Goal: Task Accomplishment & Management: Complete application form

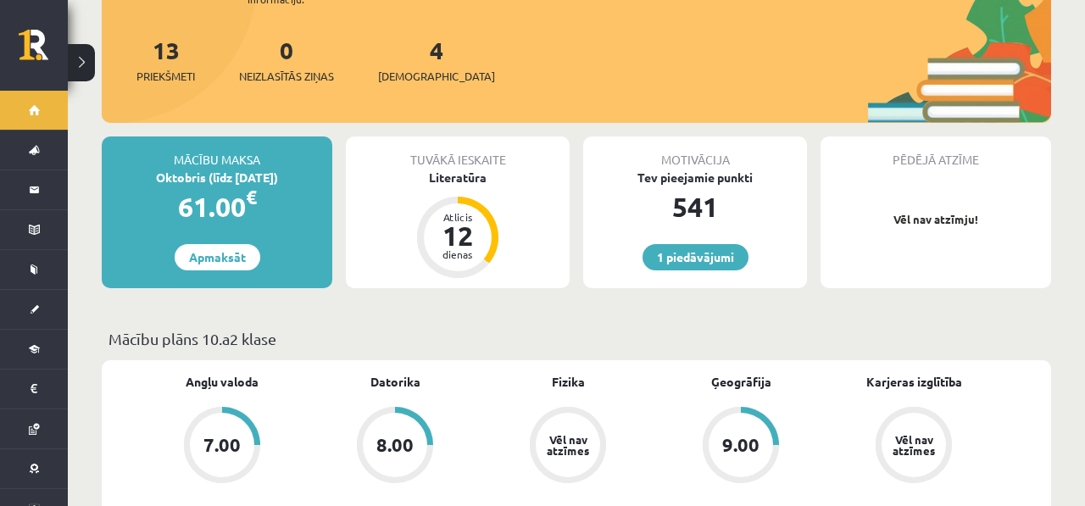
scroll to position [218, 0]
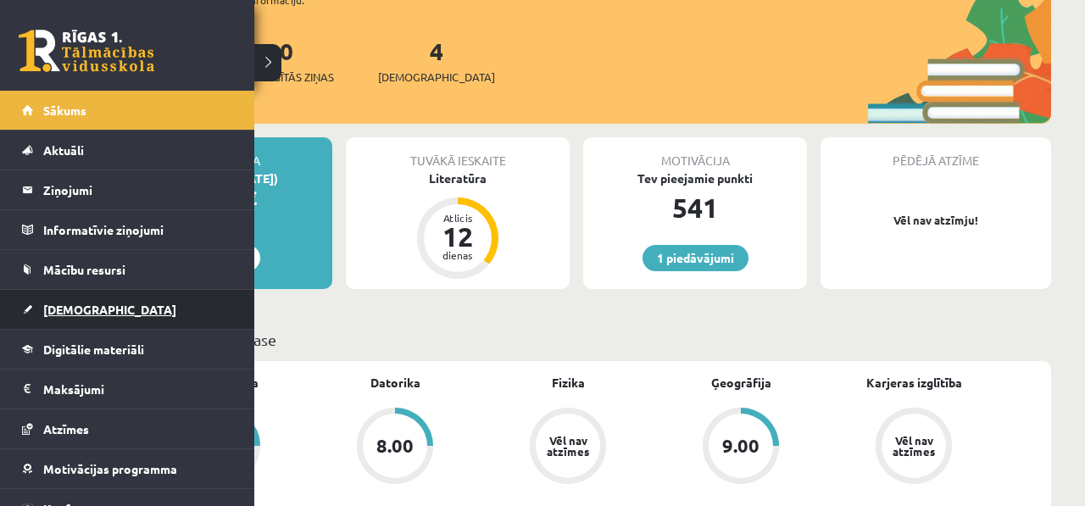
click at [48, 306] on span "[DEMOGRAPHIC_DATA]" at bounding box center [109, 309] width 133 height 15
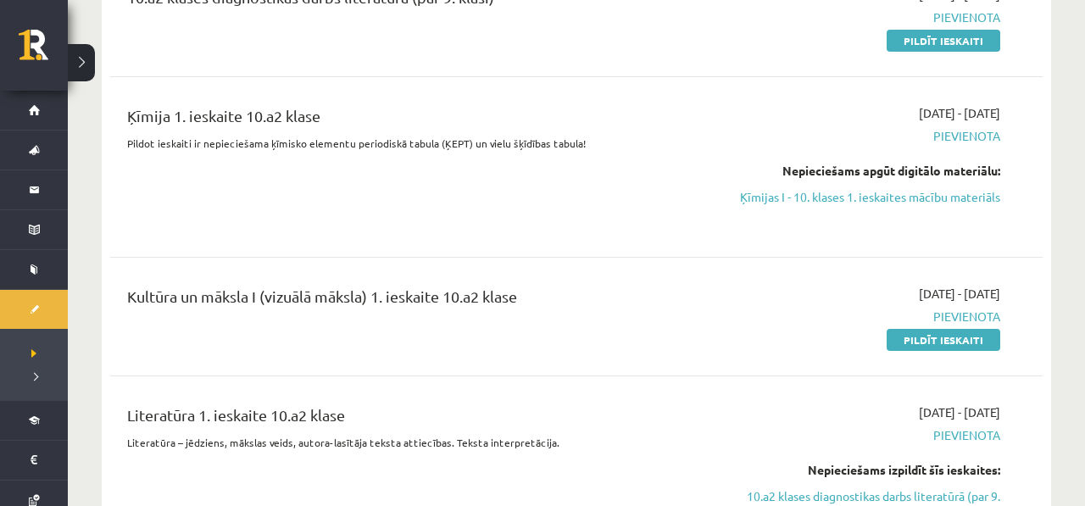
scroll to position [259, 0]
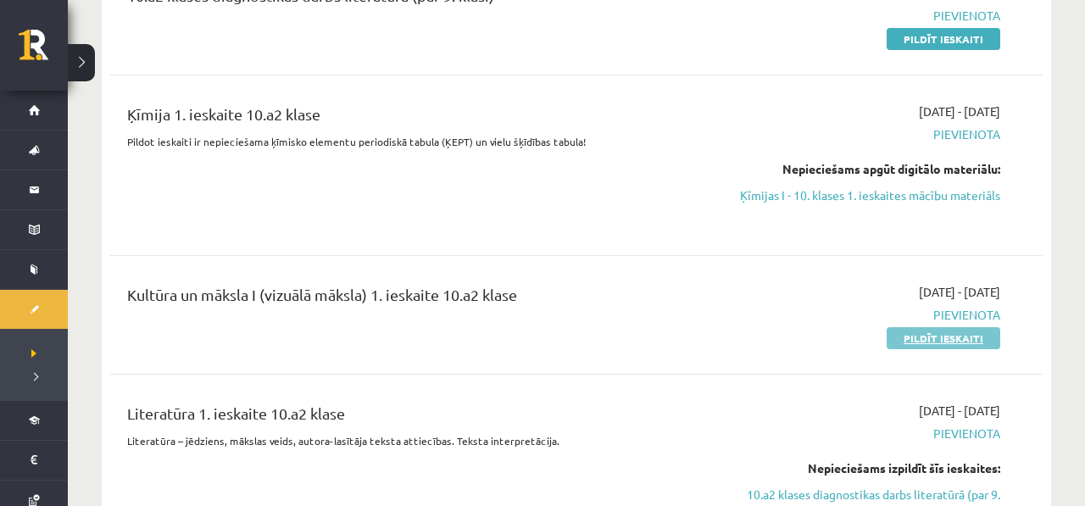
click at [908, 332] on link "Pildīt ieskaiti" at bounding box center [944, 338] width 114 height 22
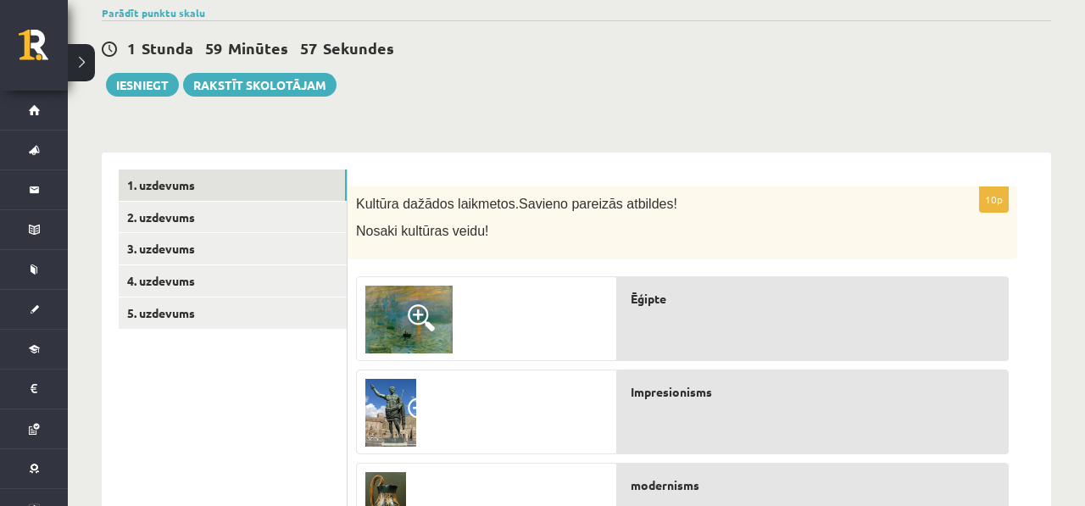
scroll to position [191, 0]
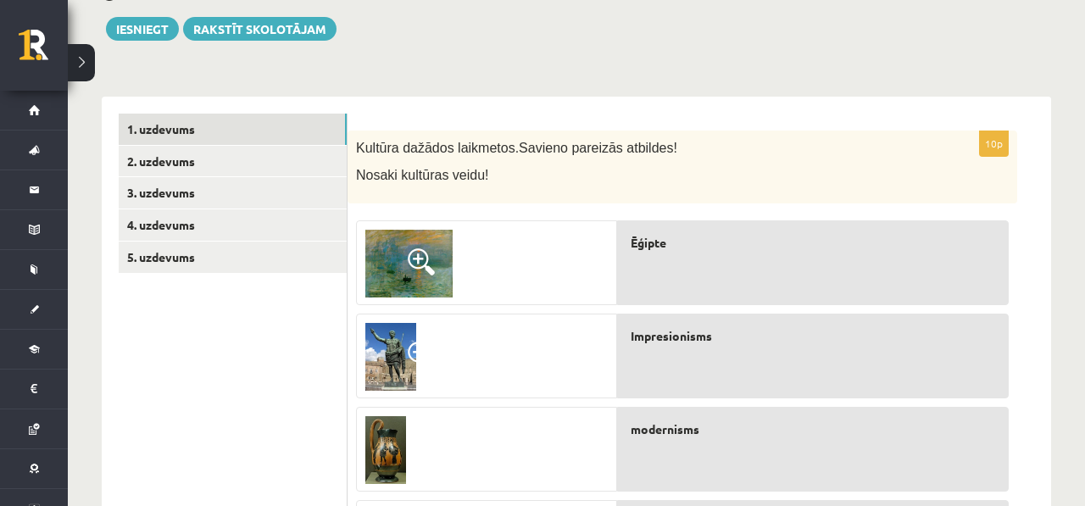
click at [436, 243] on img at bounding box center [408, 264] width 87 height 68
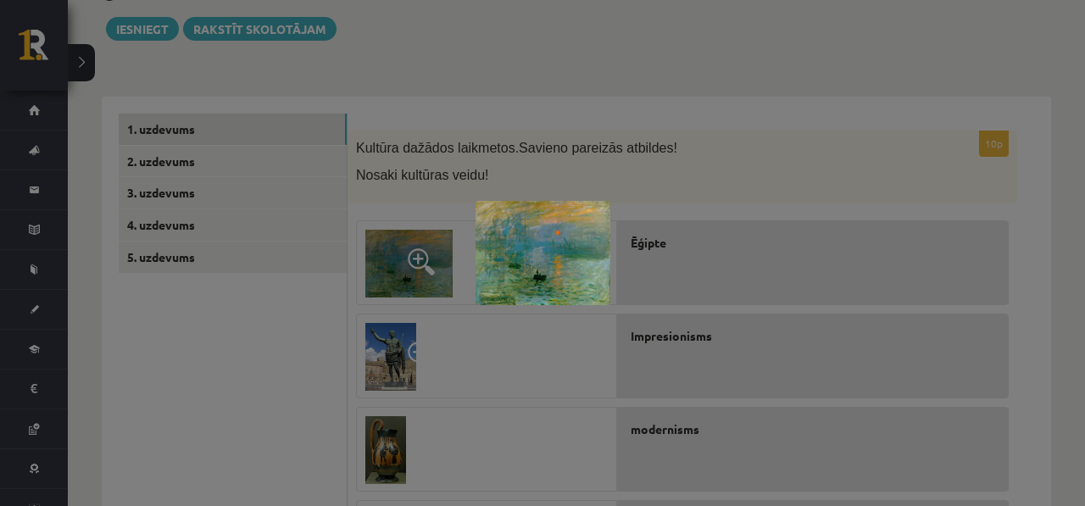
click at [566, 172] on div at bounding box center [542, 253] width 1085 height 506
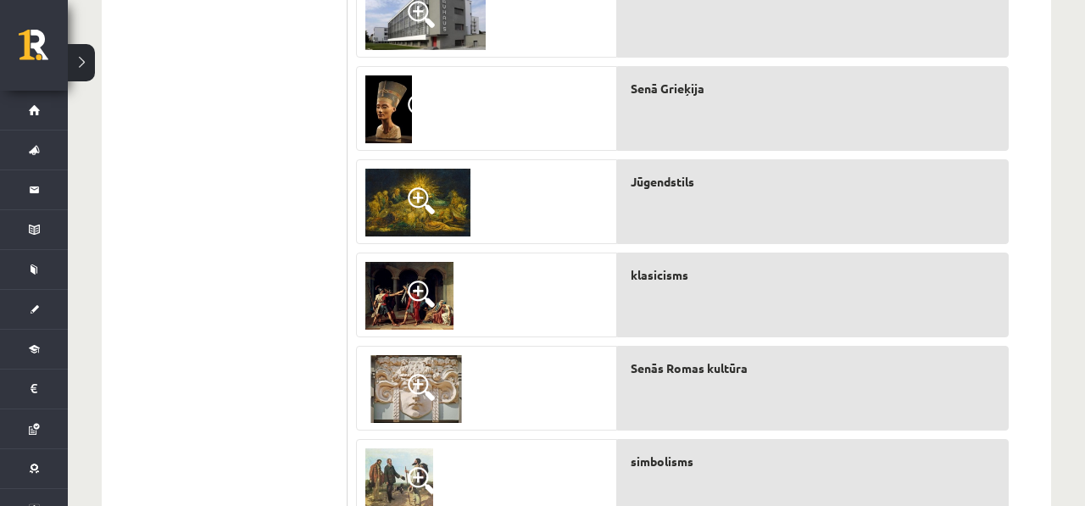
scroll to position [889, 0]
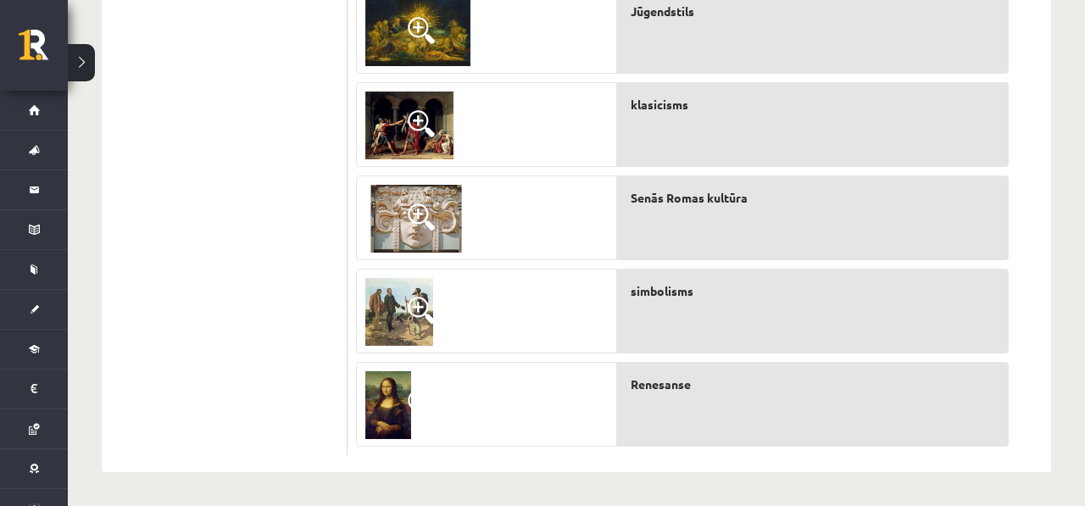
click at [432, 213] on span at bounding box center [421, 216] width 27 height 27
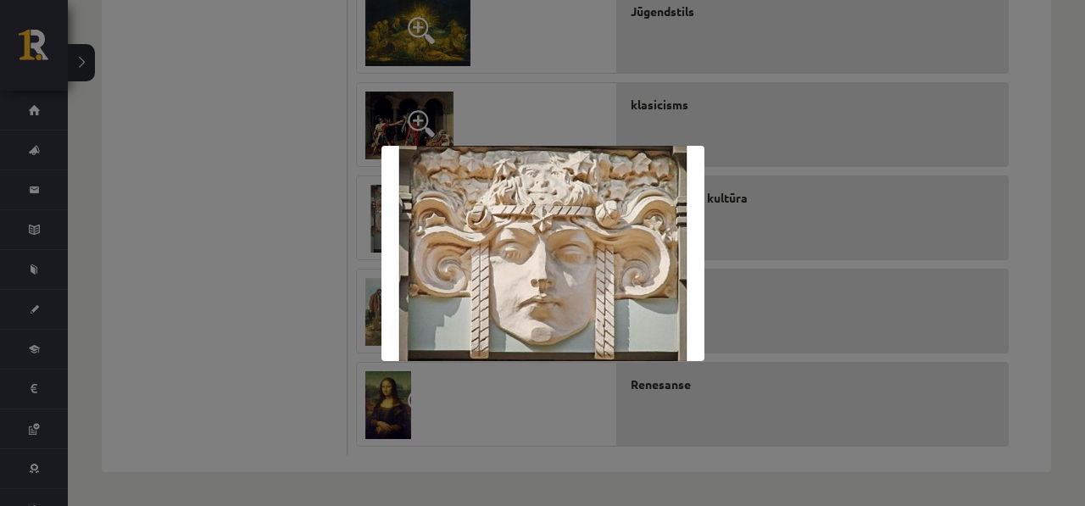
click at [577, 41] on div at bounding box center [542, 253] width 1085 height 506
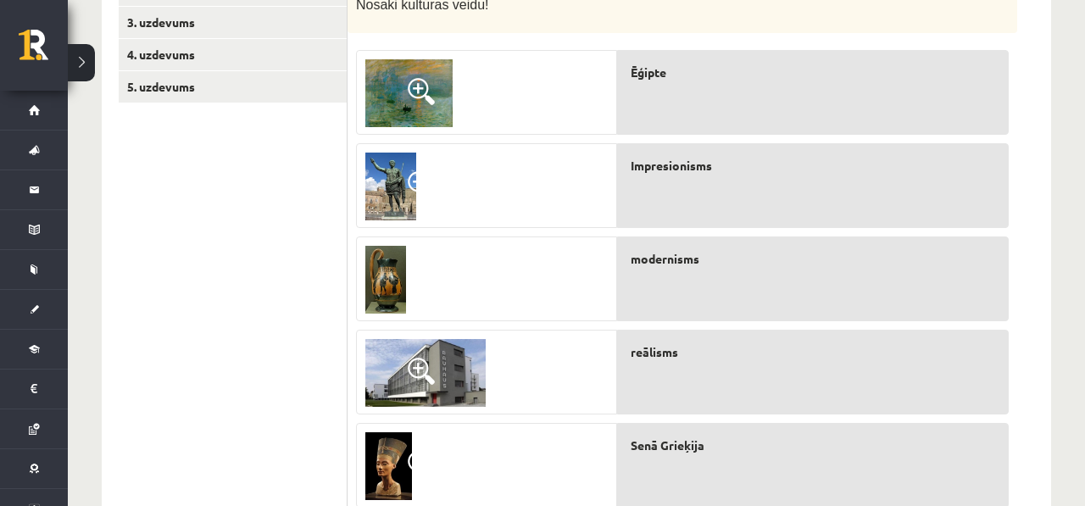
scroll to position [365, 0]
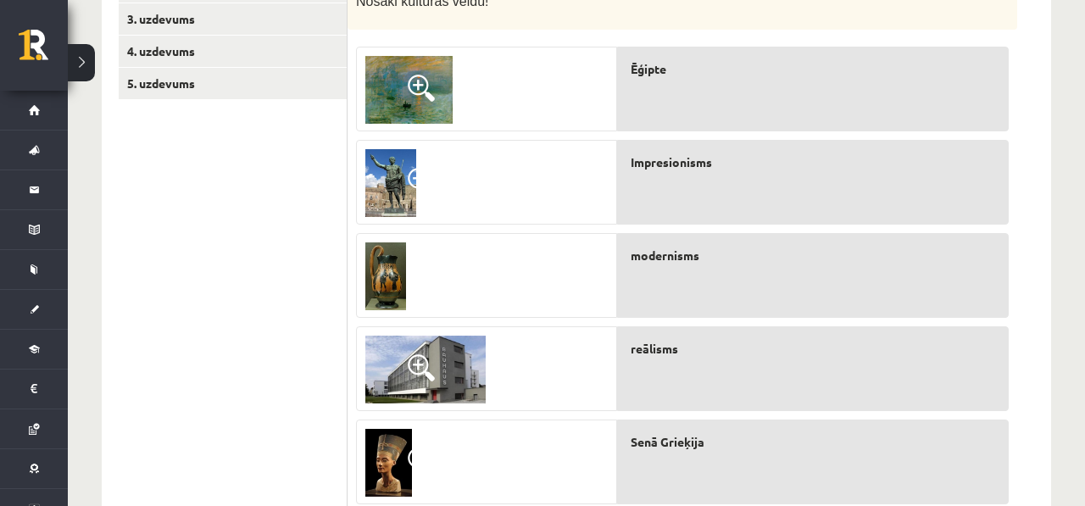
click at [478, 331] on link at bounding box center [425, 369] width 137 height 85
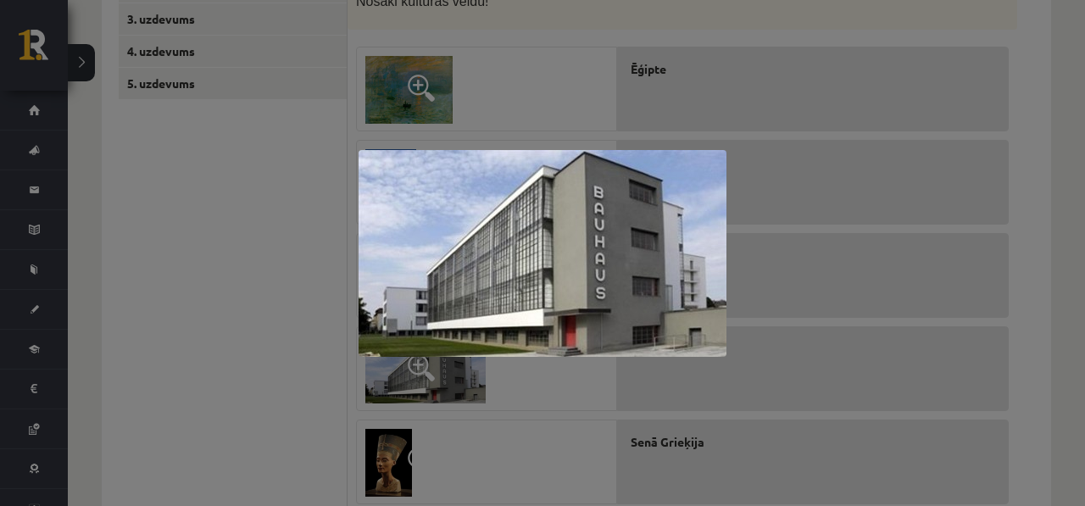
click at [587, 47] on div at bounding box center [542, 253] width 1085 height 506
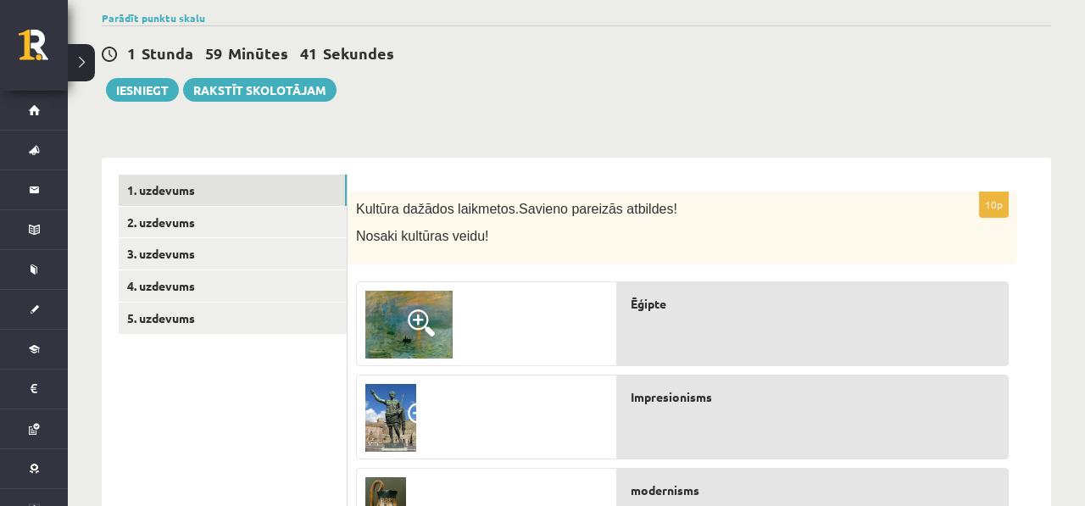
scroll to position [79, 0]
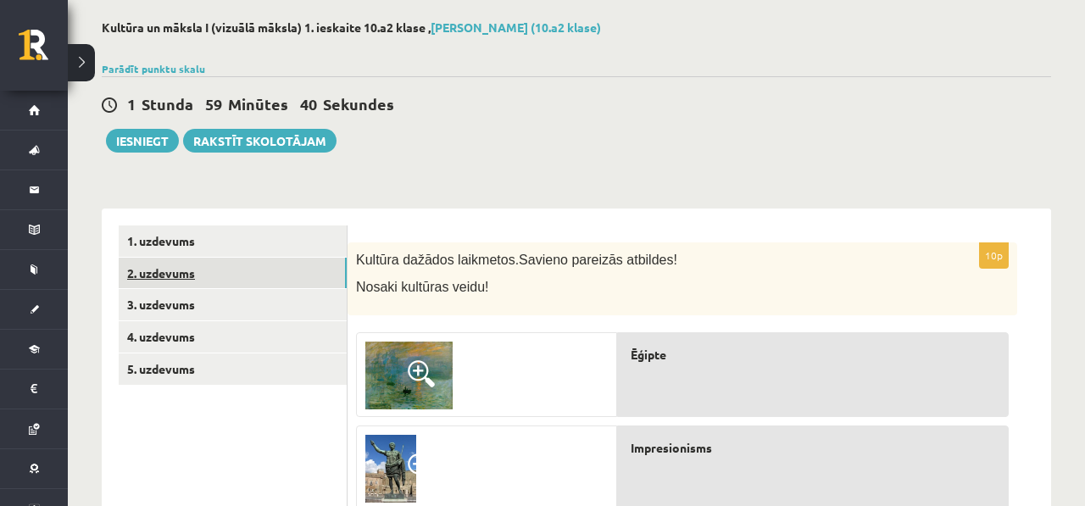
click at [166, 272] on link "2. uzdevums" at bounding box center [233, 273] width 228 height 31
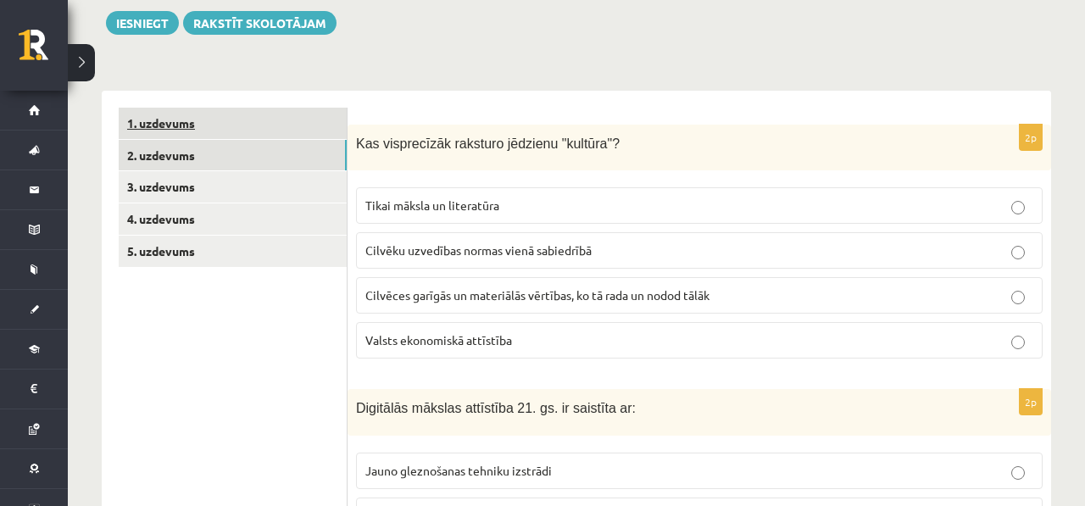
scroll to position [0, 0]
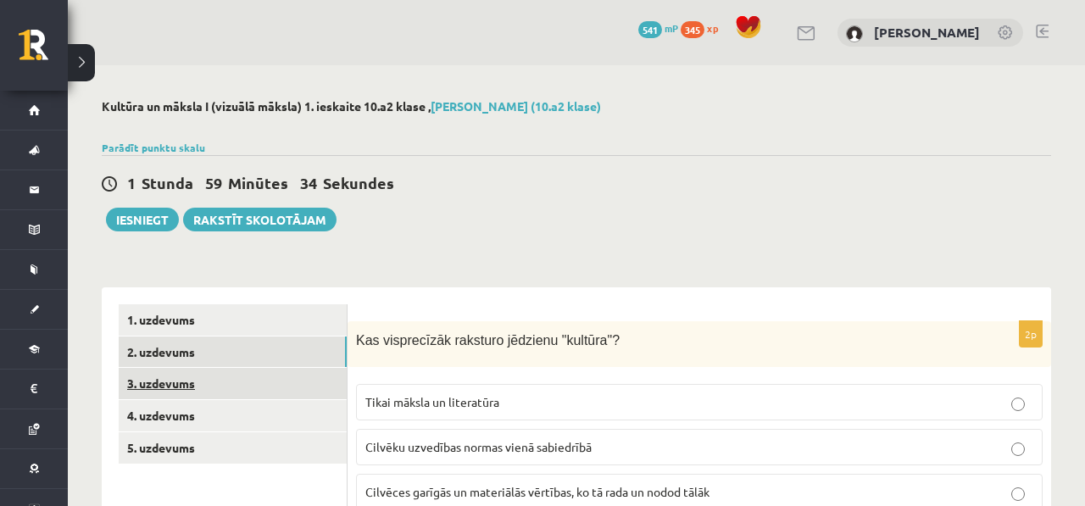
click at [265, 389] on link "3. uzdevums" at bounding box center [233, 383] width 228 height 31
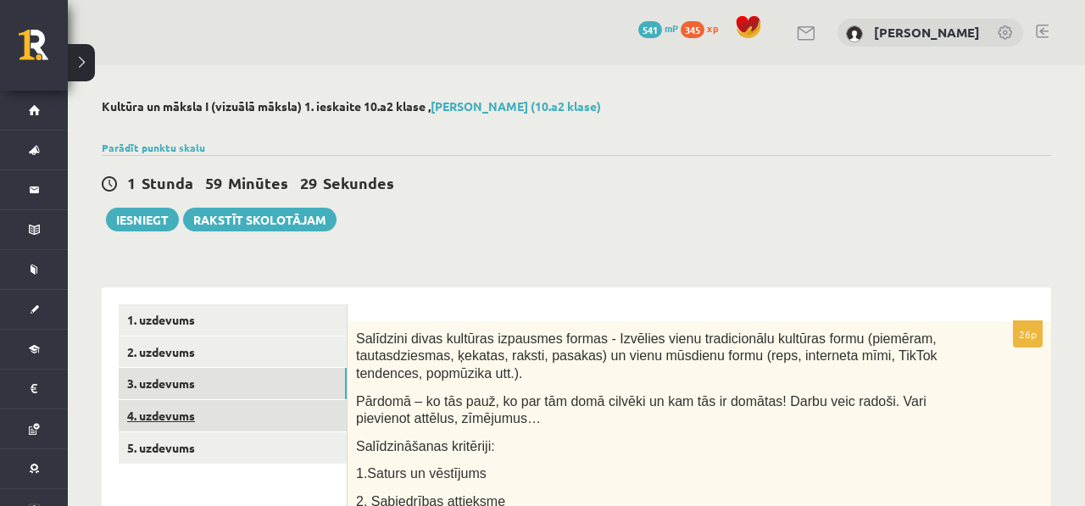
click at [248, 426] on link "4. uzdevums" at bounding box center [233, 415] width 228 height 31
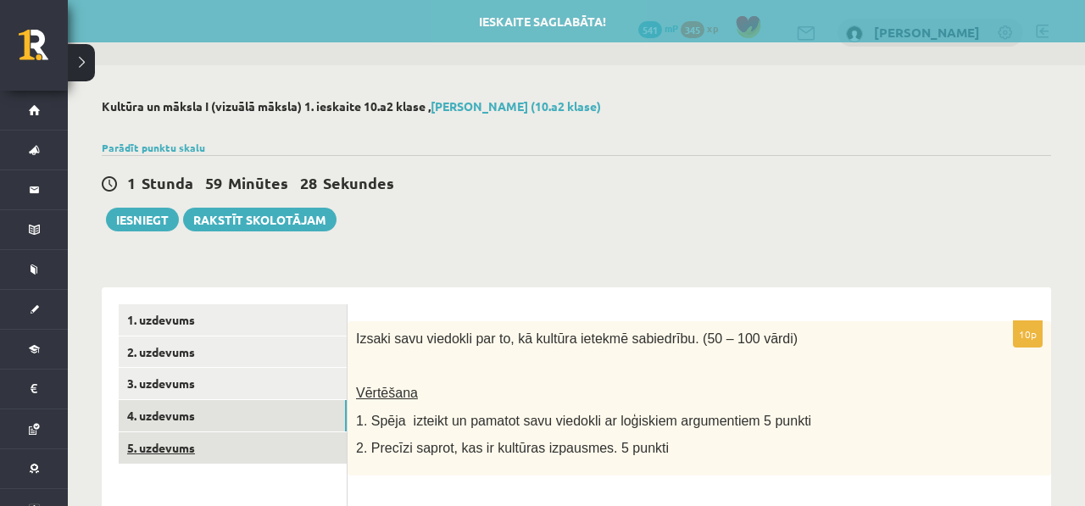
click at [244, 444] on link "5. uzdevums" at bounding box center [233, 447] width 228 height 31
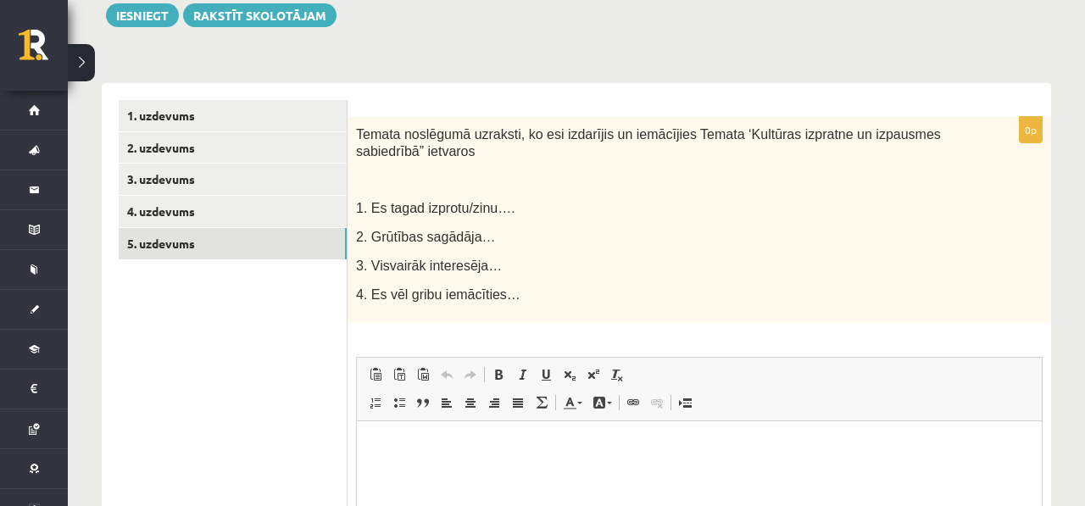
scroll to position [281, 0]
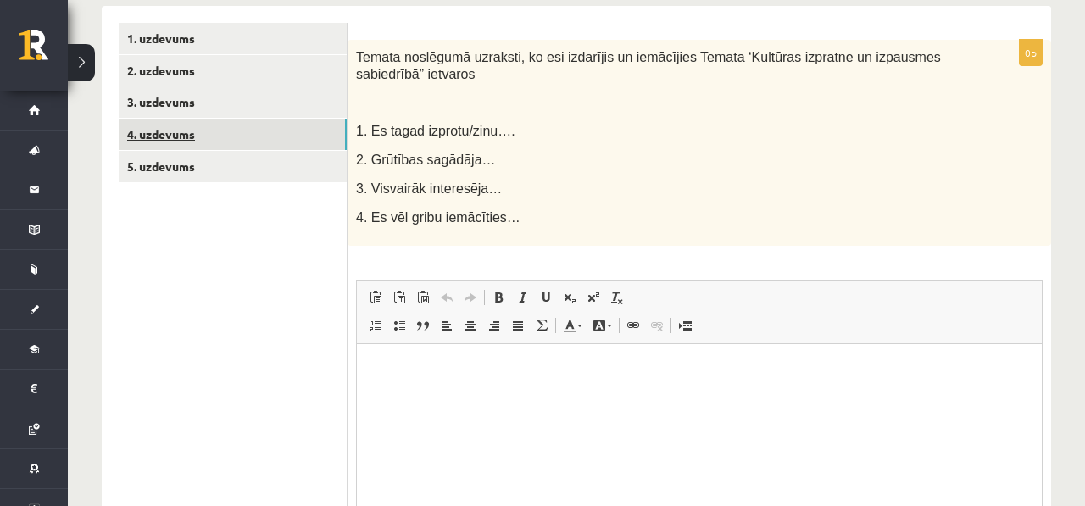
click at [298, 142] on link "4. uzdevums" at bounding box center [233, 134] width 228 height 31
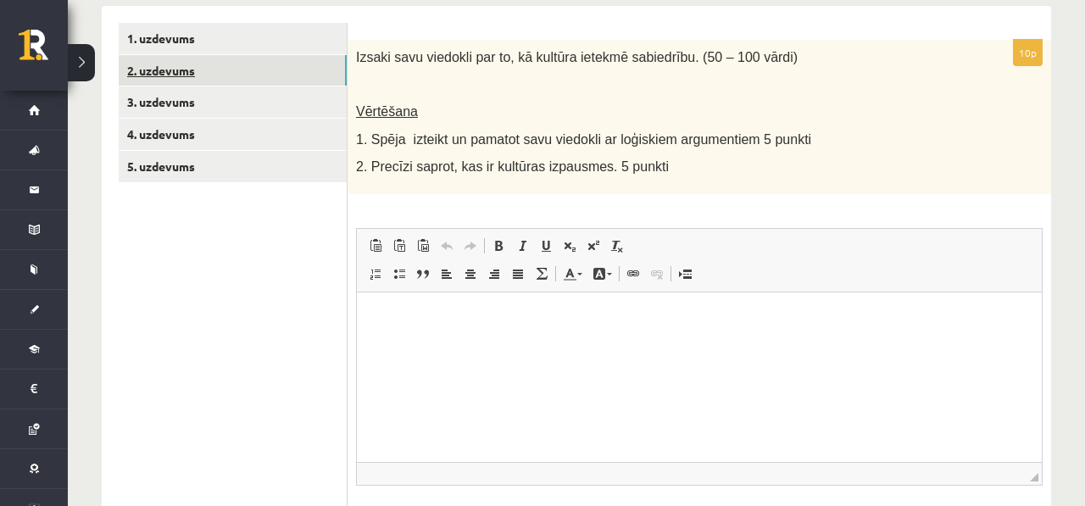
click at [307, 85] on link "2. uzdevums" at bounding box center [233, 70] width 228 height 31
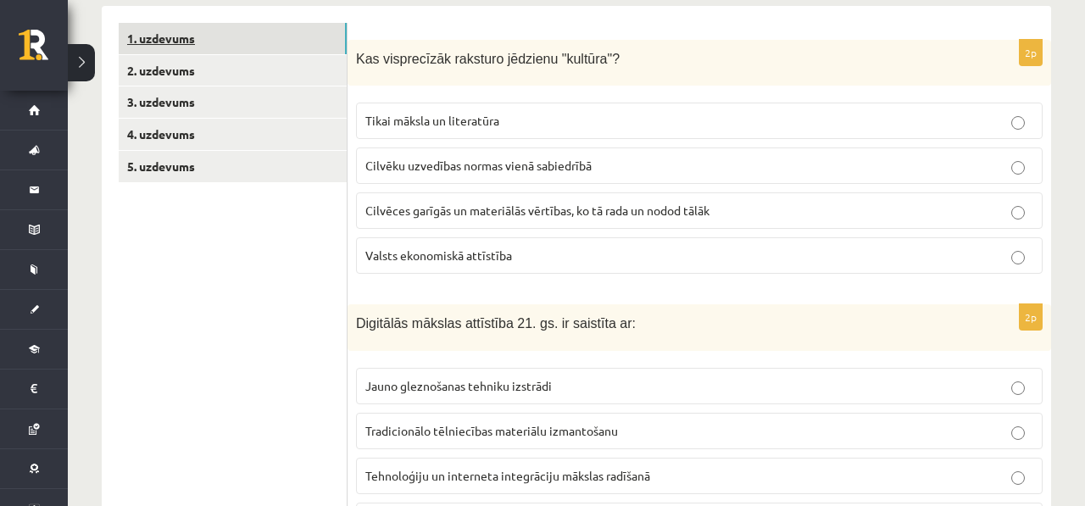
click at [309, 46] on link "1. uzdevums" at bounding box center [233, 38] width 228 height 31
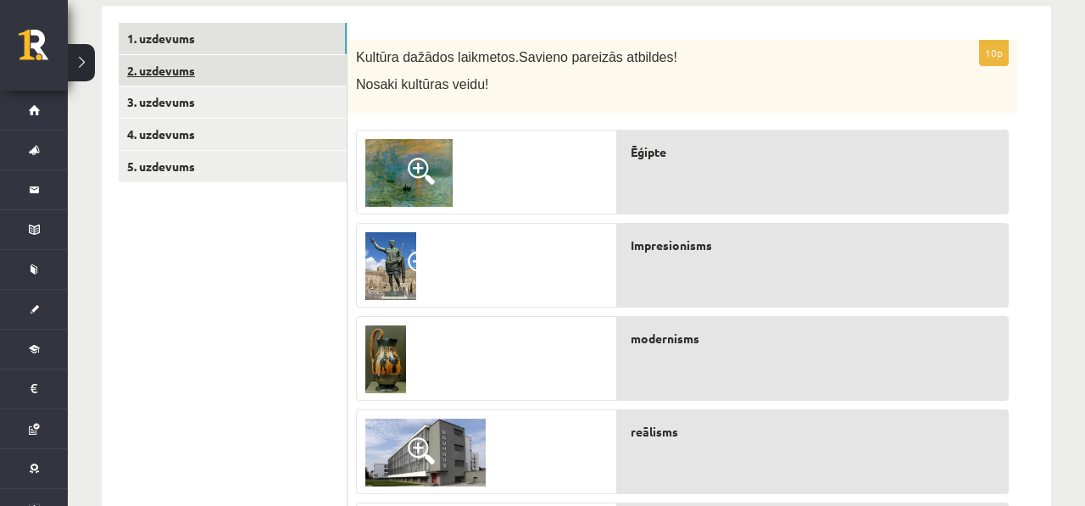
click at [293, 65] on link "2. uzdevums" at bounding box center [233, 70] width 228 height 31
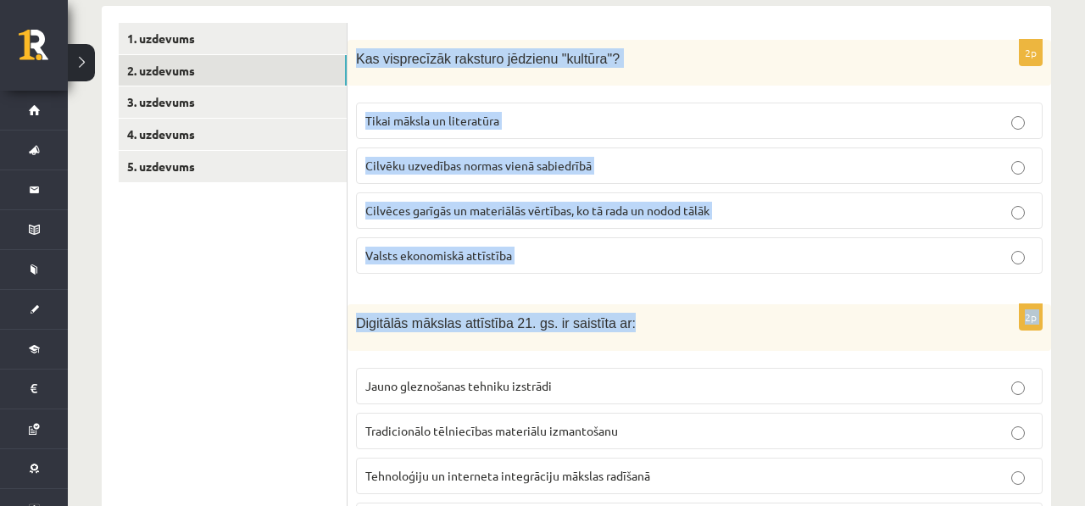
drag, startPoint x: 356, startPoint y: 53, endPoint x: 482, endPoint y: 359, distance: 330.3
click at [630, 266] on label "Valsts ekonomiskā attīstība" at bounding box center [699, 255] width 687 height 36
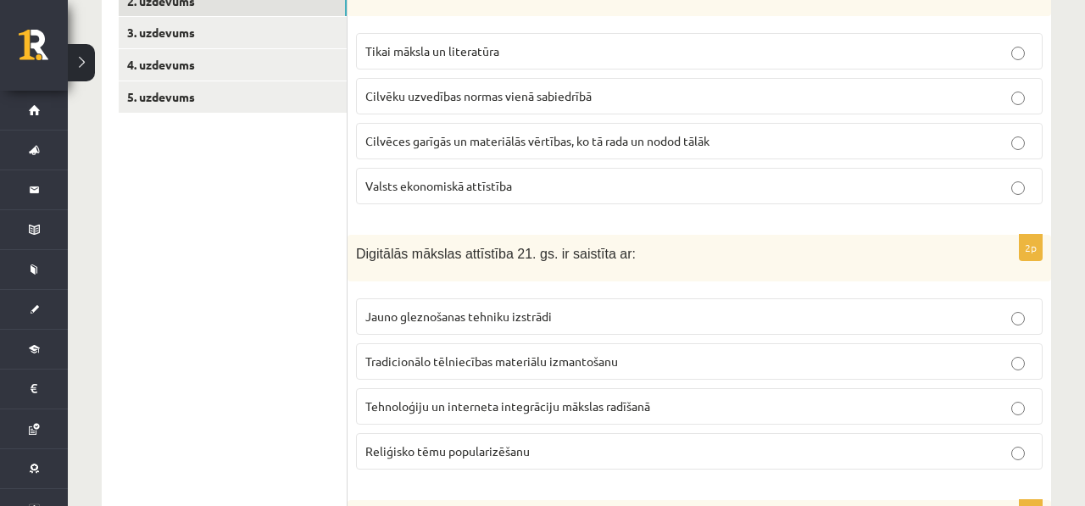
scroll to position [359, 0]
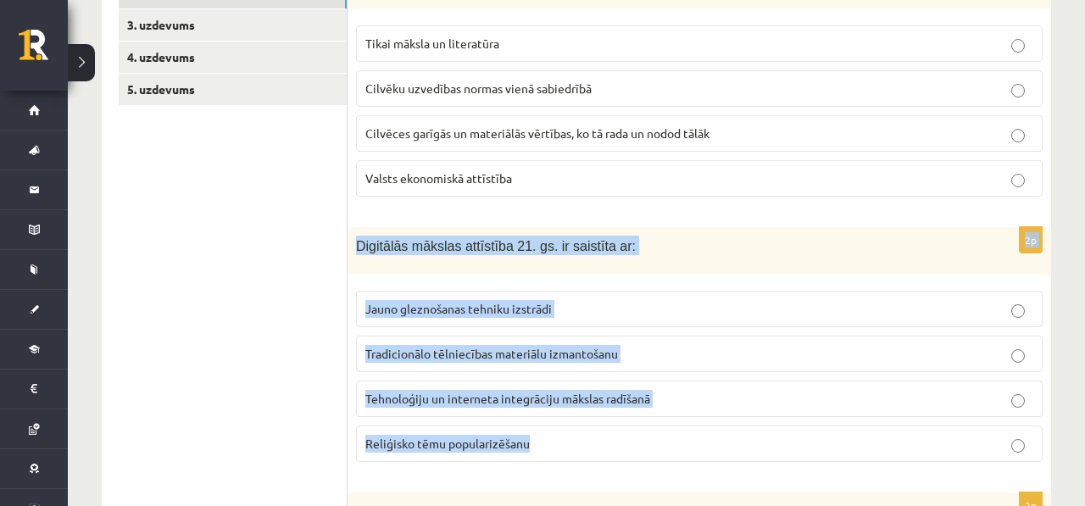
drag, startPoint x: 568, startPoint y: 449, endPoint x: 384, endPoint y: 189, distance: 318.1
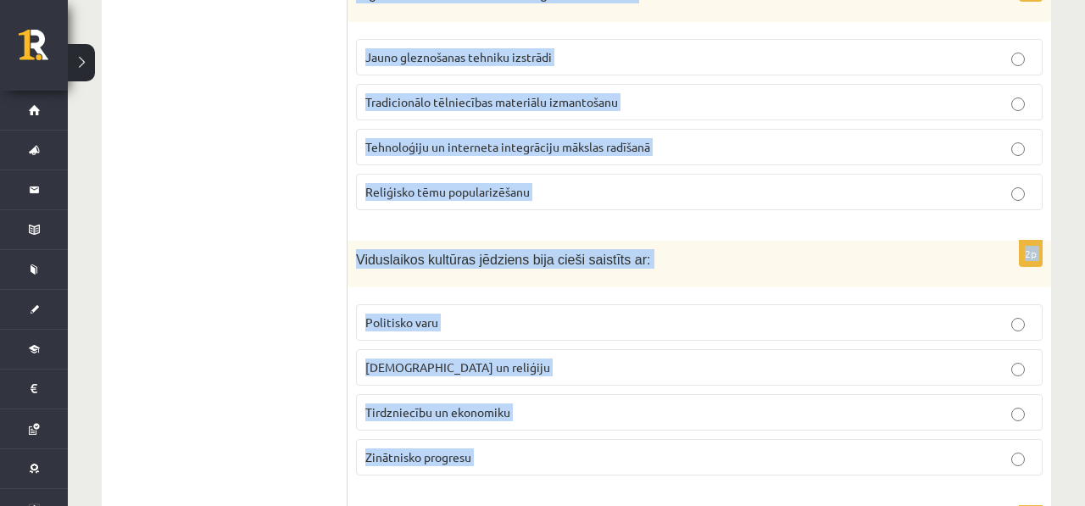
scroll to position [636, 0]
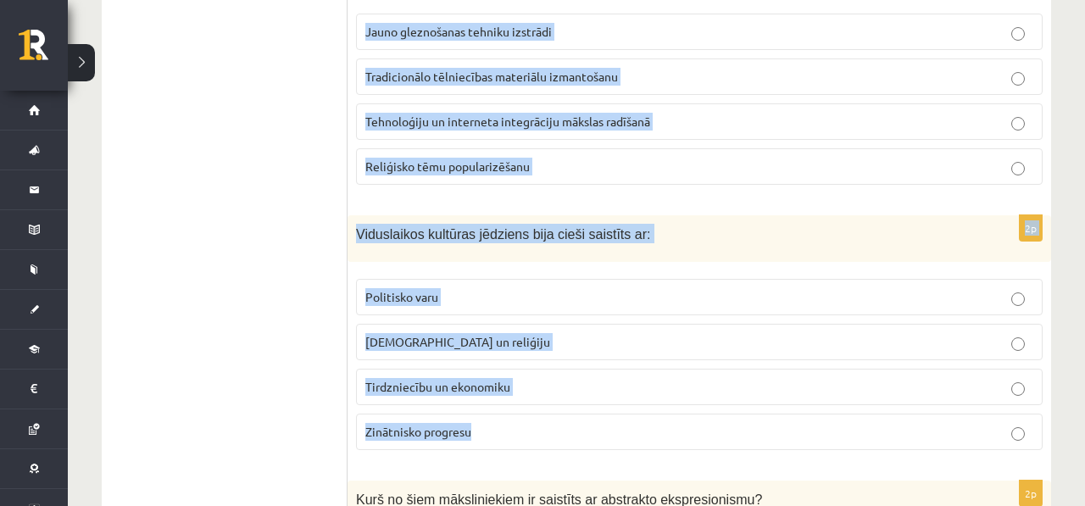
drag, startPoint x: 355, startPoint y: 120, endPoint x: 443, endPoint y: 454, distance: 345.3
copy form "Kas visprecīzāk raksturo jēdzienu "kultūra"? Tikai māksla un literatūra Cilvēku…"
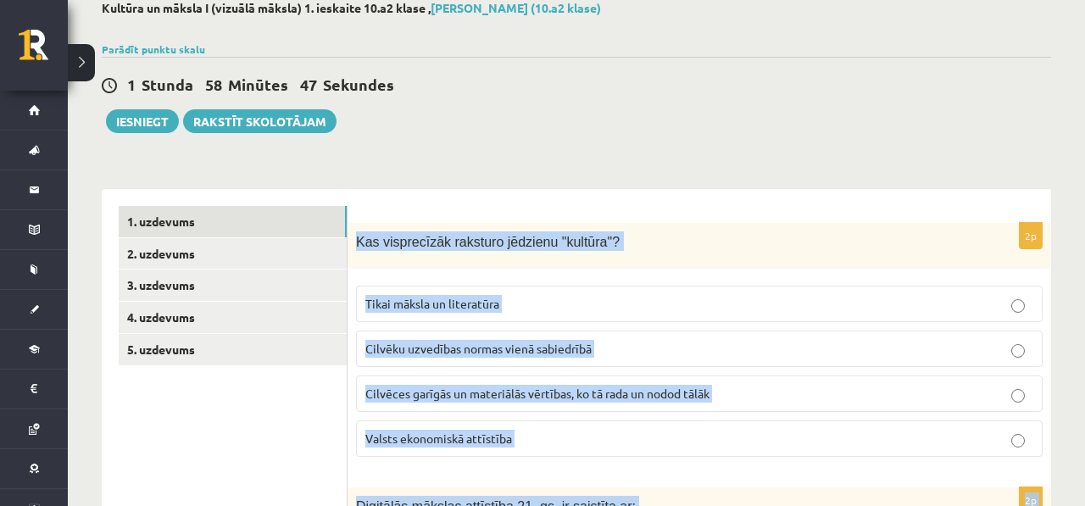
click at [411, 403] on label "Cilvēces garīgās un materiālās vērtības, ko tā rada un nodod tālāk" at bounding box center [699, 394] width 687 height 36
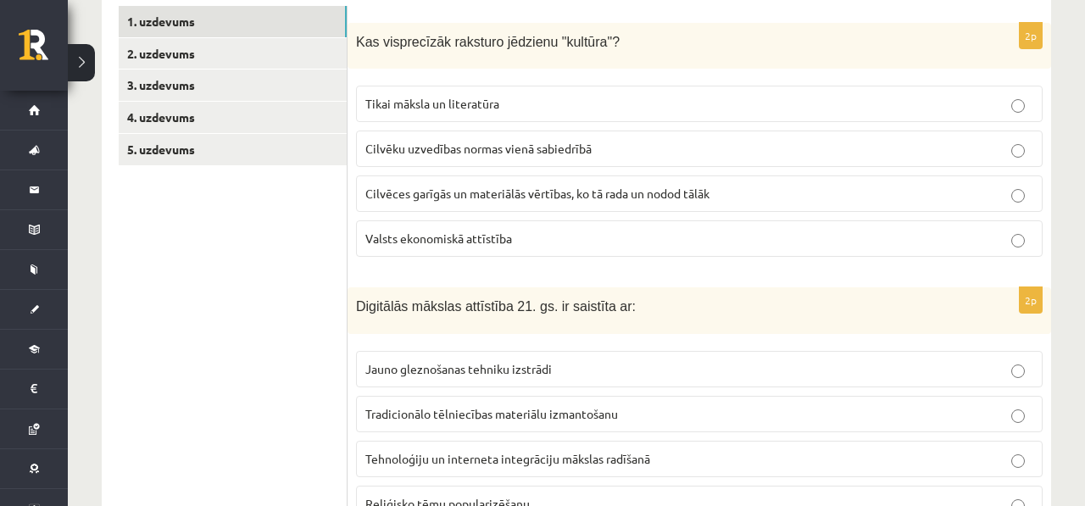
scroll to position [327, 0]
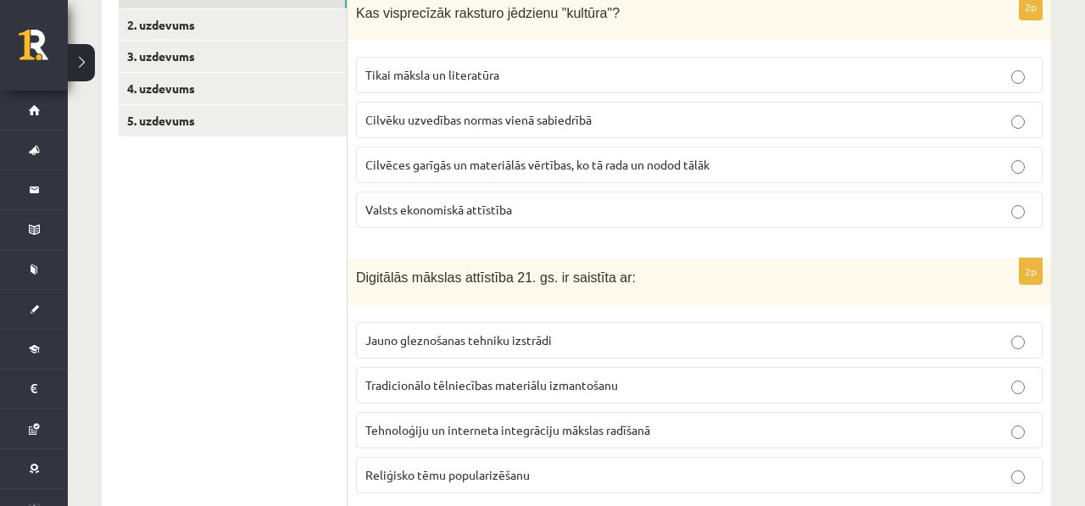
click at [407, 432] on span "Tehnoloģiju un interneta integrāciju mākslas radīšanā" at bounding box center [507, 429] width 285 height 15
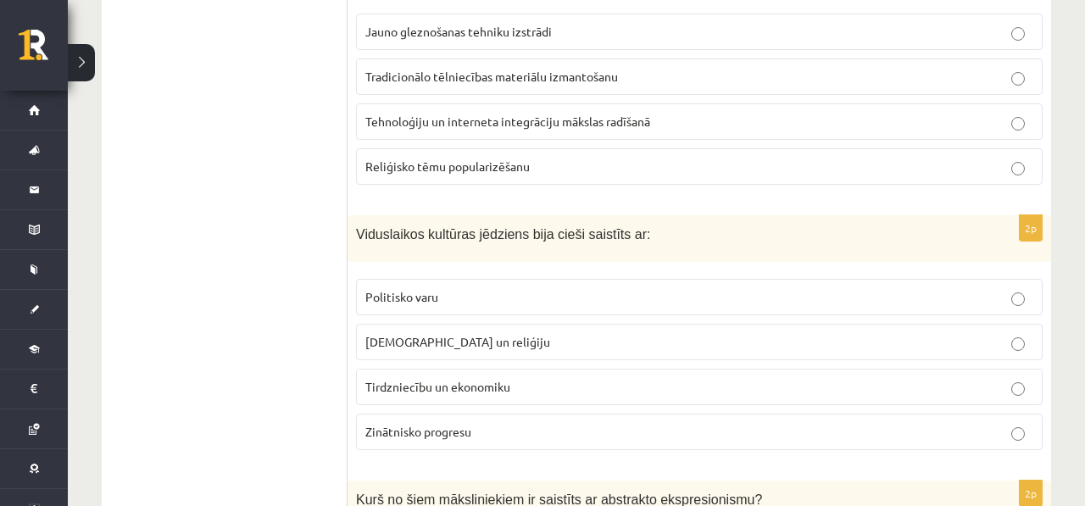
click at [419, 350] on label "Baznīcu un reliģiju" at bounding box center [699, 342] width 687 height 36
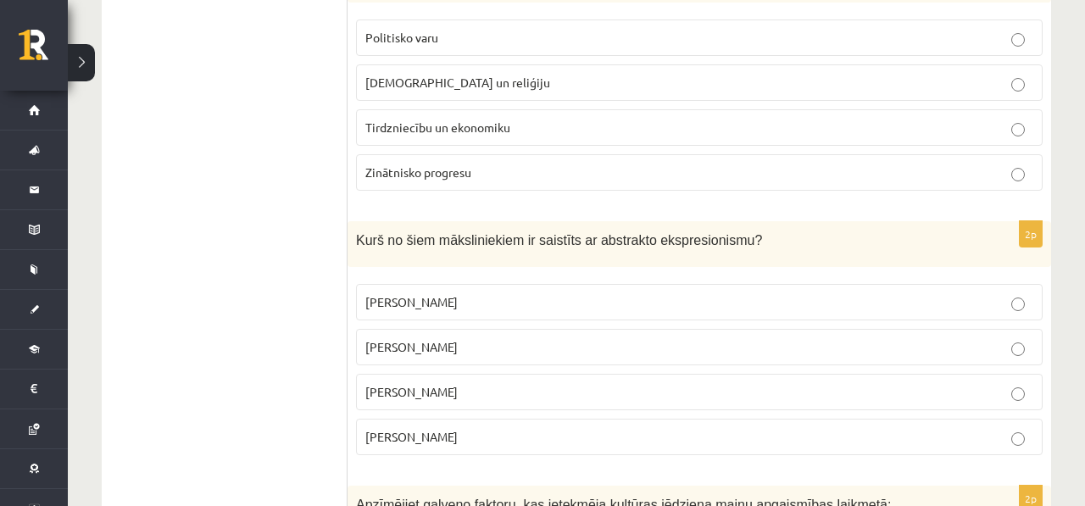
scroll to position [913, 0]
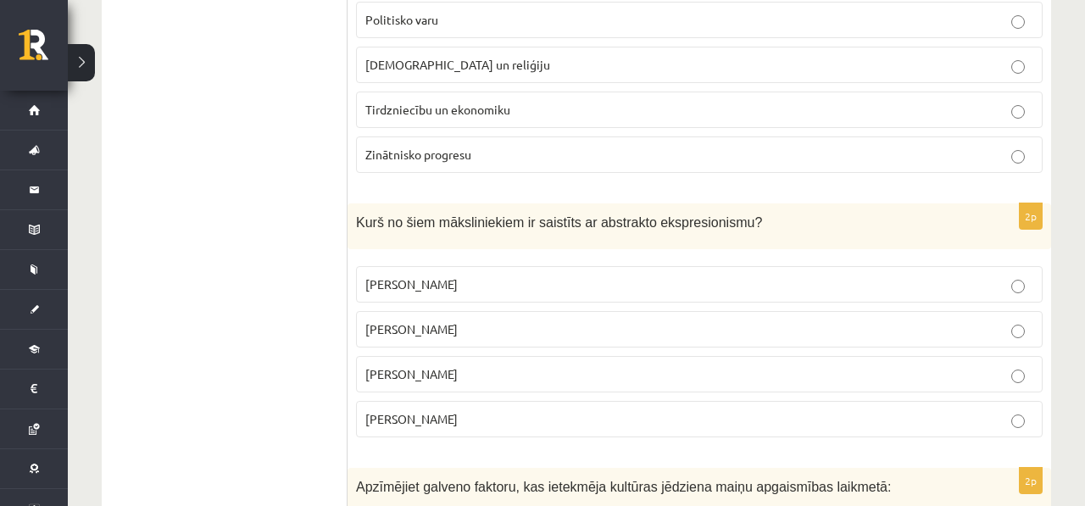
drag, startPoint x: 346, startPoint y: 210, endPoint x: 404, endPoint y: 329, distance: 132.3
click at [404, 329] on span "Džeksons Polaks" at bounding box center [411, 328] width 92 height 15
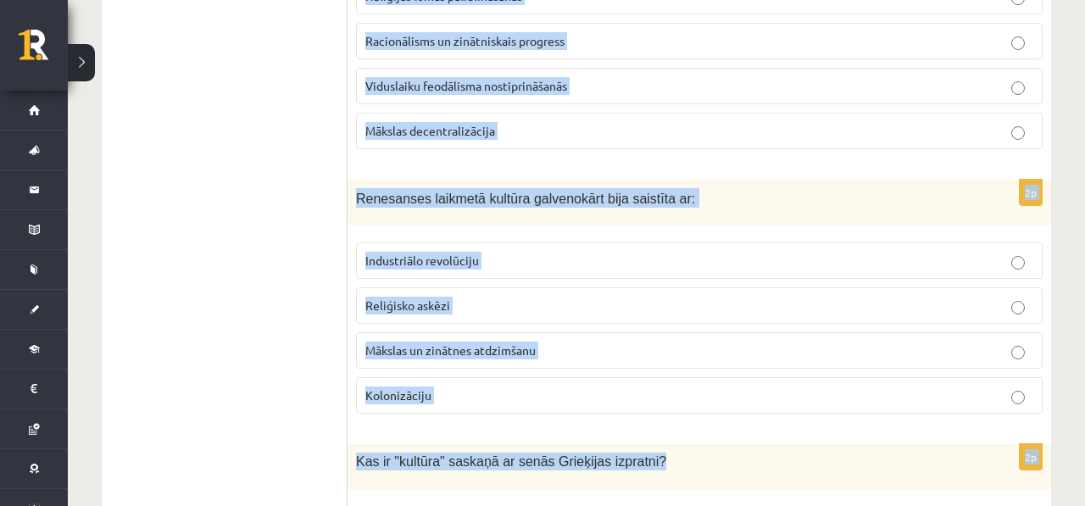
scroll to position [1518, 0]
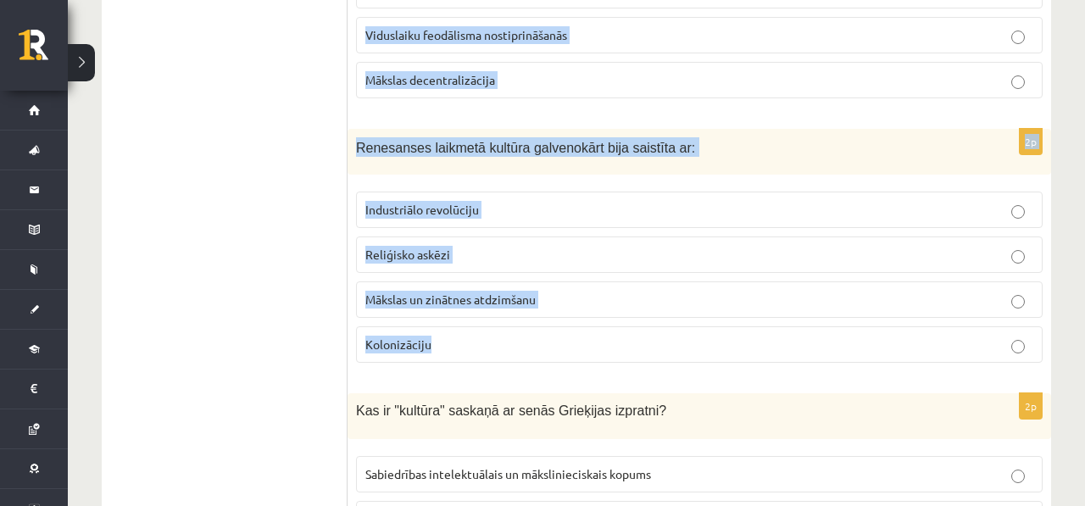
drag, startPoint x: 359, startPoint y: 224, endPoint x: 421, endPoint y: 357, distance: 146.8
copy form "Kurš no šiem māksliniekiem ir saistīts ar abstrakto ekspresionismu? Pablo Pikas…"
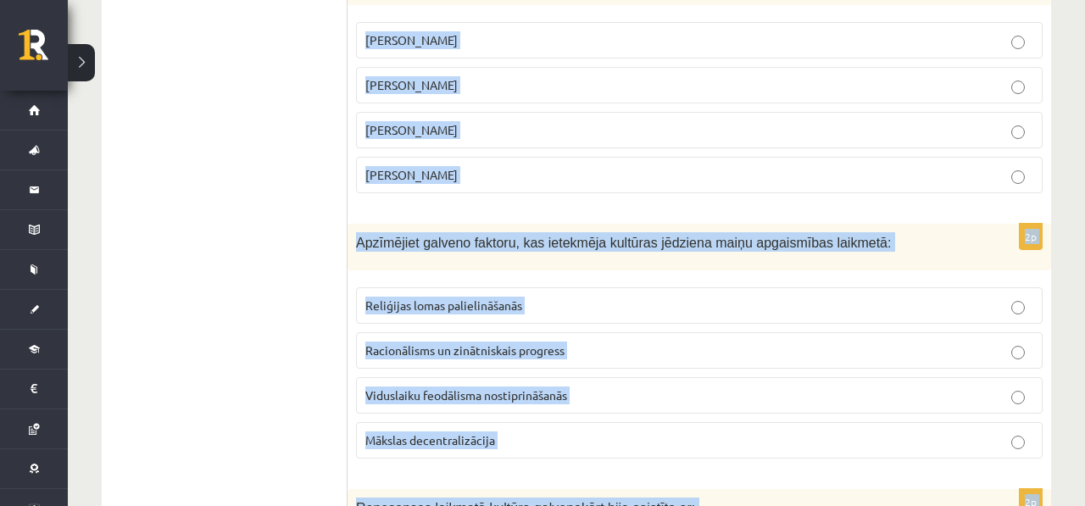
scroll to position [1026, 0]
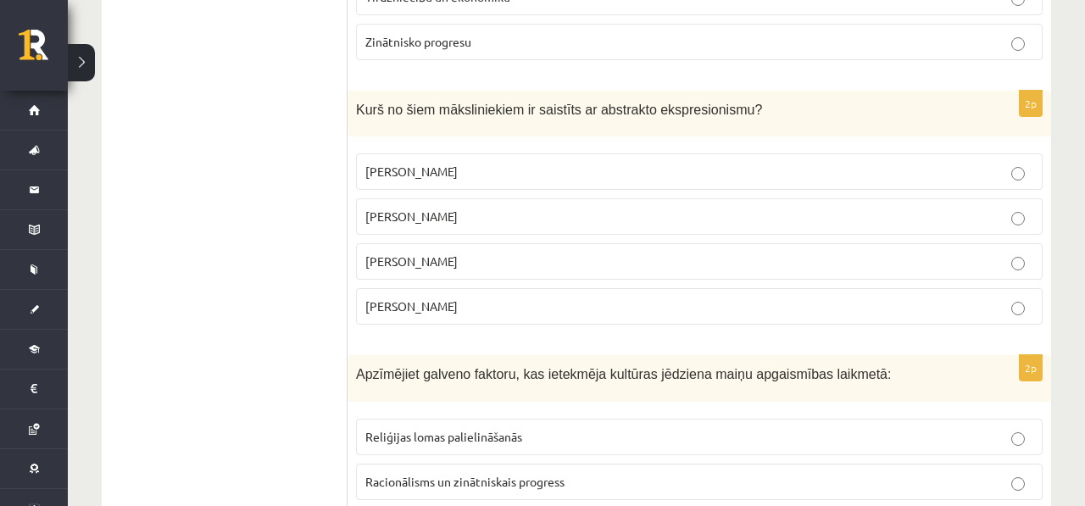
click at [445, 218] on span "Džeksons Polaks" at bounding box center [411, 216] width 92 height 15
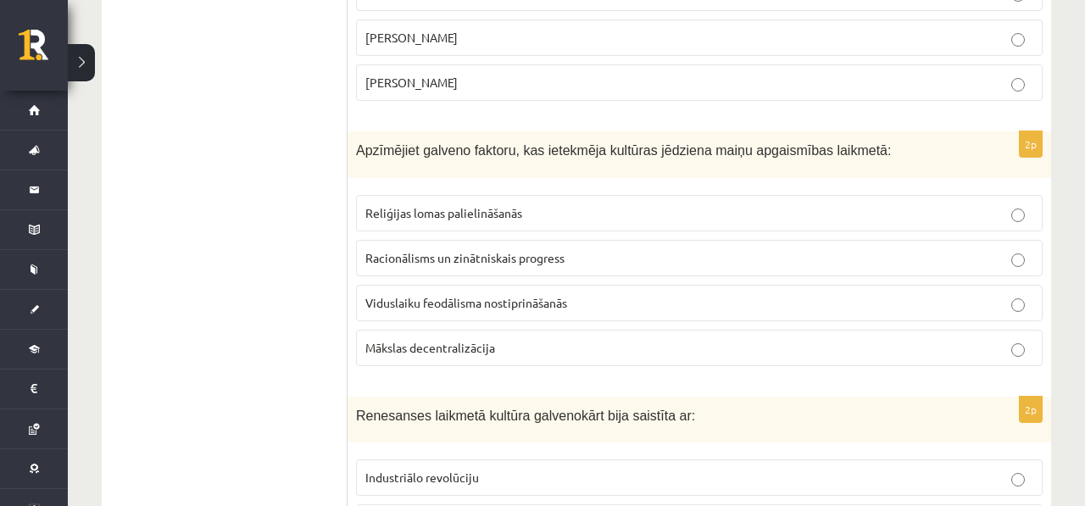
scroll to position [1257, 0]
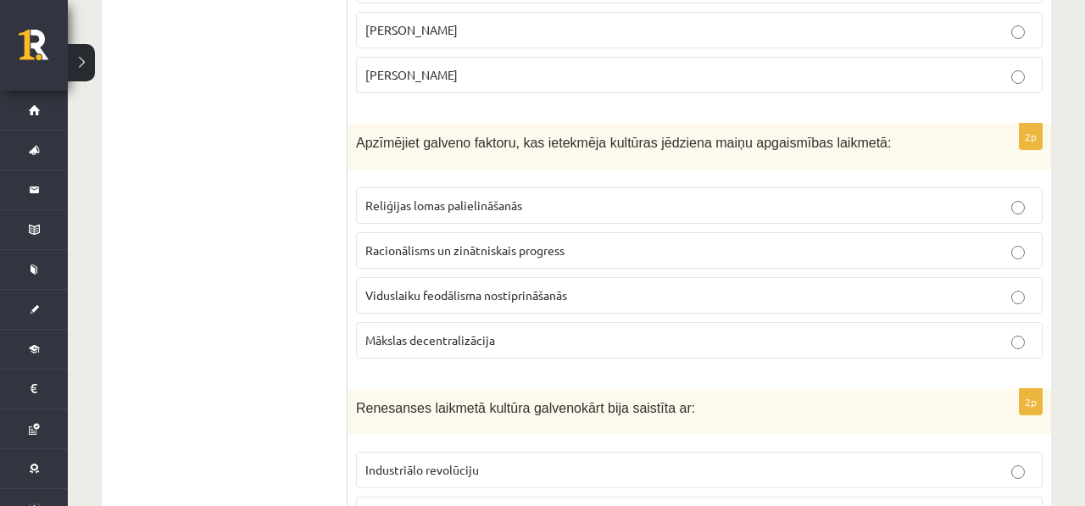
click at [416, 238] on label "Racionālisms un zinātniskais progress" at bounding box center [699, 250] width 687 height 36
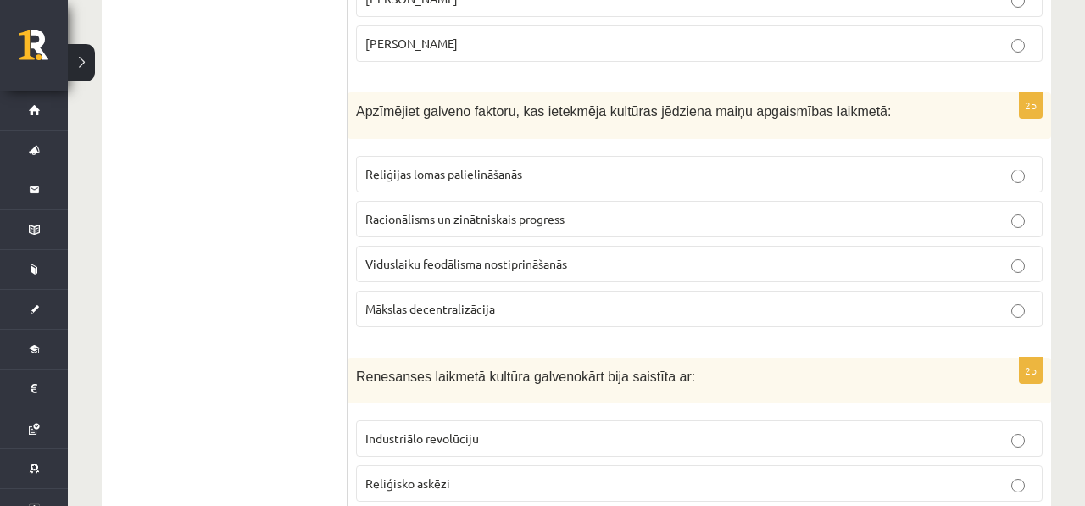
scroll to position [1391, 0]
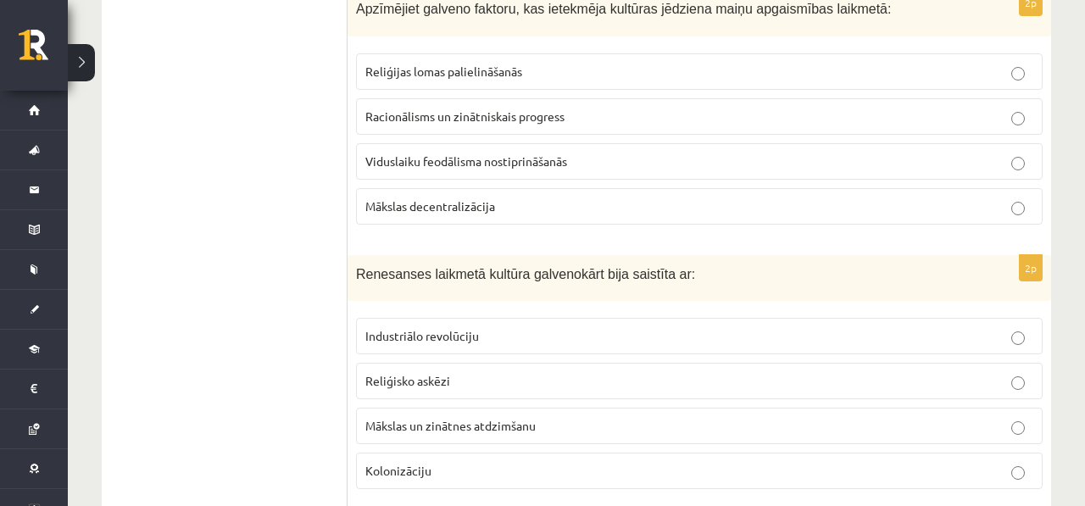
click at [463, 215] on p "Mākslas decentralizācija" at bounding box center [699, 207] width 668 height 18
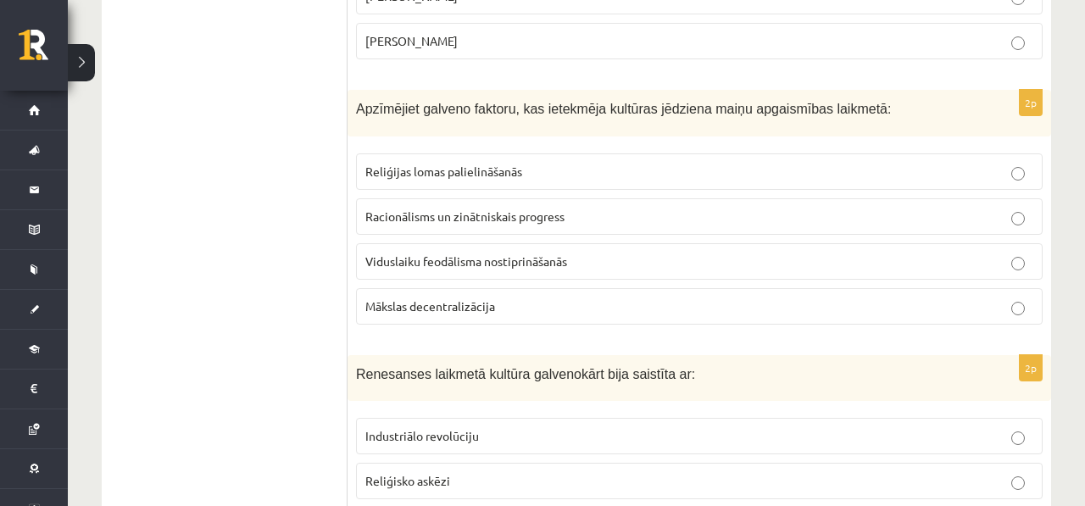
scroll to position [1304, 0]
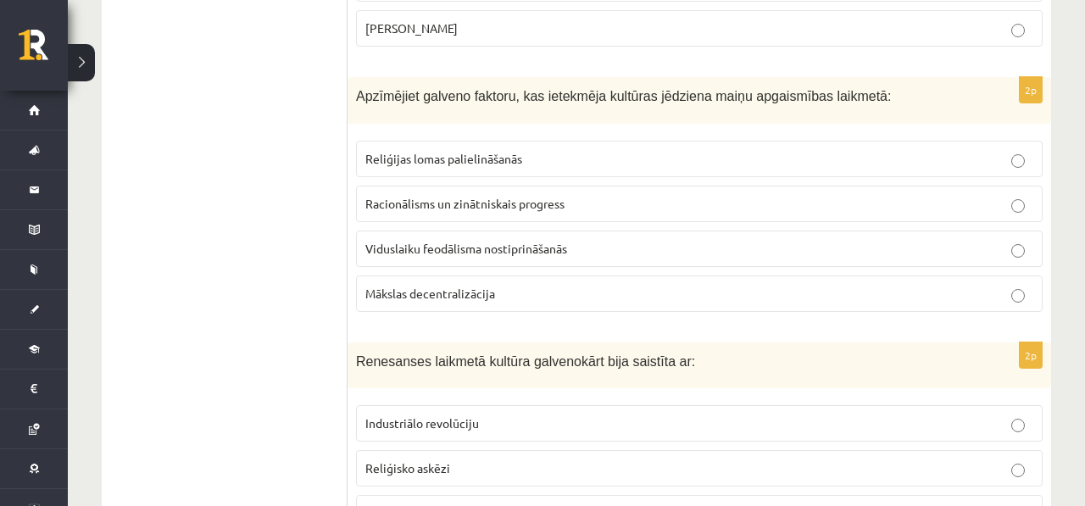
click at [522, 228] on fieldset "Reliģijas lomas palielināšanās Racionālisms un zinātniskais progress Viduslaiku…" at bounding box center [699, 224] width 687 height 185
click at [522, 212] on label "Racionālisms un zinātniskais progress" at bounding box center [699, 204] width 687 height 36
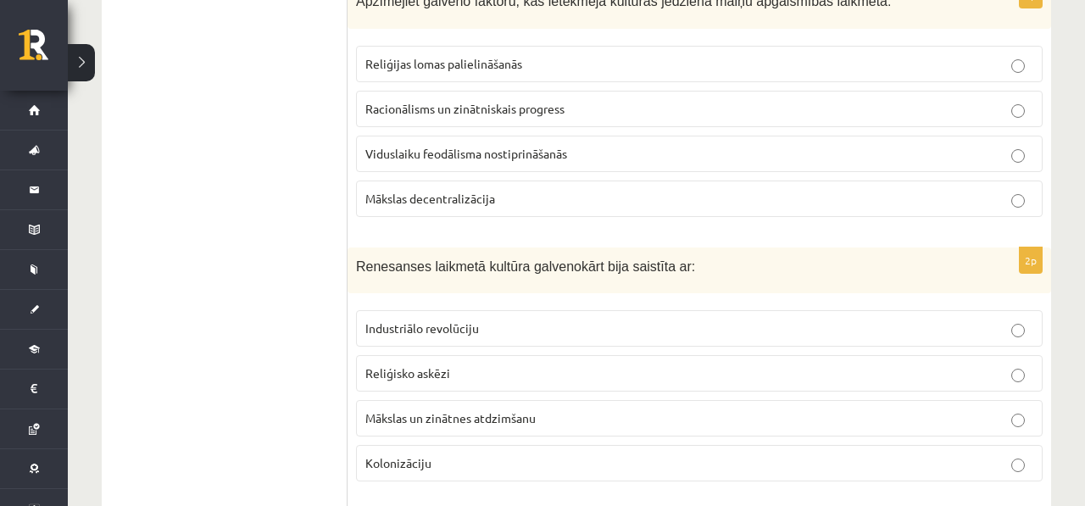
scroll to position [1670, 0]
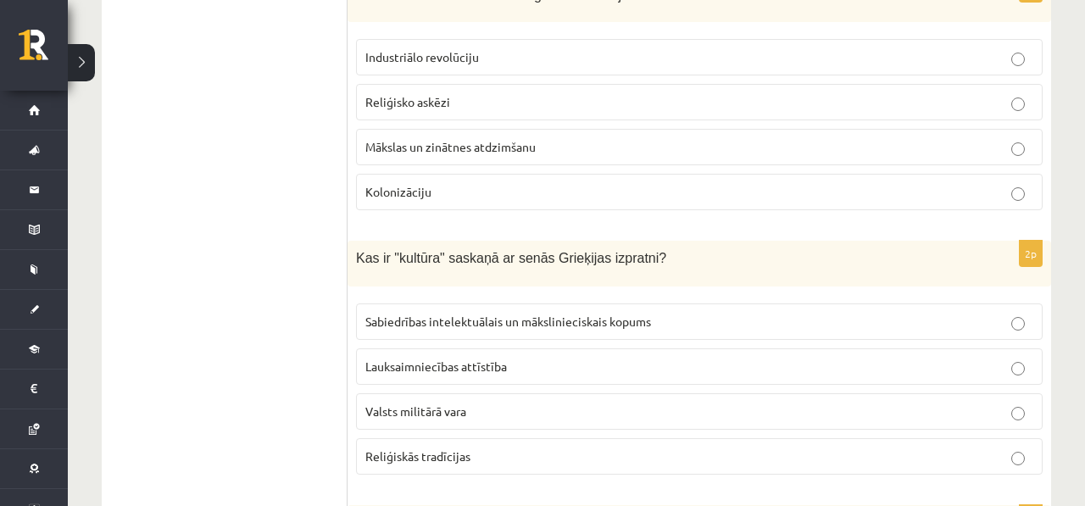
click at [516, 152] on span "Mākslas un zinātnes atdzimšanu" at bounding box center [450, 146] width 170 height 15
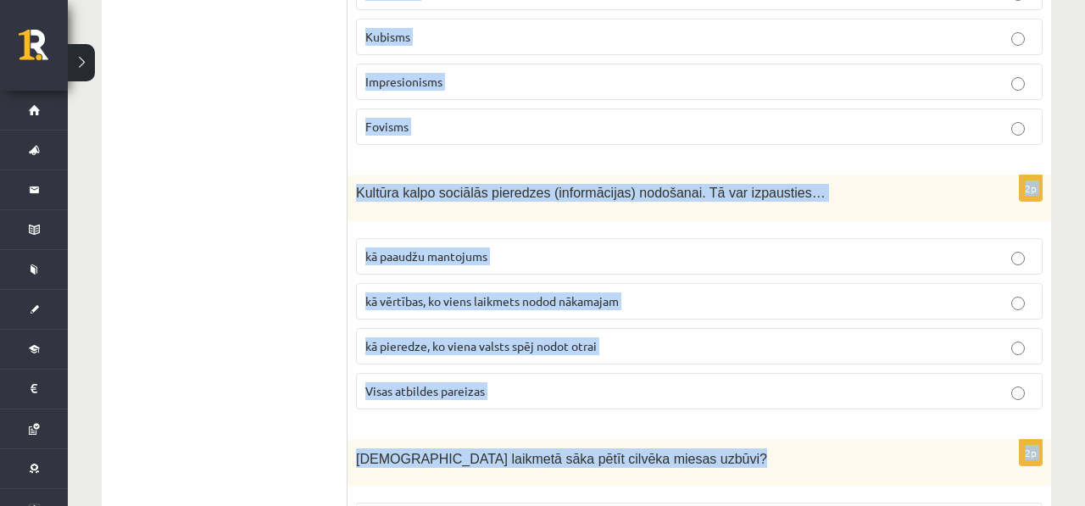
scroll to position [2321, 0]
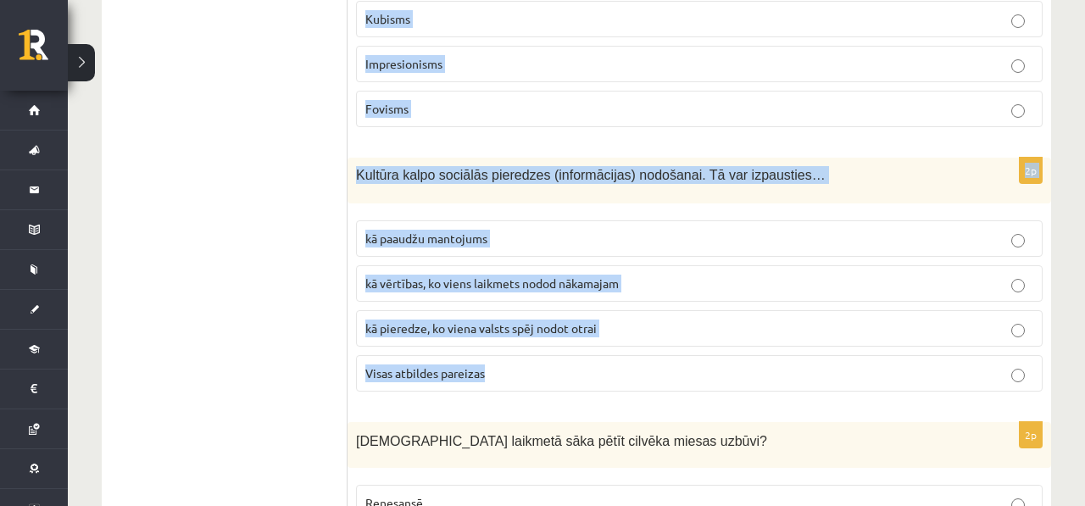
drag, startPoint x: 348, startPoint y: 81, endPoint x: 493, endPoint y: 399, distance: 349.1
copy form "Kas ir "kultūra" saskaņā ar senās Grieķijas izpratni? Sabiedrības intelektuālai…"
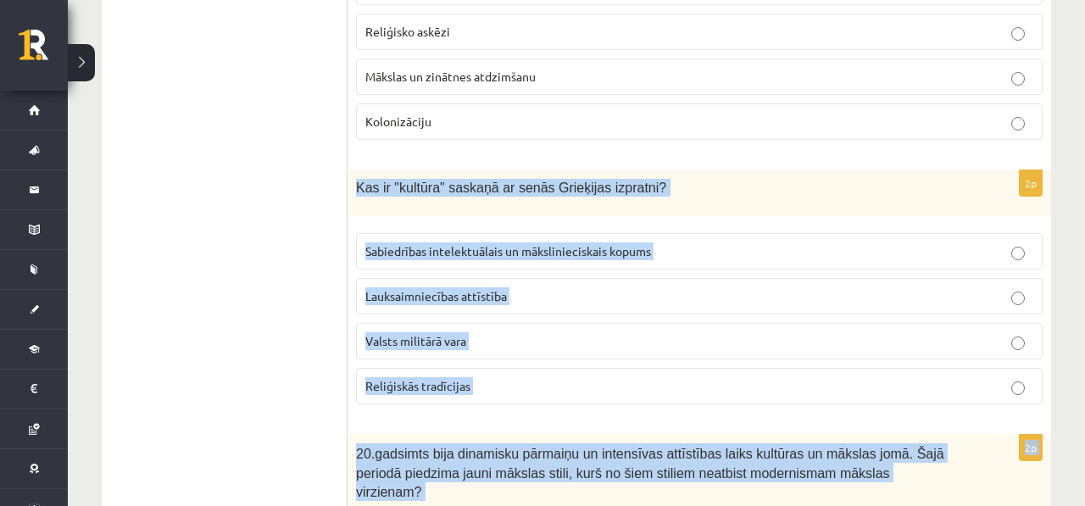
scroll to position [1837, 0]
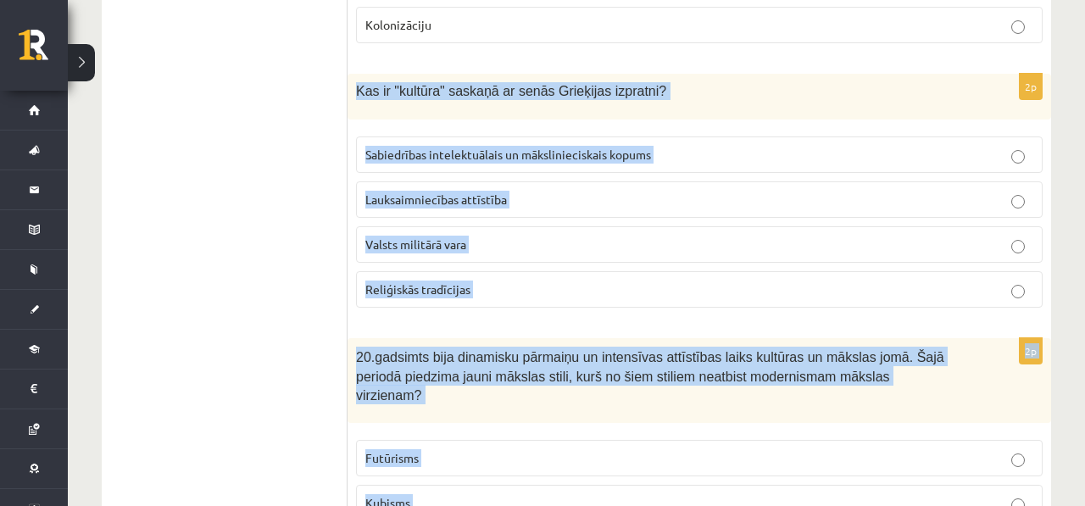
click at [443, 205] on p "Lauksaimniecības attīstība" at bounding box center [699, 200] width 668 height 18
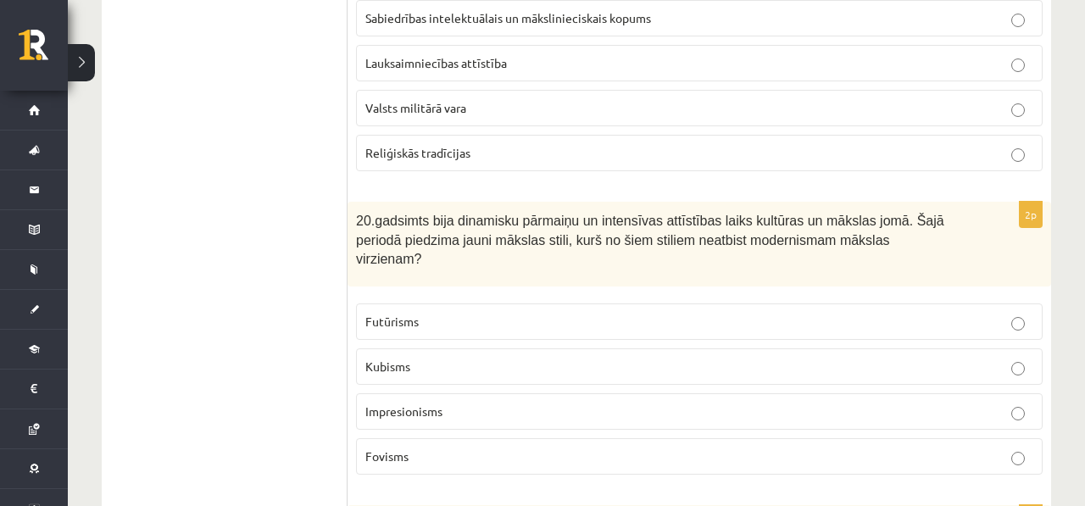
scroll to position [1998, 0]
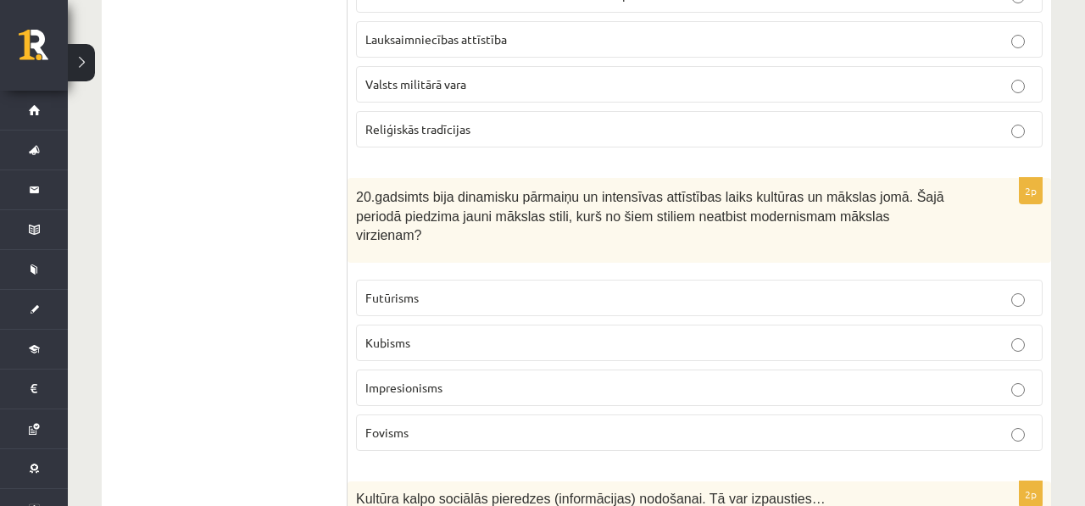
click at [453, 383] on p "Impresionisms" at bounding box center [699, 388] width 668 height 18
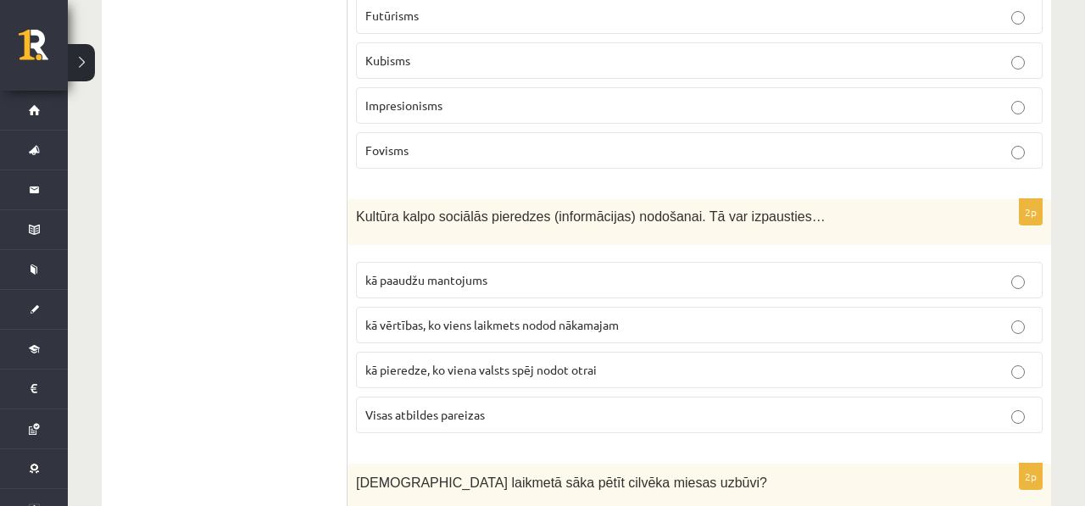
scroll to position [2321, 0]
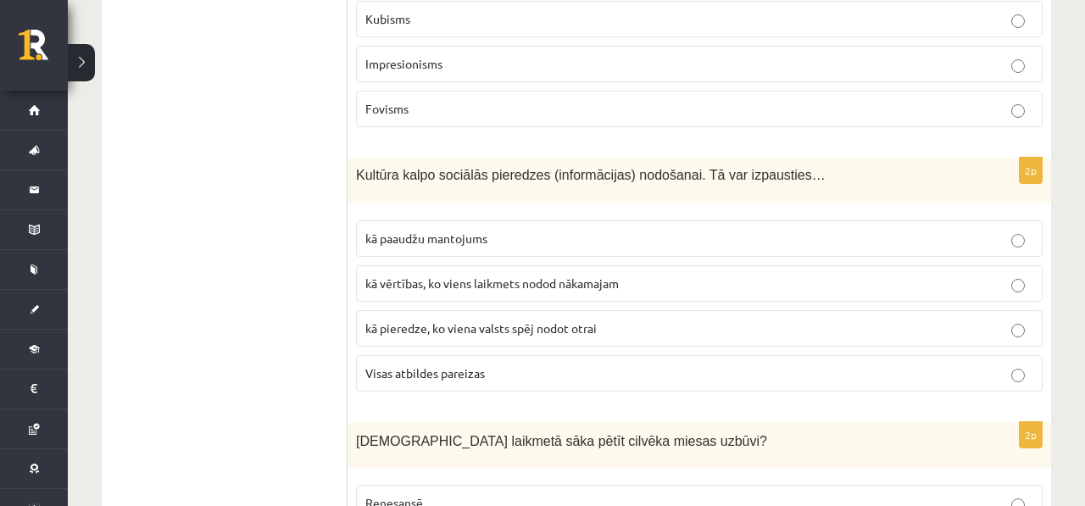
click at [415, 388] on label "Visas atbildes pareizas" at bounding box center [699, 373] width 687 height 36
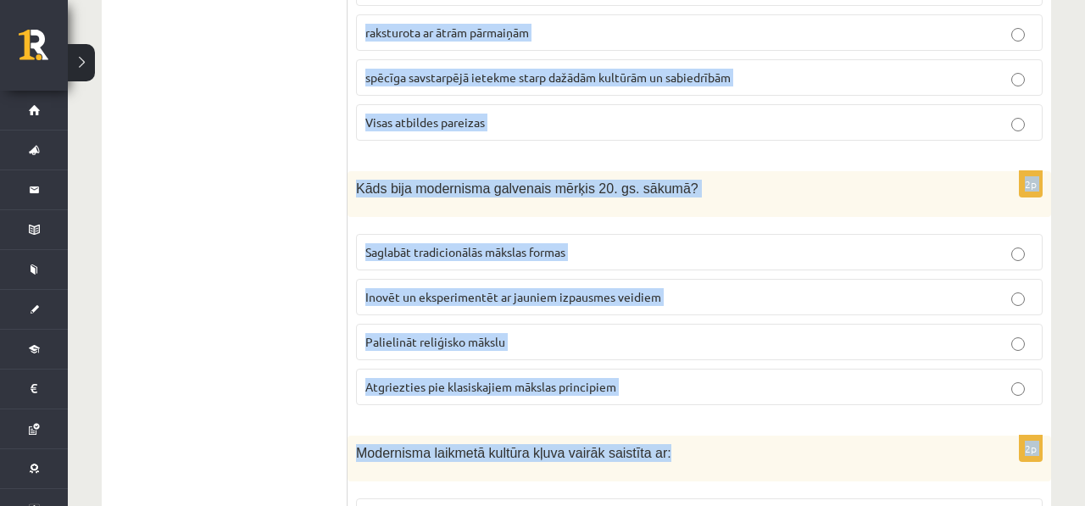
scroll to position [3181, 0]
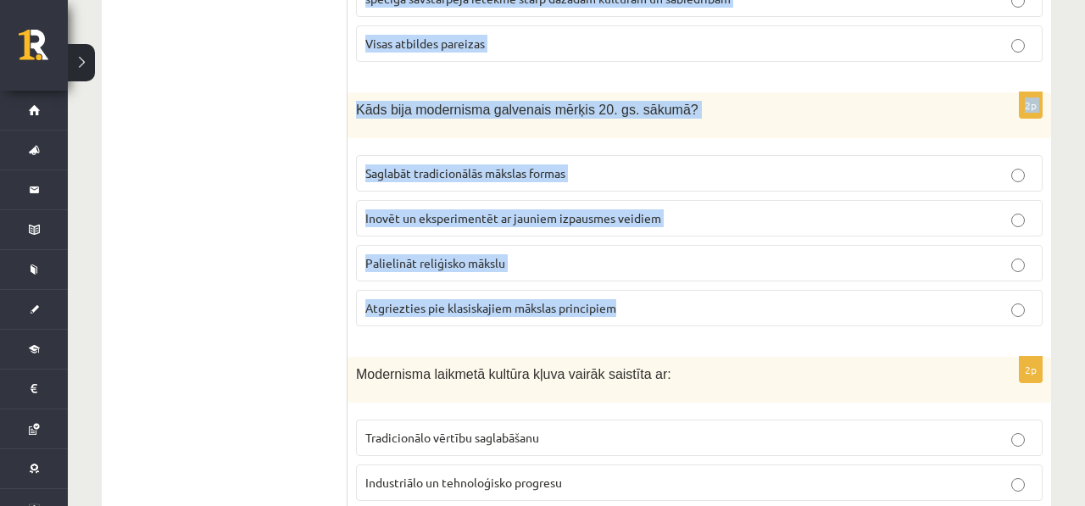
drag, startPoint x: 356, startPoint y: 281, endPoint x: 482, endPoint y: 326, distance: 133.3
copy form "Kurā laikmetā sāka pētīt cilvēka miesas uzbūvi? Renesansē Klasicisms Senajā Rom…"
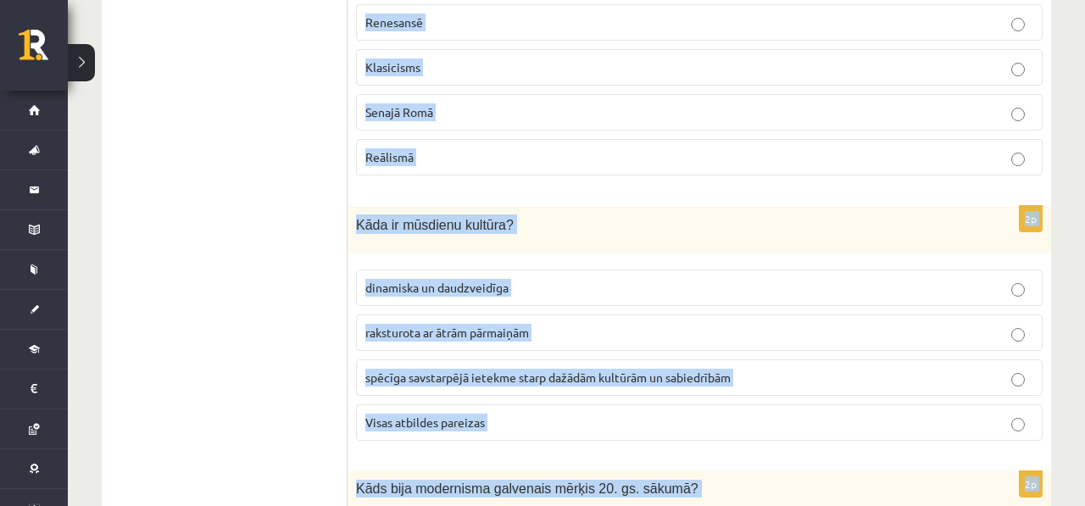
scroll to position [2752, 0]
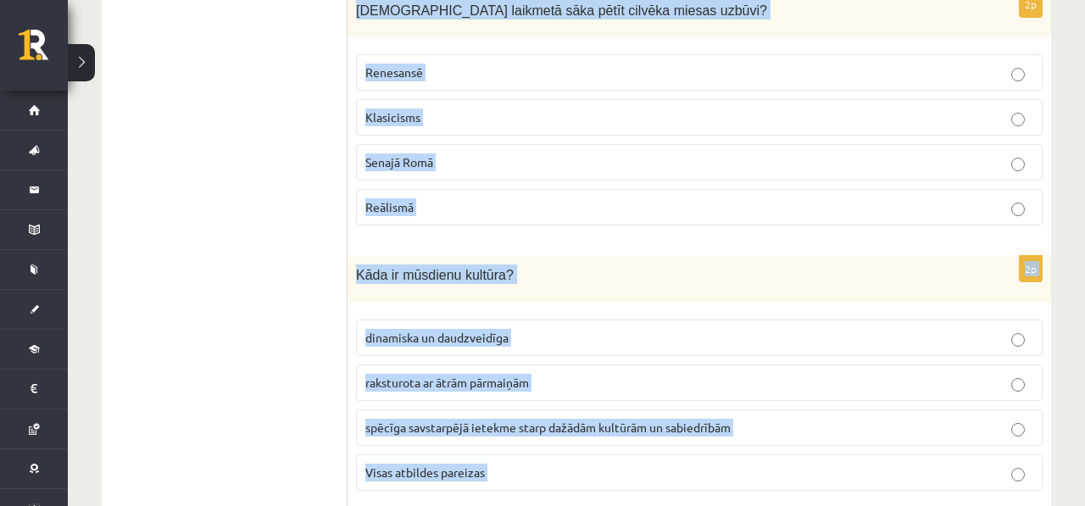
click at [474, 157] on p "Senajā Romā" at bounding box center [699, 162] width 668 height 18
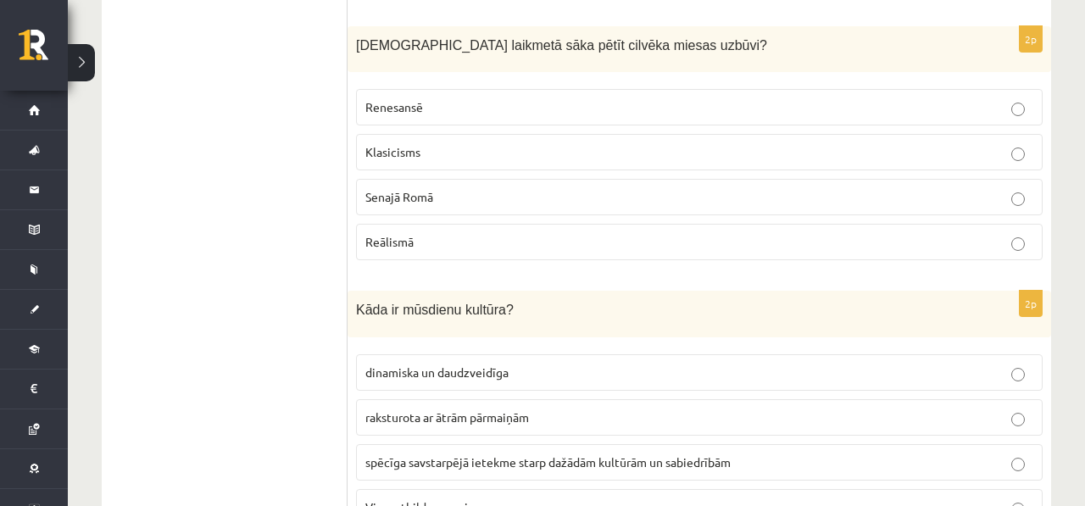
scroll to position [2700, 0]
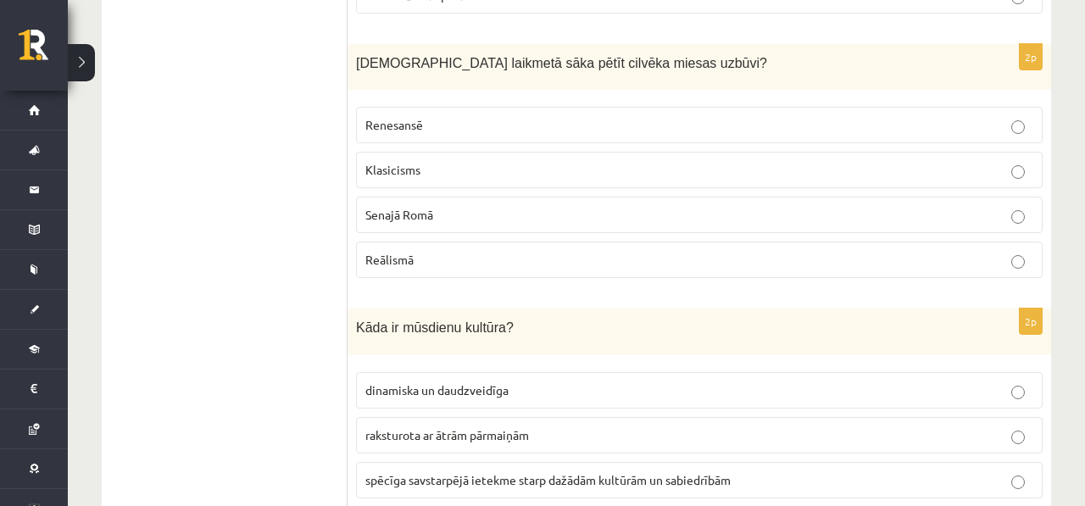
click at [475, 130] on p "Renesansē" at bounding box center [699, 125] width 668 height 18
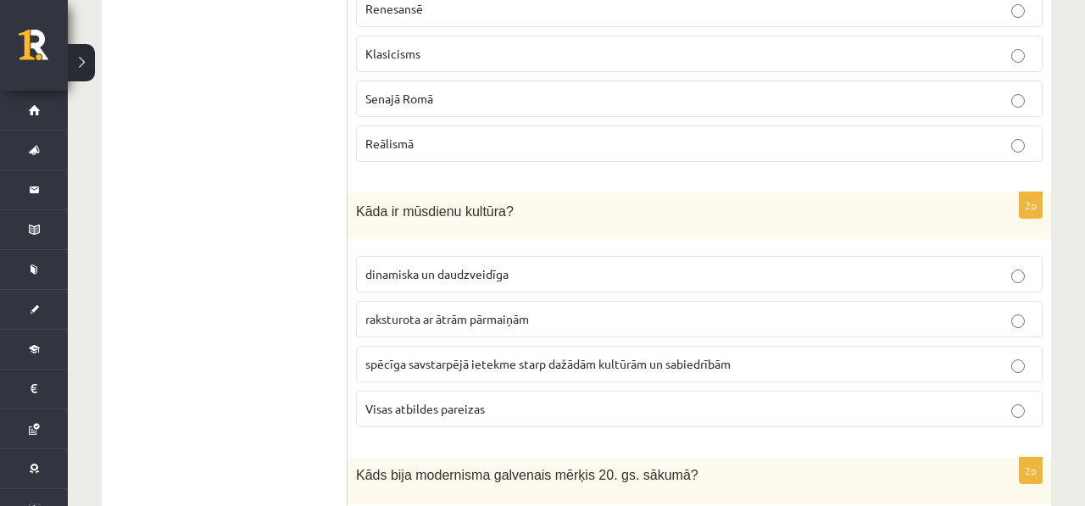
click at [409, 404] on span "Visas atbildes pareizas" at bounding box center [425, 408] width 120 height 15
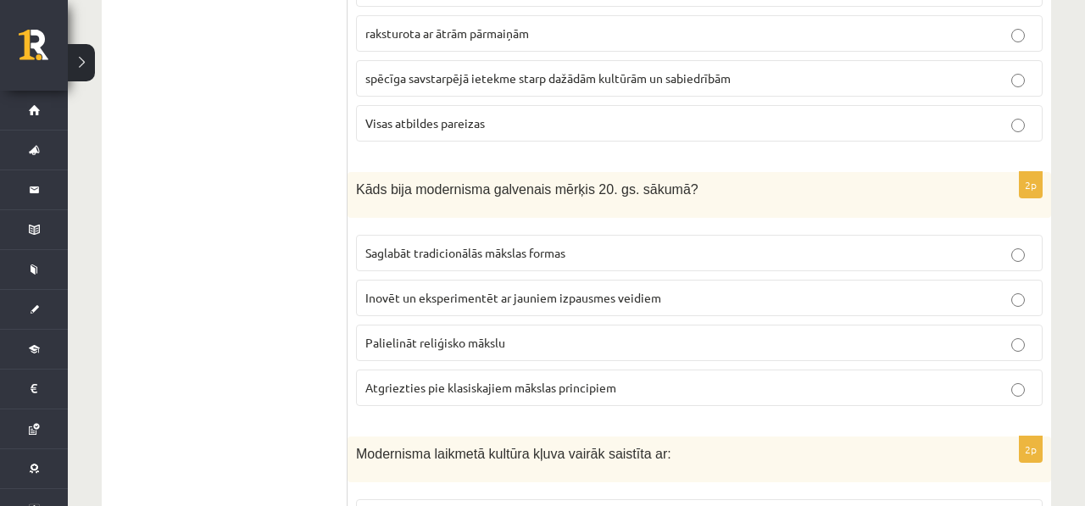
scroll to position [3130, 0]
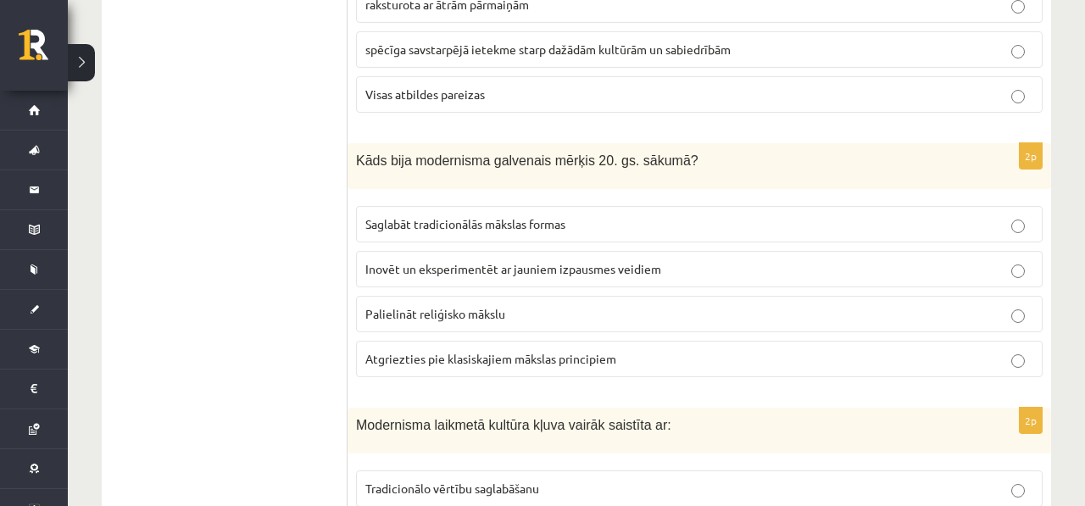
click at [385, 268] on span "Inovēt un eksperimentēt ar jauniem izpausmes veidiem" at bounding box center [513, 268] width 296 height 15
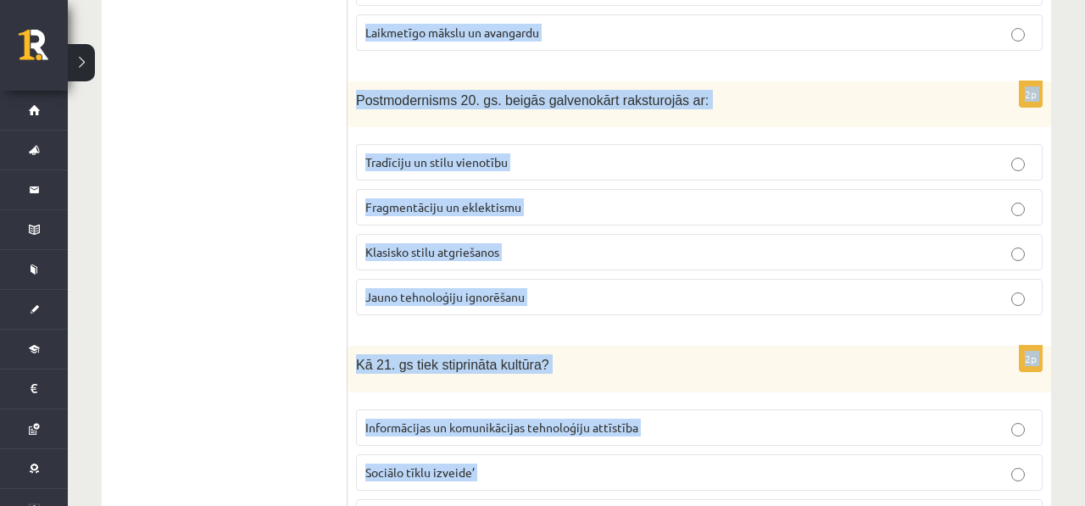
scroll to position [3859, 0]
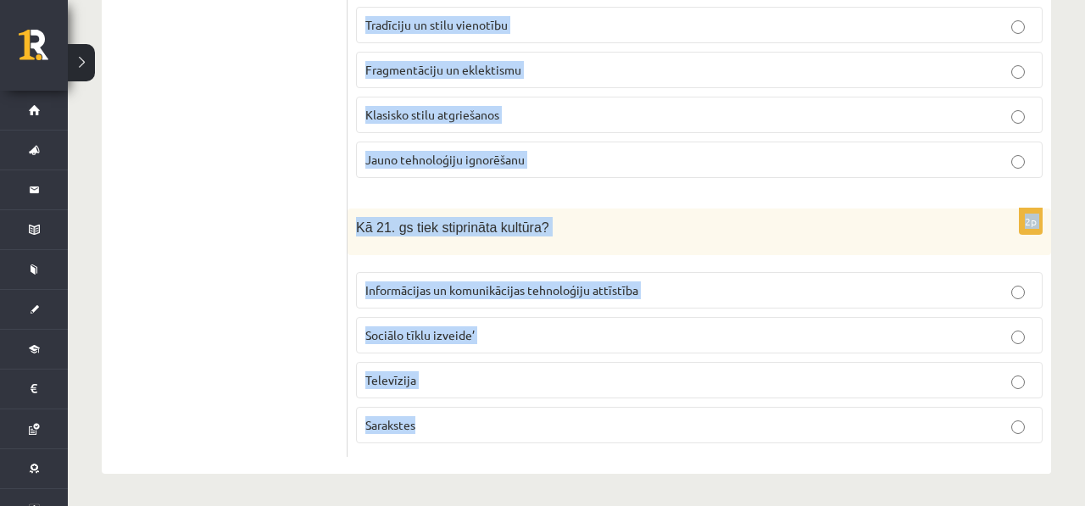
drag, startPoint x: 354, startPoint y: 214, endPoint x: 454, endPoint y: 468, distance: 273.3
copy form "Modernisma laikmetā kultūra kļuva vairāk saistīta ar: Tradicionālo vērtību sagl…"
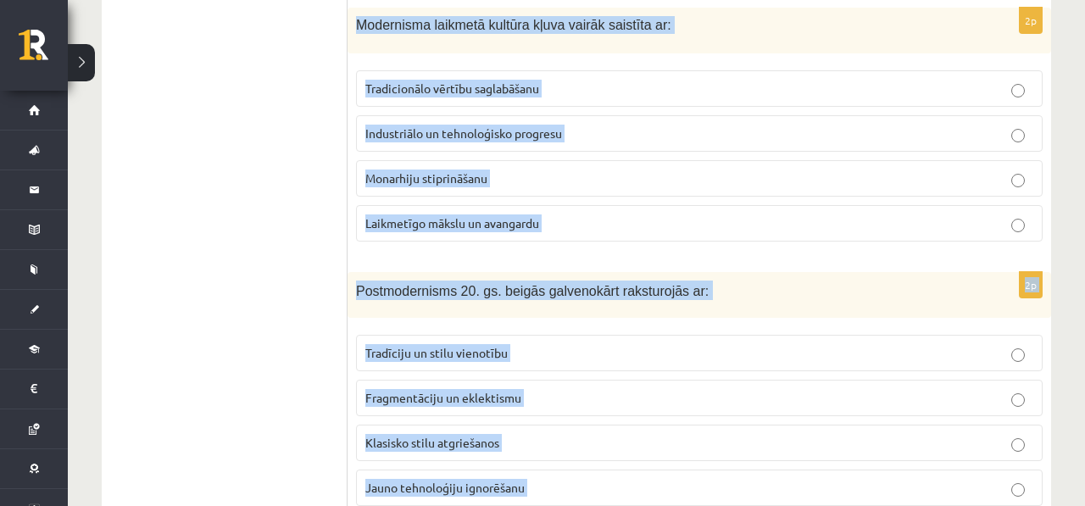
scroll to position [3514, 0]
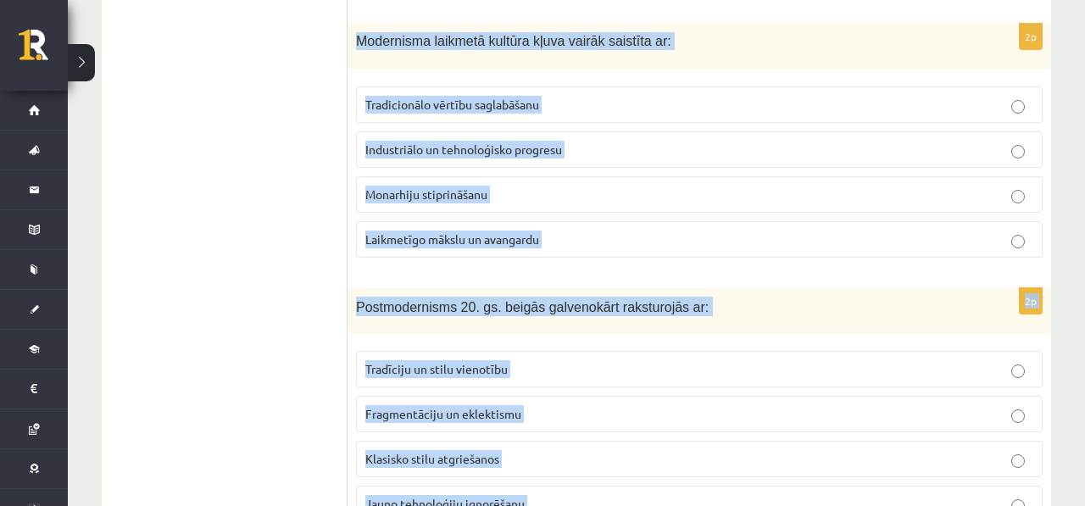
click at [447, 236] on span "Laikmetīgo mākslu un avangardu" at bounding box center [452, 238] width 174 height 15
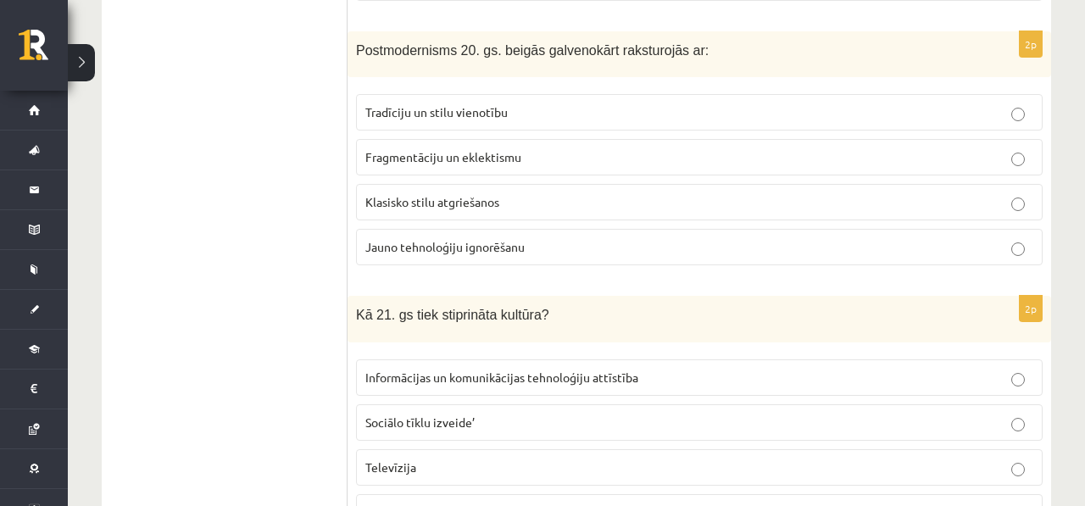
scroll to position [3786, 0]
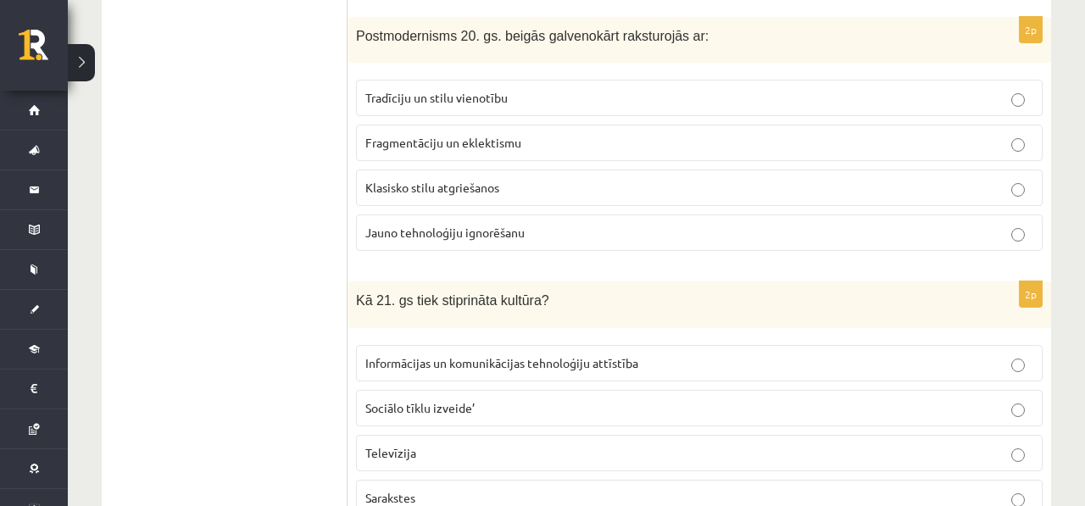
click at [439, 149] on label "Fragmentāciju un eklektismu" at bounding box center [699, 143] width 687 height 36
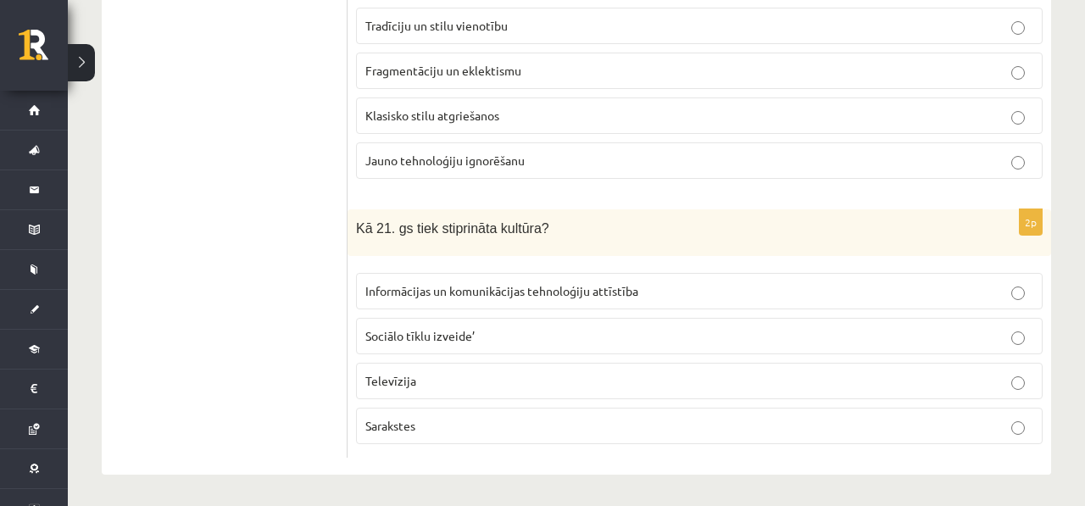
scroll to position [3859, 0]
click at [443, 293] on span "Informācijas un komunikācijas tehnoloģiju attīstība" at bounding box center [501, 289] width 273 height 15
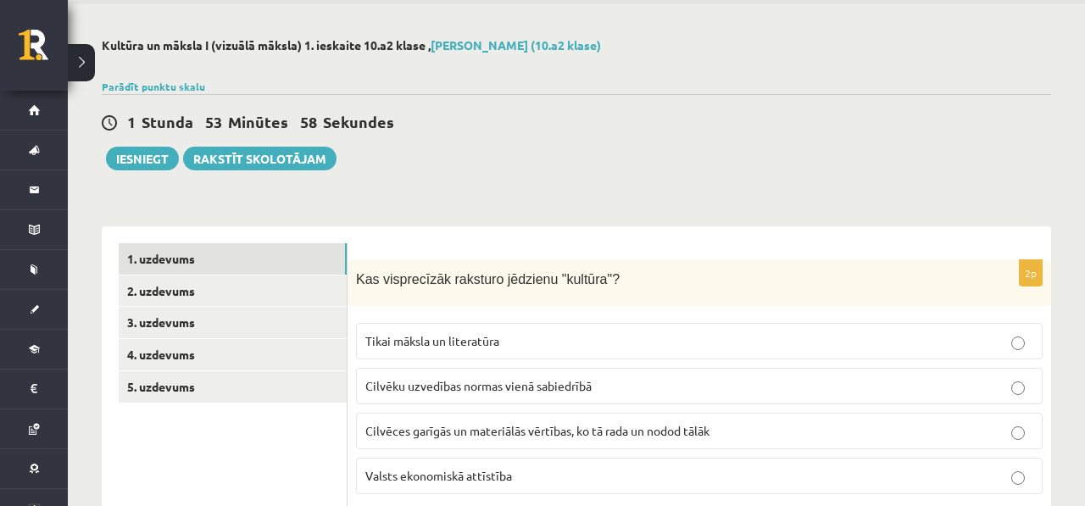
scroll to position [0, 0]
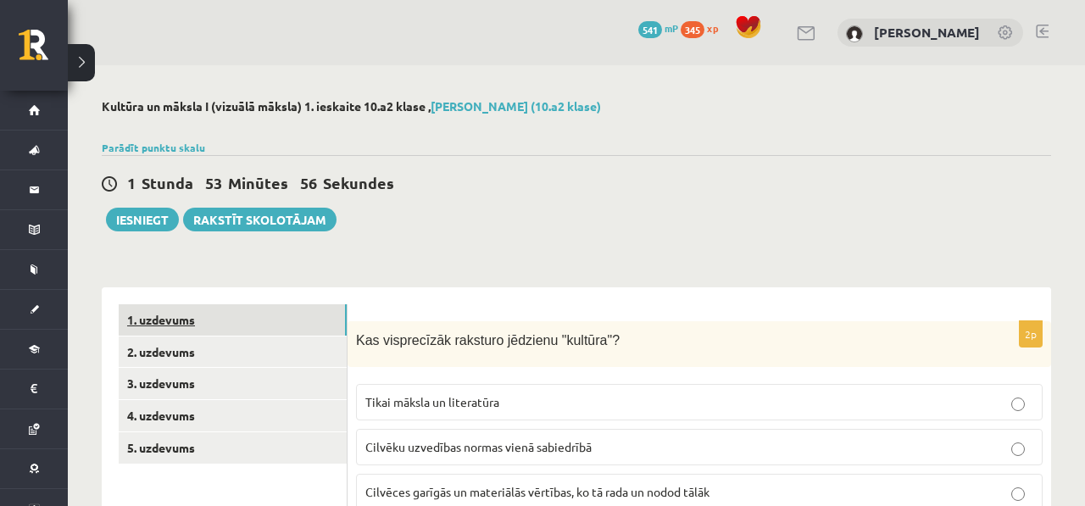
click at [197, 321] on link "1. uzdevums" at bounding box center [233, 319] width 228 height 31
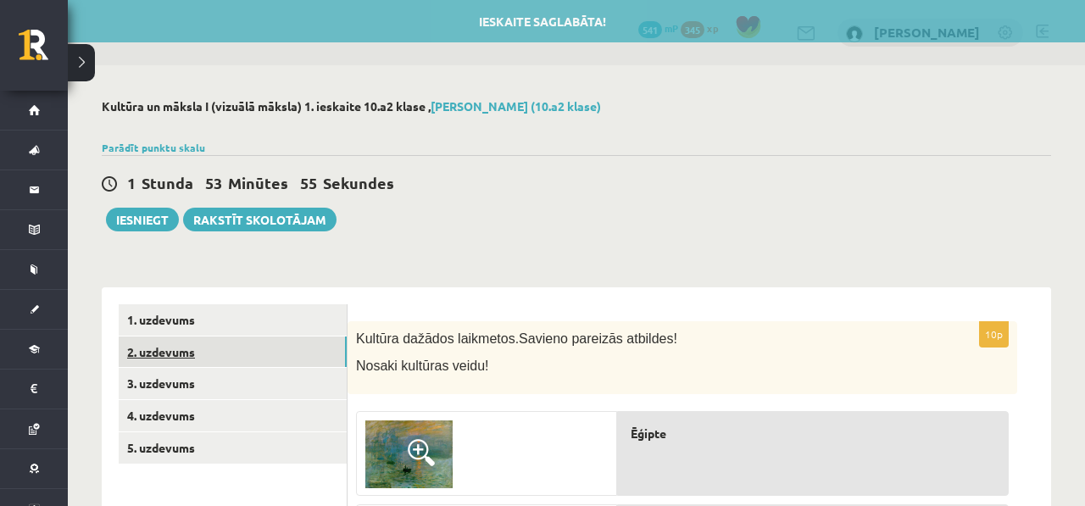
click at [207, 348] on link "2. uzdevums" at bounding box center [233, 352] width 228 height 31
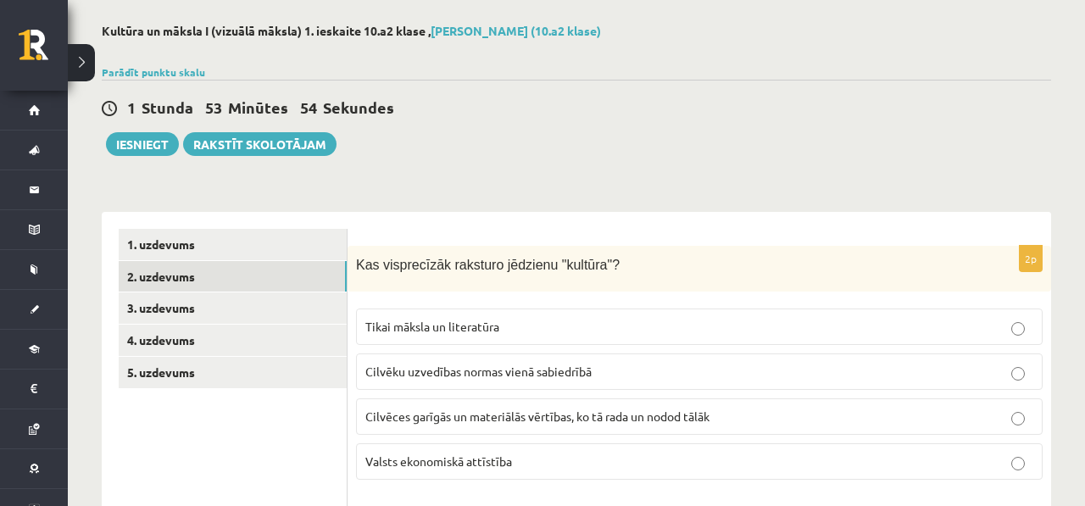
scroll to position [77, 0]
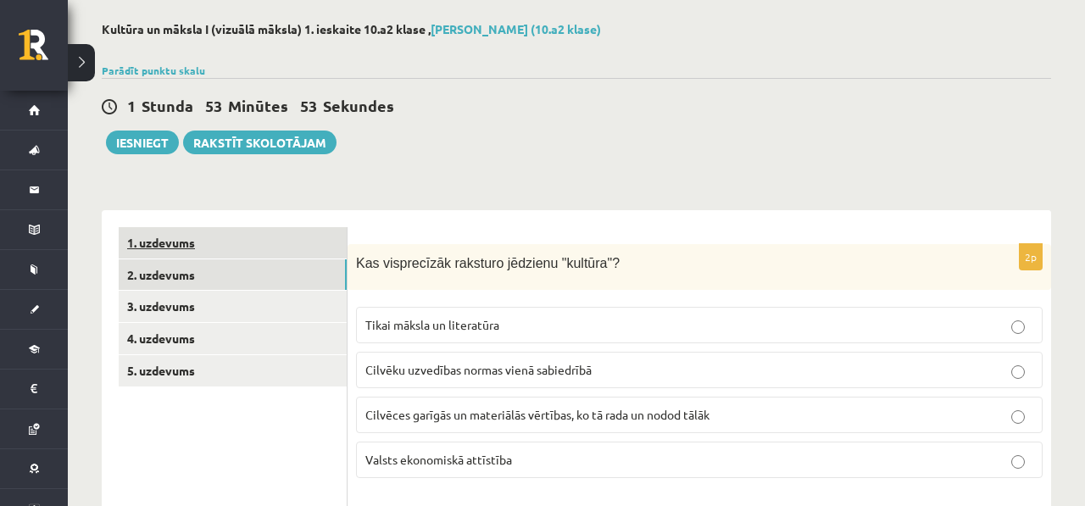
click at [248, 228] on link "1. uzdevums" at bounding box center [233, 242] width 228 height 31
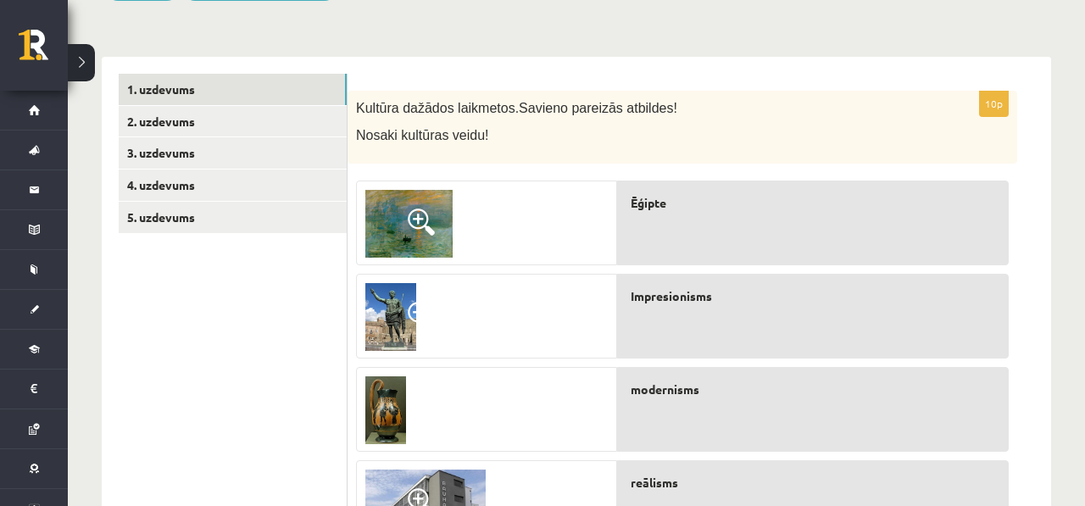
scroll to position [237, 0]
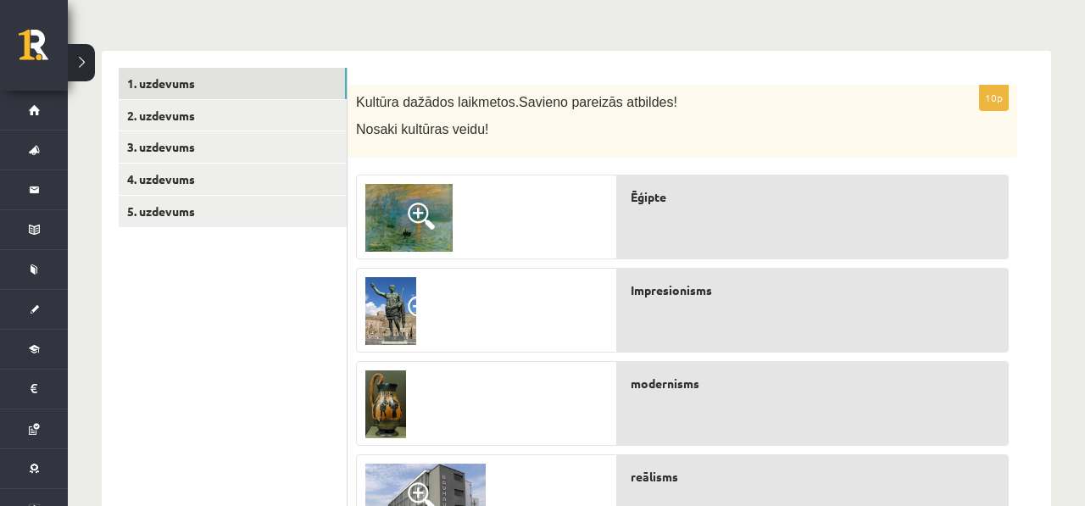
click at [404, 209] on img at bounding box center [408, 218] width 87 height 68
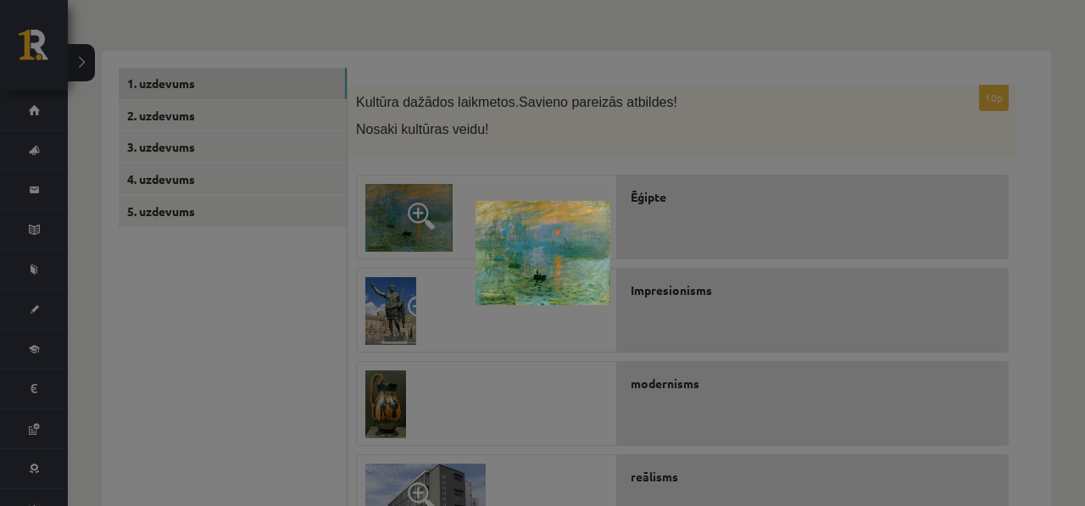
click at [496, 109] on div at bounding box center [542, 253] width 1085 height 506
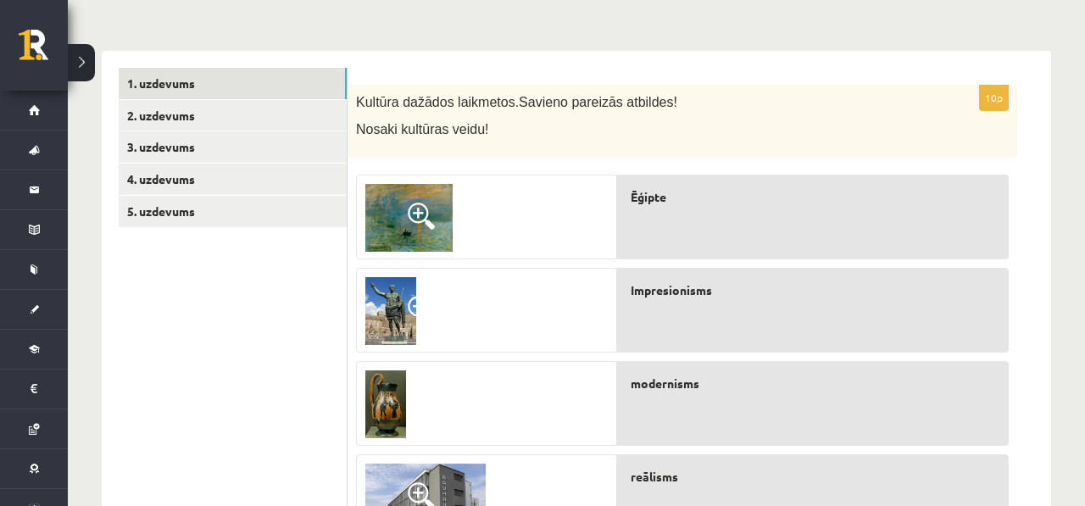
click at [386, 297] on img at bounding box center [390, 311] width 51 height 68
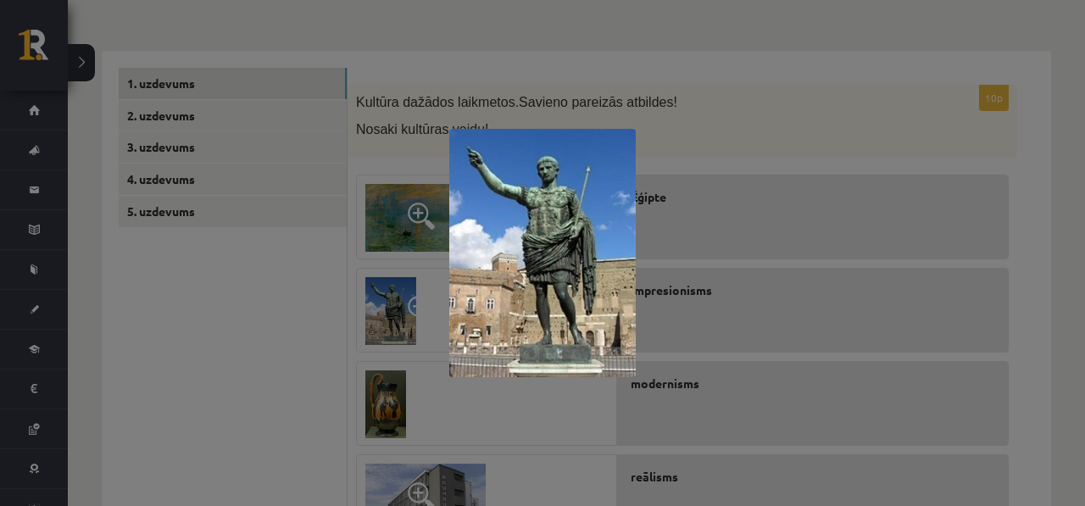
click at [394, 279] on div at bounding box center [542, 253] width 1085 height 506
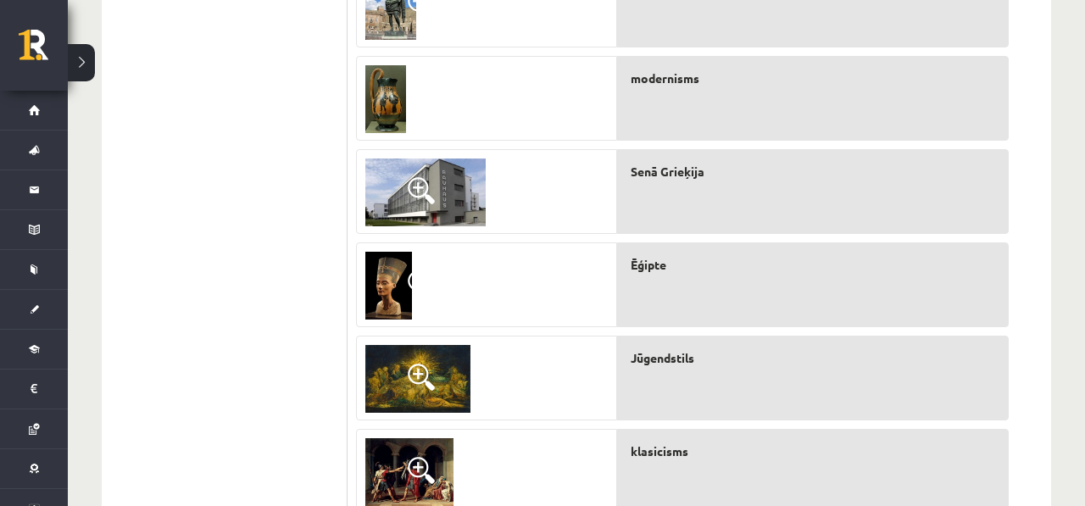
scroll to position [555, 0]
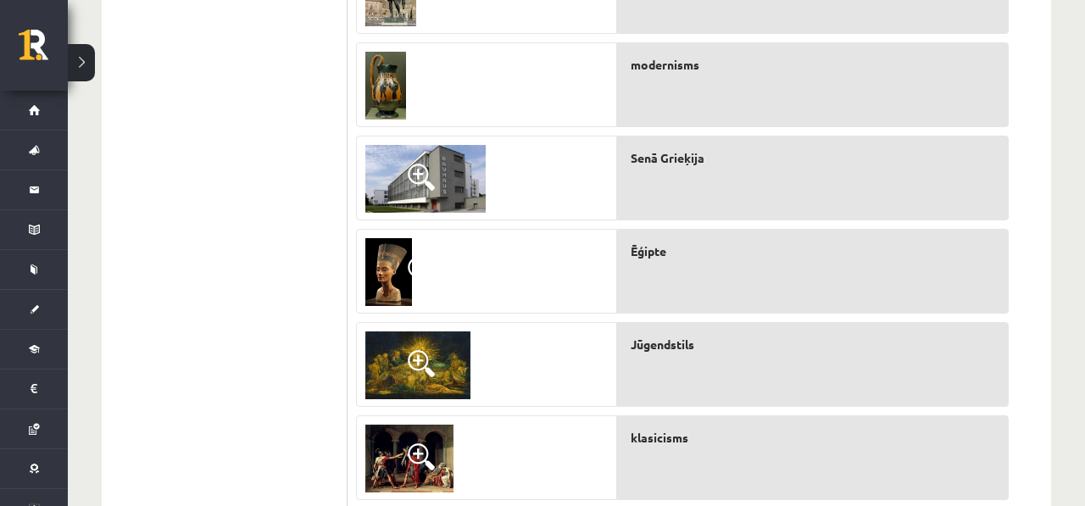
click at [399, 387] on img at bounding box center [417, 366] width 105 height 68
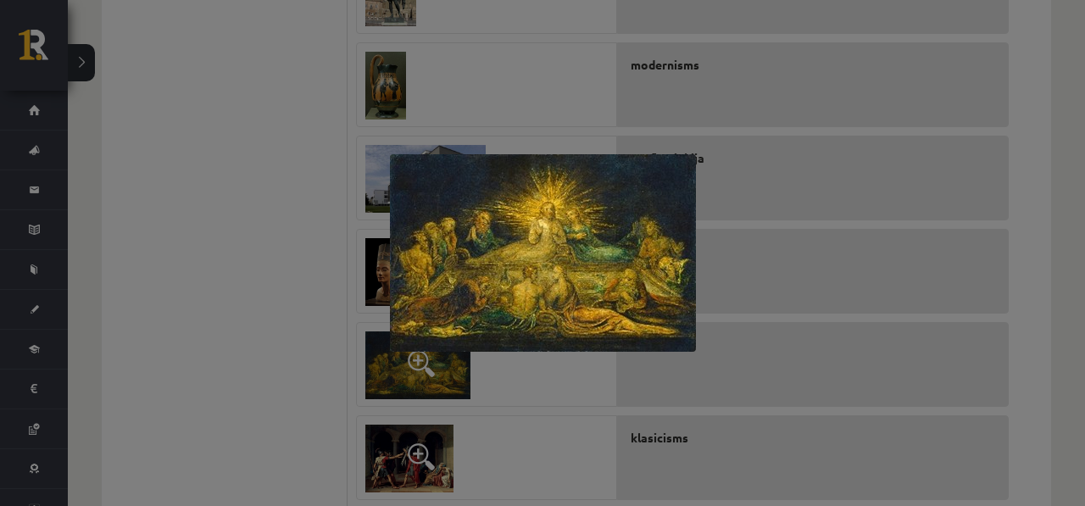
click at [507, 426] on div at bounding box center [542, 253] width 1085 height 506
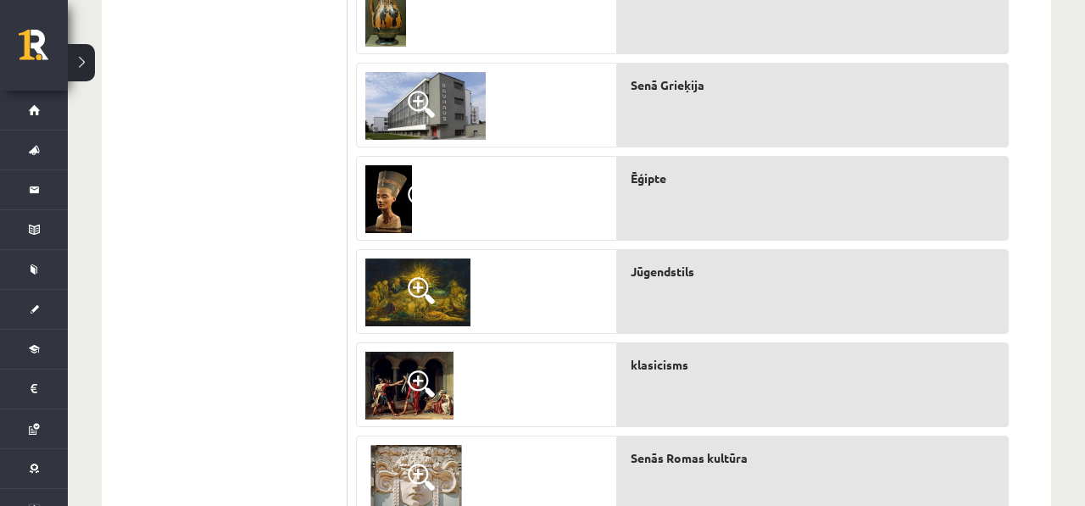
scroll to position [621, 0]
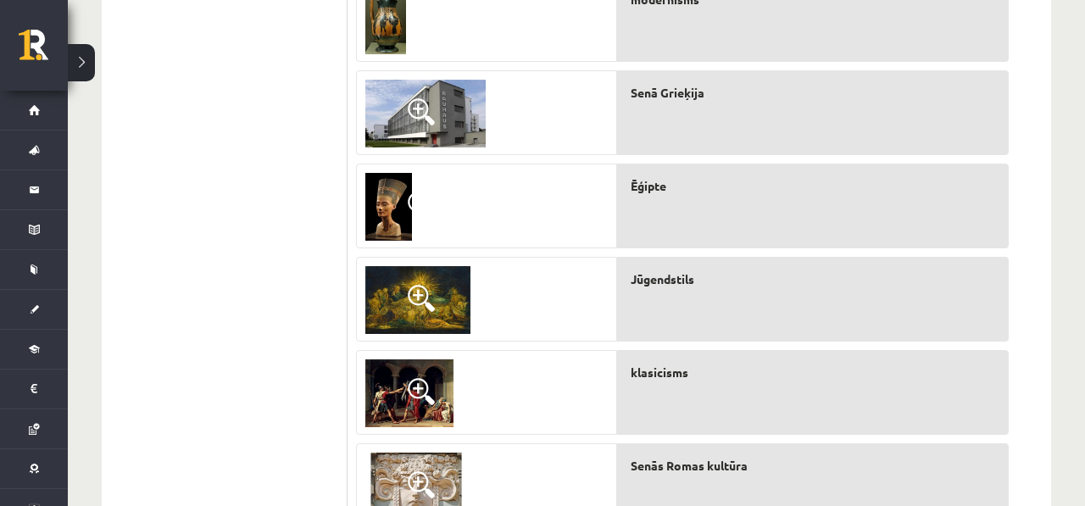
click at [419, 293] on span at bounding box center [421, 298] width 27 height 27
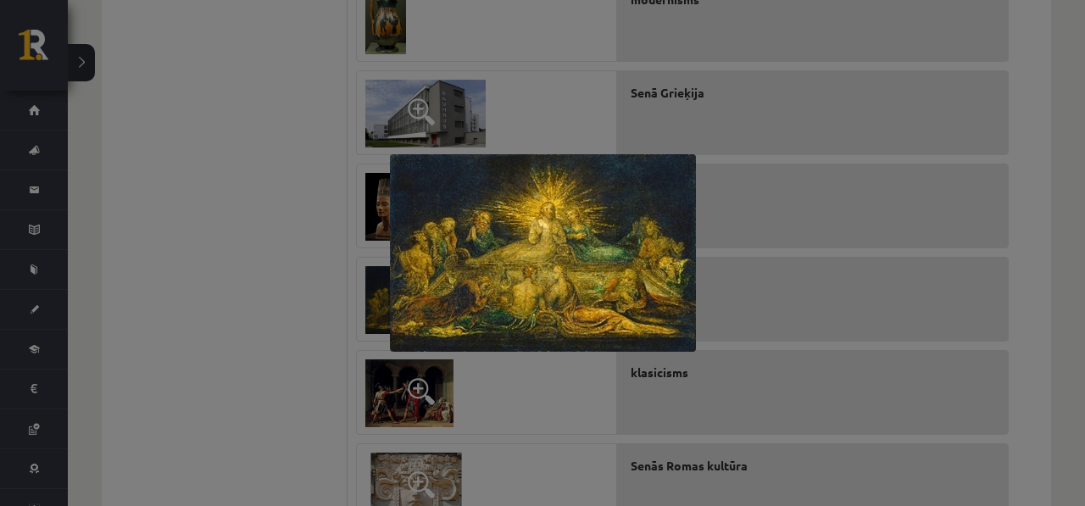
click at [354, 270] on div at bounding box center [542, 253] width 1085 height 506
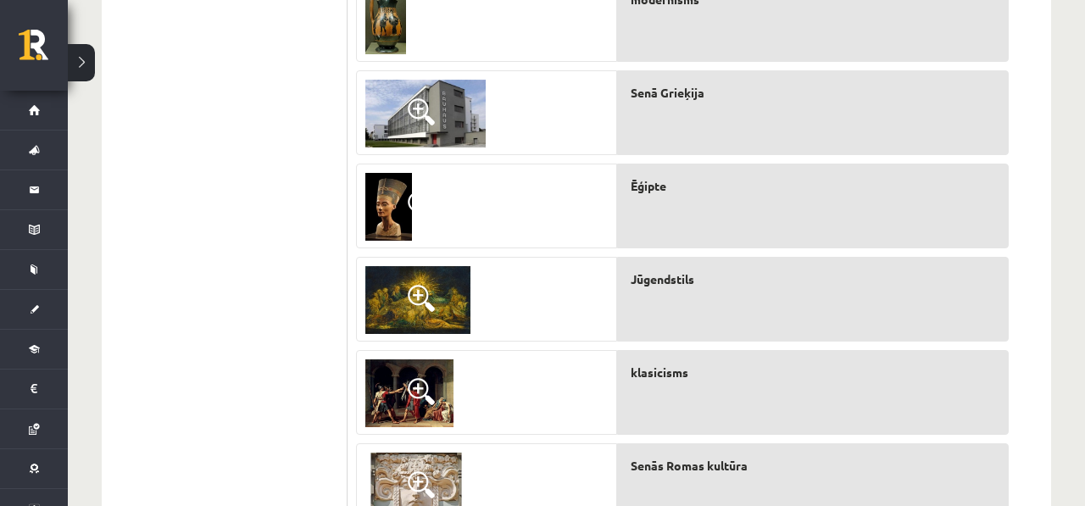
click at [471, 94] on img at bounding box center [425, 114] width 120 height 68
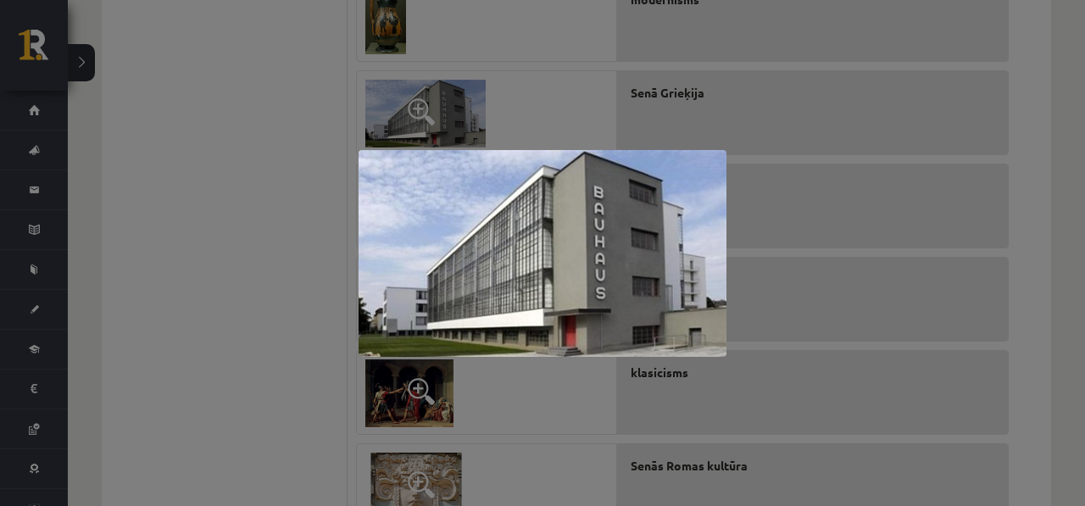
click at [558, 92] on div at bounding box center [542, 253] width 1085 height 506
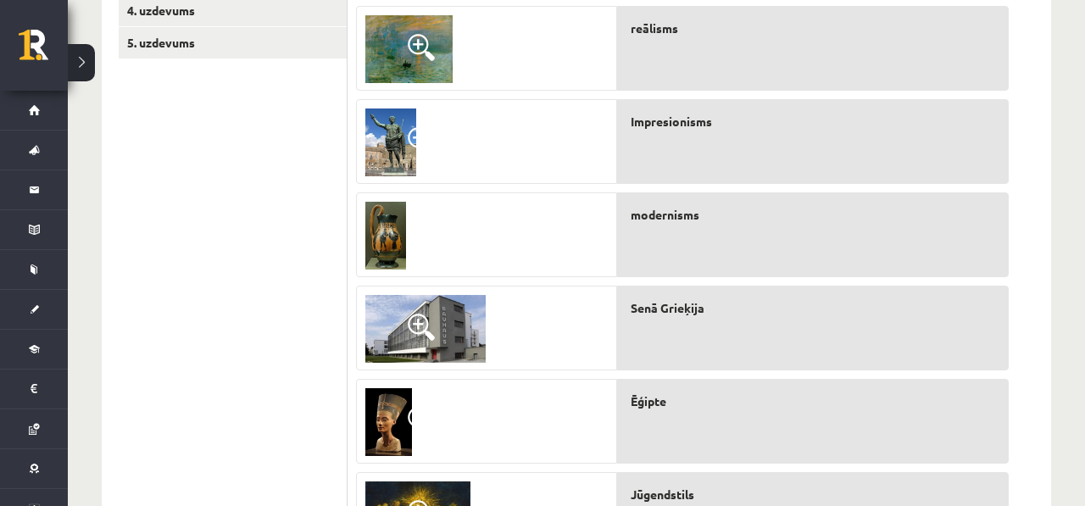
scroll to position [411, 0]
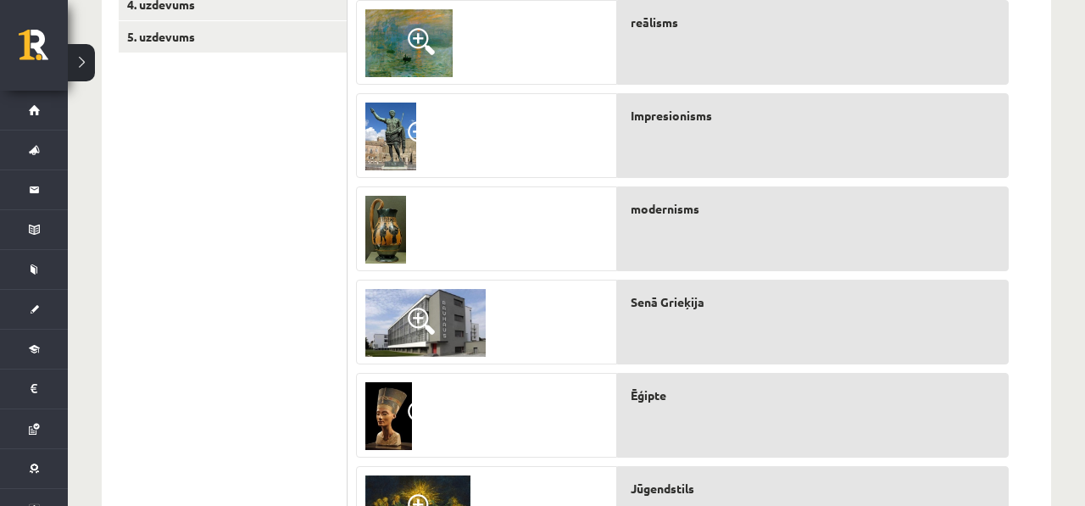
click at [359, 113] on link at bounding box center [391, 136] width 68 height 85
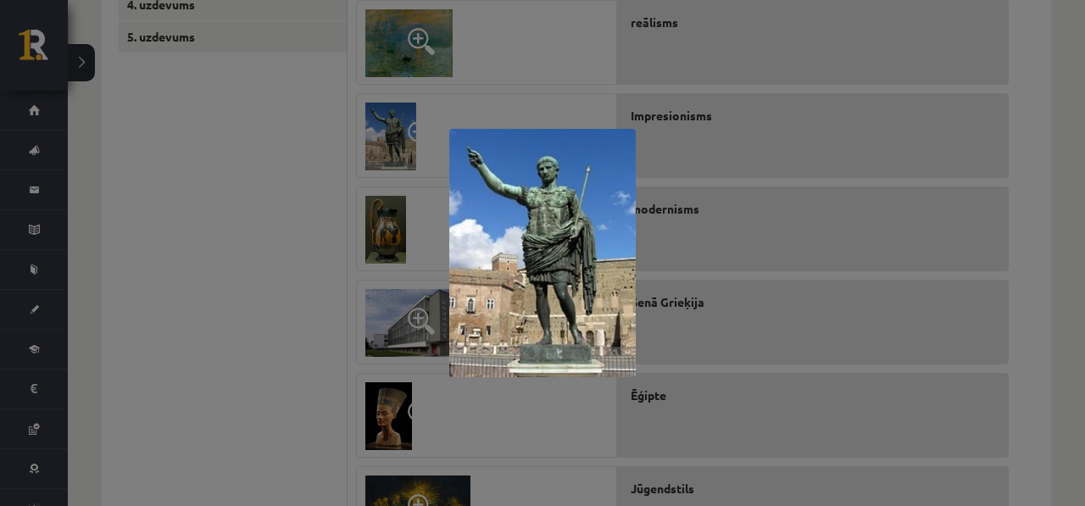
click at [409, 136] on div at bounding box center [542, 253] width 1085 height 506
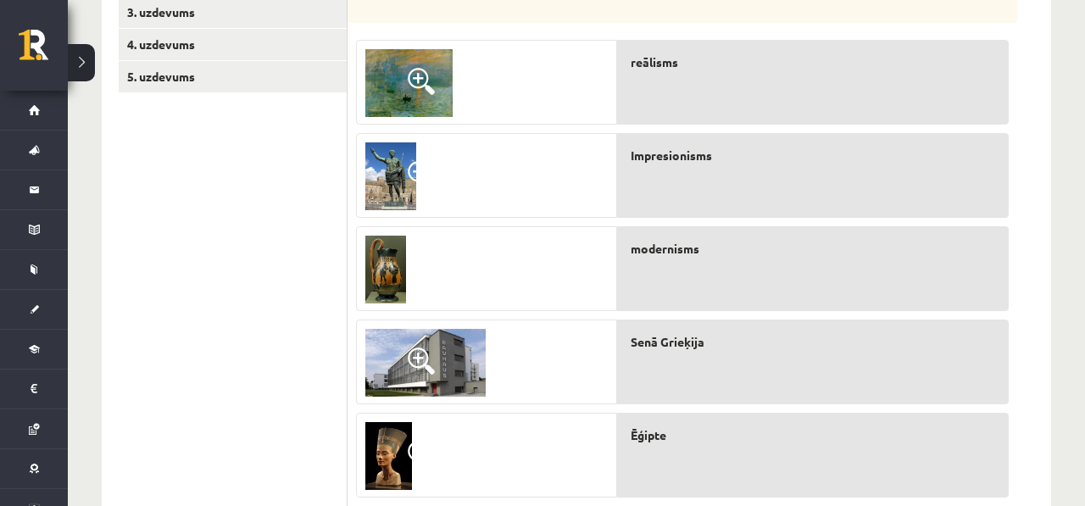
scroll to position [370, 0]
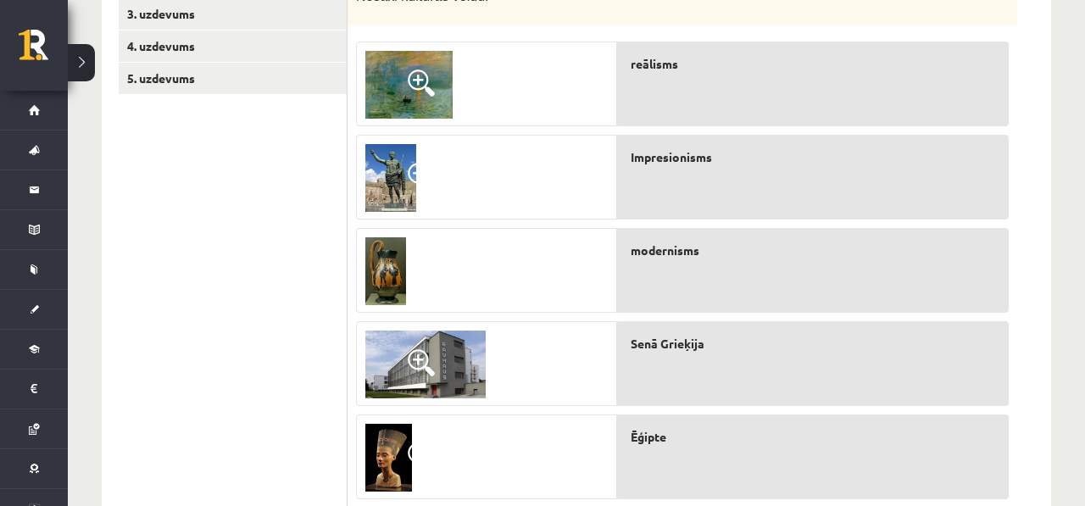
click at [416, 79] on span at bounding box center [421, 83] width 27 height 27
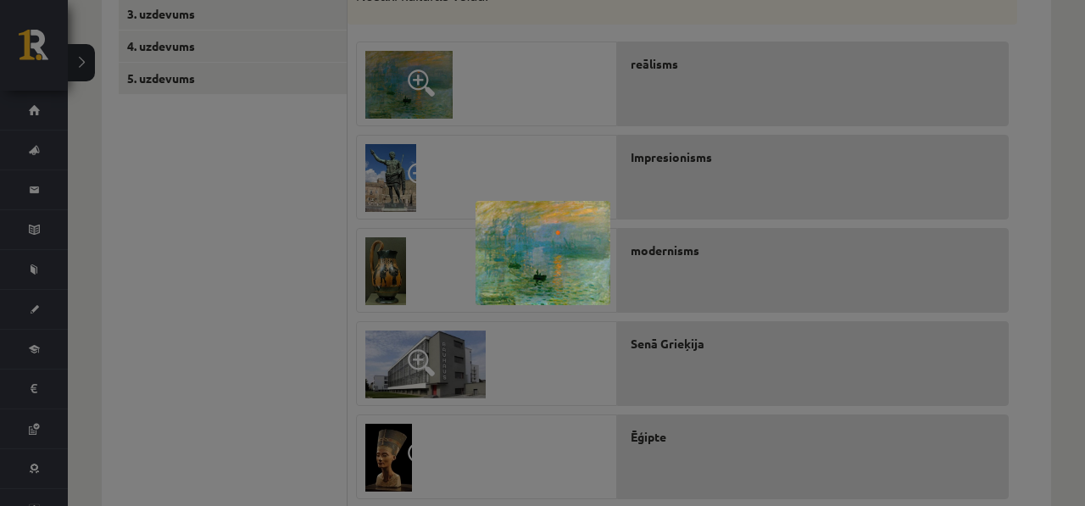
click at [454, 80] on div at bounding box center [542, 253] width 1085 height 506
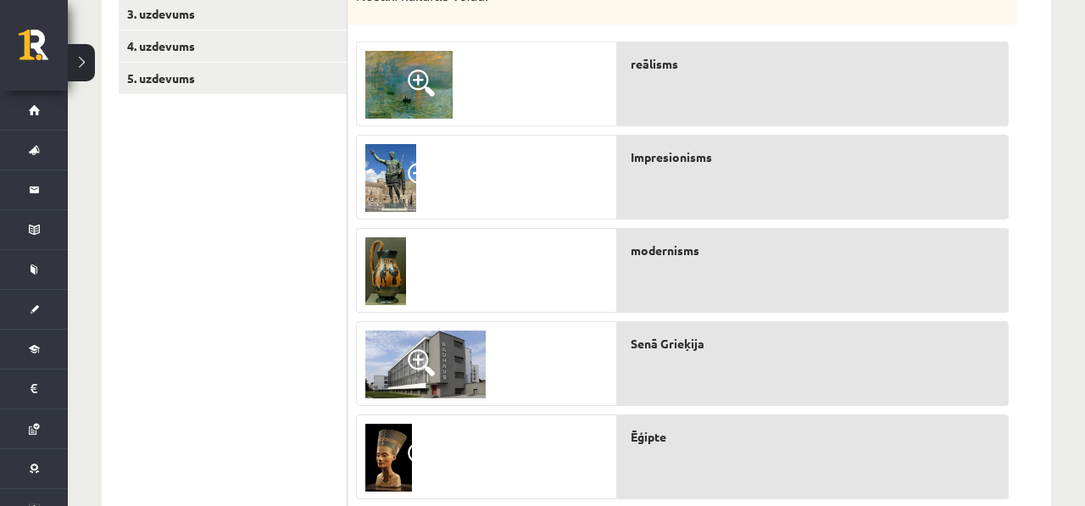
click at [421, 67] on img at bounding box center [408, 85] width 87 height 68
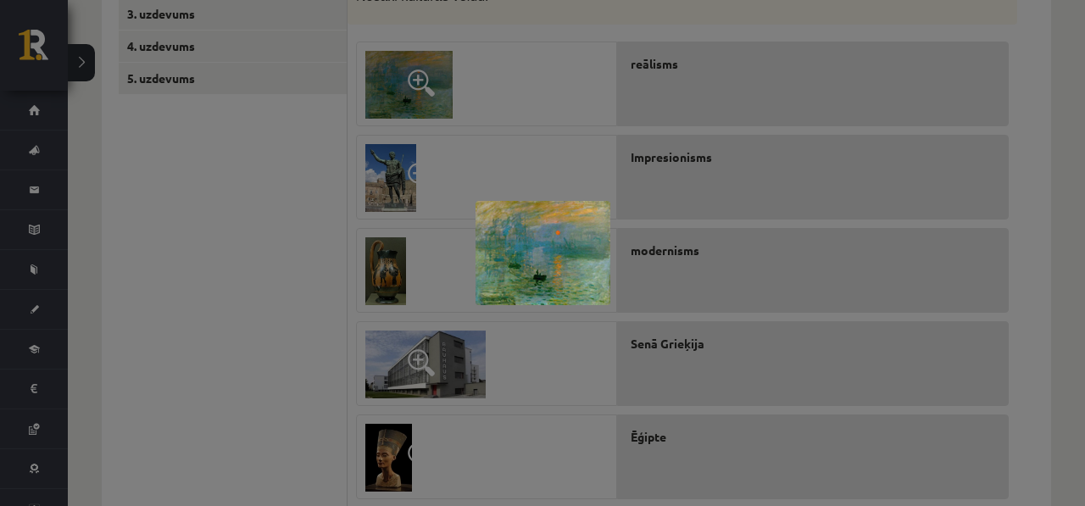
click at [515, 92] on div at bounding box center [542, 253] width 1085 height 506
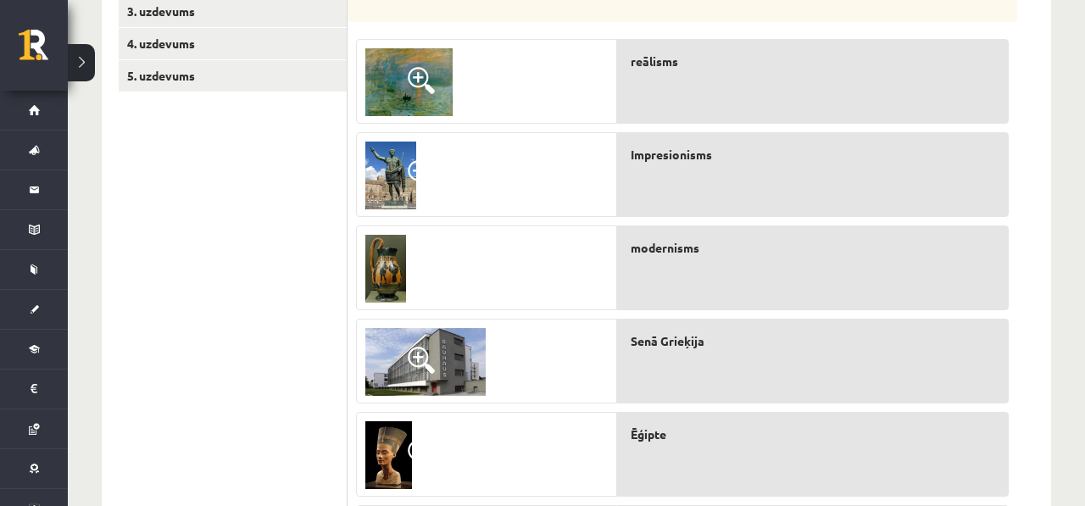
scroll to position [353, 0]
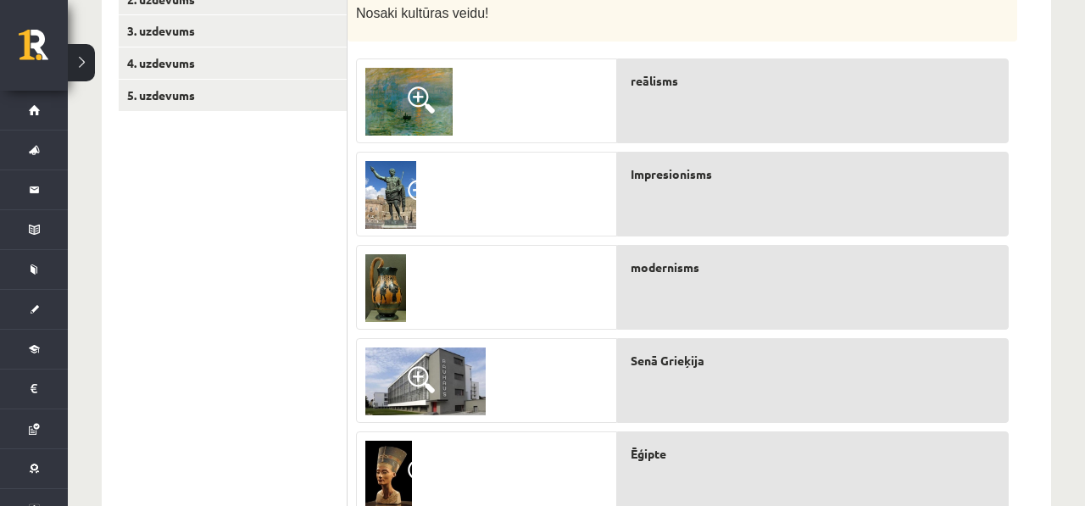
click at [426, 85] on img at bounding box center [408, 102] width 87 height 68
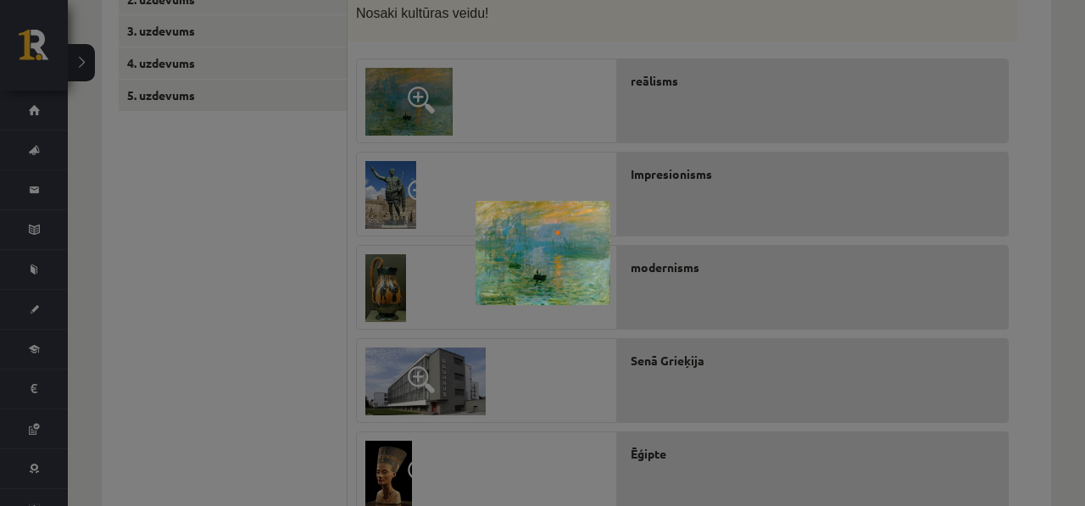
click at [524, 26] on div at bounding box center [542, 253] width 1085 height 506
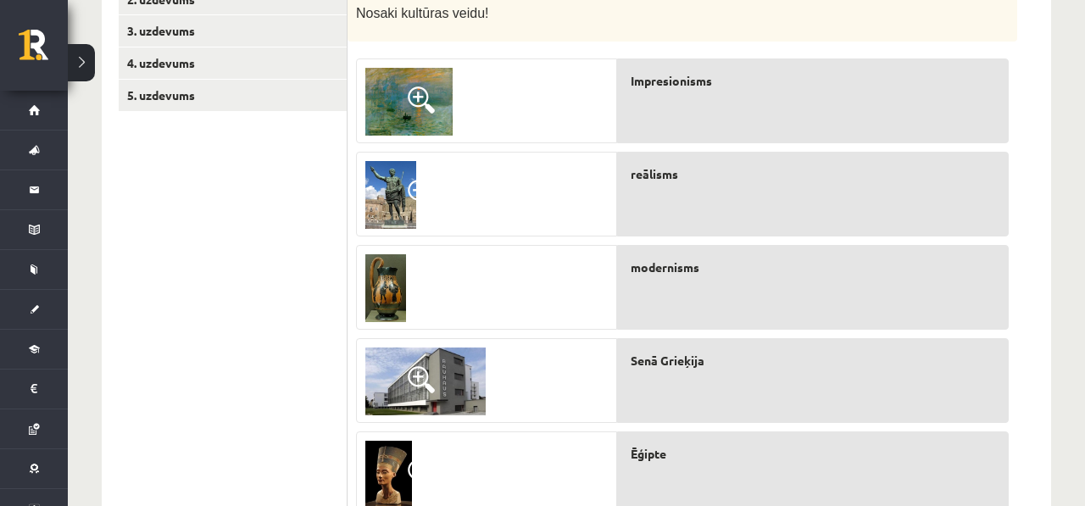
click at [388, 170] on img at bounding box center [390, 195] width 51 height 68
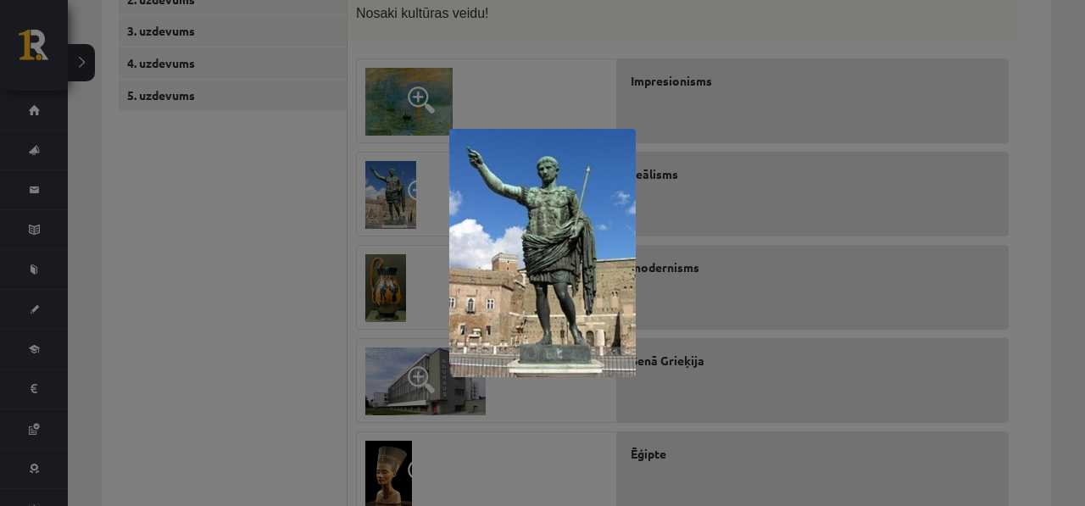
click at [479, 59] on div at bounding box center [542, 253] width 1085 height 506
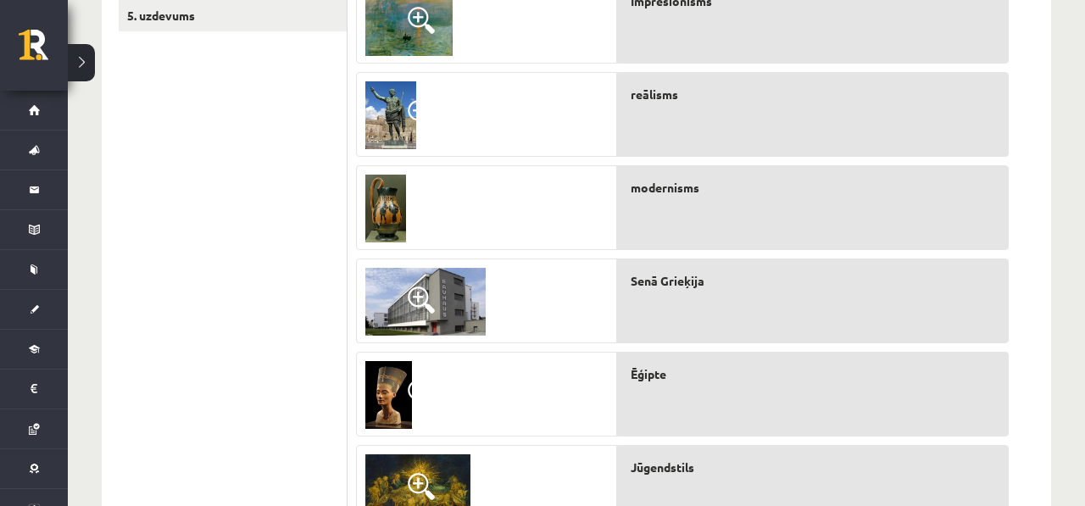
scroll to position [436, 0]
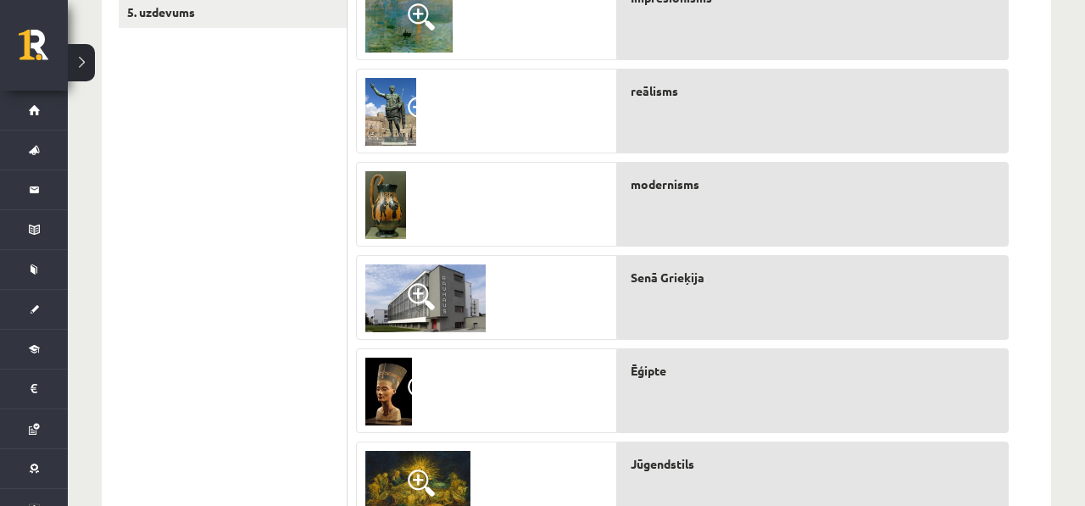
click at [391, 114] on img at bounding box center [390, 112] width 51 height 68
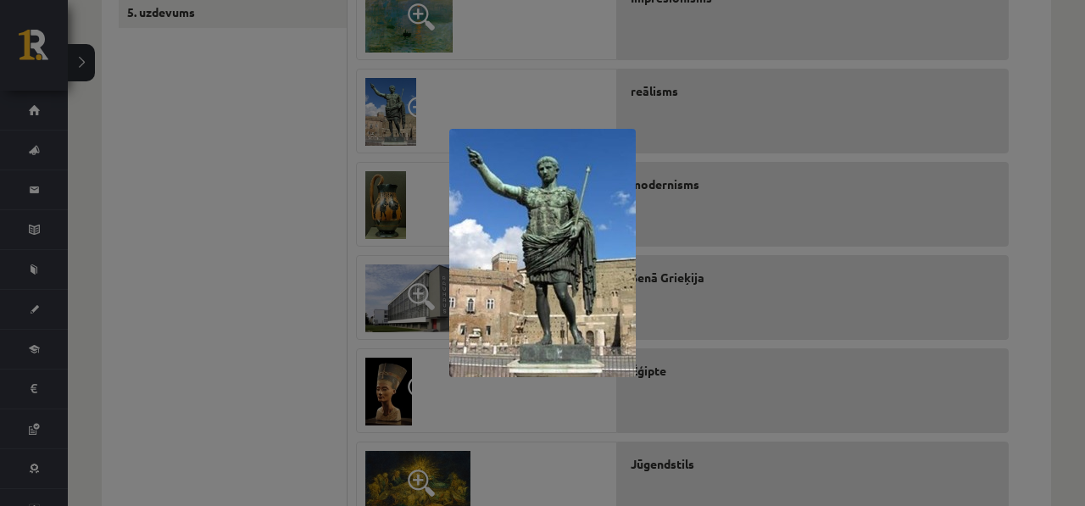
click at [397, 96] on div at bounding box center [542, 253] width 1085 height 506
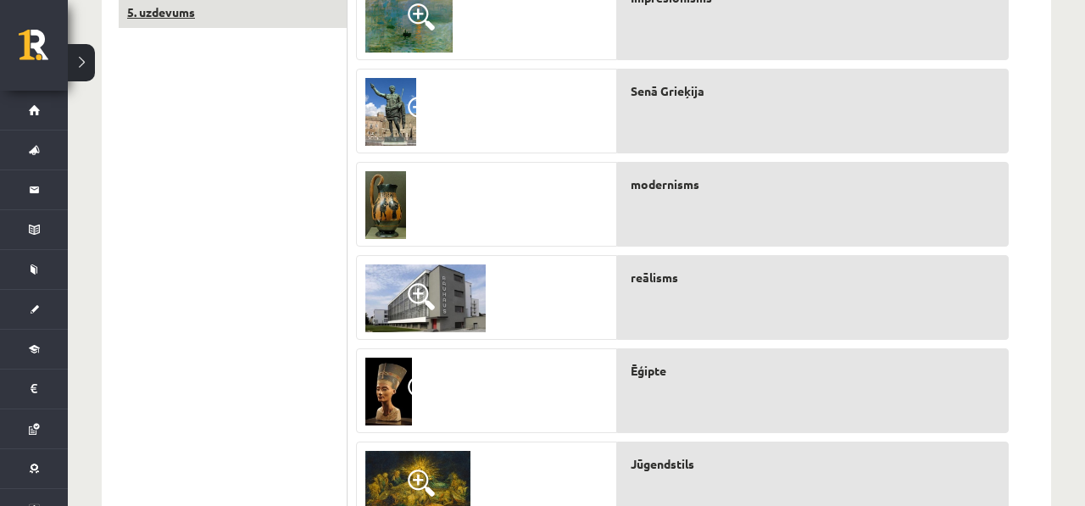
drag, startPoint x: 666, startPoint y: 314, endPoint x: 217, endPoint y: 9, distance: 542.1
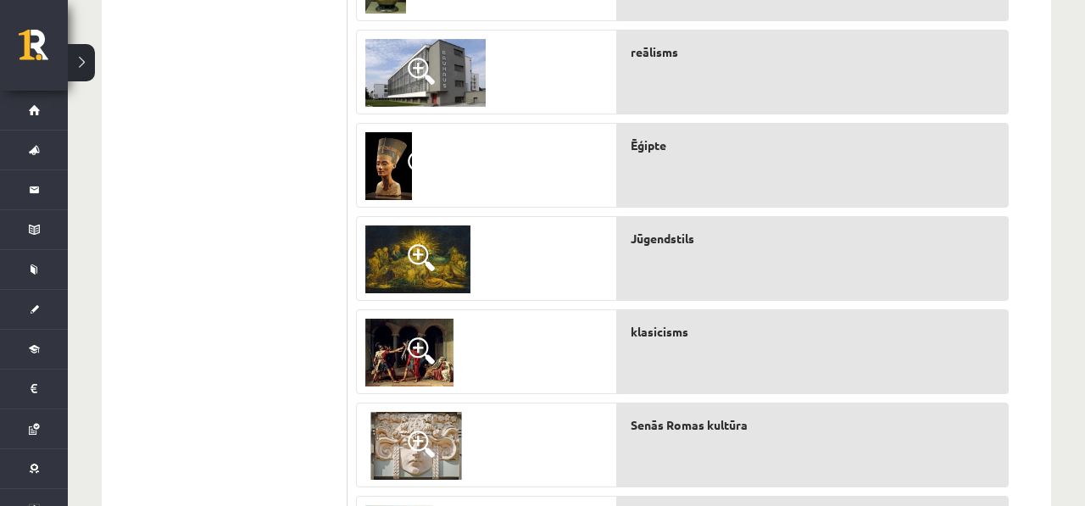
scroll to position [671, 0]
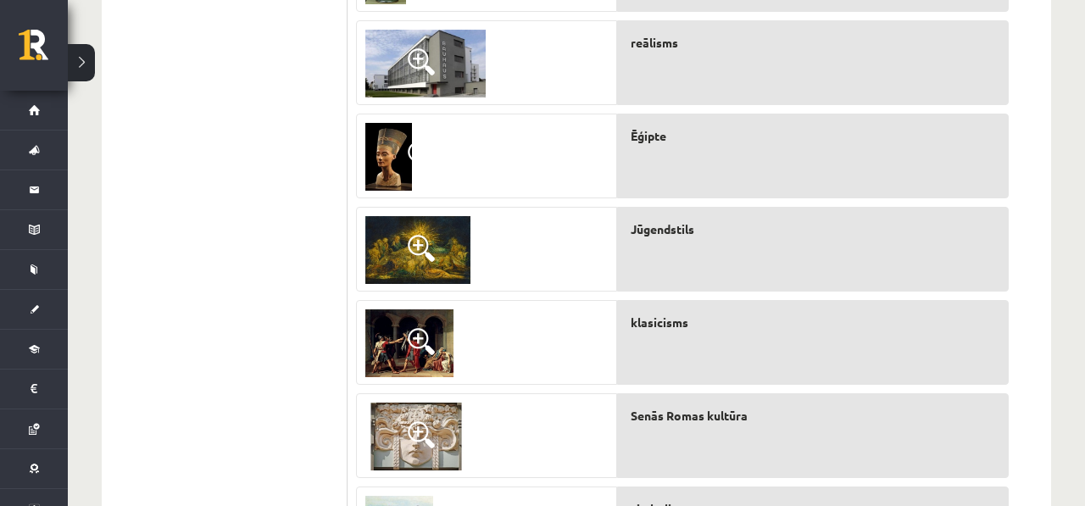
click at [441, 332] on img at bounding box center [409, 343] width 88 height 68
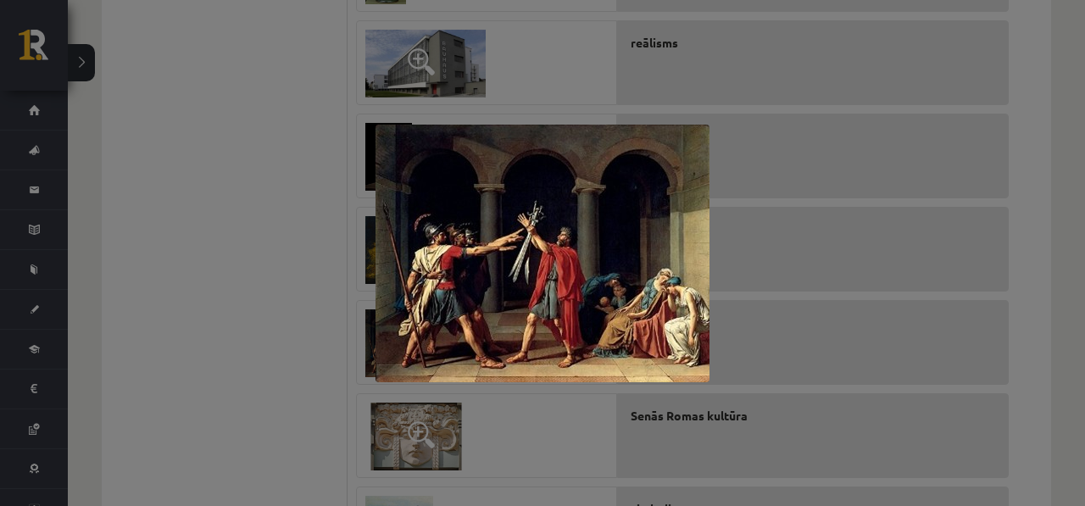
click at [360, 310] on div at bounding box center [542, 253] width 1085 height 506
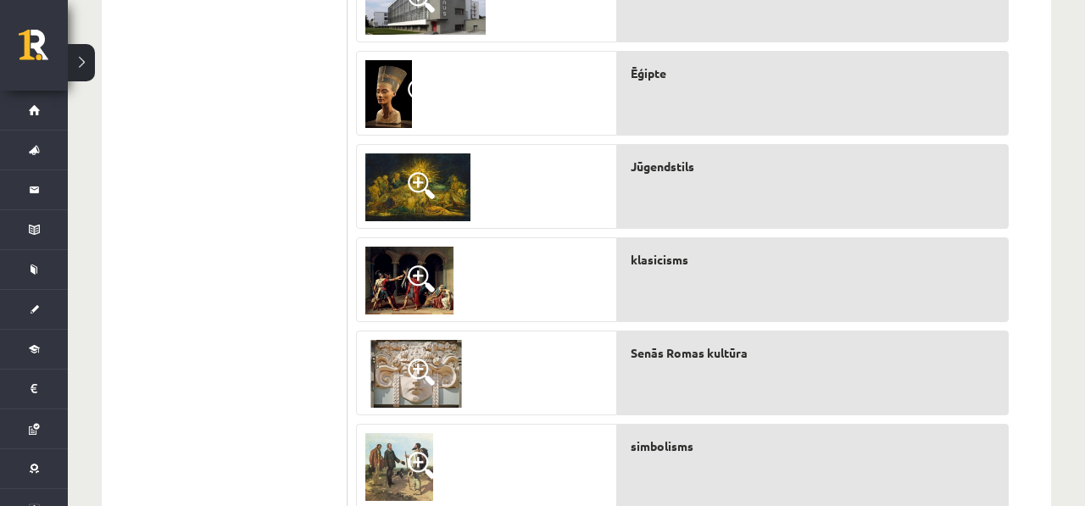
scroll to position [851, 0]
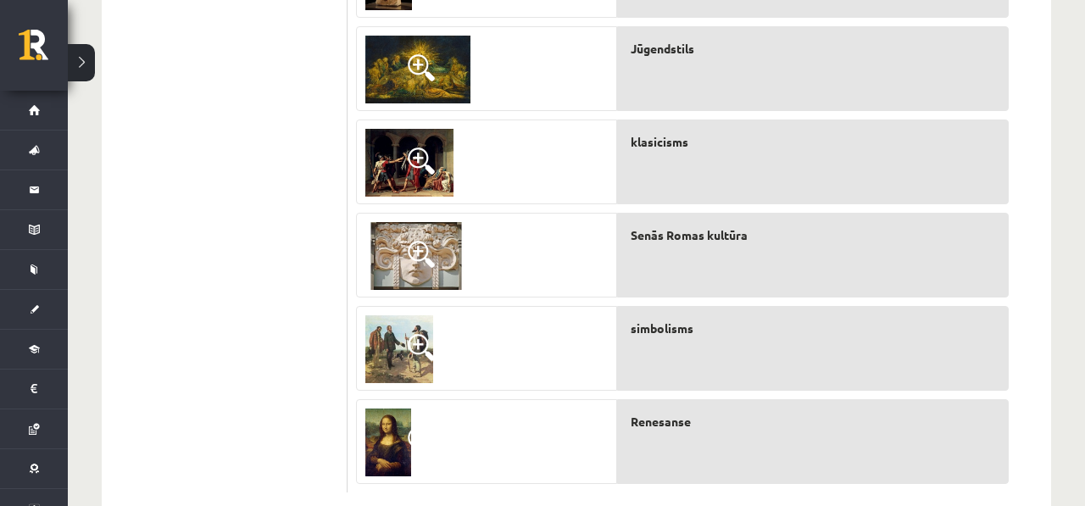
click at [391, 430] on img at bounding box center [388, 443] width 46 height 68
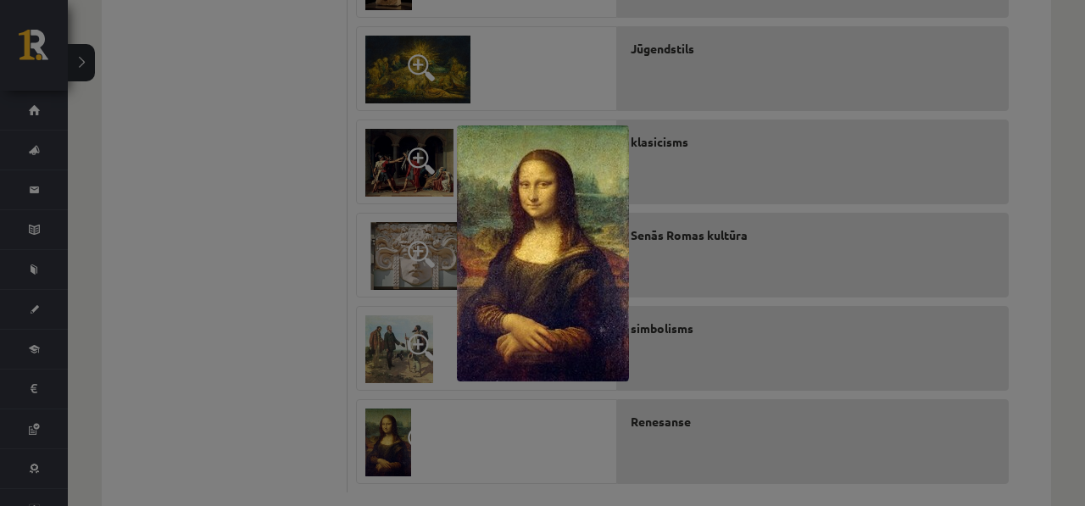
click at [362, 316] on div at bounding box center [542, 253] width 1085 height 506
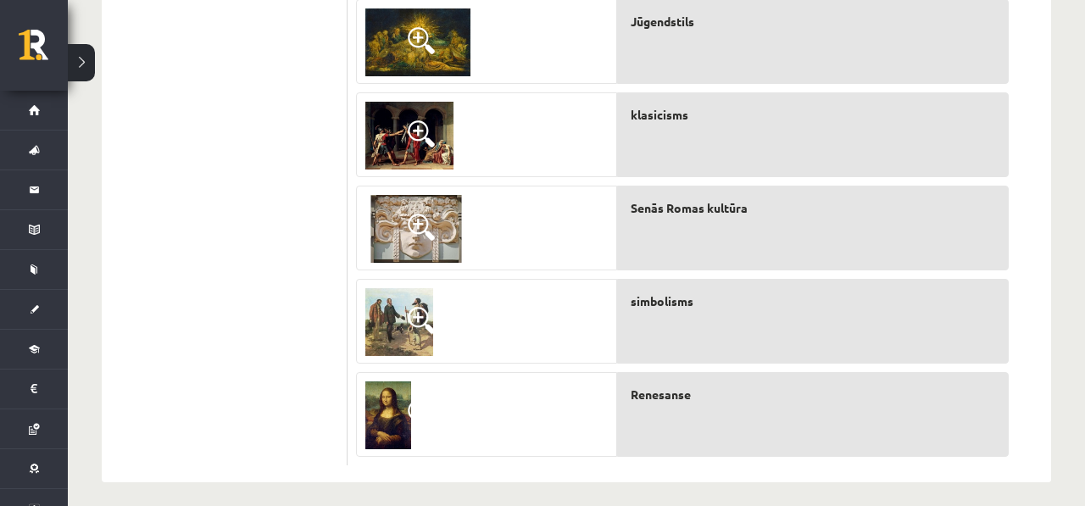
scroll to position [879, 0]
click at [395, 329] on img at bounding box center [399, 321] width 68 height 68
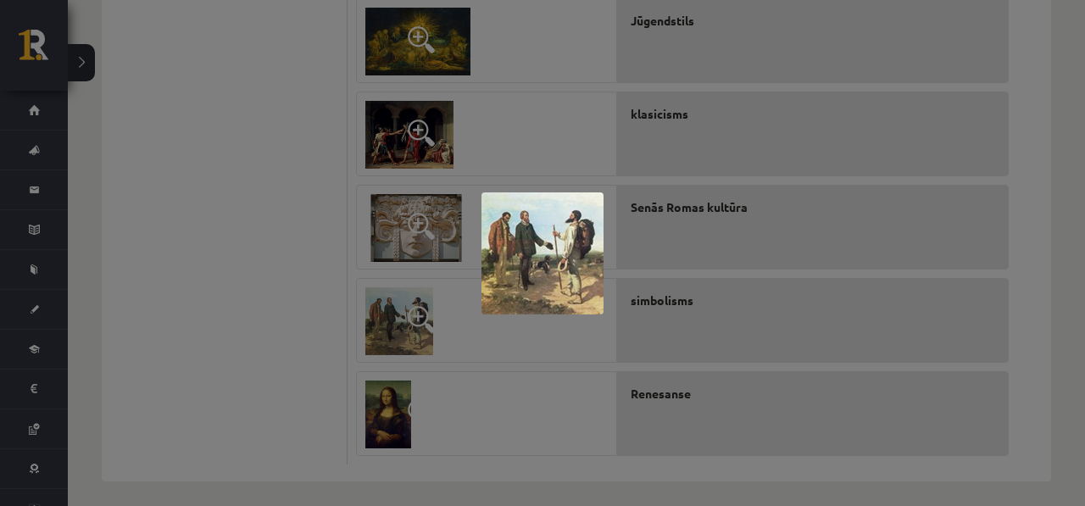
click at [396, 268] on div at bounding box center [542, 253] width 1085 height 506
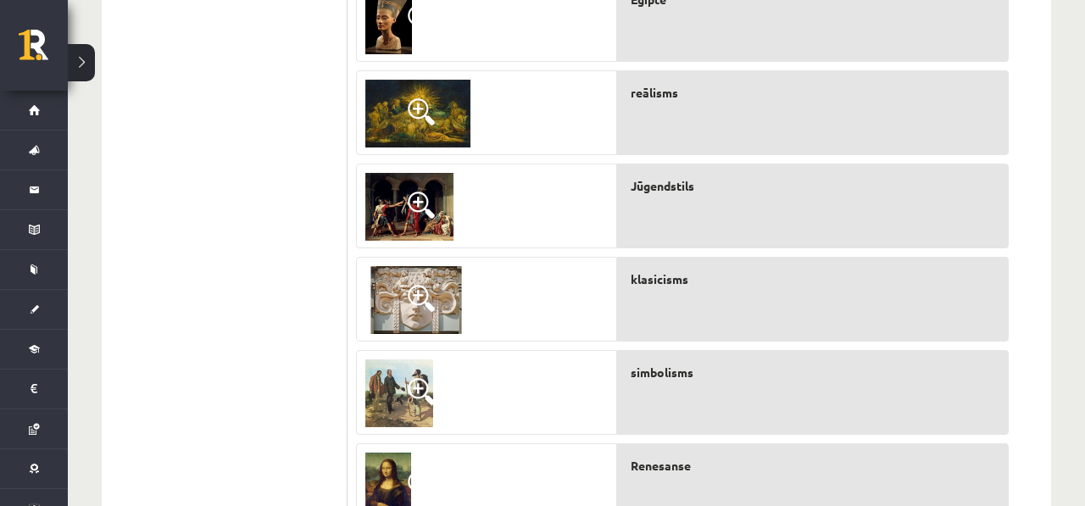
scroll to position [812, 0]
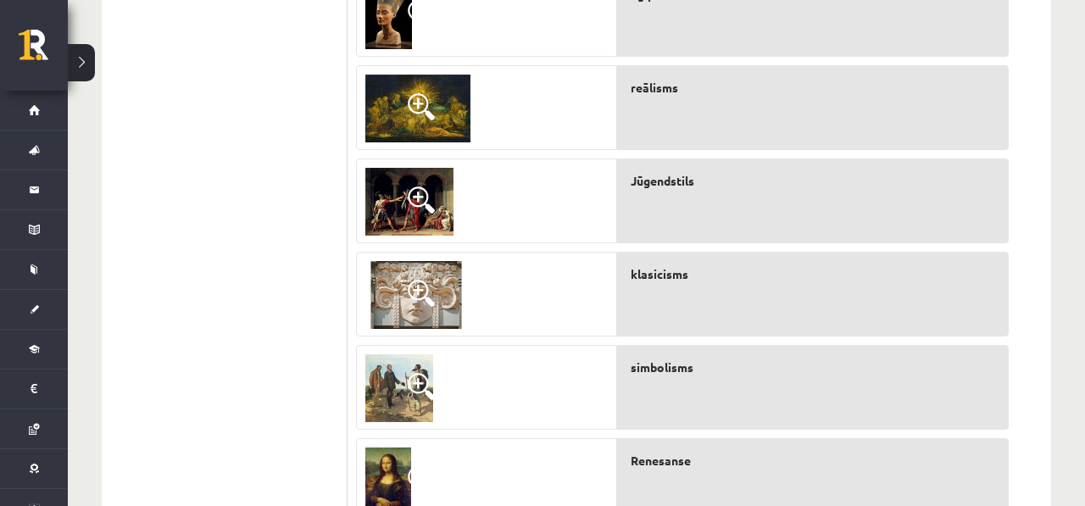
click at [421, 298] on span at bounding box center [421, 293] width 27 height 27
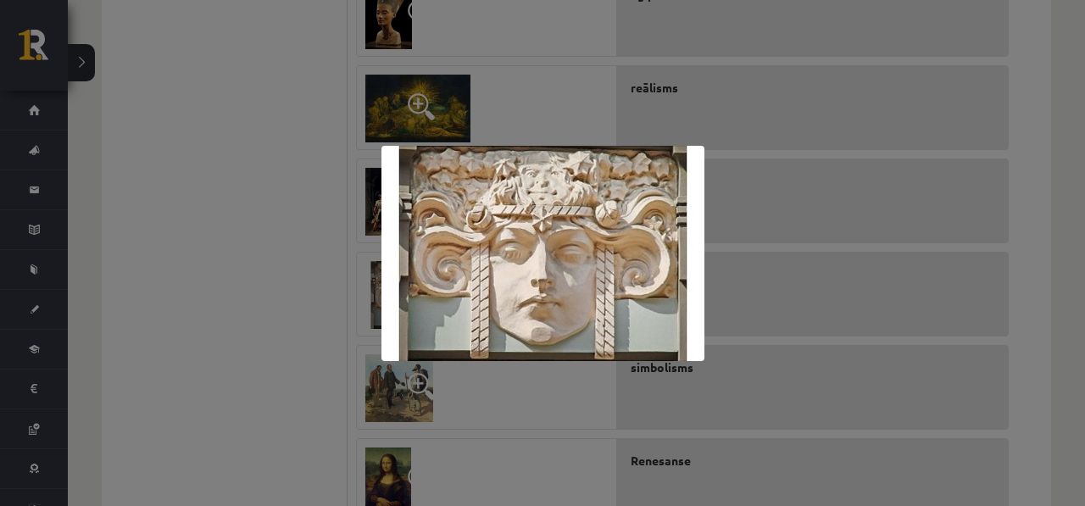
click at [562, 49] on div at bounding box center [542, 253] width 1085 height 506
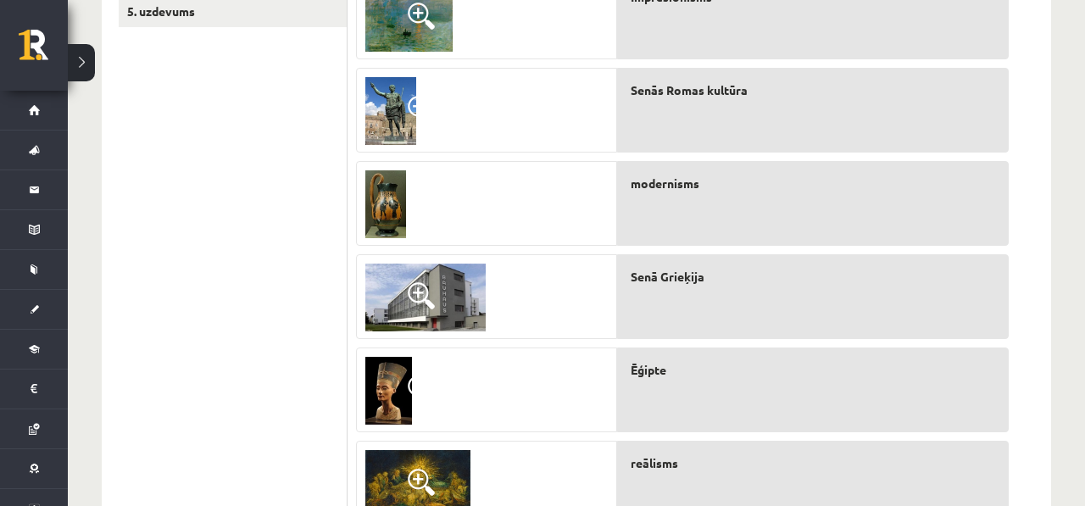
scroll to position [275, 0]
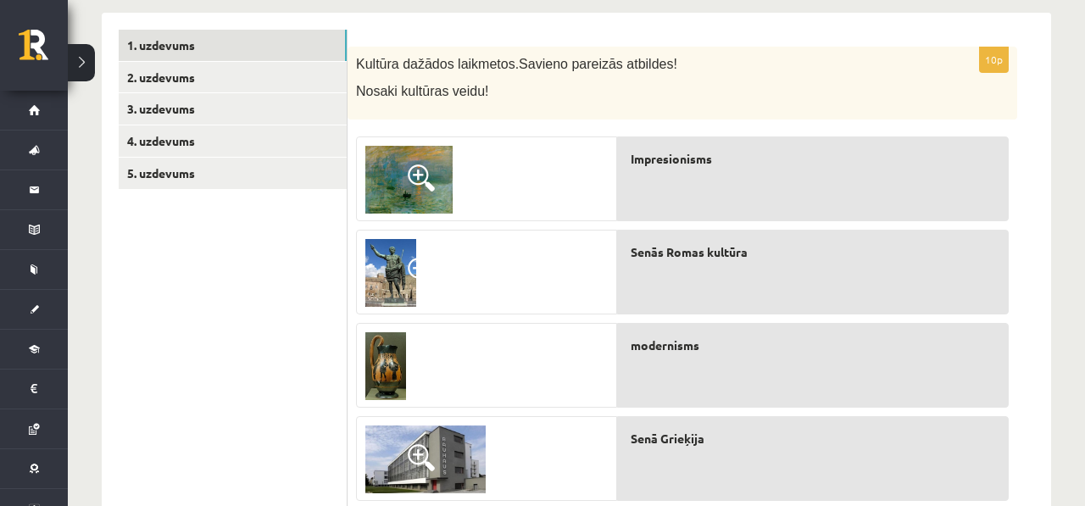
click at [375, 387] on img at bounding box center [385, 366] width 41 height 68
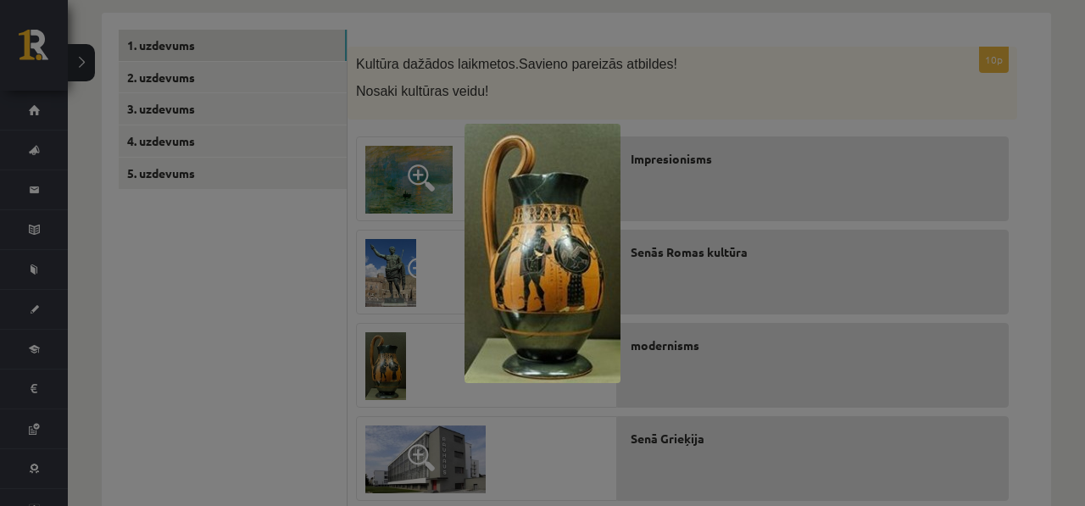
click at [373, 382] on div at bounding box center [542, 253] width 1085 height 506
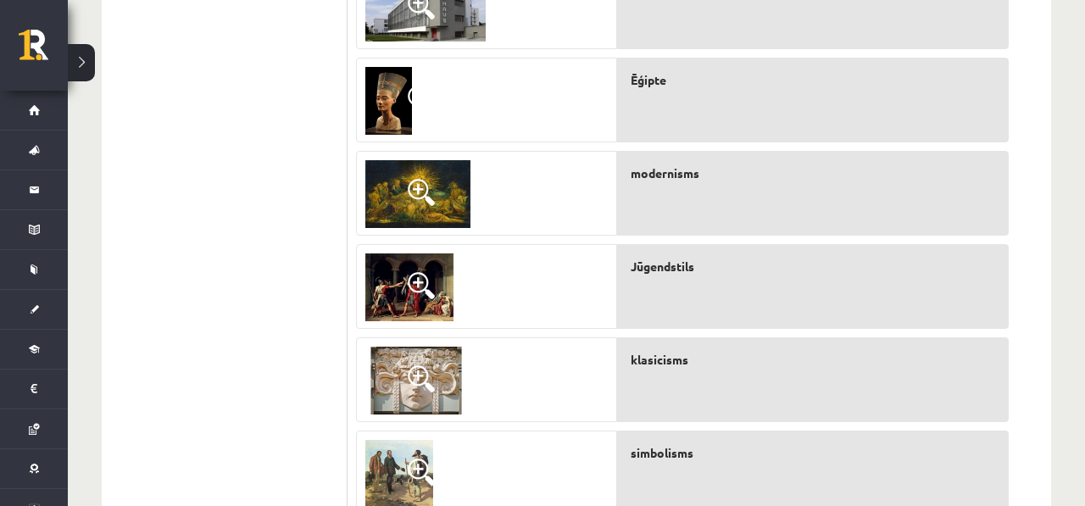
scroll to position [765, 0]
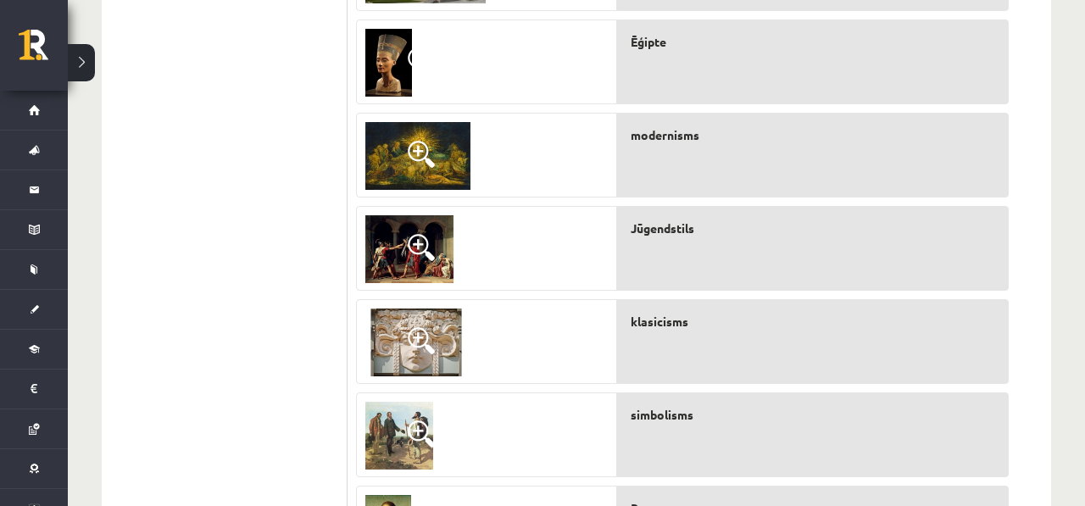
drag, startPoint x: 686, startPoint y: 395, endPoint x: 293, endPoint y: 4, distance: 554.6
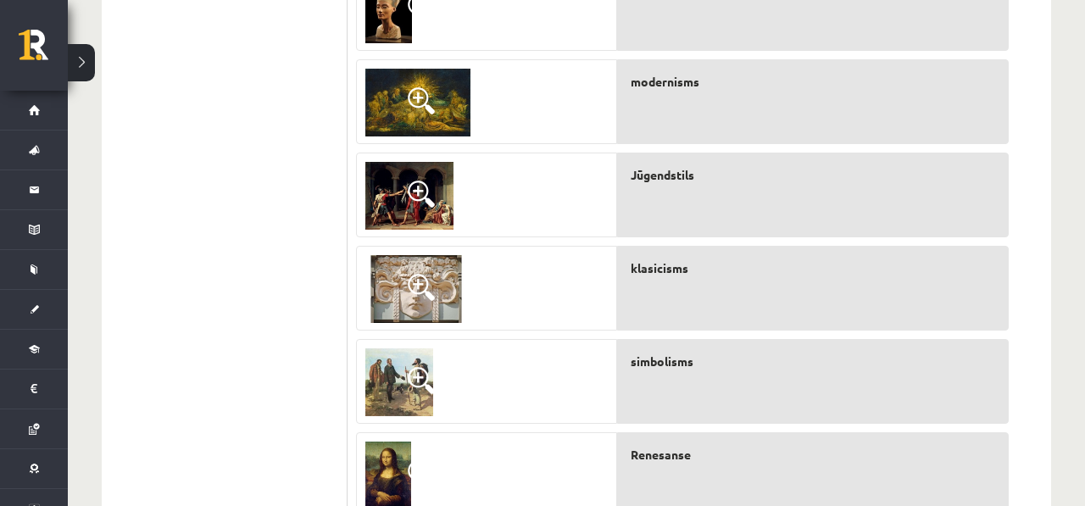
scroll to position [839, 0]
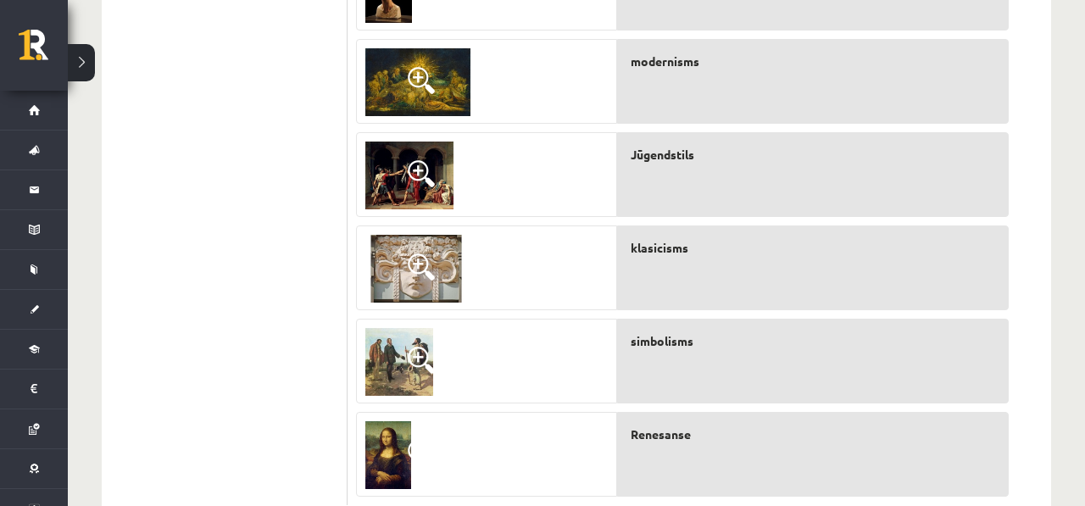
click at [438, 265] on img at bounding box center [416, 269] width 102 height 68
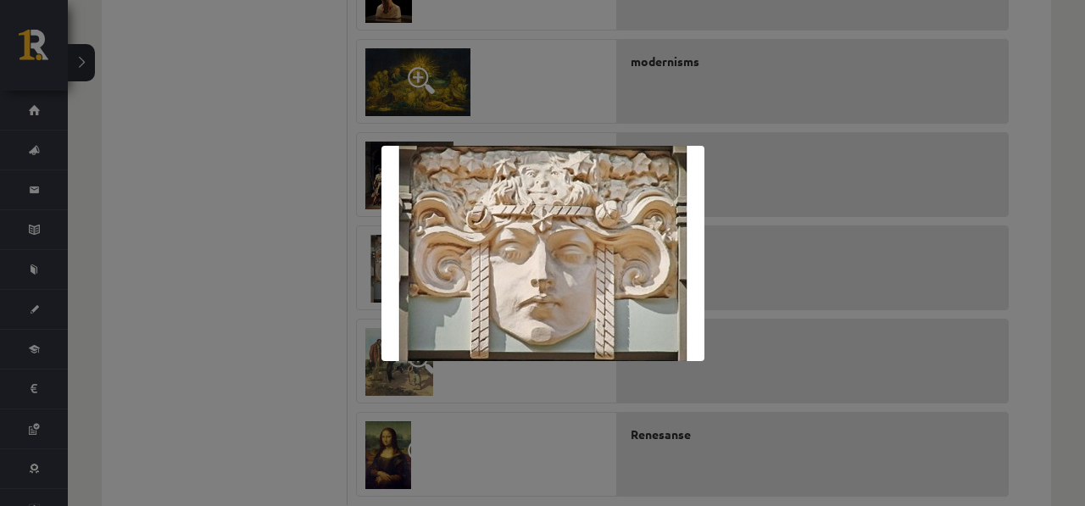
click at [393, 80] on div at bounding box center [542, 253] width 1085 height 506
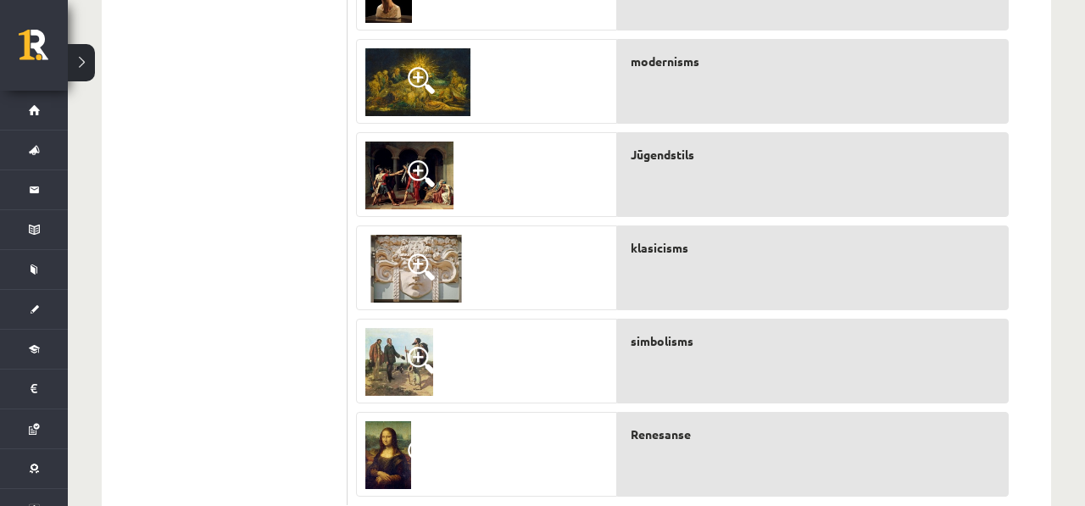
click at [411, 188] on img at bounding box center [409, 176] width 88 height 68
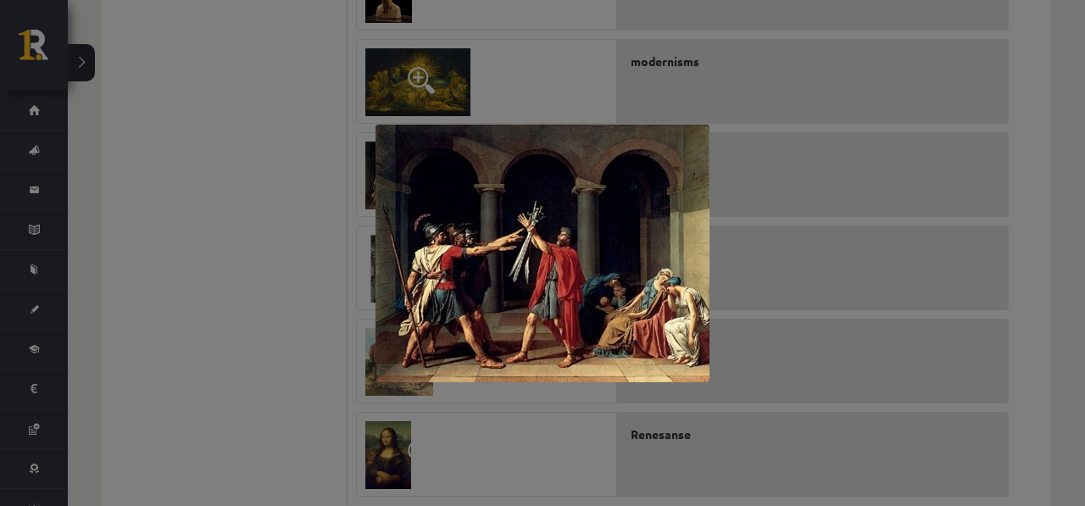
click at [443, 49] on div at bounding box center [542, 253] width 1085 height 506
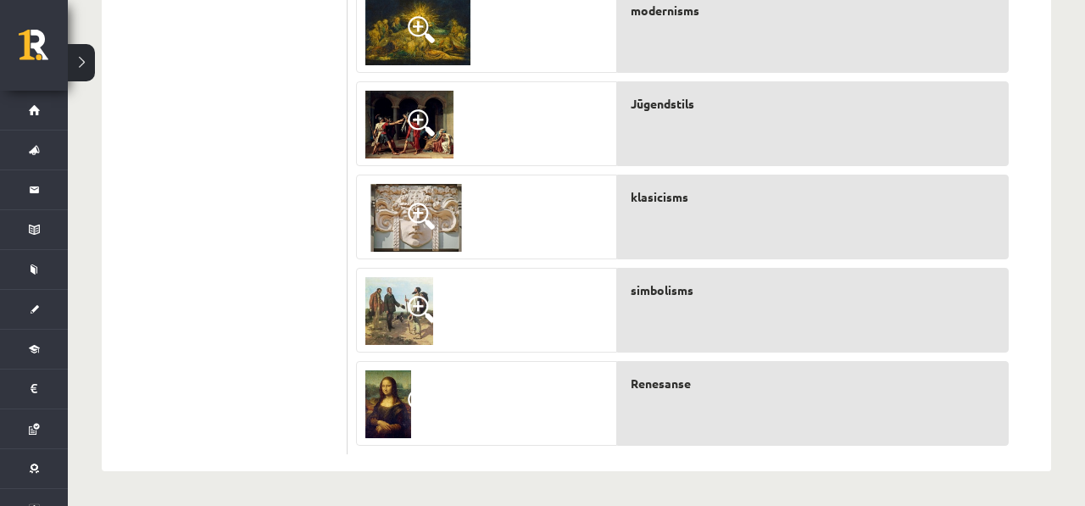
scroll to position [889, 0]
click at [416, 319] on span at bounding box center [421, 309] width 27 height 27
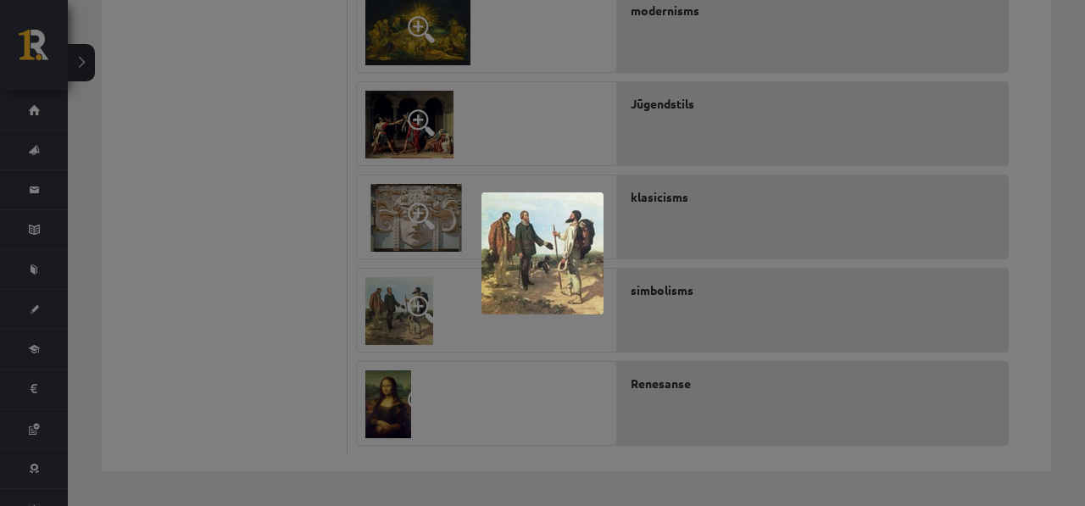
click at [416, 318] on div at bounding box center [542, 253] width 1085 height 506
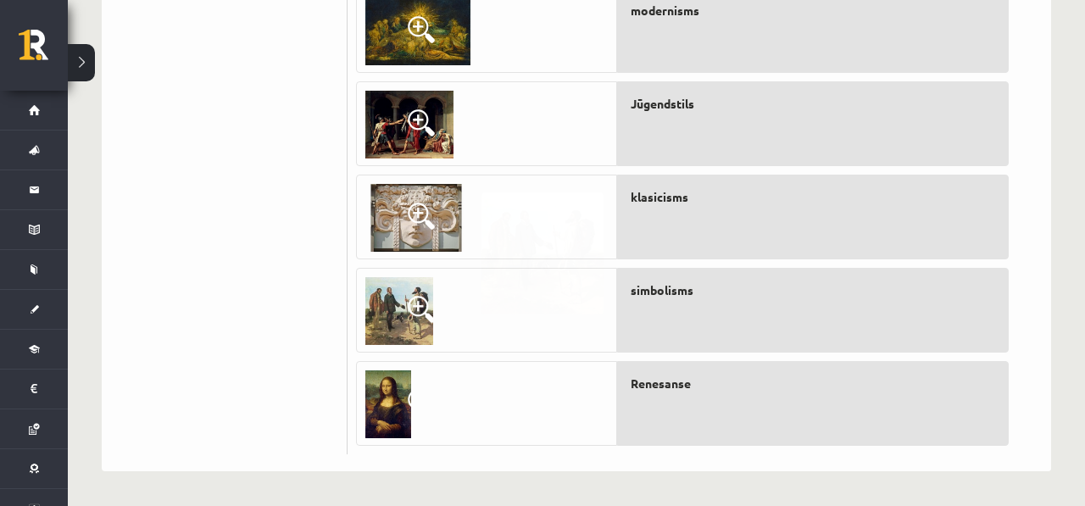
click at [416, 318] on span at bounding box center [421, 309] width 27 height 27
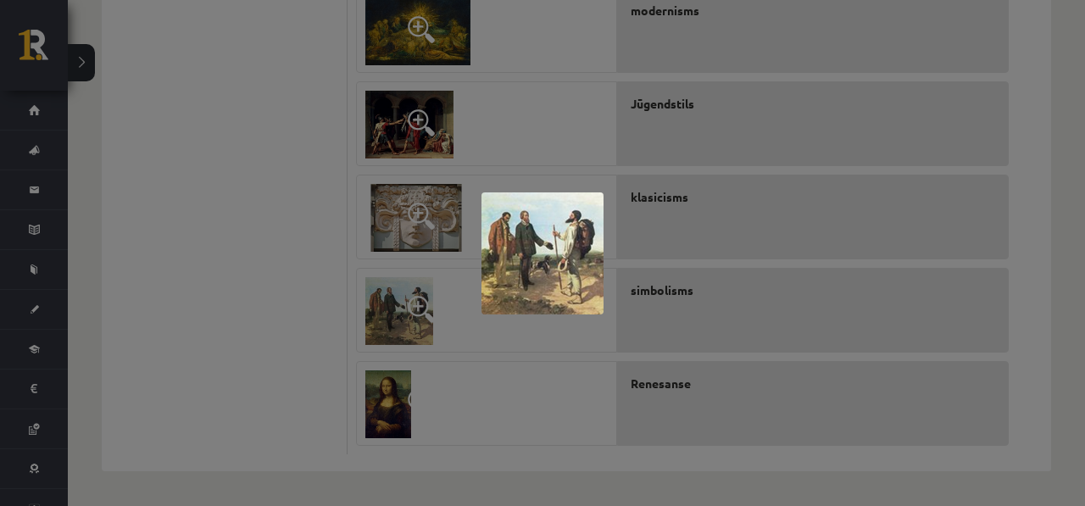
click at [415, 317] on div at bounding box center [542, 253] width 1085 height 506
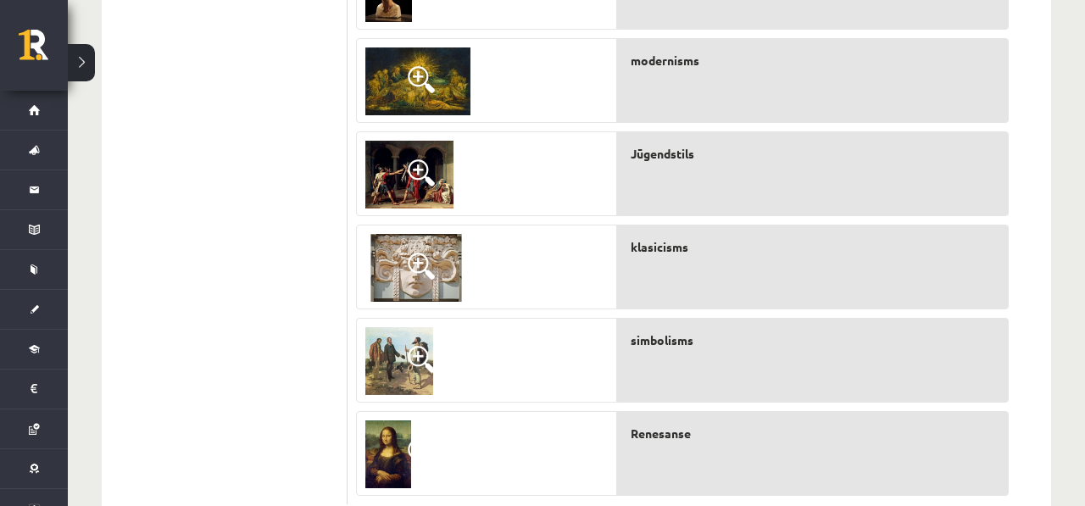
scroll to position [839, 0]
drag, startPoint x: 666, startPoint y: 261, endPoint x: 900, endPoint y: 2, distance: 348.8
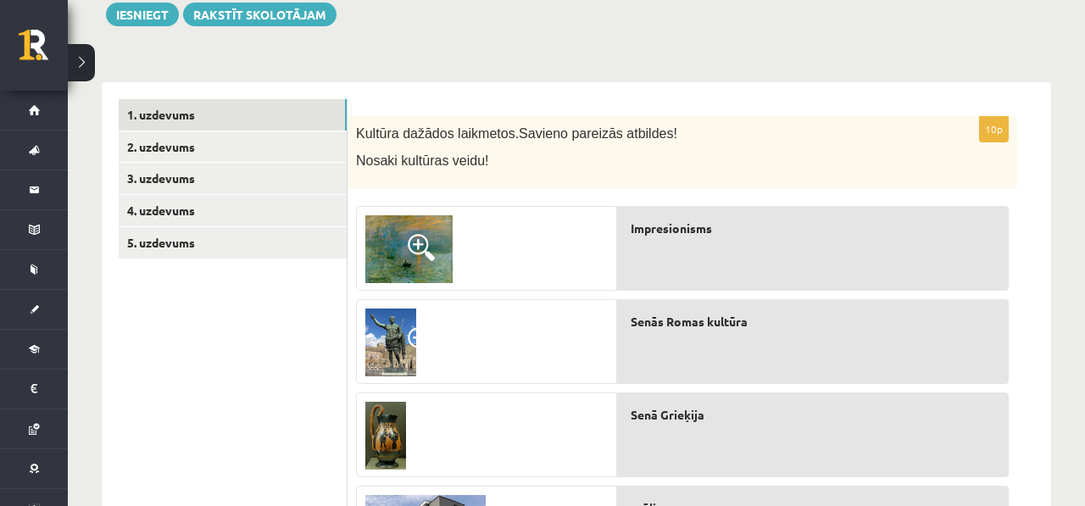
scroll to position [221, 0]
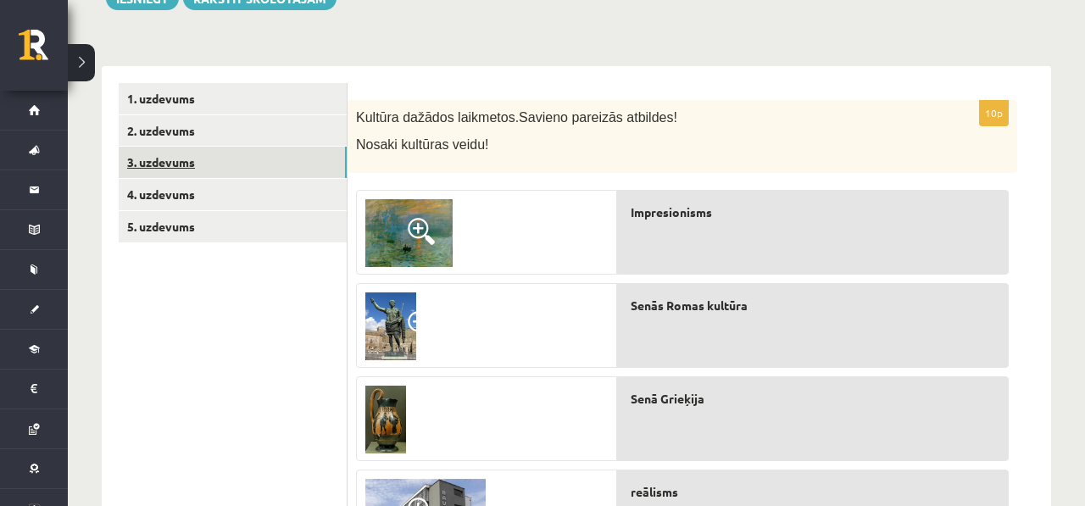
click at [326, 175] on link "3. uzdevums" at bounding box center [233, 162] width 228 height 31
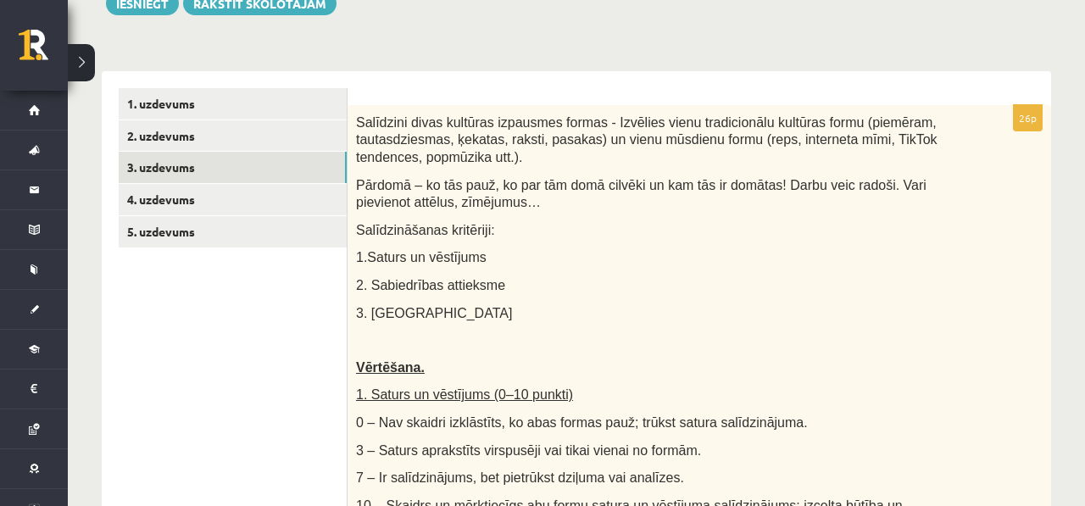
scroll to position [228, 0]
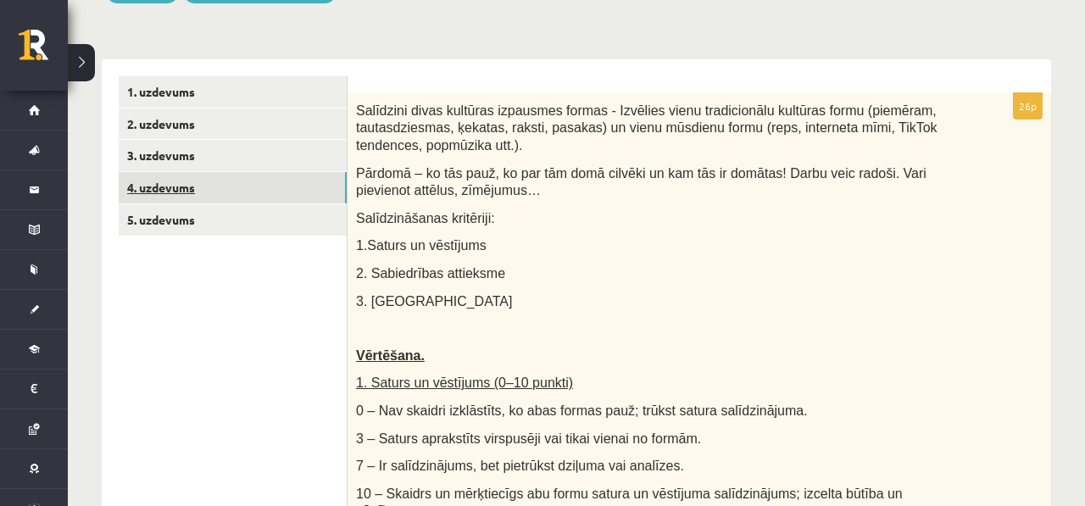
click at [300, 188] on link "4. uzdevums" at bounding box center [233, 187] width 228 height 31
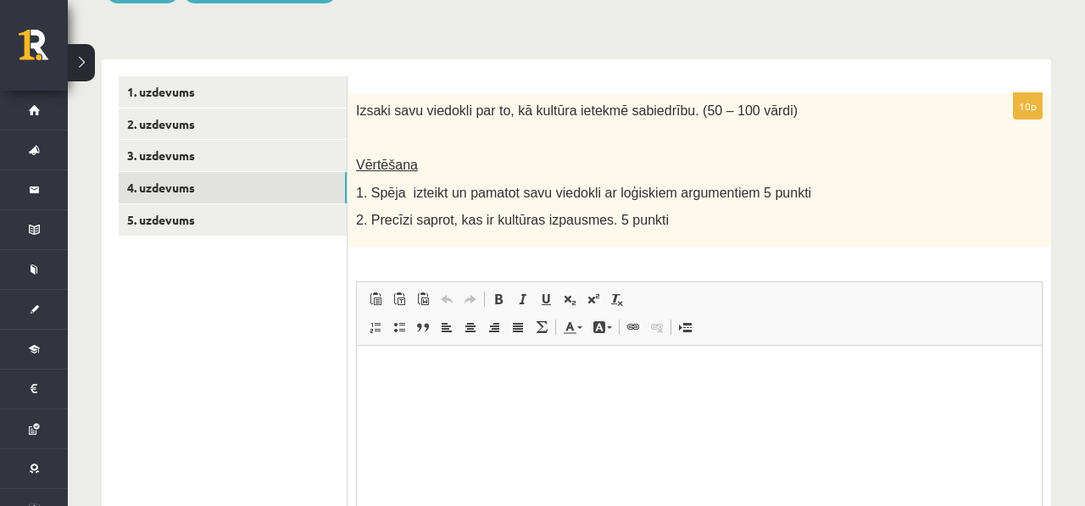
scroll to position [0, 0]
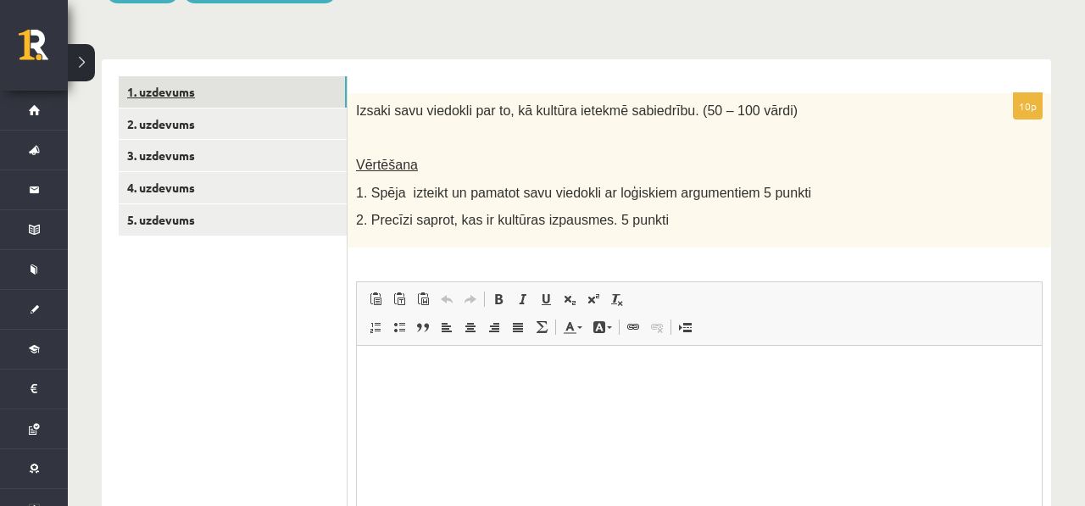
click at [332, 104] on link "1. uzdevums" at bounding box center [233, 91] width 228 height 31
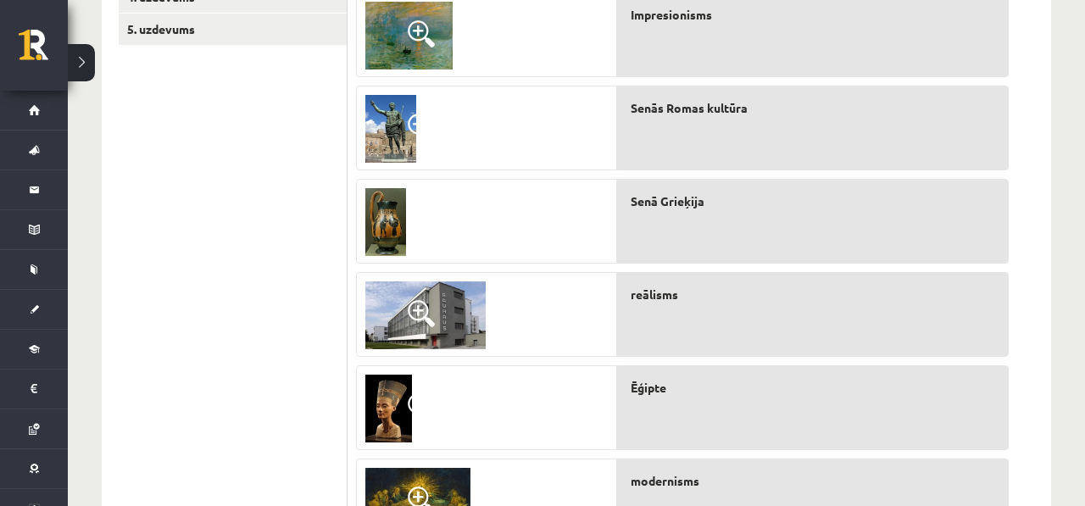
scroll to position [432, 0]
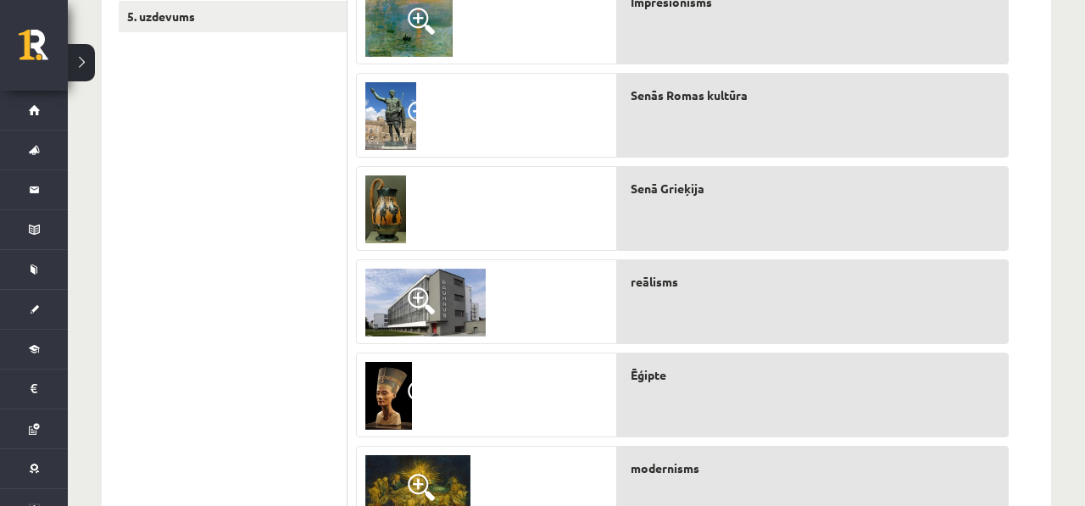
click at [438, 331] on img at bounding box center [425, 303] width 120 height 68
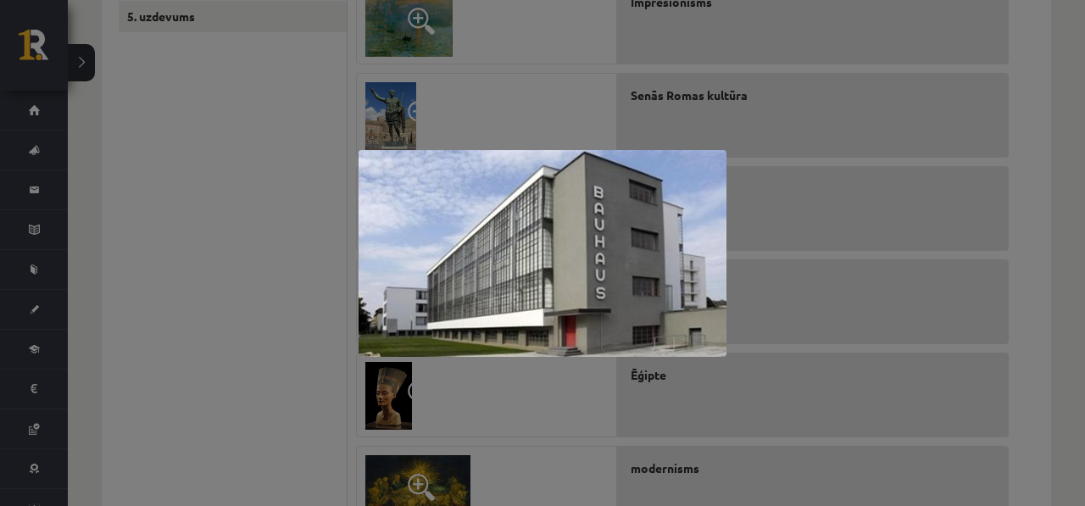
click at [470, 421] on div at bounding box center [542, 253] width 1085 height 506
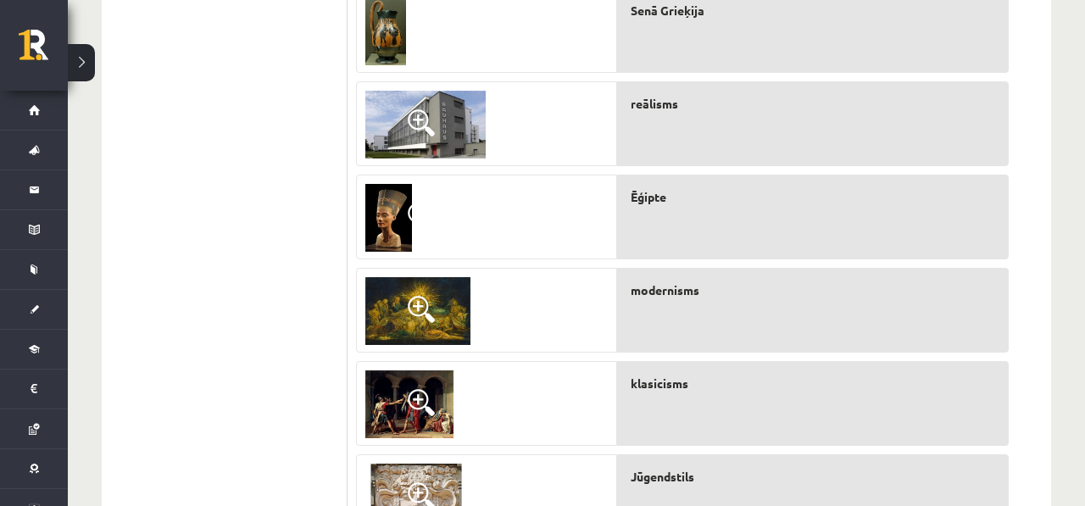
scroll to position [614, 0]
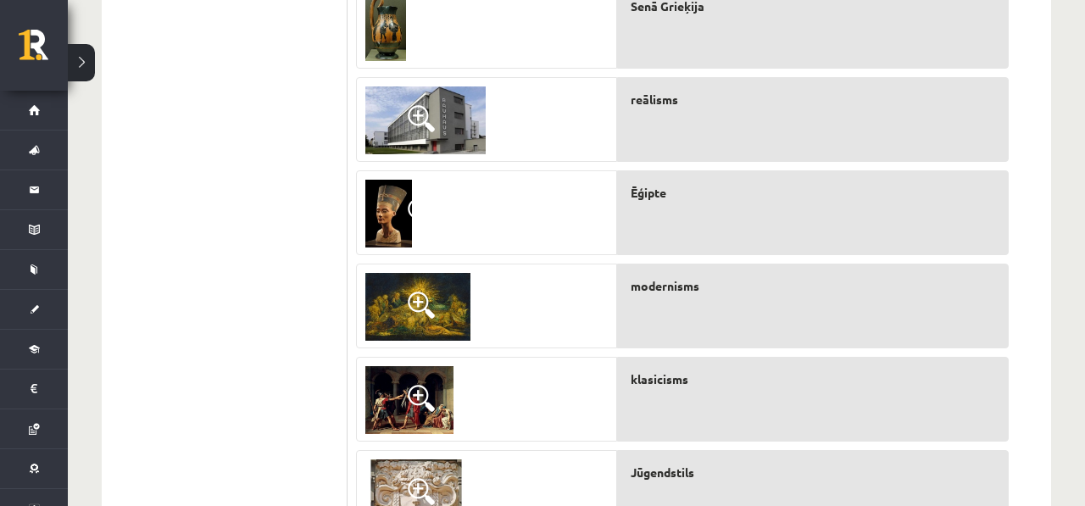
click at [471, 309] on link at bounding box center [418, 307] width 122 height 85
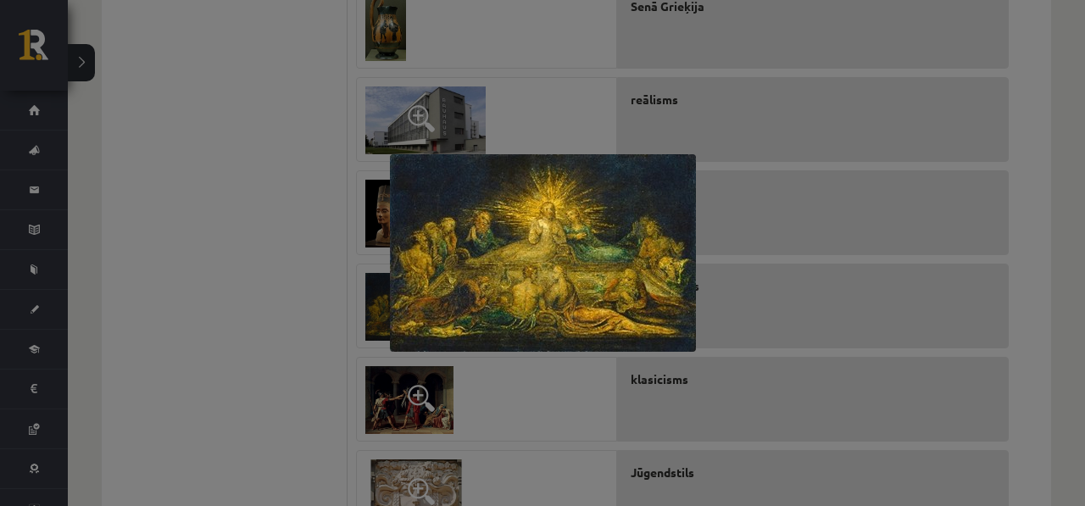
click at [471, 391] on div at bounding box center [542, 253] width 1085 height 506
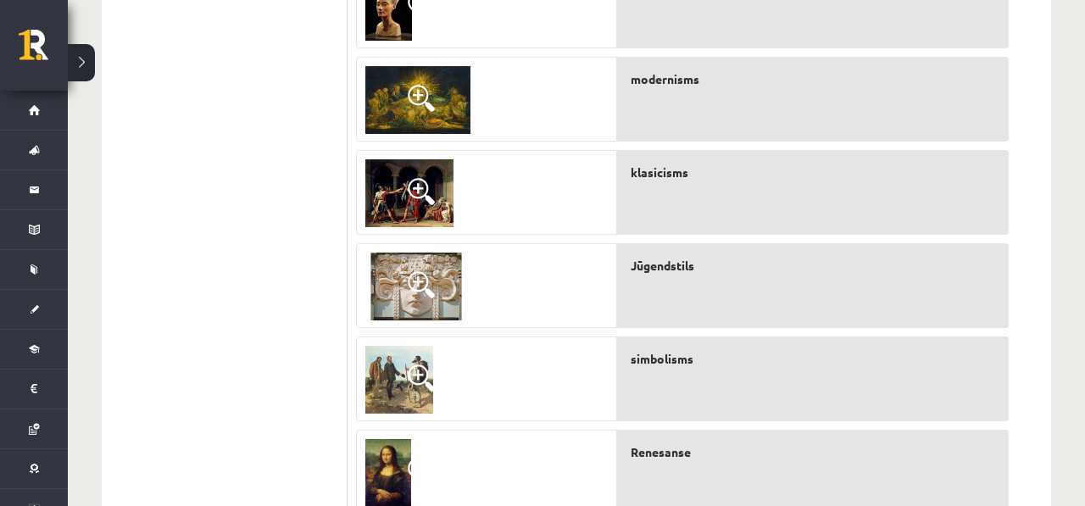
scroll to position [817, 0]
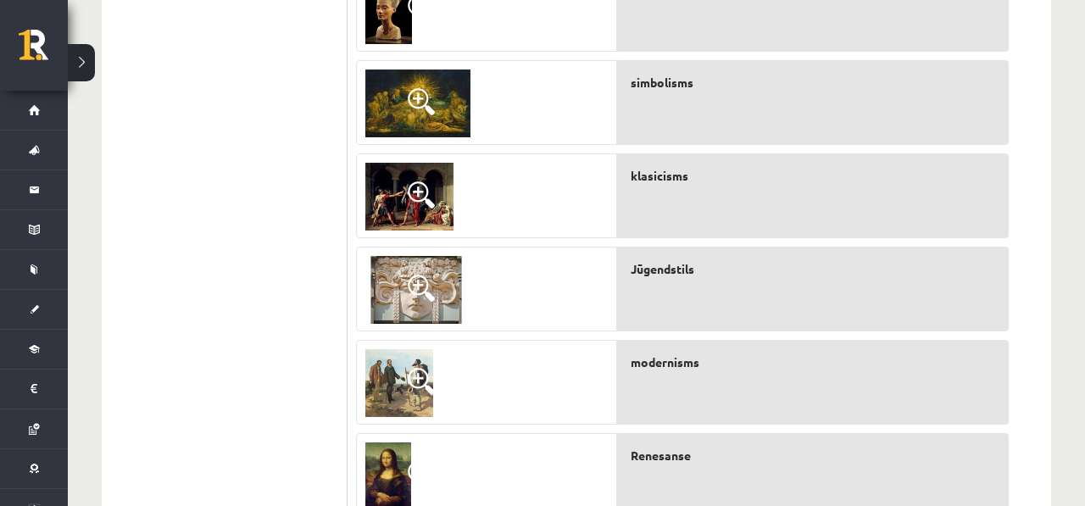
click at [440, 294] on img at bounding box center [416, 290] width 102 height 68
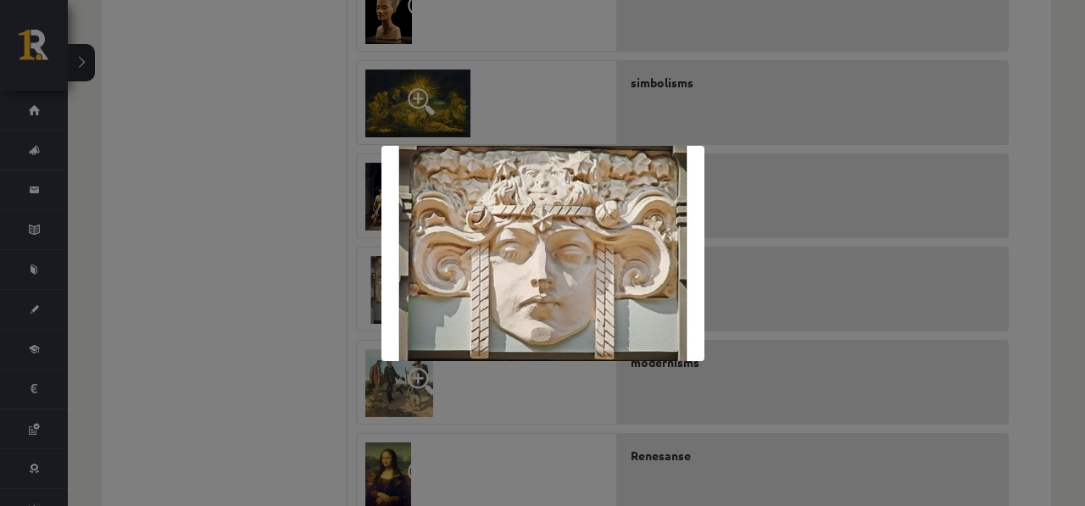
click at [377, 366] on div at bounding box center [542, 253] width 1085 height 506
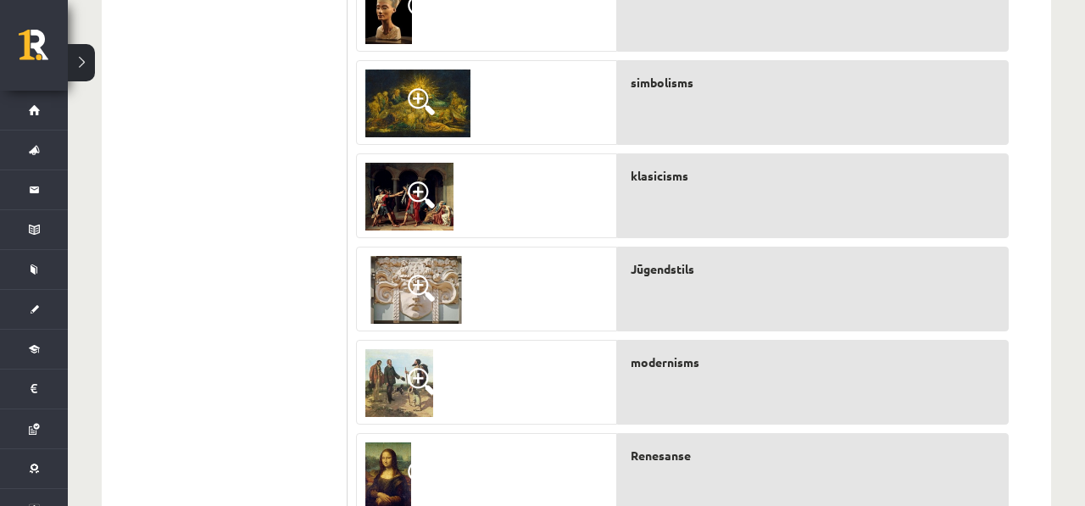
click at [699, 301] on div "Jūgendstils" at bounding box center [813, 289] width 392 height 85
click at [343, 368] on ul "1. uzdevums 2. uzdevums 3. uzdevums 4. uzdevums 5. uzdevums" at bounding box center [233, 6] width 229 height 1039
click at [379, 368] on img at bounding box center [399, 383] width 68 height 68
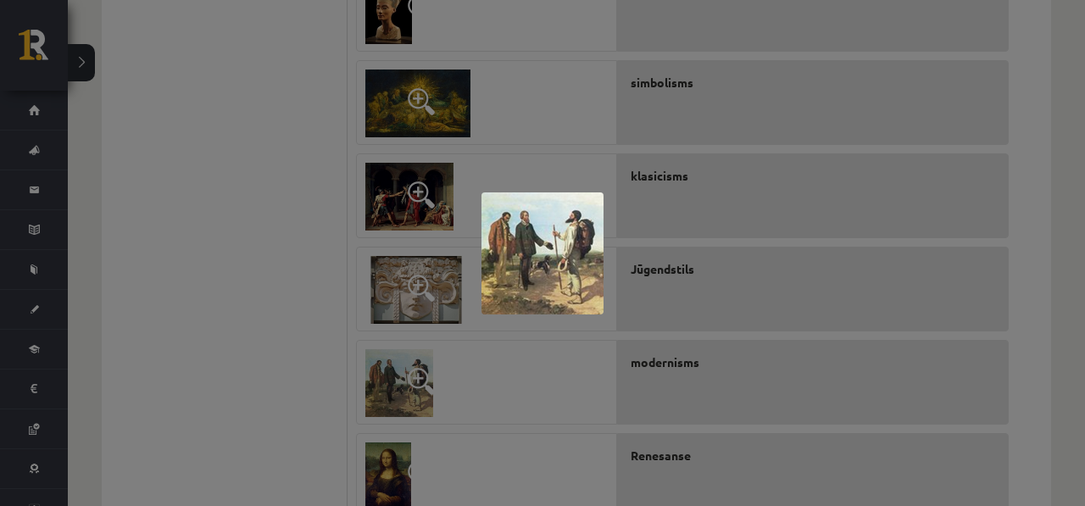
click at [364, 363] on div at bounding box center [542, 253] width 1085 height 506
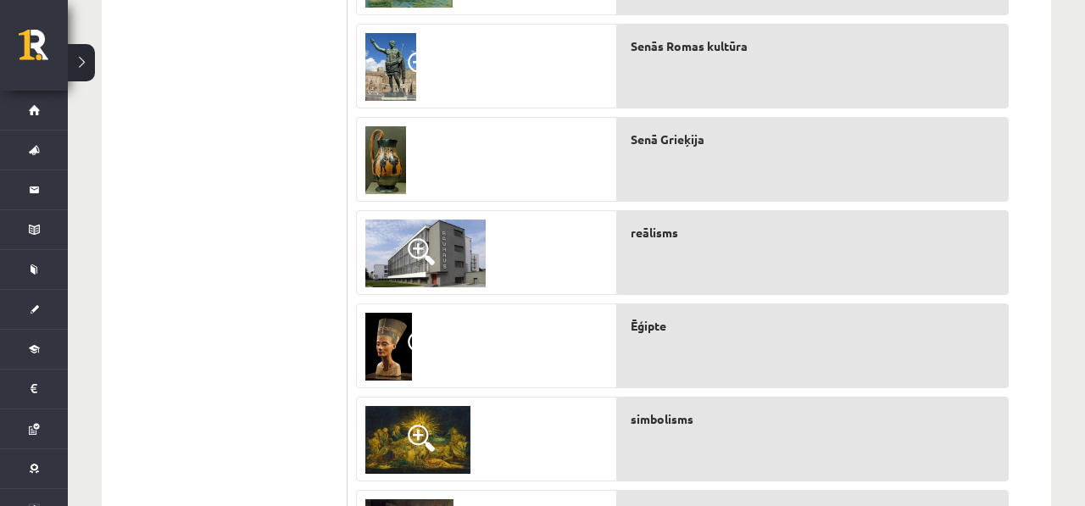
scroll to position [889, 0]
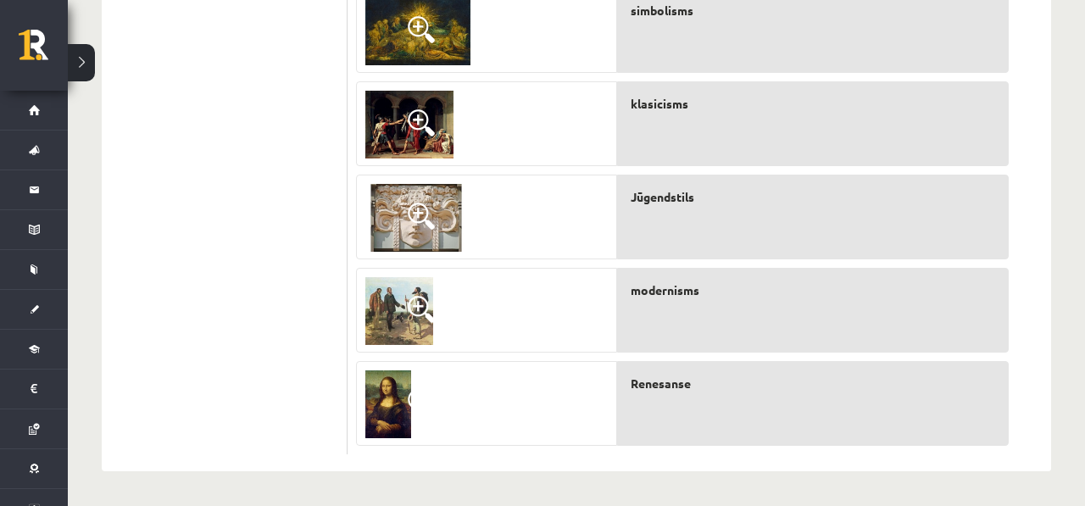
click at [421, 205] on span at bounding box center [421, 216] width 27 height 27
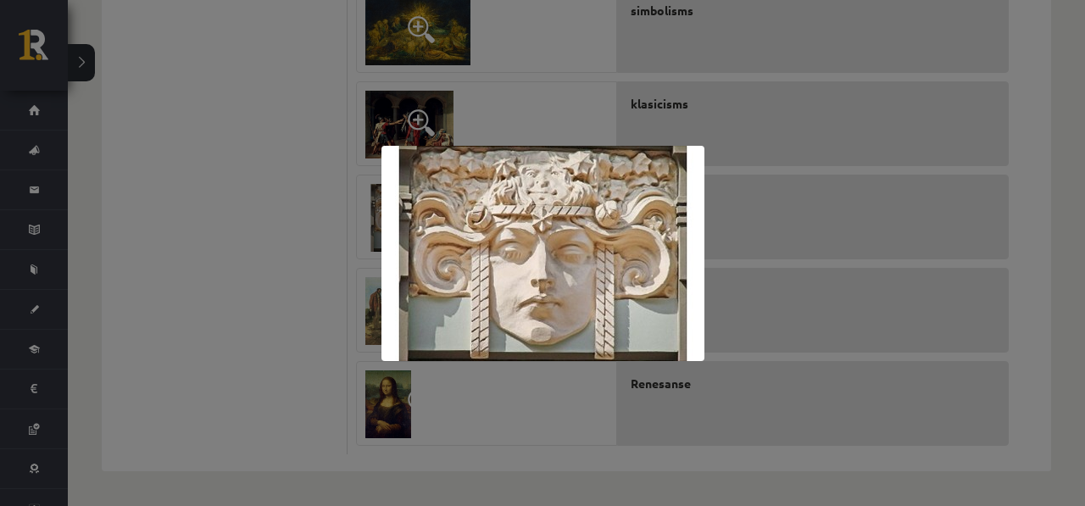
click at [270, 185] on div at bounding box center [542, 253] width 1085 height 506
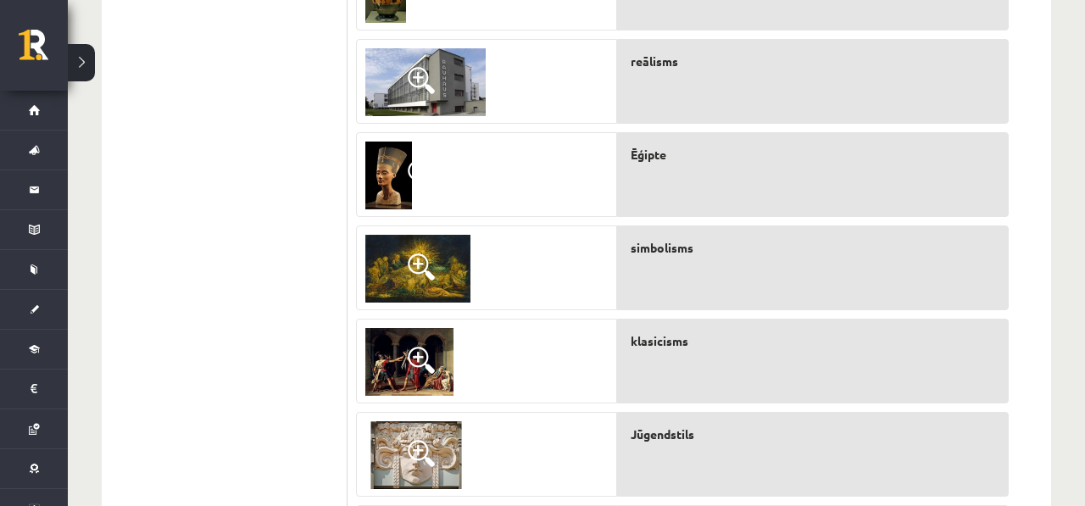
scroll to position [577, 0]
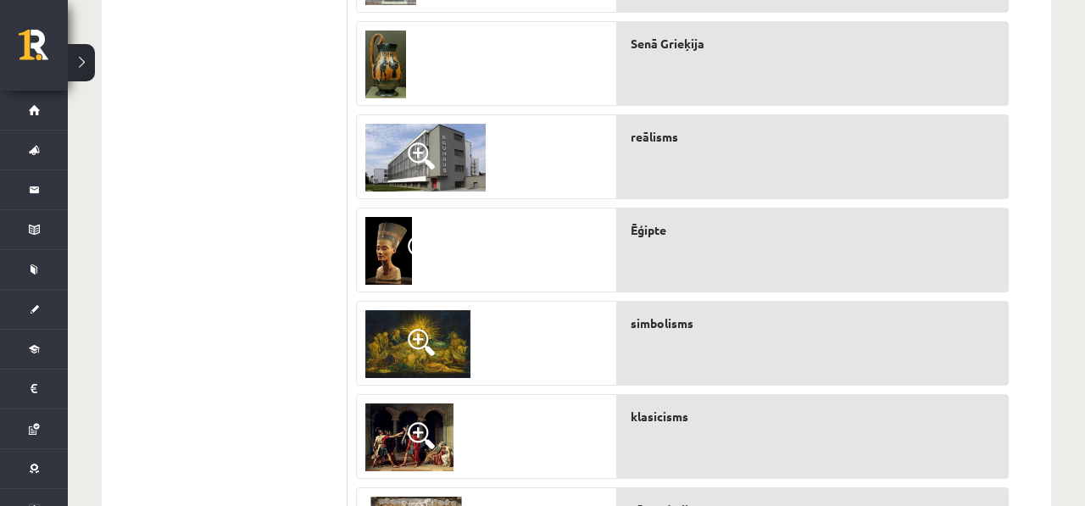
click at [443, 148] on img at bounding box center [425, 158] width 120 height 68
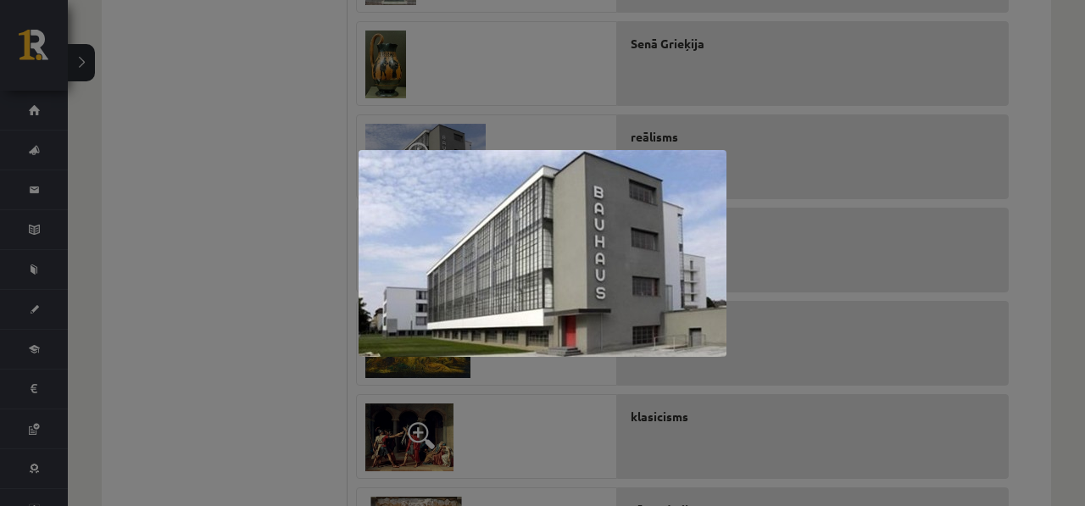
click at [464, 126] on div at bounding box center [542, 253] width 1085 height 506
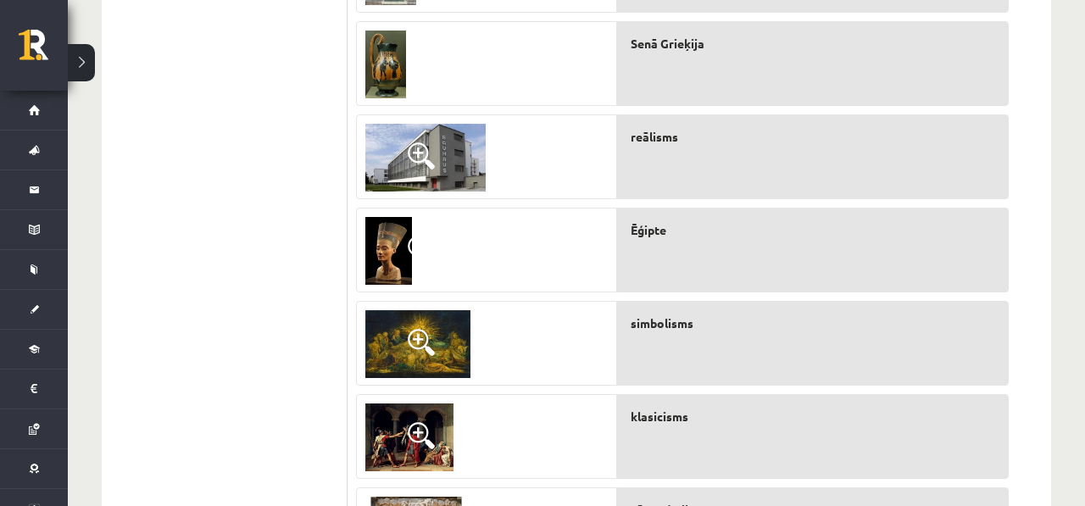
click at [449, 145] on img at bounding box center [425, 158] width 120 height 68
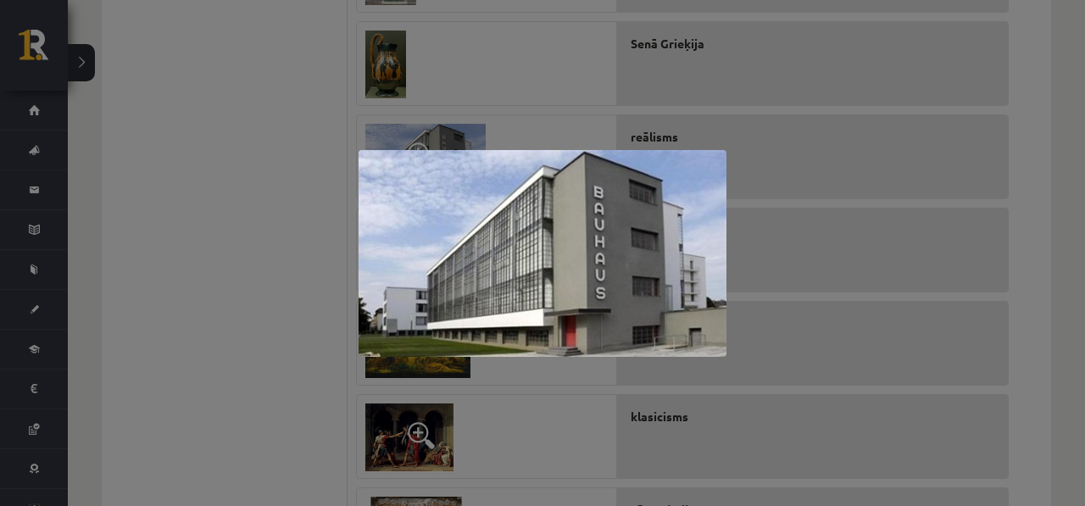
click at [495, 75] on div at bounding box center [542, 253] width 1085 height 506
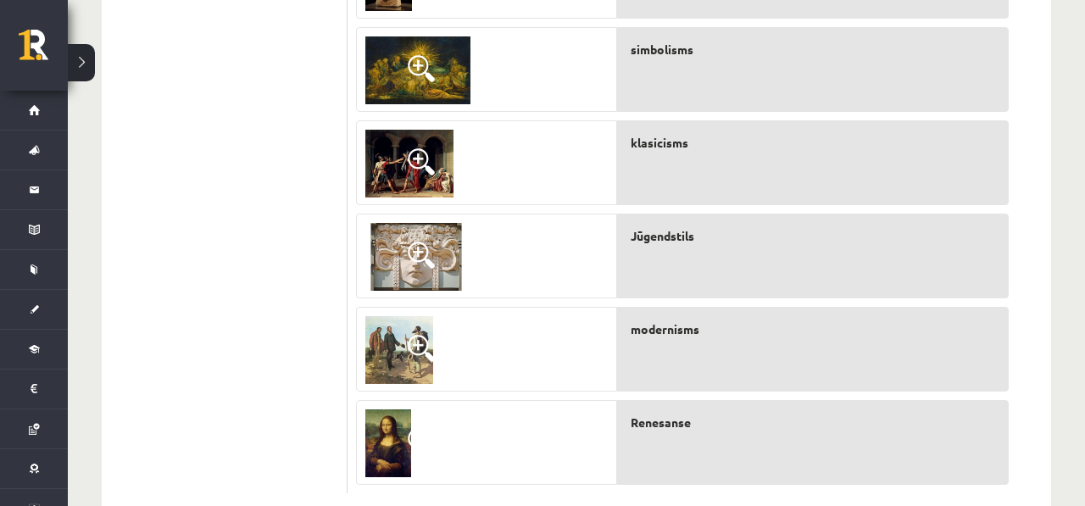
scroll to position [849, 0]
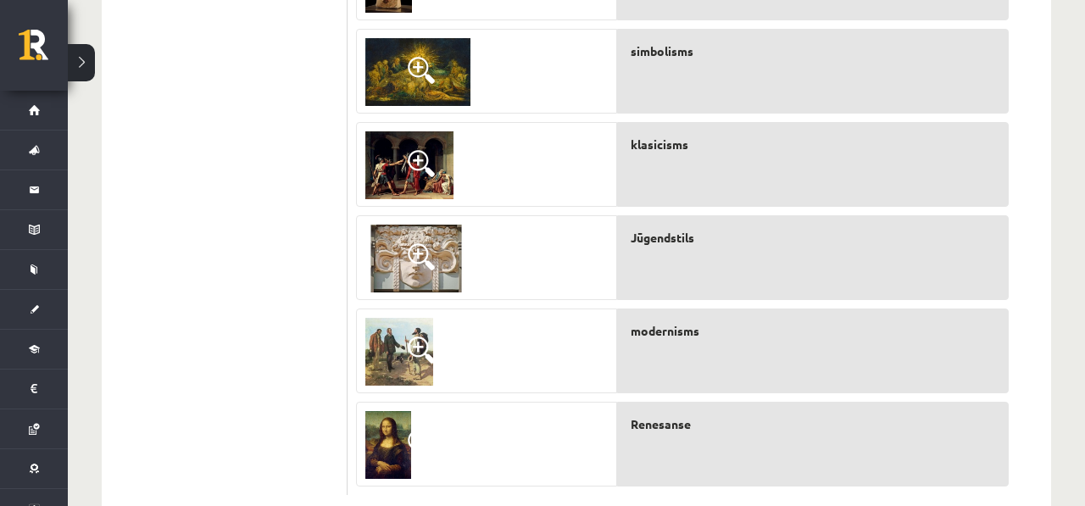
click at [415, 350] on span at bounding box center [421, 350] width 27 height 27
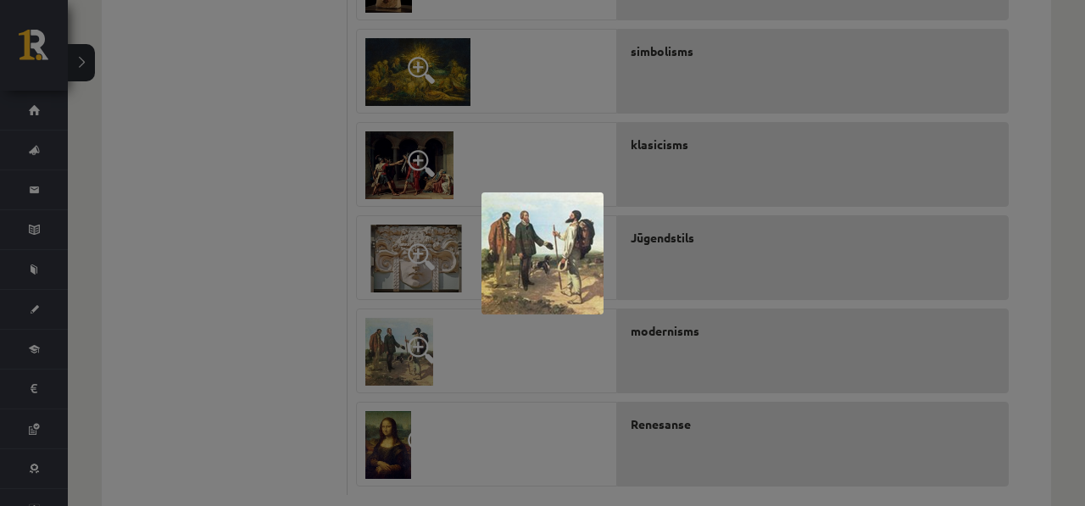
click at [427, 287] on div at bounding box center [542, 253] width 1085 height 506
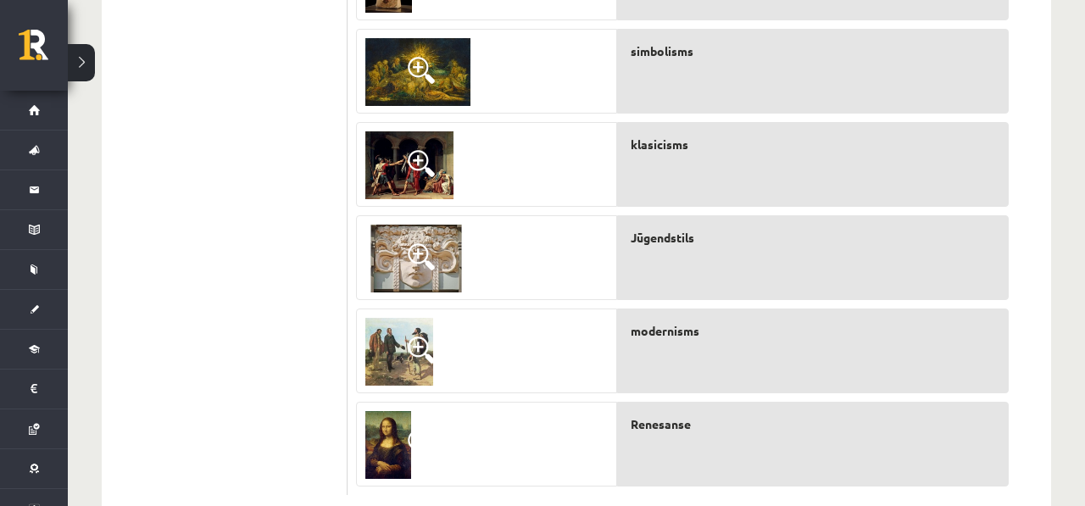
click at [399, 342] on img at bounding box center [399, 352] width 68 height 68
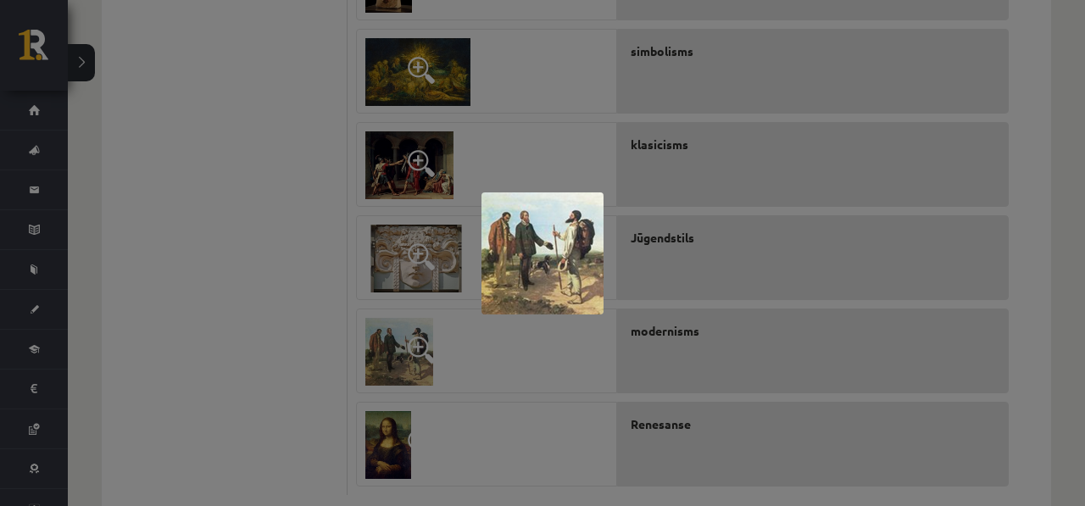
click at [400, 337] on div at bounding box center [542, 253] width 1085 height 506
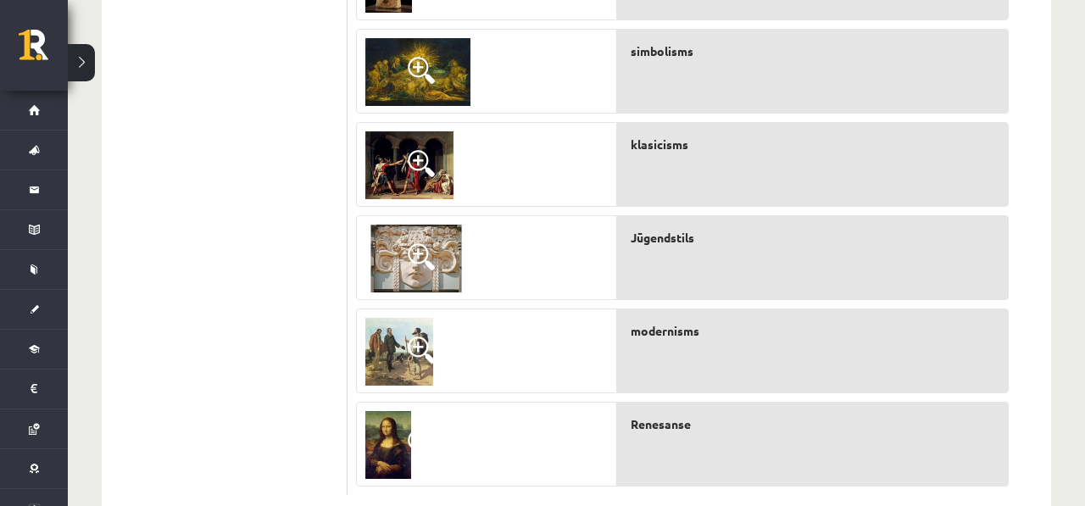
click at [398, 252] on img at bounding box center [416, 259] width 102 height 68
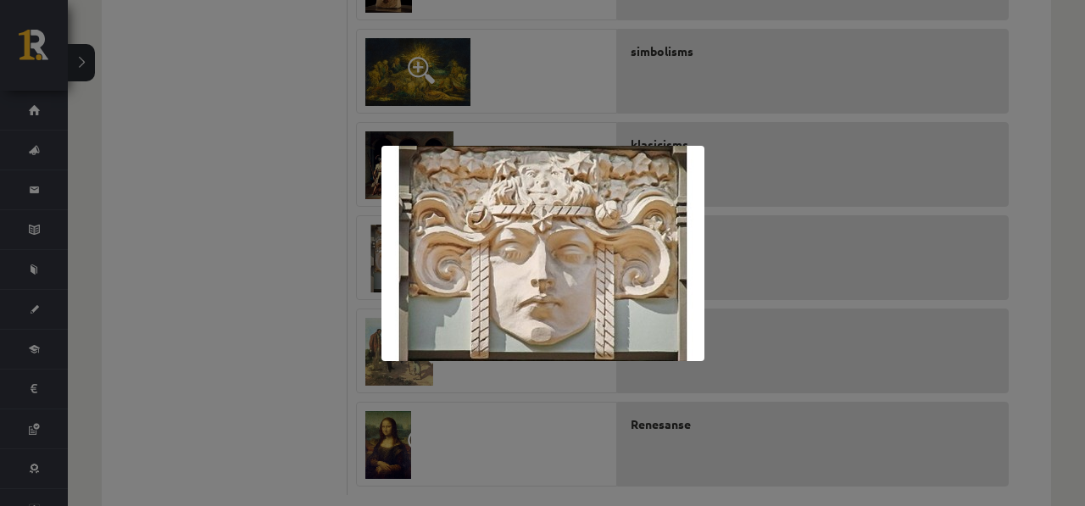
click at [350, 228] on div at bounding box center [542, 253] width 1085 height 506
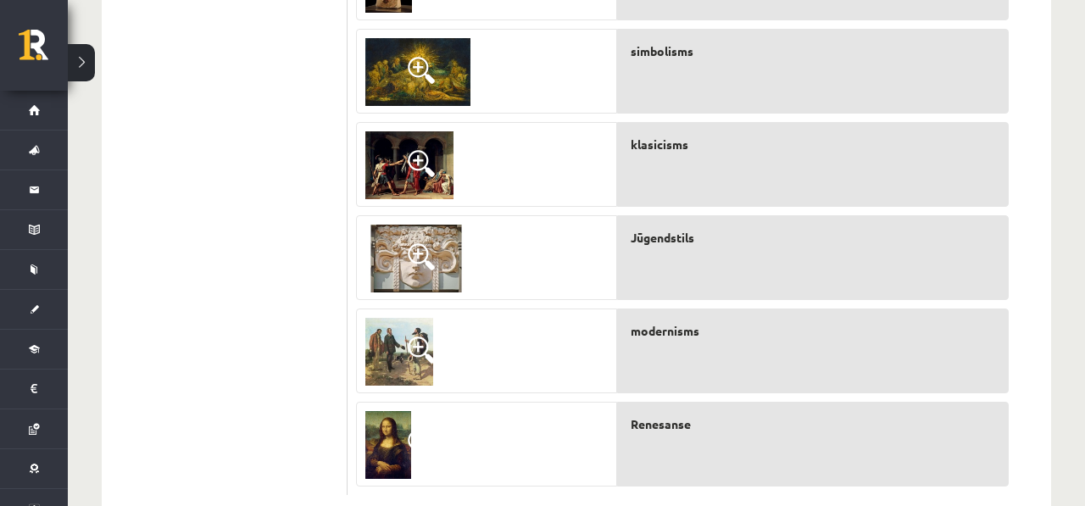
click at [672, 242] on span "Jūgendstils" at bounding box center [663, 238] width 64 height 18
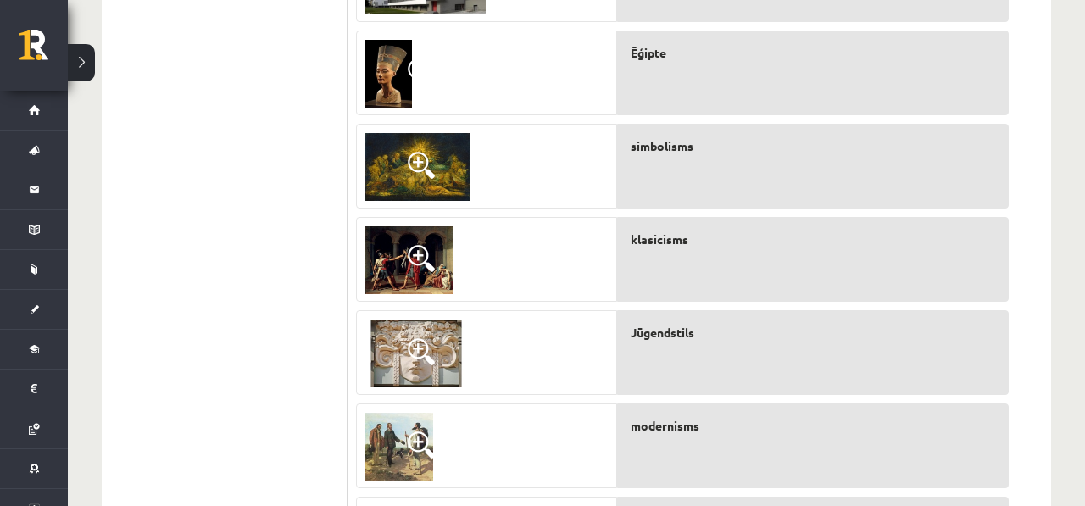
scroll to position [765, 0]
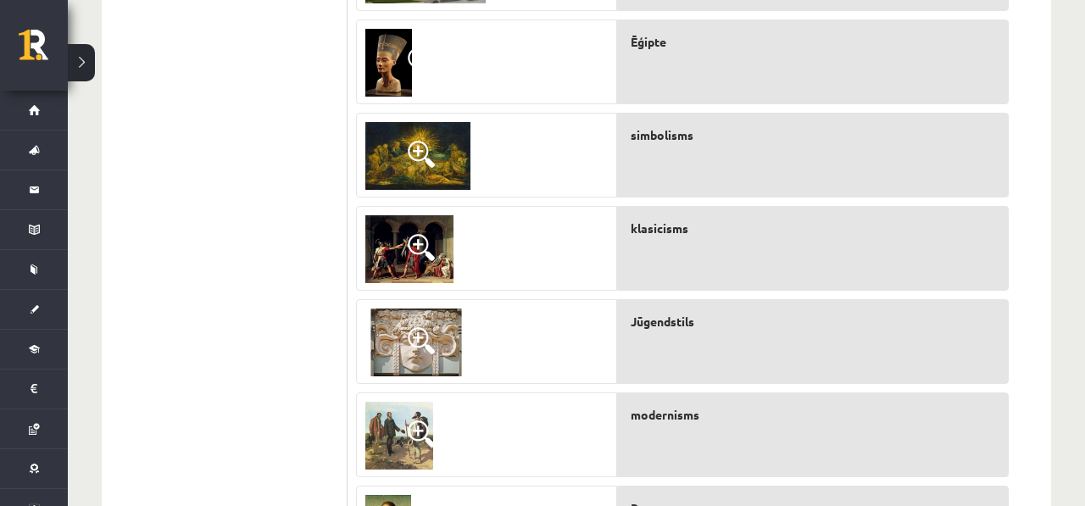
click at [421, 438] on span at bounding box center [421, 434] width 27 height 27
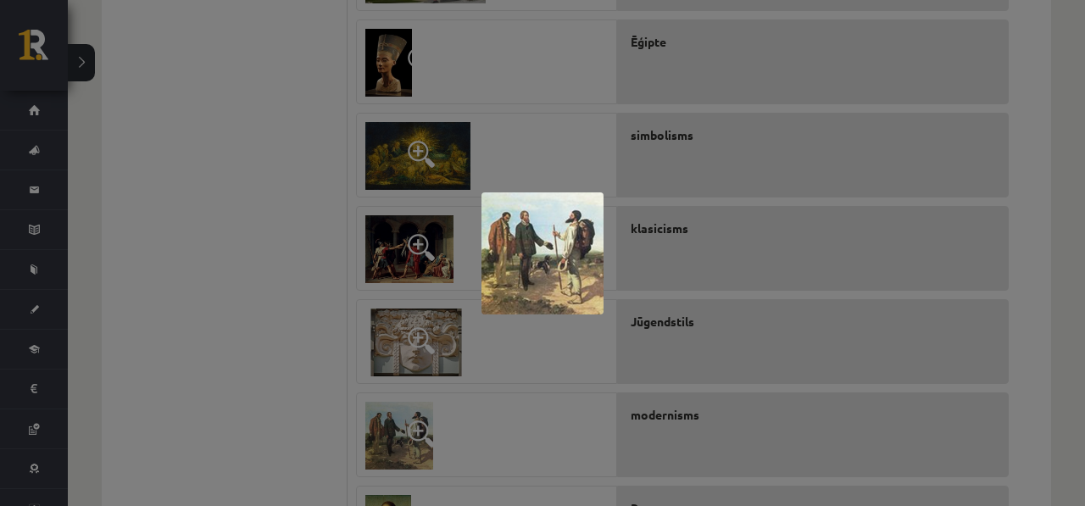
click at [420, 435] on div at bounding box center [542, 253] width 1085 height 506
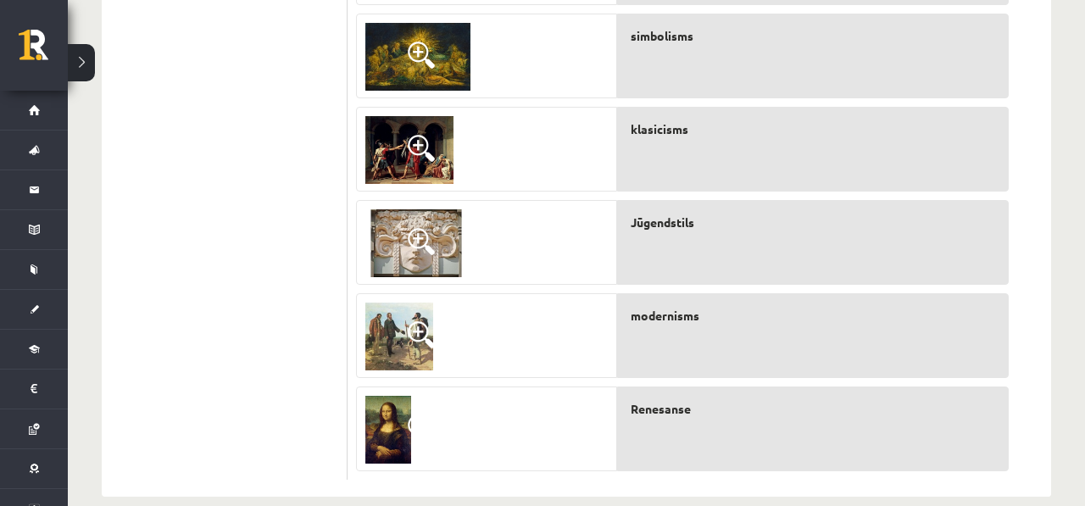
scroll to position [883, 0]
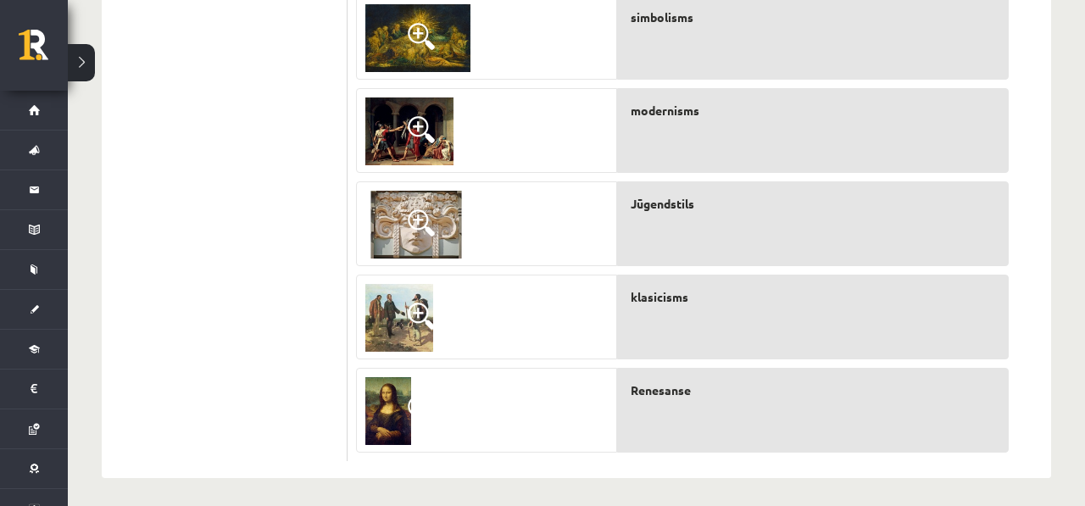
click at [707, 317] on div "klasicisms" at bounding box center [813, 317] width 392 height 85
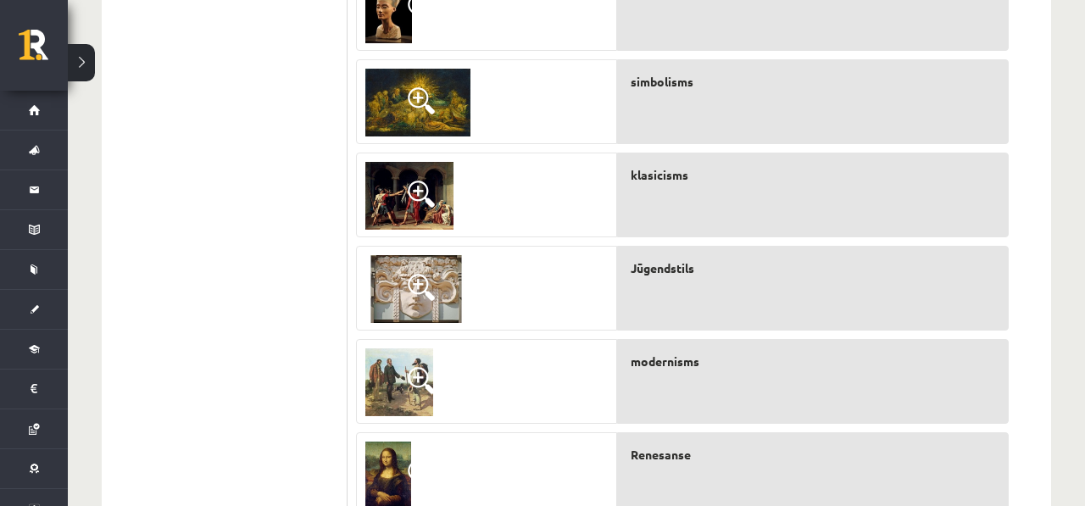
scroll to position [819, 0]
click at [714, 112] on div "modernisms" at bounding box center [813, 101] width 392 height 85
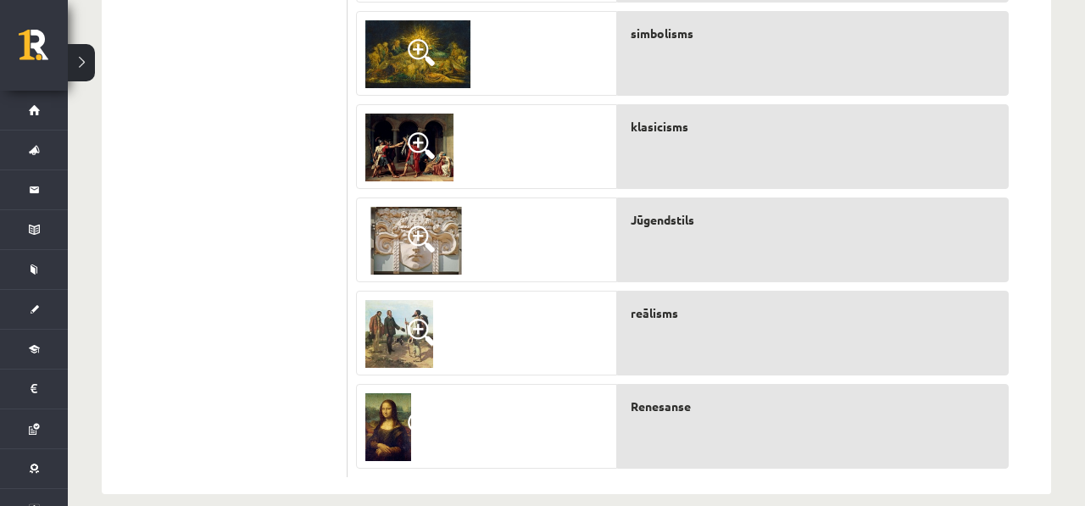
scroll to position [875, 0]
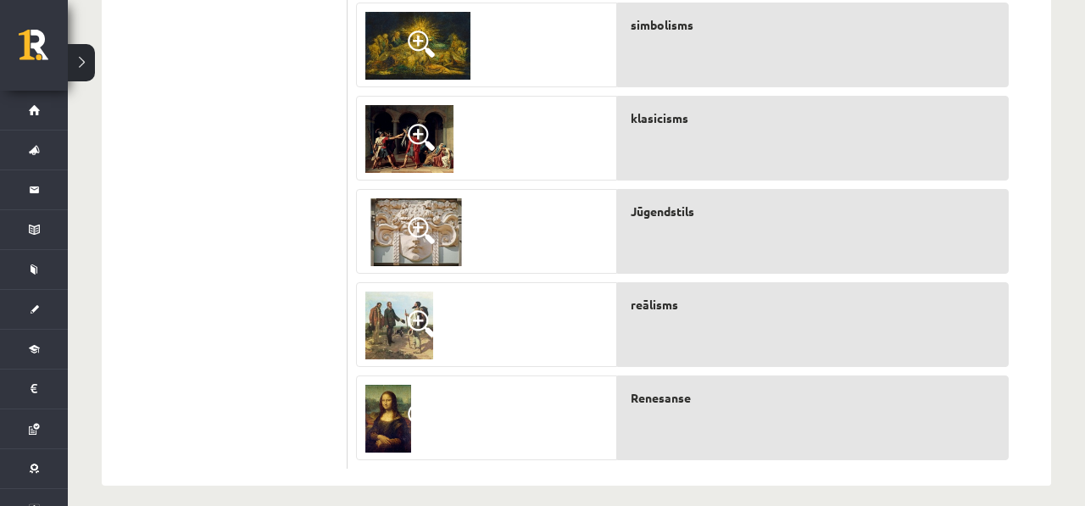
click at [459, 222] on img at bounding box center [416, 232] width 102 height 68
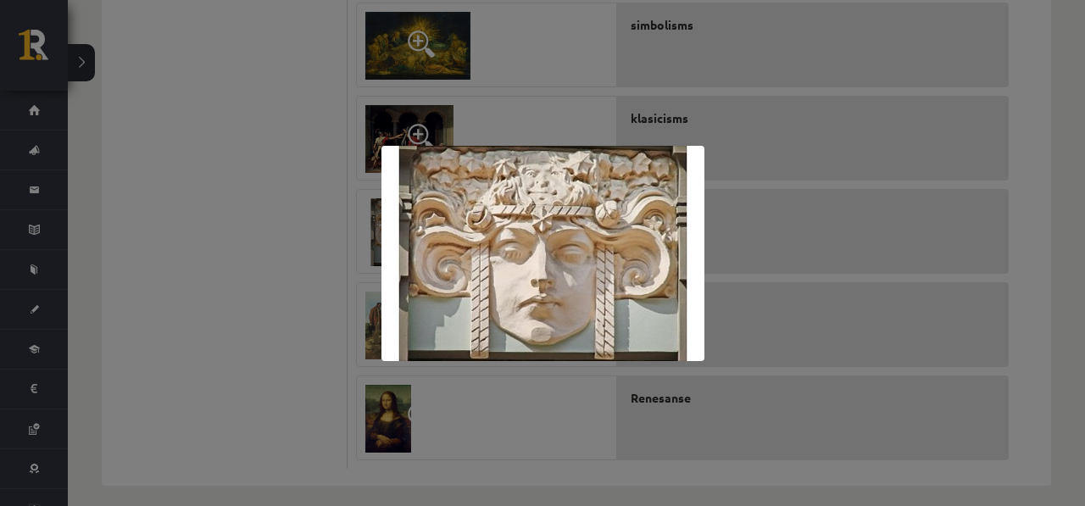
click at [589, 80] on div at bounding box center [542, 253] width 1085 height 506
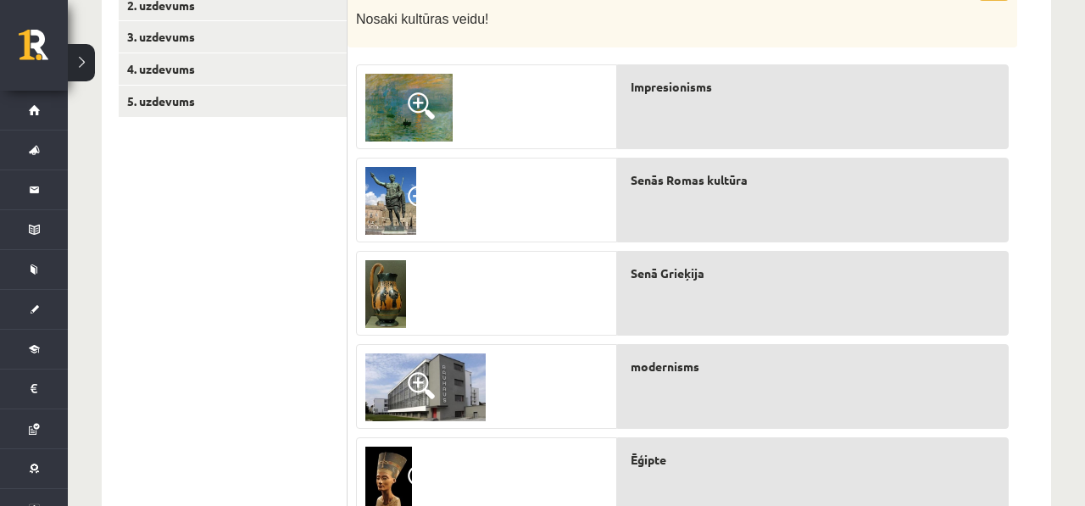
scroll to position [345, 0]
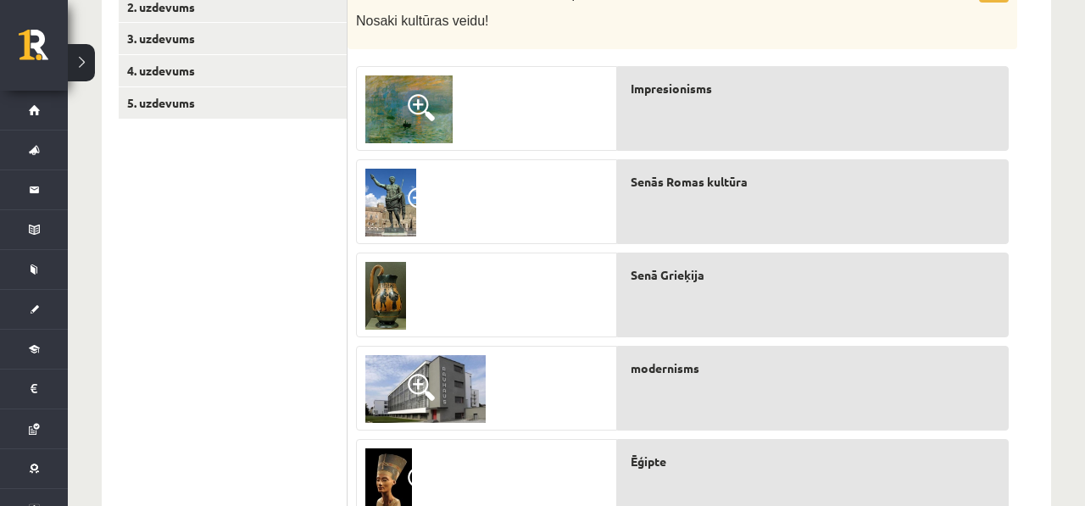
click at [415, 368] on img at bounding box center [425, 389] width 120 height 68
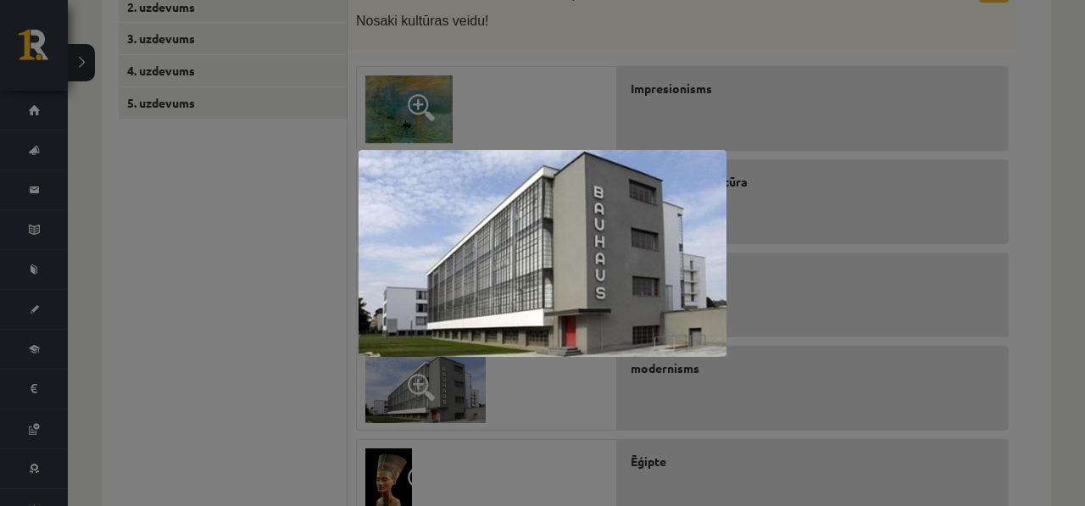
click at [516, 354] on img at bounding box center [543, 253] width 368 height 207
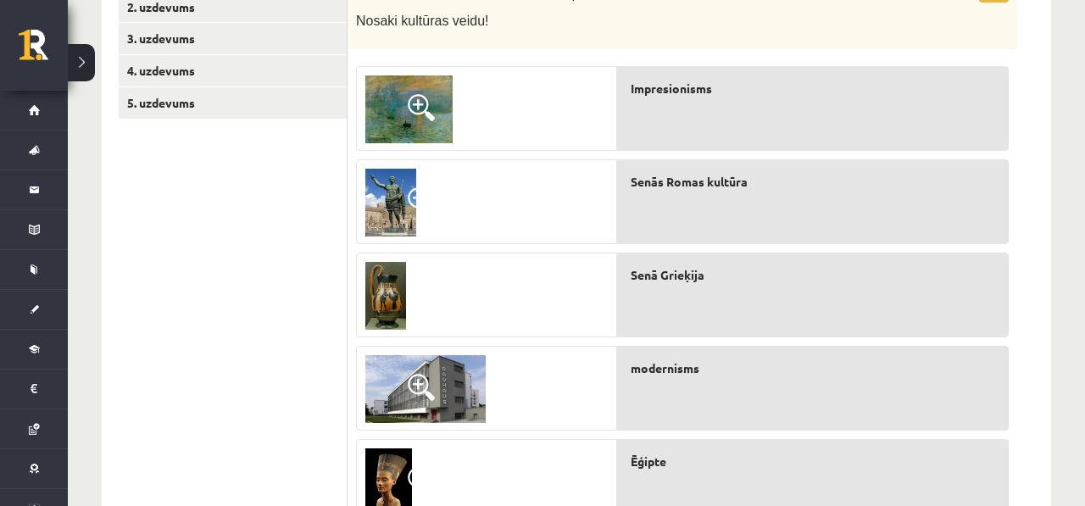
click at [499, 393] on div at bounding box center [486, 389] width 259 height 85
click at [460, 393] on img at bounding box center [425, 389] width 120 height 68
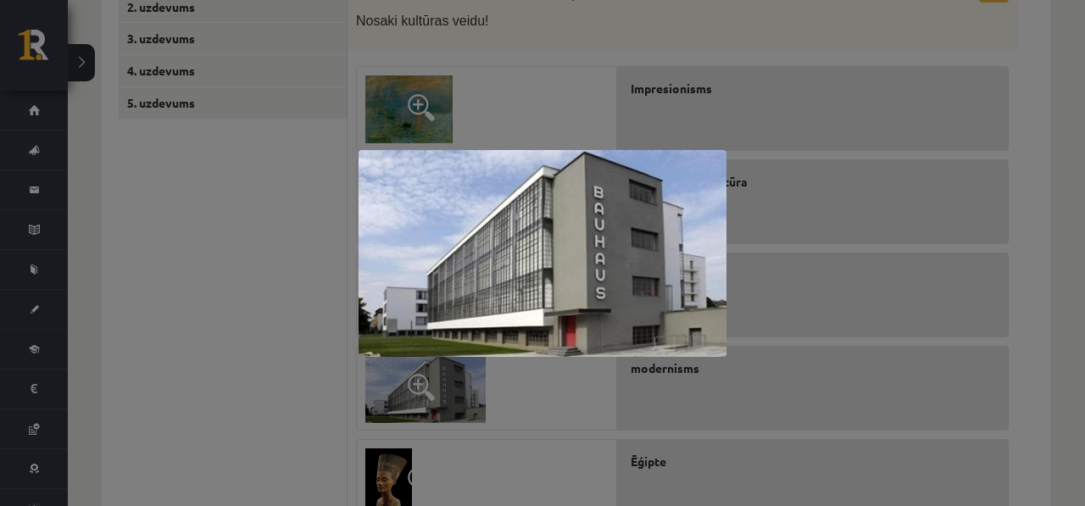
click at [507, 403] on div at bounding box center [542, 253] width 1085 height 506
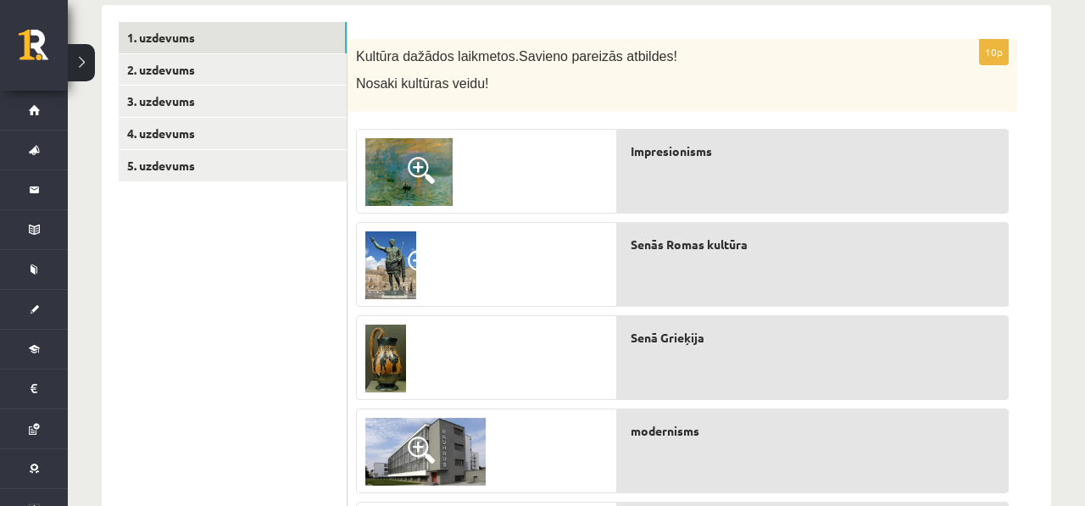
scroll to position [164, 0]
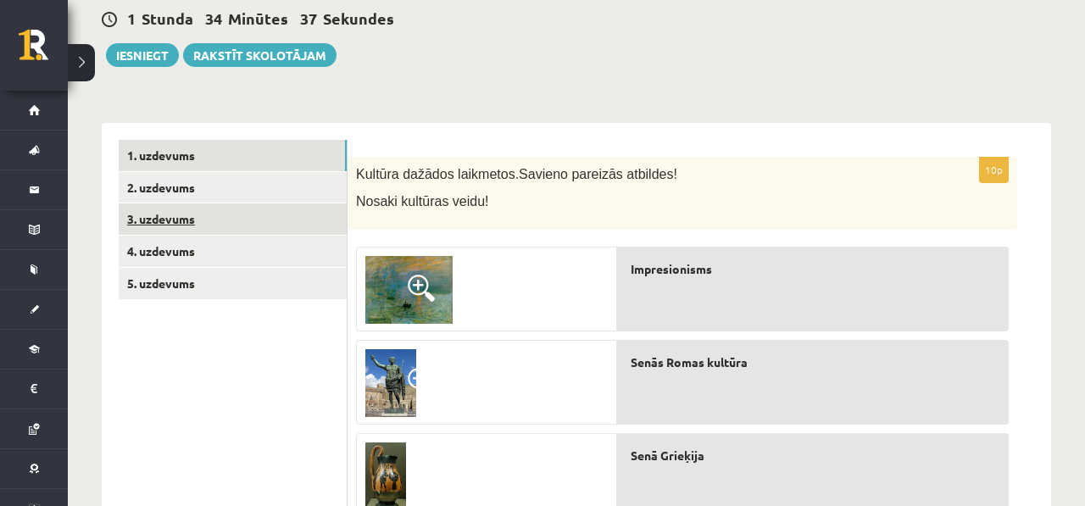
click at [198, 228] on link "3. uzdevums" at bounding box center [233, 218] width 228 height 31
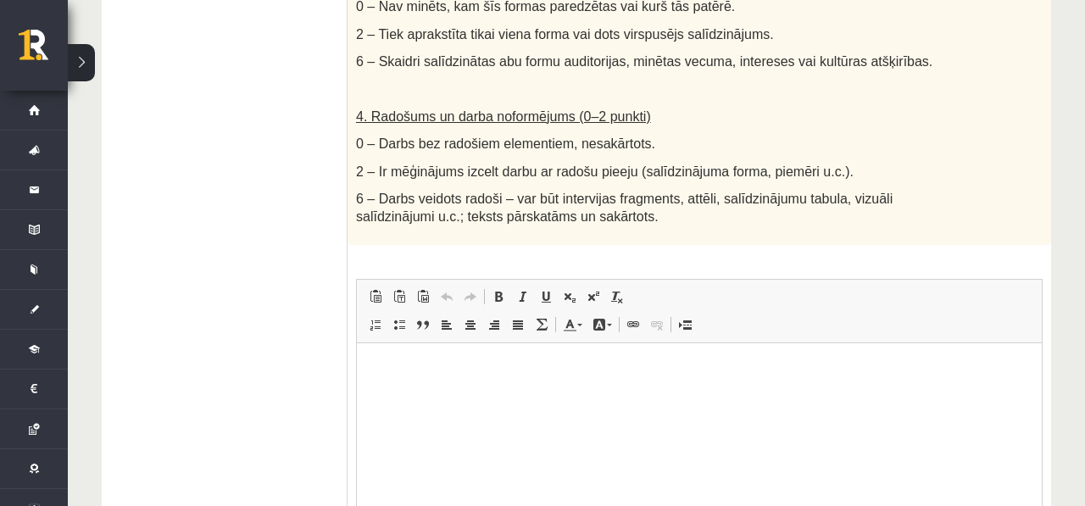
scroll to position [1002, 0]
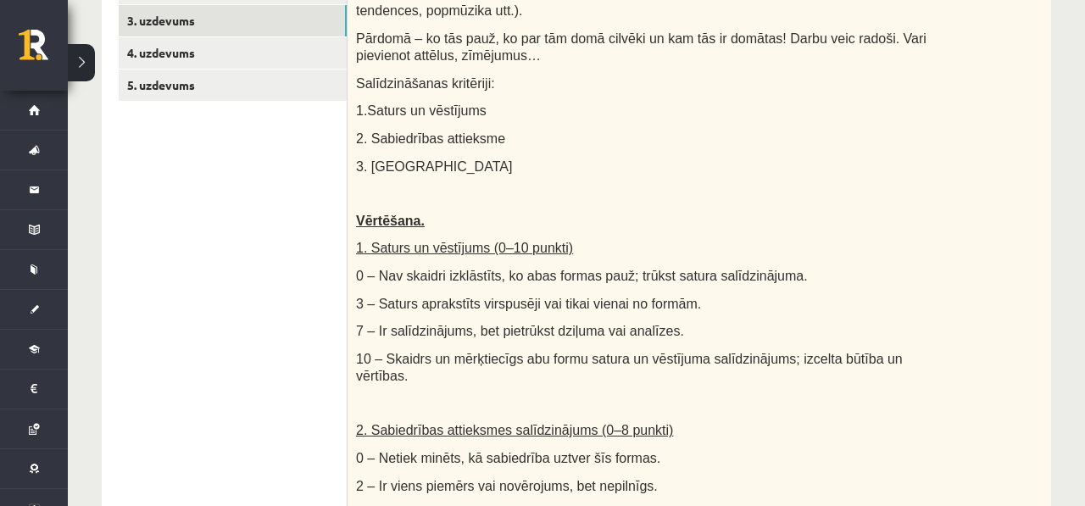
click at [633, 303] on span "3 – Saturs aprakstīts virspusēji vai tikai vienai no formām." at bounding box center [528, 304] width 345 height 14
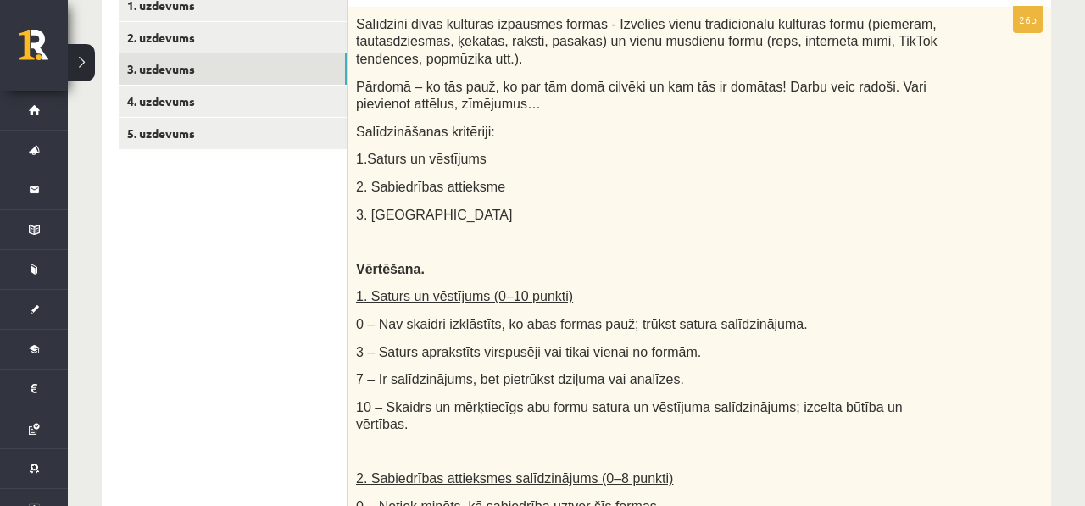
scroll to position [225, 0]
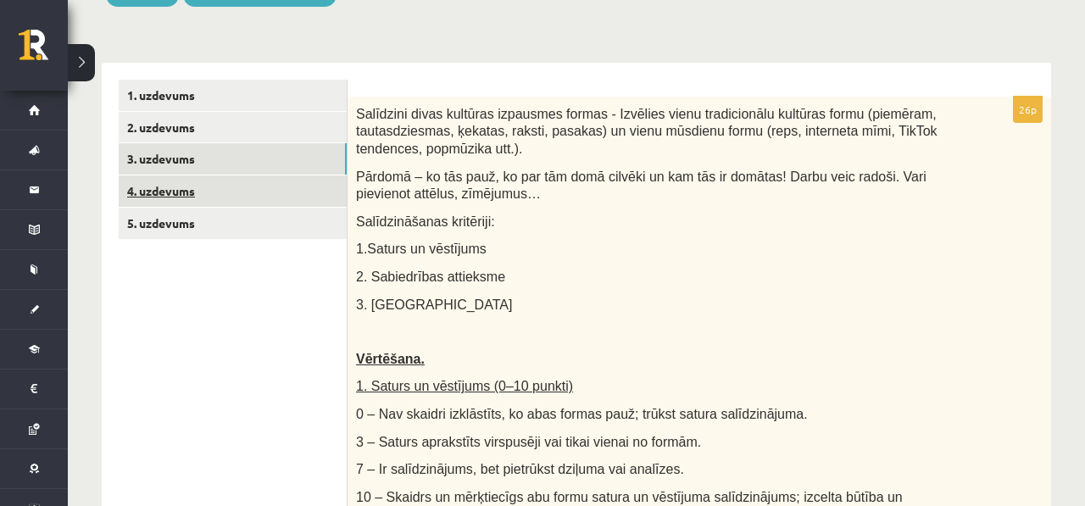
click at [320, 202] on link "4. uzdevums" at bounding box center [233, 191] width 228 height 31
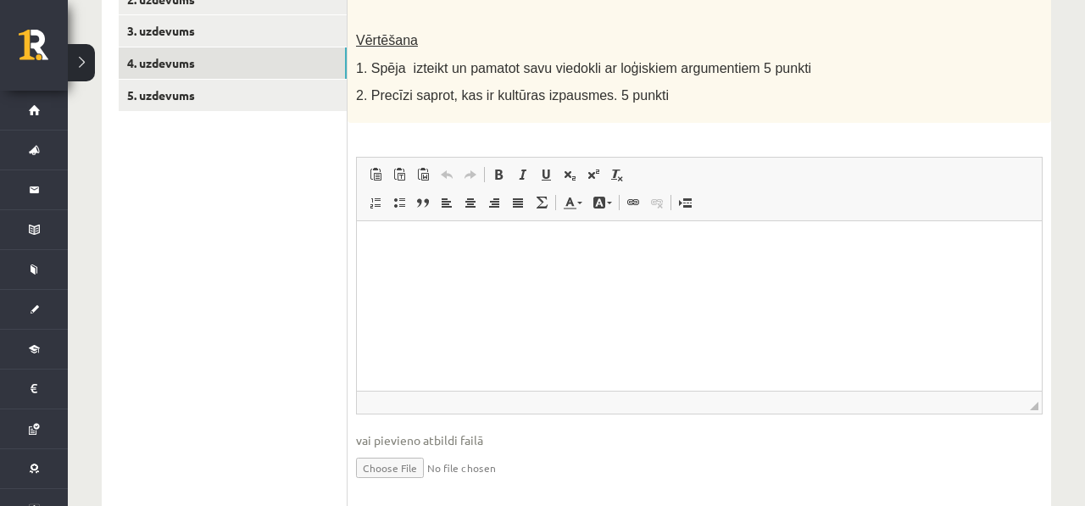
scroll to position [354, 0]
click at [448, 66] on span "1. Spēja izteikt un pamatot savu viedokli ar loģiskiem argumentiem 5 punkti" at bounding box center [583, 67] width 455 height 14
click at [401, 66] on span "1. Spēja izteikt un pamatot savu viedokli ar loģiskiem argumentiem 5 punkti" at bounding box center [583, 67] width 455 height 14
drag, startPoint x: 403, startPoint y: 66, endPoint x: 418, endPoint y: 69, distance: 15.5
click at [417, 68] on span "1. Spēja izteikt un pamatot savu viedokli ar loģiskiem argumentiem 5 punkti" at bounding box center [583, 67] width 455 height 14
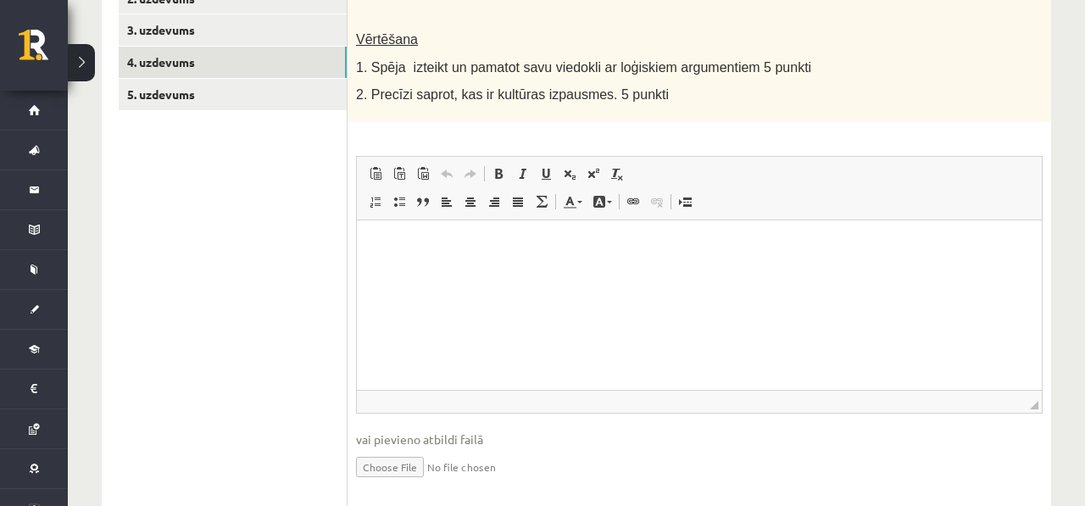
click at [410, 64] on span "1. Spēja izteikt un pamatot savu viedokli ar loģiskiem argumentiem 5 punkti" at bounding box center [583, 67] width 455 height 14
click at [404, 63] on span "1. Spēja izteikt un pamatot savu viedokli ar loģiskiem argumentiem 5 punkti" at bounding box center [583, 67] width 455 height 14
click at [423, 75] on div "Izsaki savu viedokli par to, kā kultūra ietekmē sabiedrību. (50 – 100 vārdi) Vē…" at bounding box center [700, 45] width 704 height 154
drag, startPoint x: 445, startPoint y: 68, endPoint x: 488, endPoint y: 70, distance: 42.5
click at [488, 71] on span "1. Spēja izteikt un pamatot savu viedokli ar loģiskiem argumentiem 5 punkti" at bounding box center [583, 67] width 455 height 14
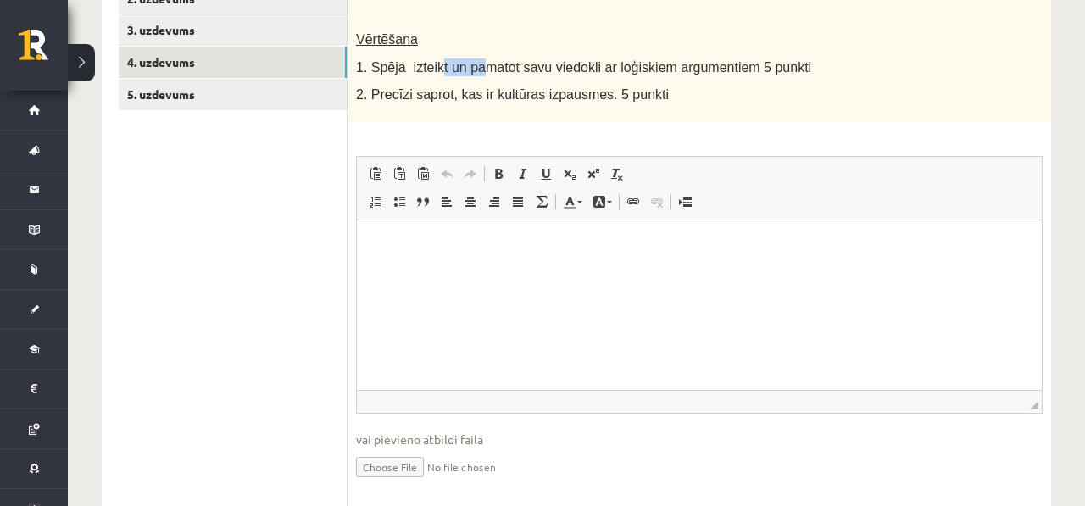
click at [488, 70] on span "1. Spēja izteikt un pamatot savu viedokli ar loģiskiem argumentiem 5 punkti" at bounding box center [583, 67] width 455 height 14
click at [524, 65] on span "1. Spēja izteikt un pamatot savu viedokli ar loģiskiem argumentiem 5 punkti" at bounding box center [583, 67] width 455 height 14
click at [551, 60] on span "1. Spēja izteikt un pamatot savu viedokli ar loģiskiem argumentiem 5 punkti" at bounding box center [583, 67] width 455 height 14
drag, startPoint x: 551, startPoint y: 59, endPoint x: 560, endPoint y: 62, distance: 8.9
click at [560, 62] on span "1. Spēja izteikt un pamatot savu viedokli ar loģiskiem argumentiem 5 punkti" at bounding box center [583, 67] width 455 height 14
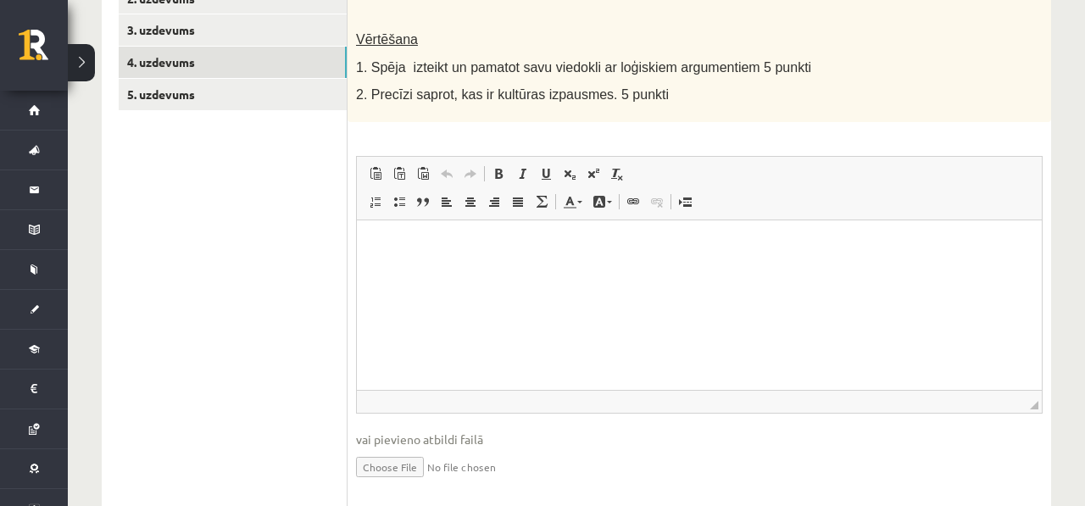
click at [649, 56] on div "Izsaki savu viedokli par to, kā kultūra ietekmē sabiedrību. (50 – 100 vārdi) Vē…" at bounding box center [700, 45] width 704 height 154
drag, startPoint x: 682, startPoint y: 64, endPoint x: 686, endPoint y: 80, distance: 15.8
click at [686, 80] on div "Izsaki savu viedokli par to, kā kultūra ietekmē sabiedrību. (50 – 100 vārdi) Vē…" at bounding box center [700, 45] width 704 height 154
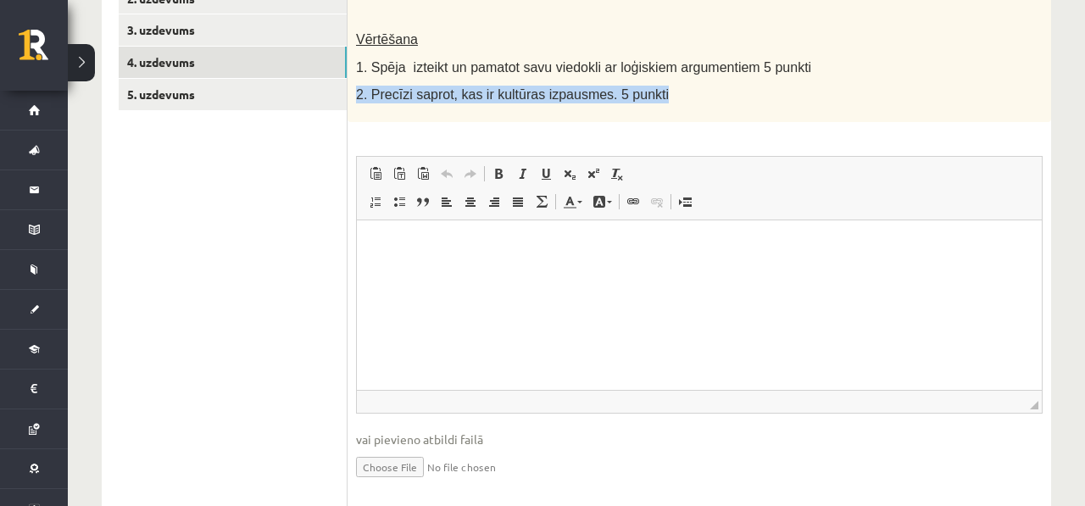
drag, startPoint x: 683, startPoint y: 79, endPoint x: 706, endPoint y: 111, distance: 39.5
click at [706, 112] on div "Izsaki savu viedokli par to, kā kultūra ietekmē sabiedrību. (50 – 100 vārdi) Vē…" at bounding box center [700, 45] width 704 height 154
click at [708, 104] on div "Izsaki savu viedokli par to, kā kultūra ietekmē sabiedrību. (50 – 100 vārdi) Vē…" at bounding box center [700, 45] width 704 height 154
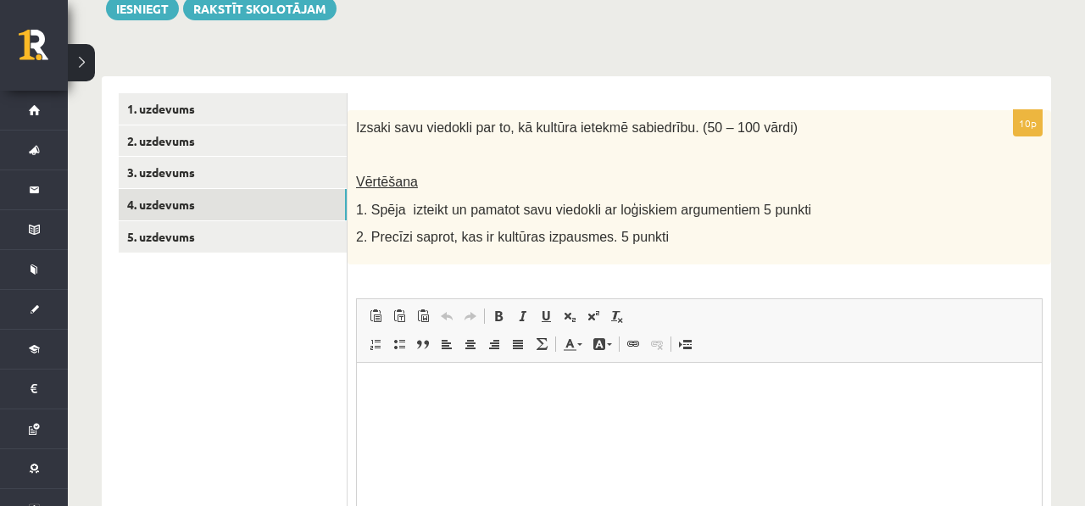
scroll to position [218, 0]
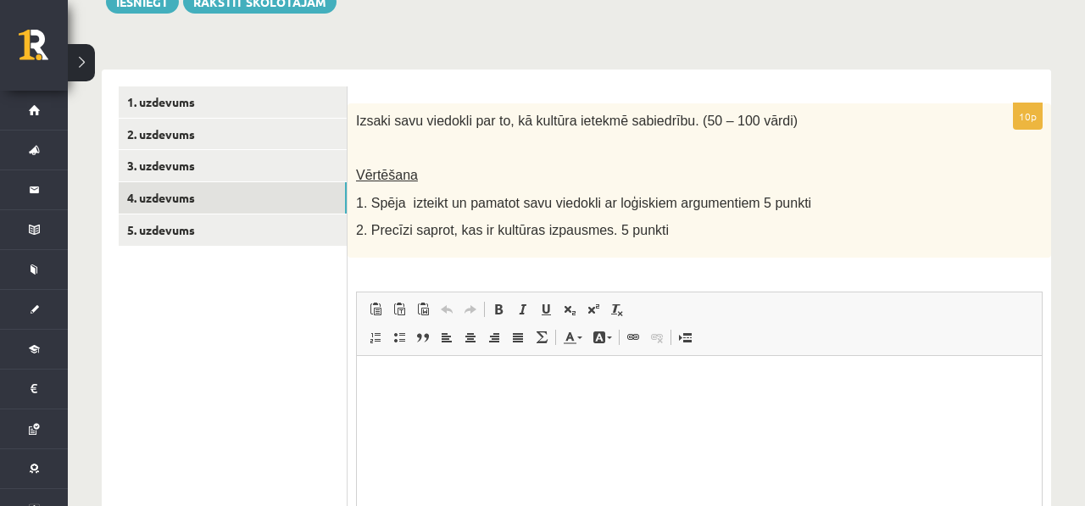
drag, startPoint x: 521, startPoint y: 123, endPoint x: 592, endPoint y: 126, distance: 70.5
click at [594, 128] on p "Izsaki savu viedokli par to, kā kultūra ietekmē sabiedrību. (50 – 100 vārdi)" at bounding box center [657, 121] width 602 height 18
drag, startPoint x: 699, startPoint y: 120, endPoint x: 520, endPoint y: 114, distance: 179.8
click at [519, 114] on span "Izsaki savu viedokli par to, kā kultūra ietekmē sabiedrību. (50 – 100 vārdi)" at bounding box center [577, 121] width 442 height 14
copy span "kā kultūra ietekmē sabiedrību."
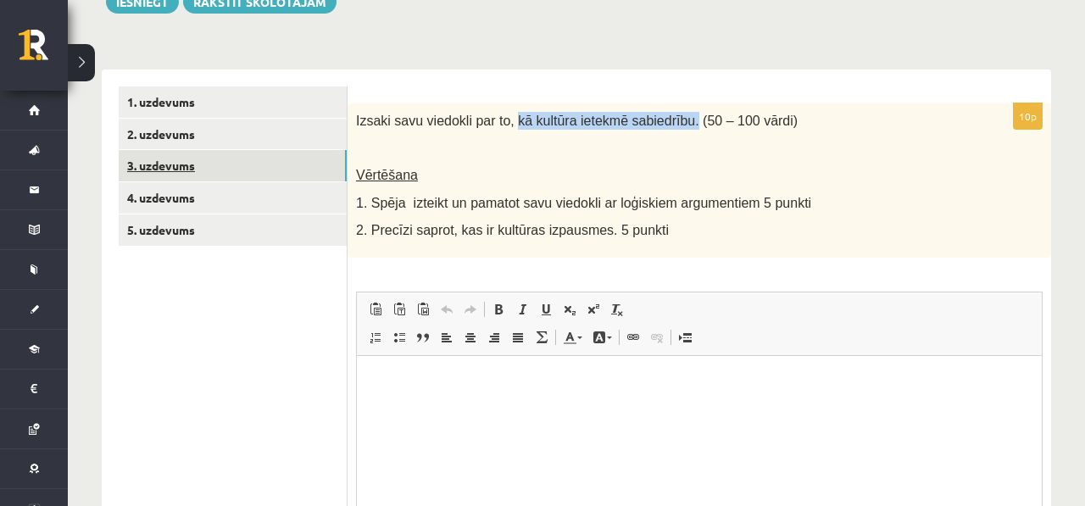
click at [283, 174] on link "3. uzdevums" at bounding box center [233, 165] width 228 height 31
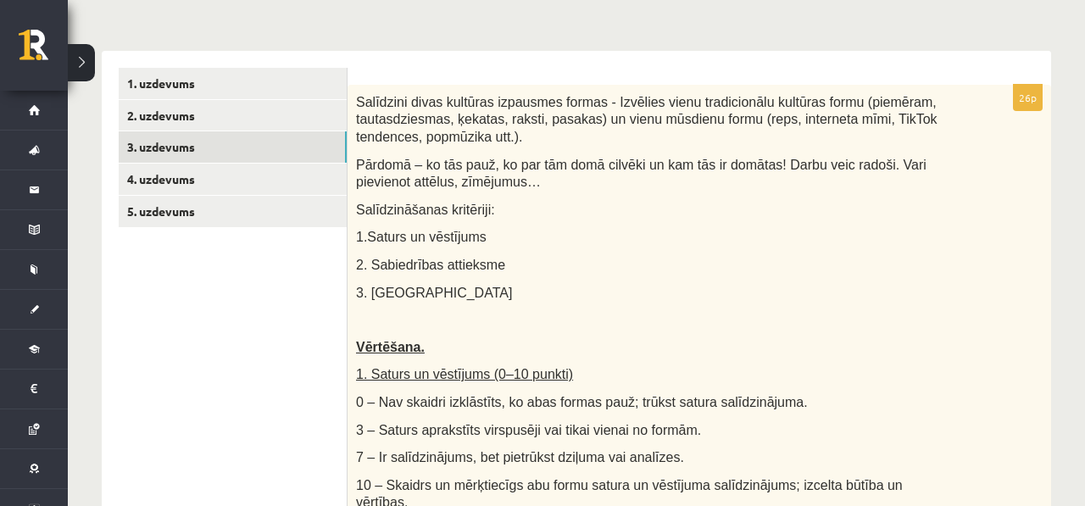
scroll to position [201, 0]
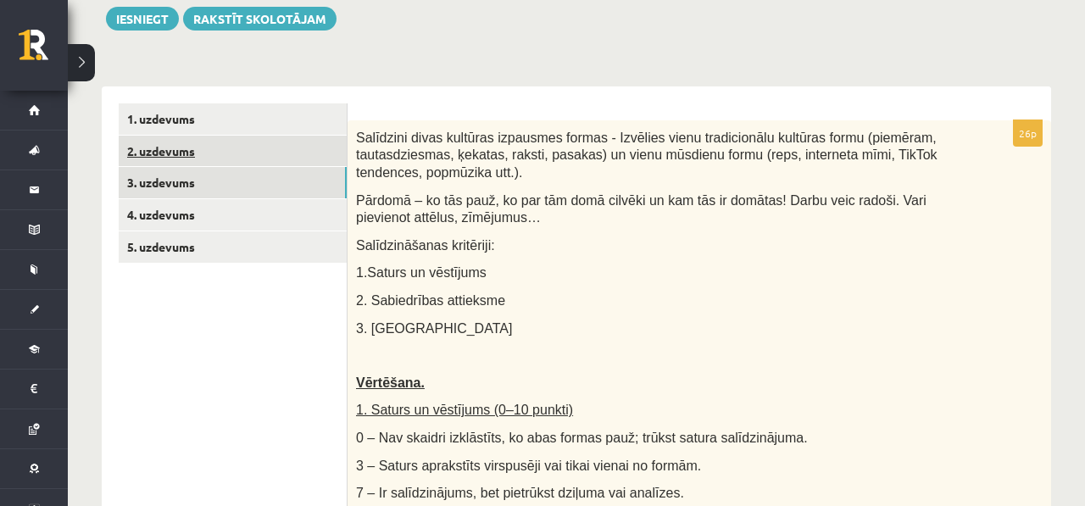
click at [244, 138] on link "2. uzdevums" at bounding box center [233, 151] width 228 height 31
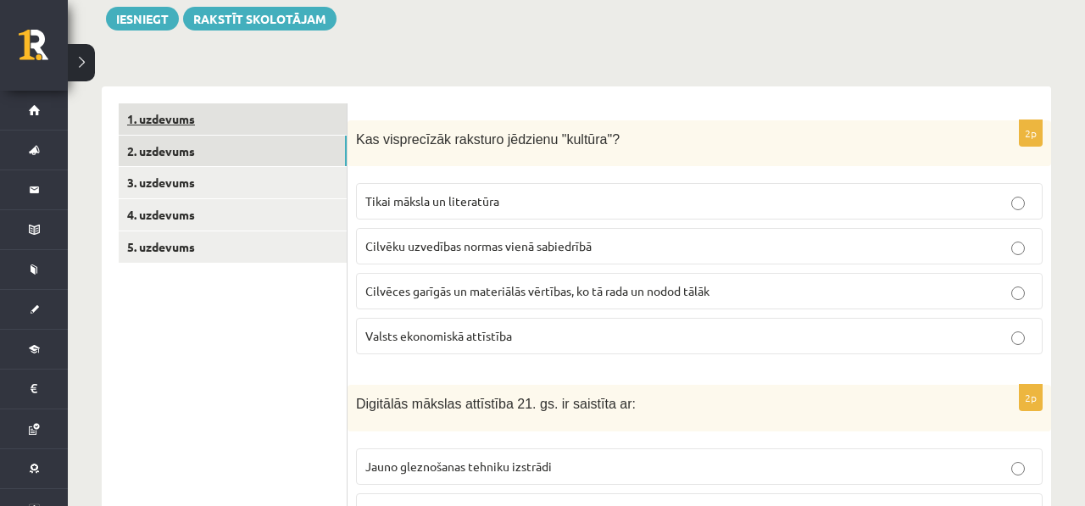
click at [250, 113] on link "1. uzdevums" at bounding box center [233, 118] width 228 height 31
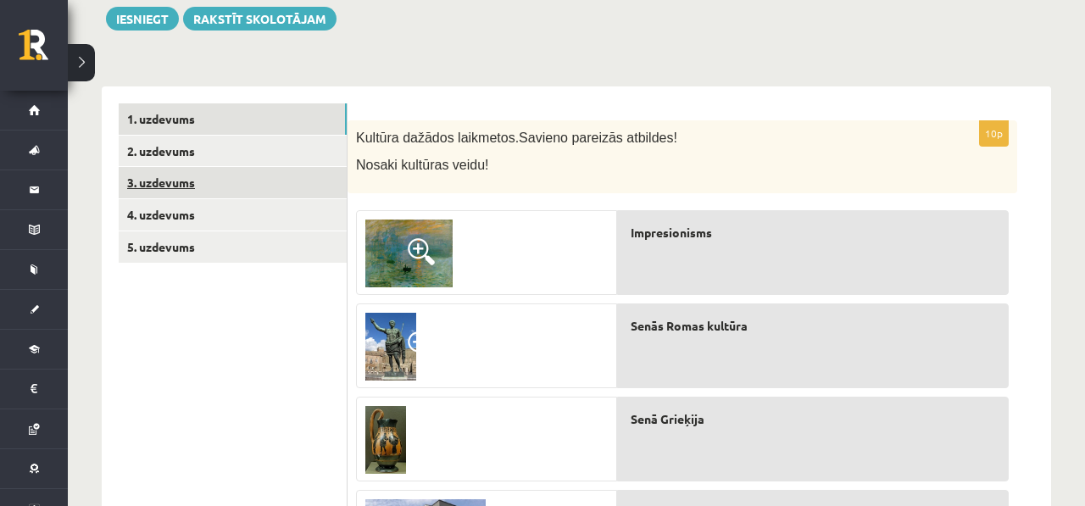
click at [233, 192] on link "3. uzdevums" at bounding box center [233, 182] width 228 height 31
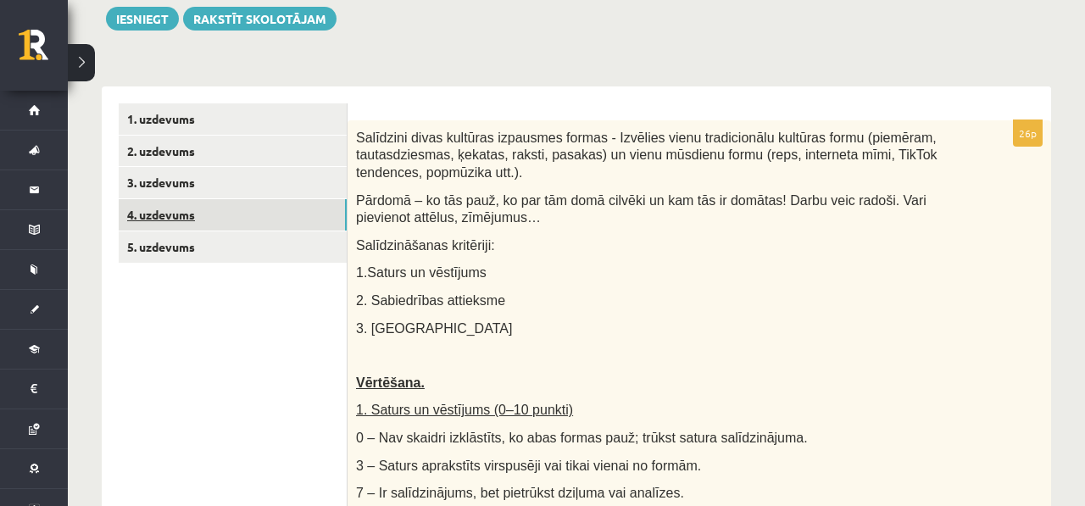
click at [235, 206] on link "4. uzdevums" at bounding box center [233, 214] width 228 height 31
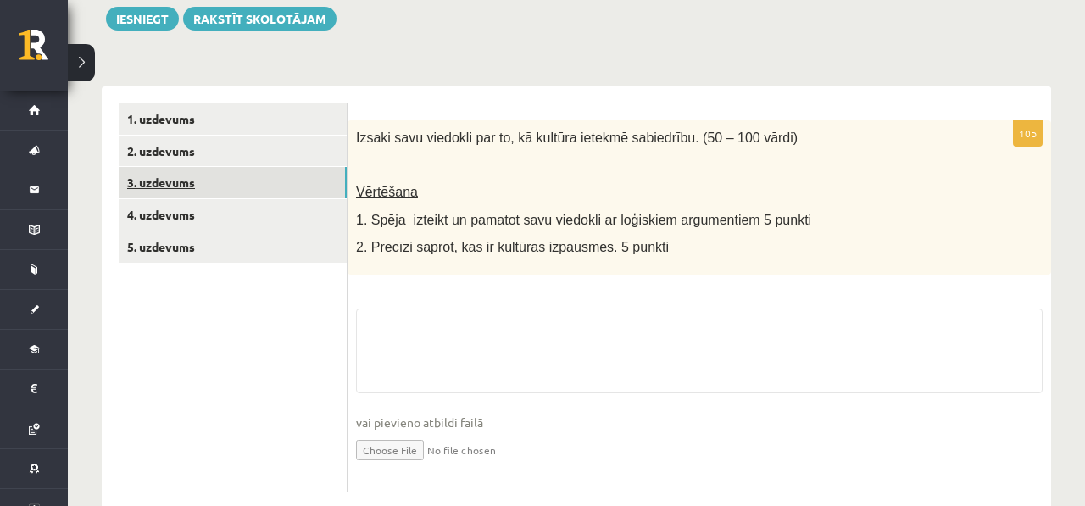
click at [244, 188] on link "3. uzdevums" at bounding box center [233, 182] width 228 height 31
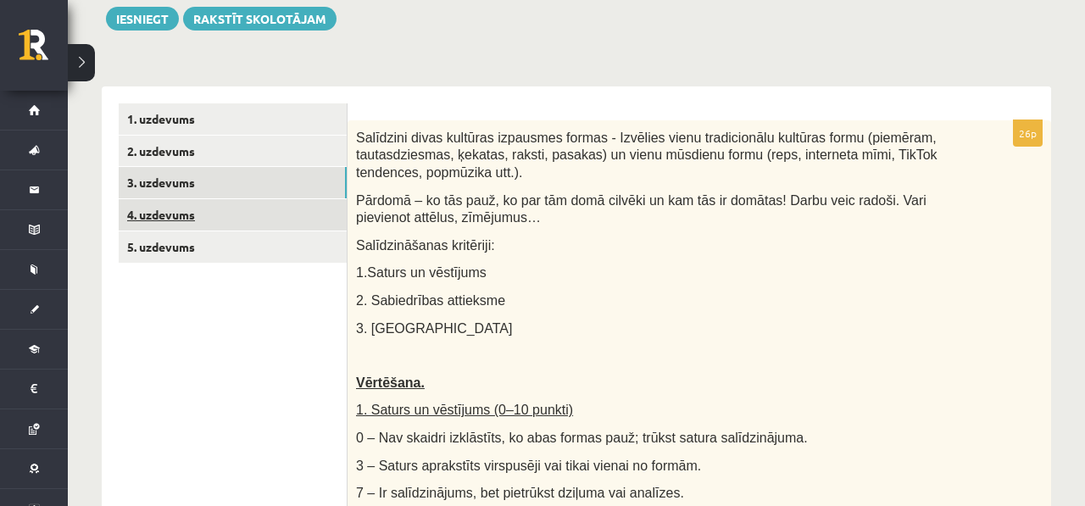
click at [240, 209] on link "4. uzdevums" at bounding box center [233, 214] width 228 height 31
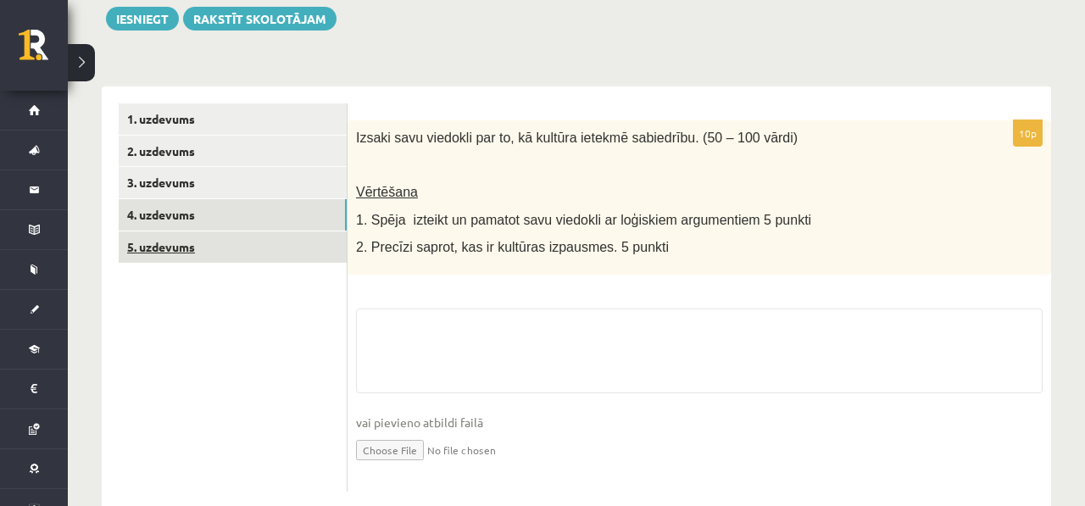
click at [234, 242] on link "5. uzdevums" at bounding box center [233, 246] width 228 height 31
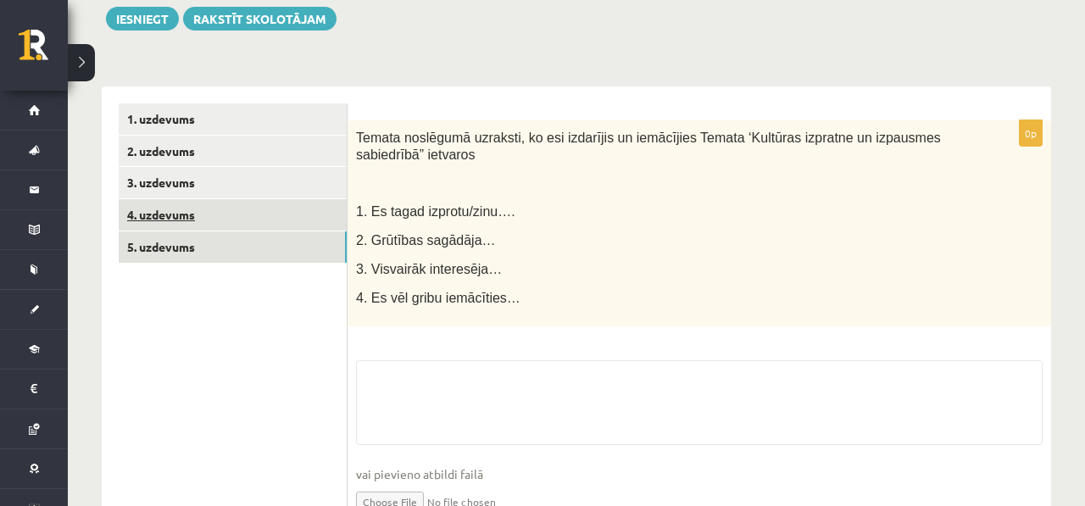
click at [237, 209] on link "4. uzdevums" at bounding box center [233, 214] width 228 height 31
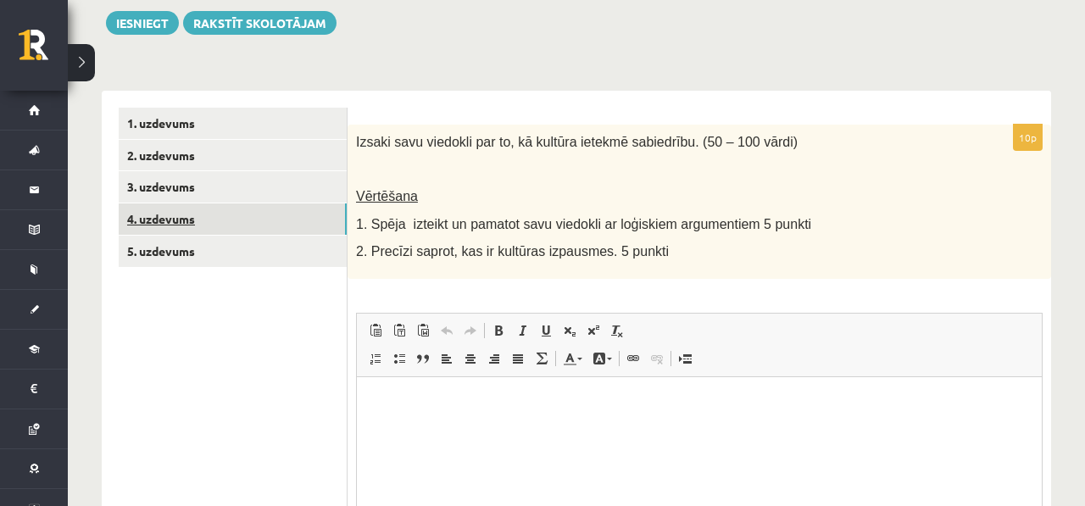
scroll to position [0, 0]
click at [219, 185] on link "3. uzdevums" at bounding box center [233, 186] width 228 height 31
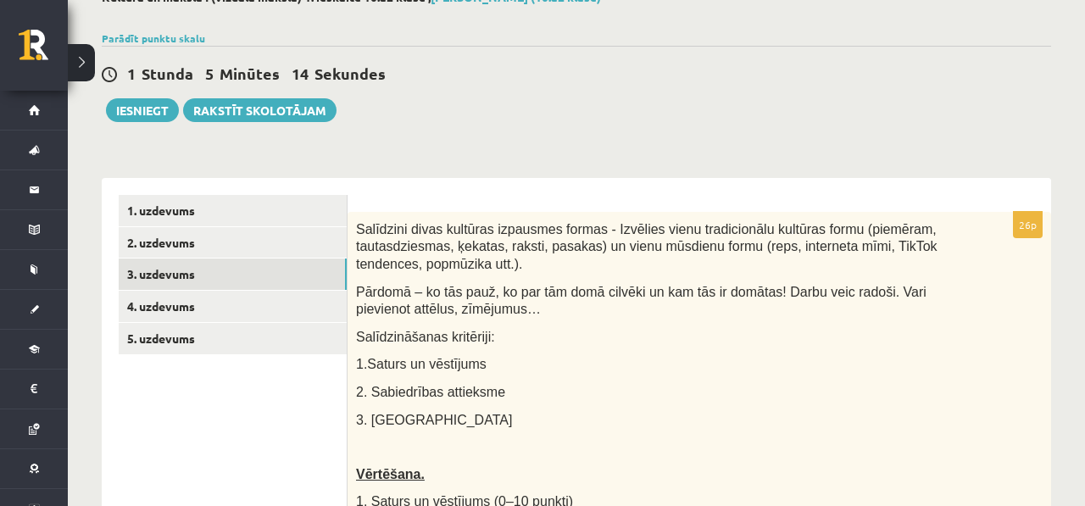
scroll to position [120, 0]
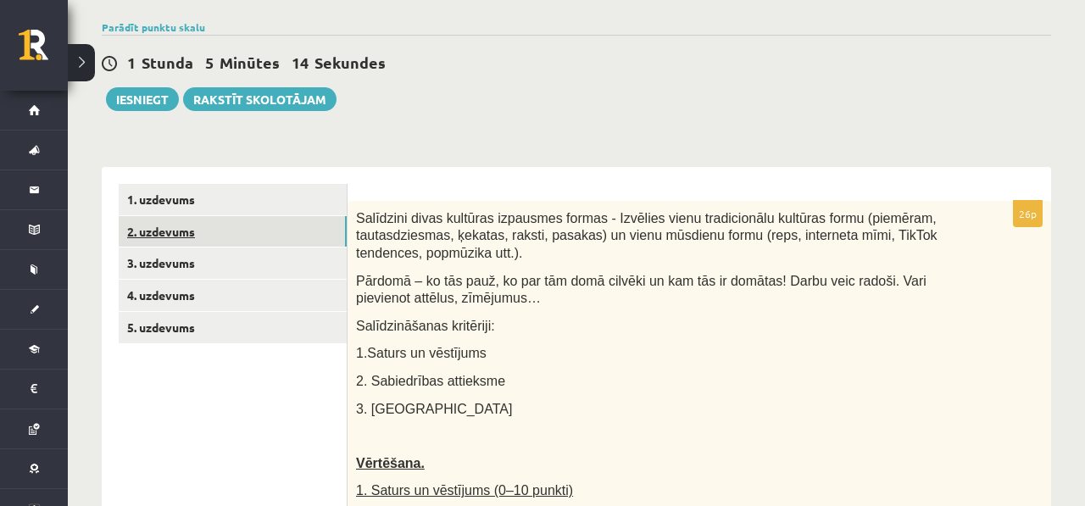
click at [243, 242] on link "2. uzdevums" at bounding box center [233, 231] width 228 height 31
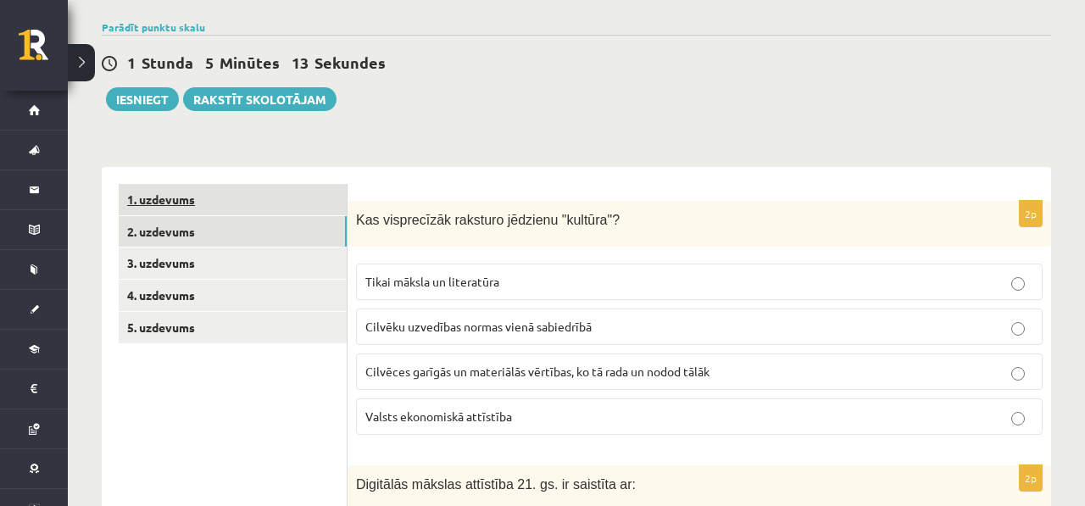
click at [261, 213] on link "1. uzdevums" at bounding box center [233, 199] width 228 height 31
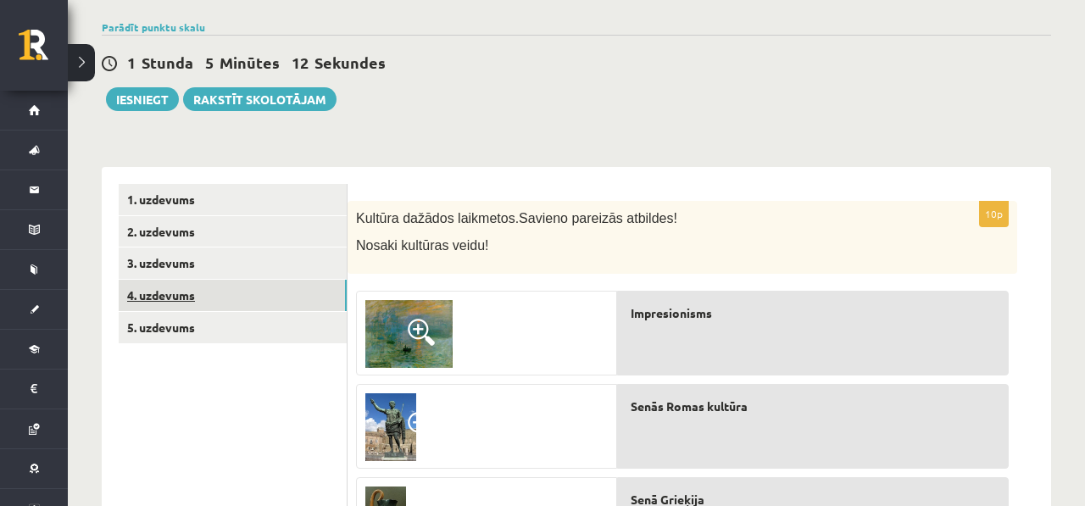
click at [267, 290] on link "4. uzdevums" at bounding box center [233, 295] width 228 height 31
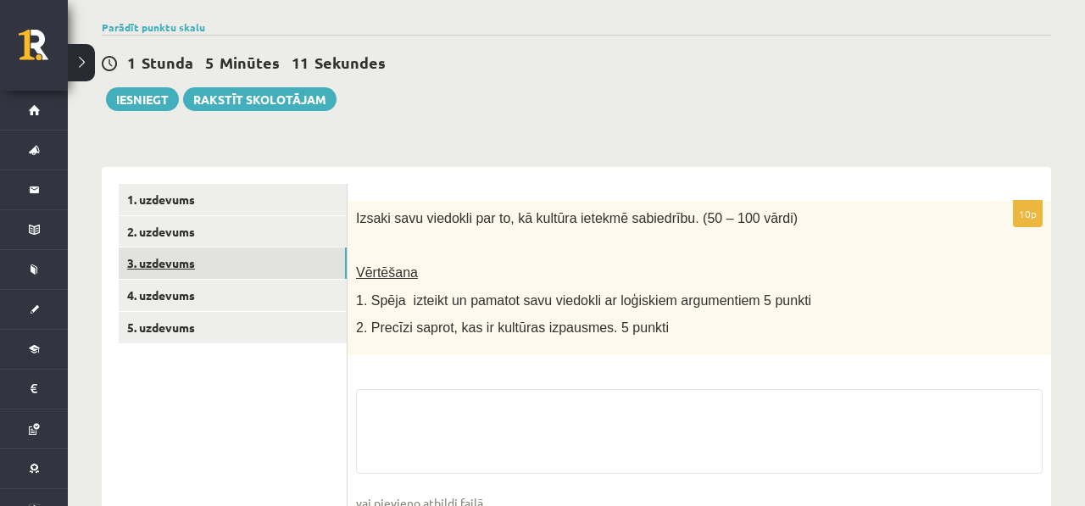
click at [270, 270] on link "3. uzdevums" at bounding box center [233, 263] width 228 height 31
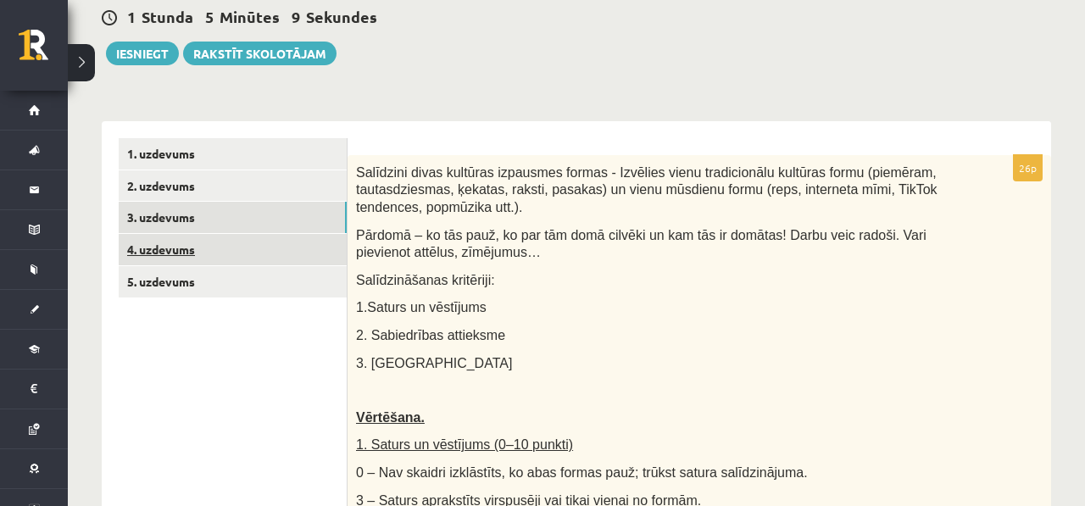
scroll to position [0, 0]
click at [274, 256] on link "4. uzdevums" at bounding box center [233, 249] width 228 height 31
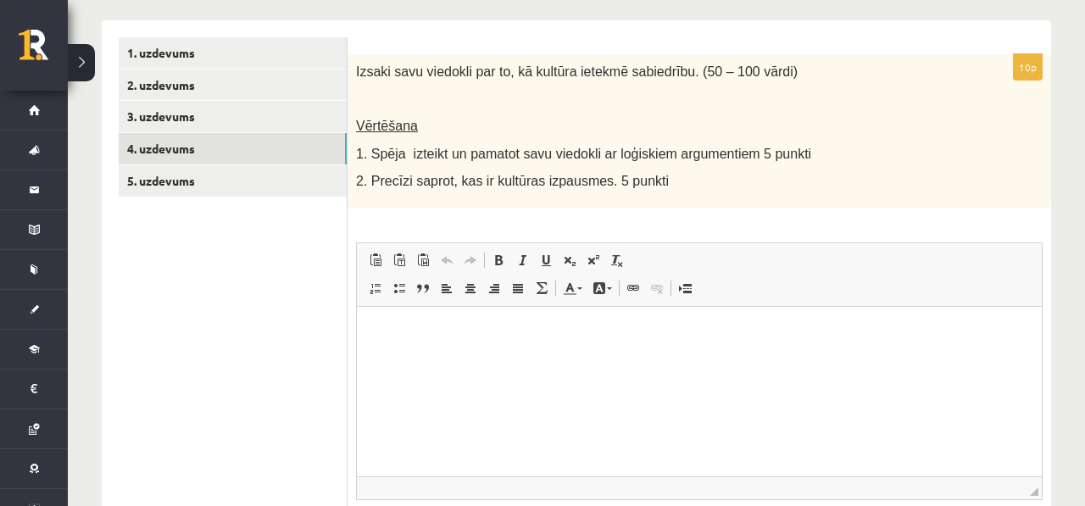
scroll to position [268, 0]
click at [460, 327] on p "Визуальный текстовый редактор, wiswyg-editor-user-answer-47433778890440" at bounding box center [699, 331] width 651 height 18
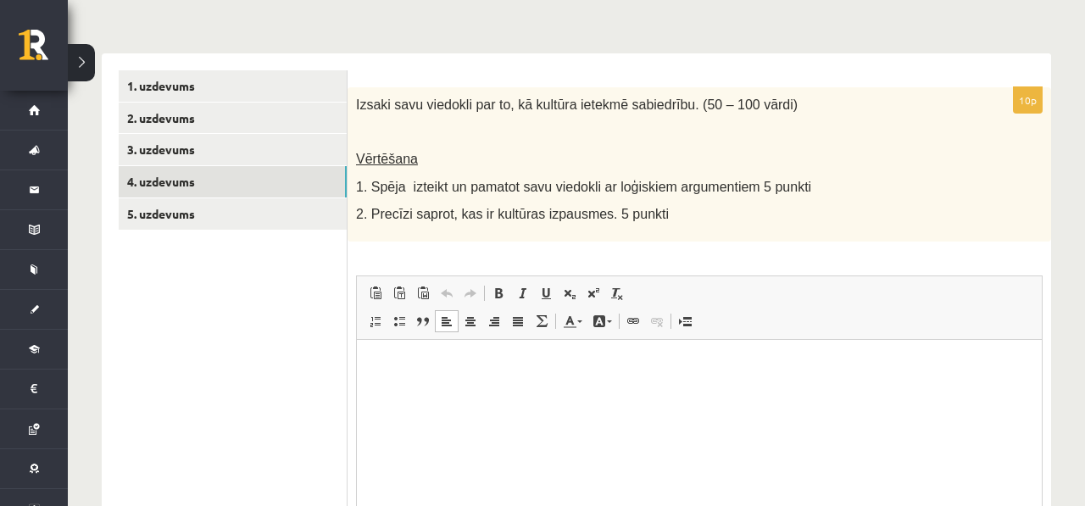
scroll to position [281, 0]
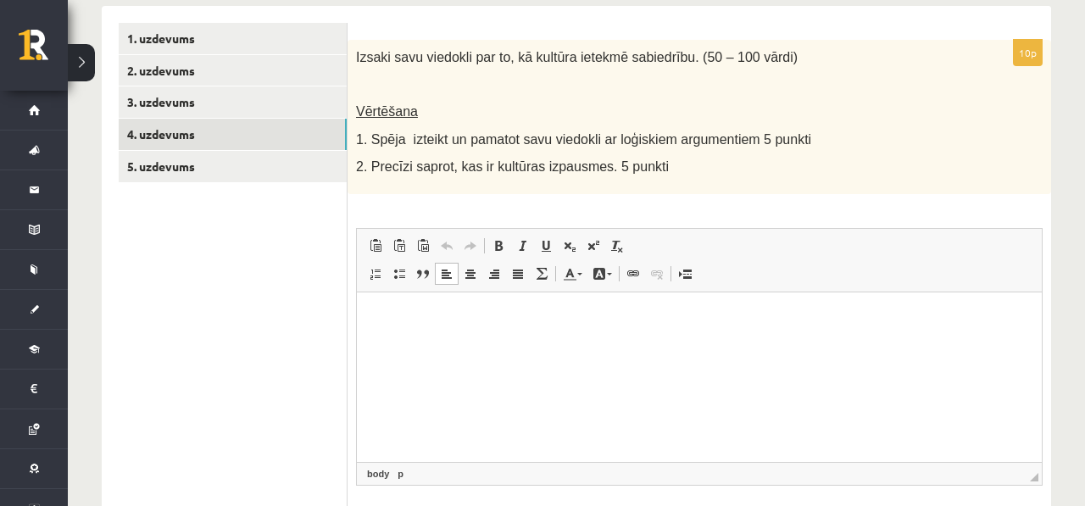
click at [730, 343] on html at bounding box center [699, 318] width 685 height 52
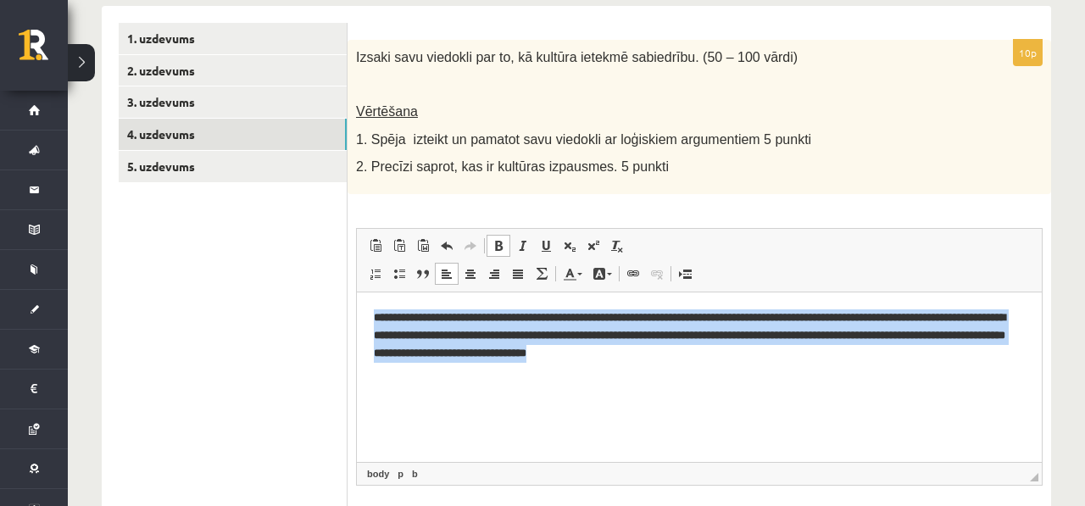
drag, startPoint x: 871, startPoint y: 368, endPoint x: 118, endPoint y: 271, distance: 759.1
click at [357, 292] on html "**********" at bounding box center [699, 335] width 685 height 86
click at [499, 243] on span at bounding box center [499, 246] width 14 height 14
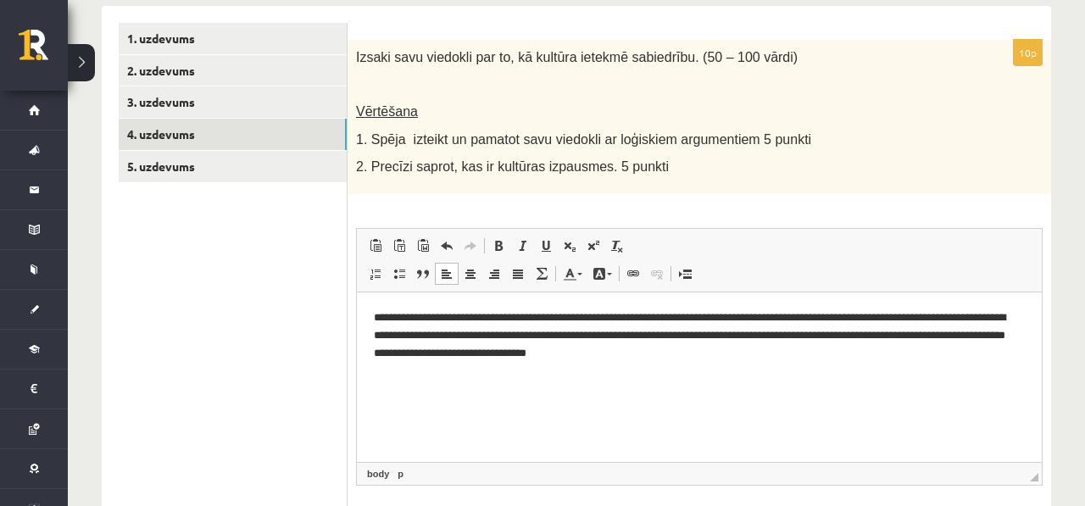
click at [549, 209] on div "10p Izsaki savu viedokli par to, kā kultūra ietekmē sabiedrību. (50 – 100 vārdi…" at bounding box center [700, 310] width 704 height 541
click at [783, 378] on html "**********" at bounding box center [699, 335] width 685 height 86
click at [158, 172] on link "5. uzdevums" at bounding box center [233, 166] width 228 height 31
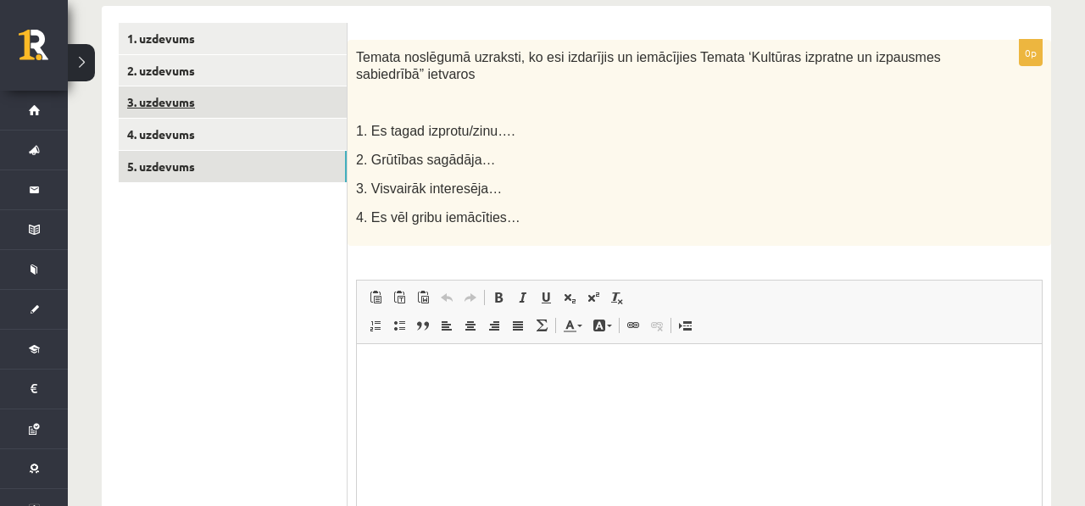
click at [187, 107] on link "3. uzdevums" at bounding box center [233, 101] width 228 height 31
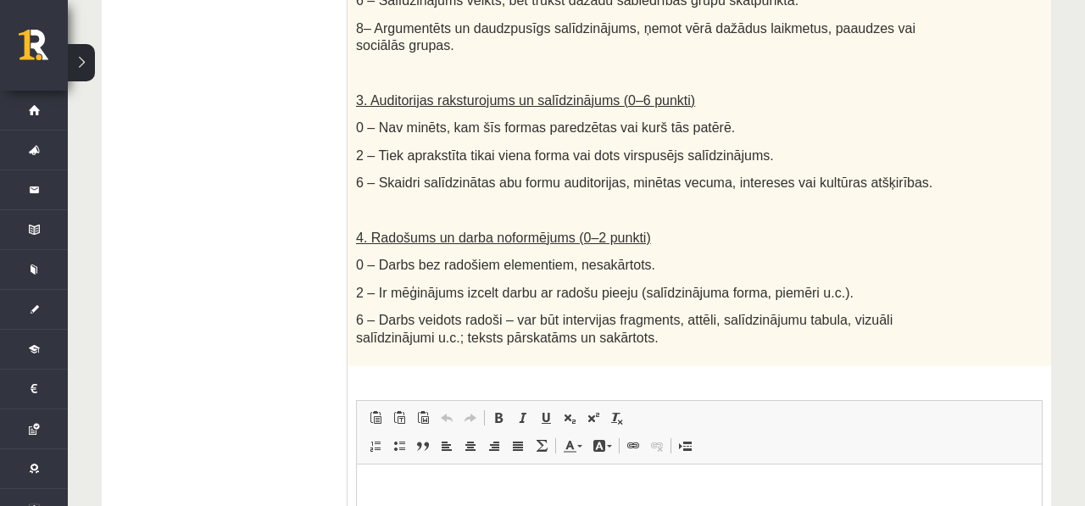
scroll to position [899, 0]
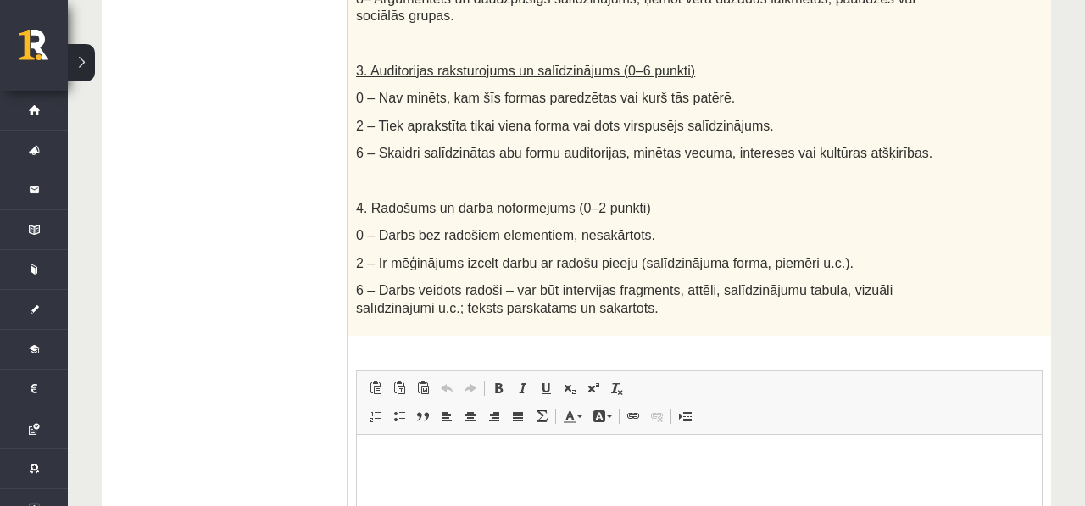
click at [778, 281] on p "6 – Darbs veidots radoši – var būt intervijas fragments, attēli, salīdzinājumu …" at bounding box center [657, 298] width 602 height 35
click at [777, 260] on span "2 – Ir mēģinājums izcelt darbu ar radošu pieeju (salīdzinājuma forma, piemēri u…" at bounding box center [605, 263] width 498 height 14
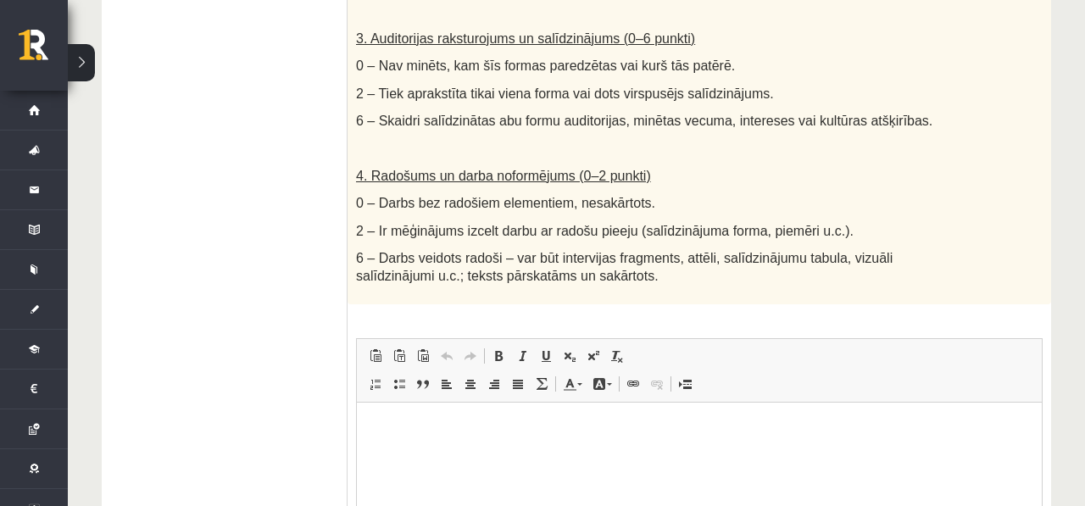
scroll to position [983, 0]
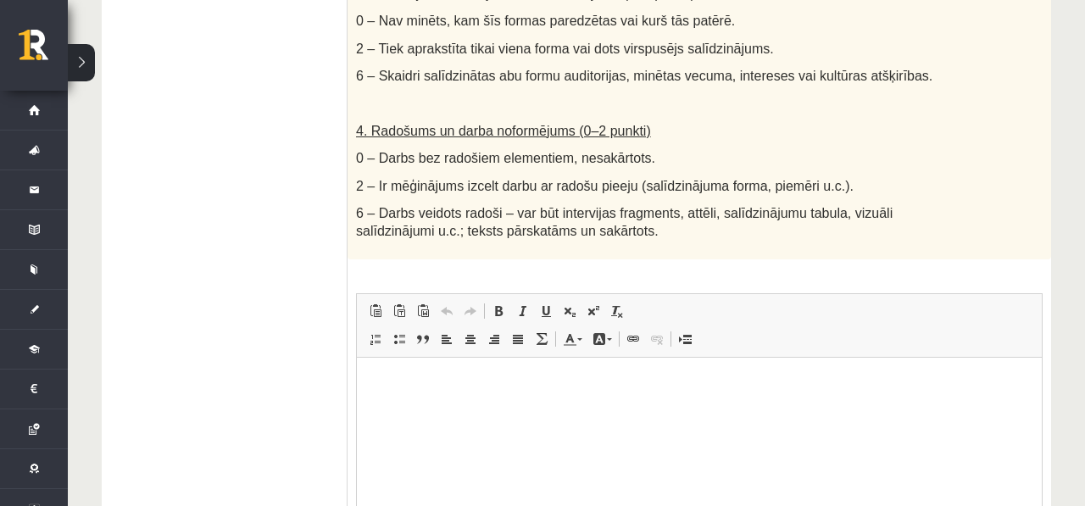
click at [709, 389] on p "Визуальный текстовый редактор, wiswyg-editor-user-answer-47433802030480" at bounding box center [699, 383] width 651 height 18
click at [553, 387] on p "**********" at bounding box center [699, 383] width 651 height 18
click at [662, 409] on html "**********" at bounding box center [699, 383] width 685 height 52
click at [614, 409] on html "**********" at bounding box center [699, 383] width 685 height 52
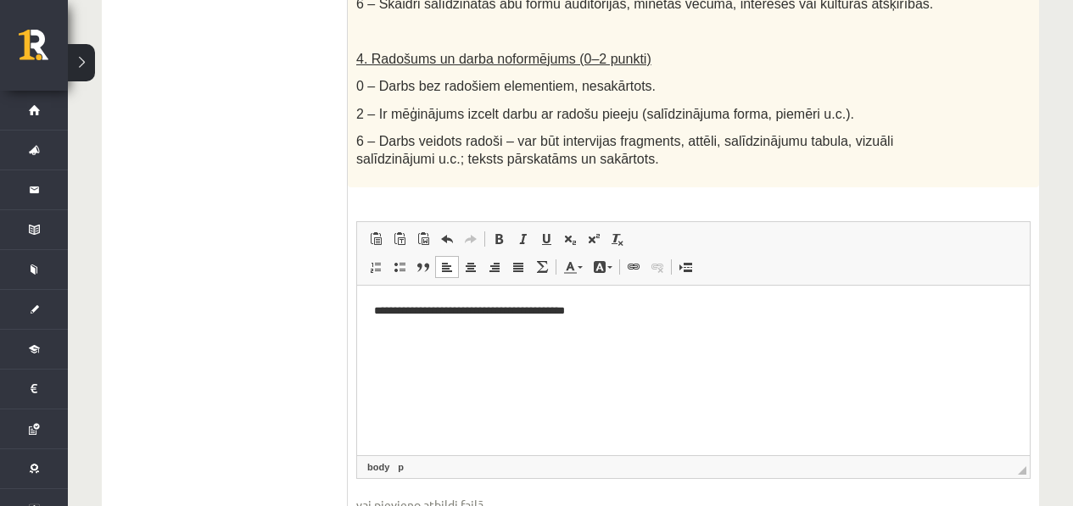
scroll to position [1060, 0]
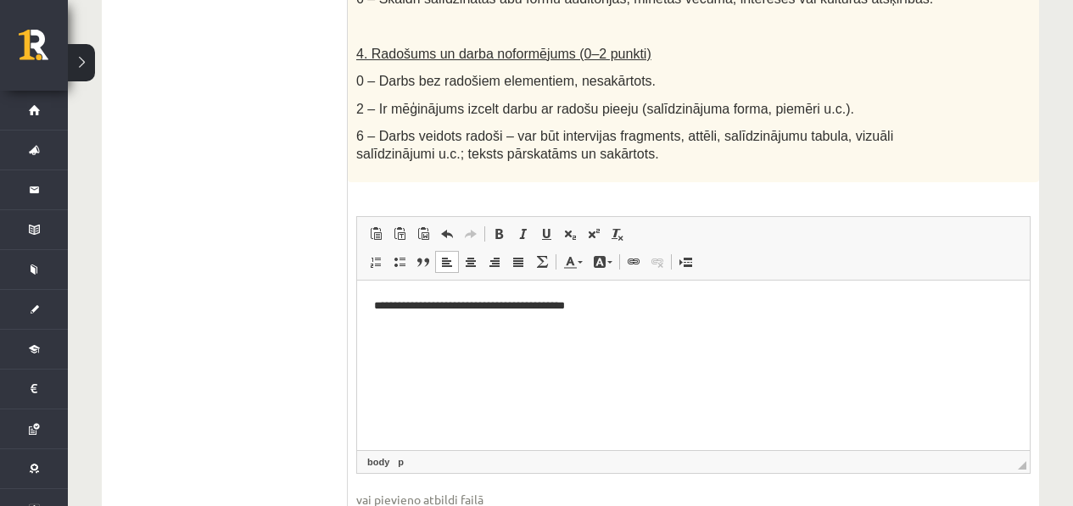
click at [643, 332] on html "**********" at bounding box center [693, 306] width 672 height 52
click at [783, 332] on html "**********" at bounding box center [693, 306] width 672 height 52
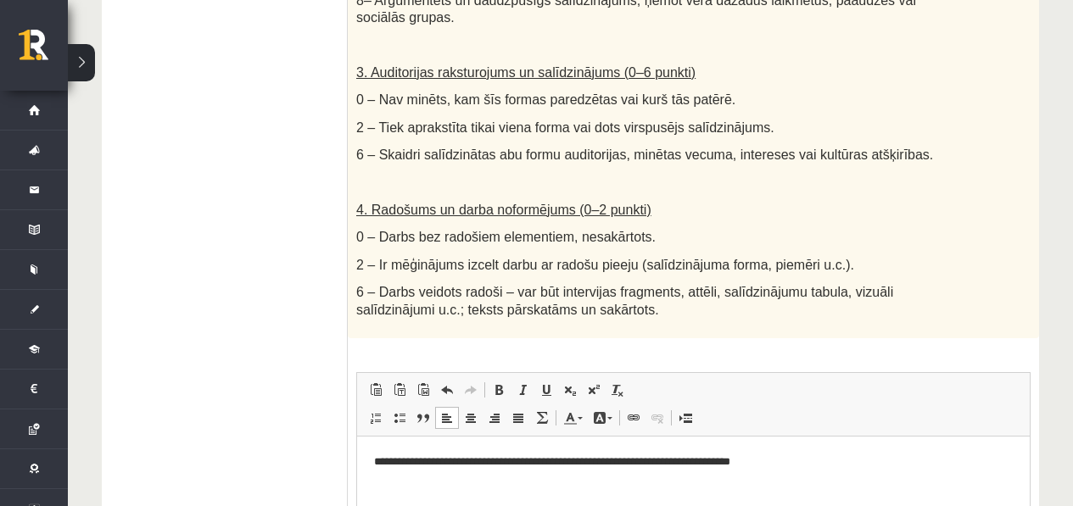
scroll to position [993, 0]
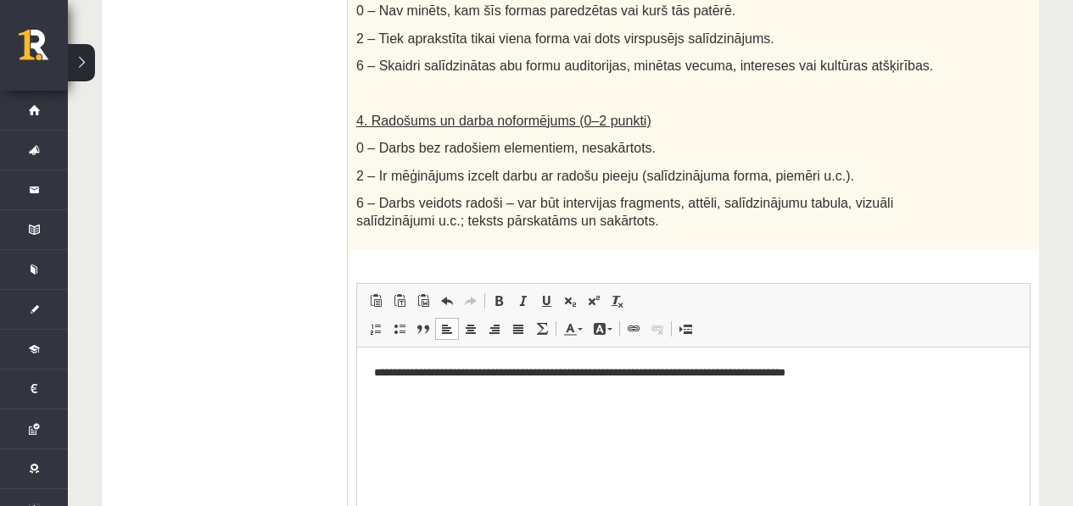
click at [530, 399] on html "**********" at bounding box center [693, 373] width 672 height 52
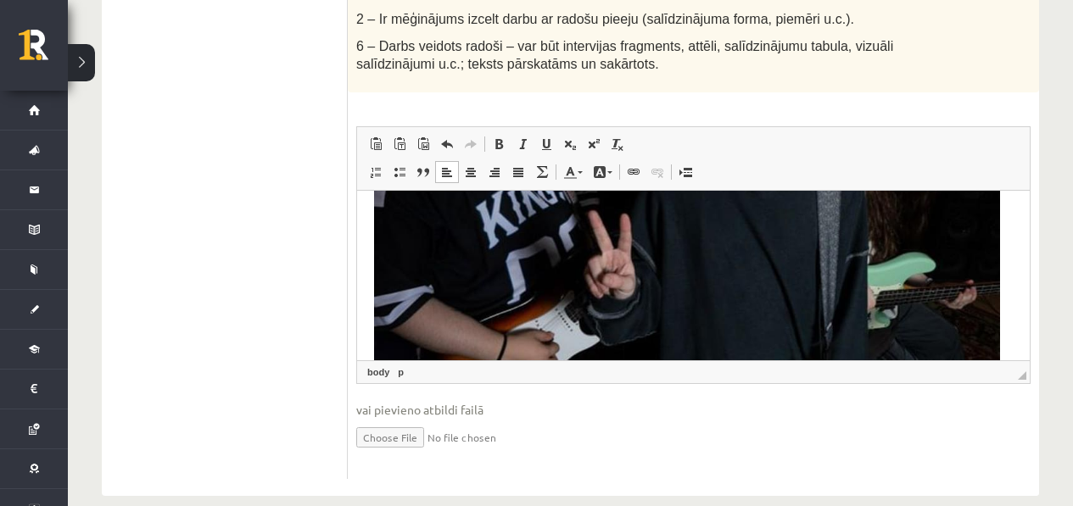
scroll to position [1173, 0]
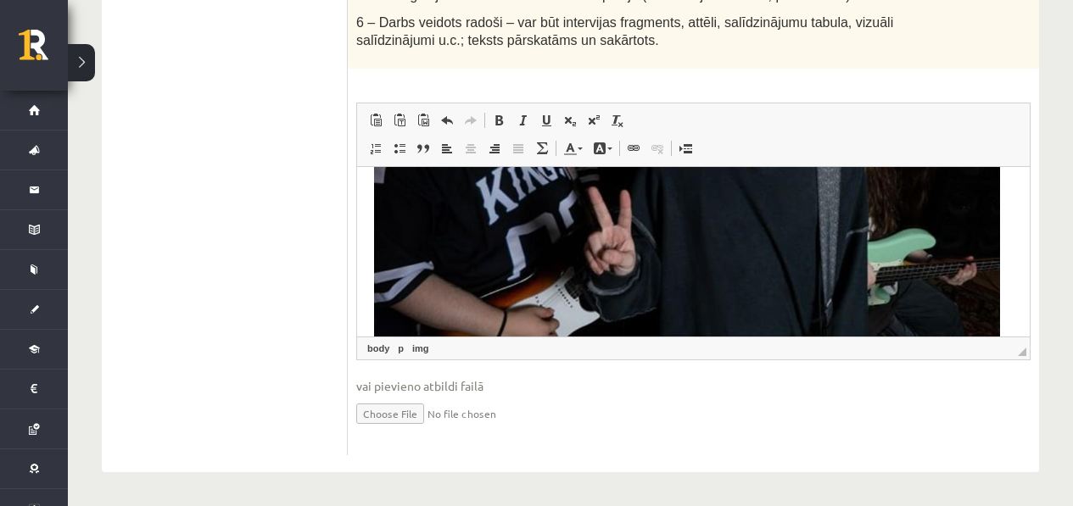
click at [934, 302] on img "Визуальный текстовый редактор, wiswyg-editor-user-answer-47433802030480" at bounding box center [687, 147] width 626 height 626
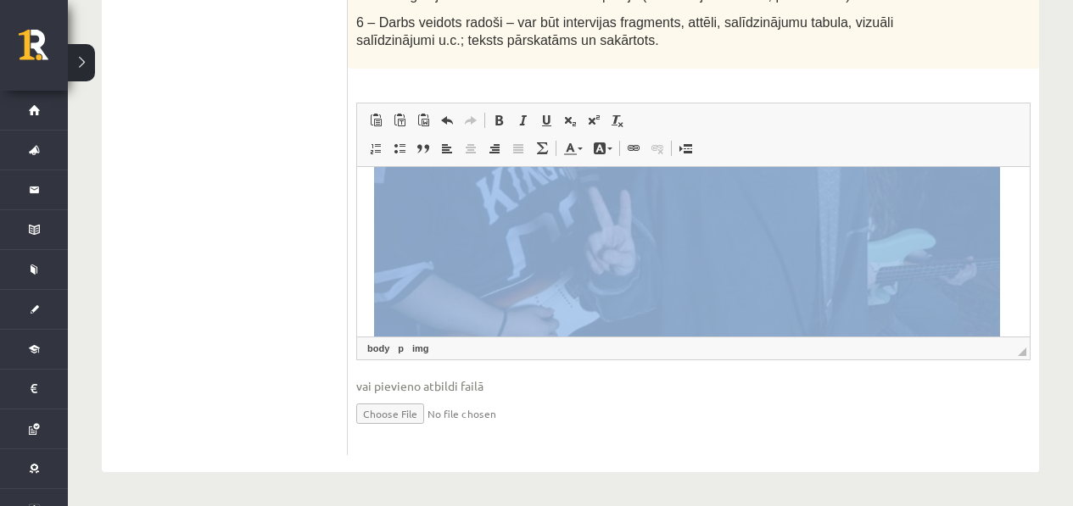
click at [973, 326] on img "Визуальный текстовый редактор, wiswyg-editor-user-answer-47433802030480" at bounding box center [687, 147] width 626 height 626
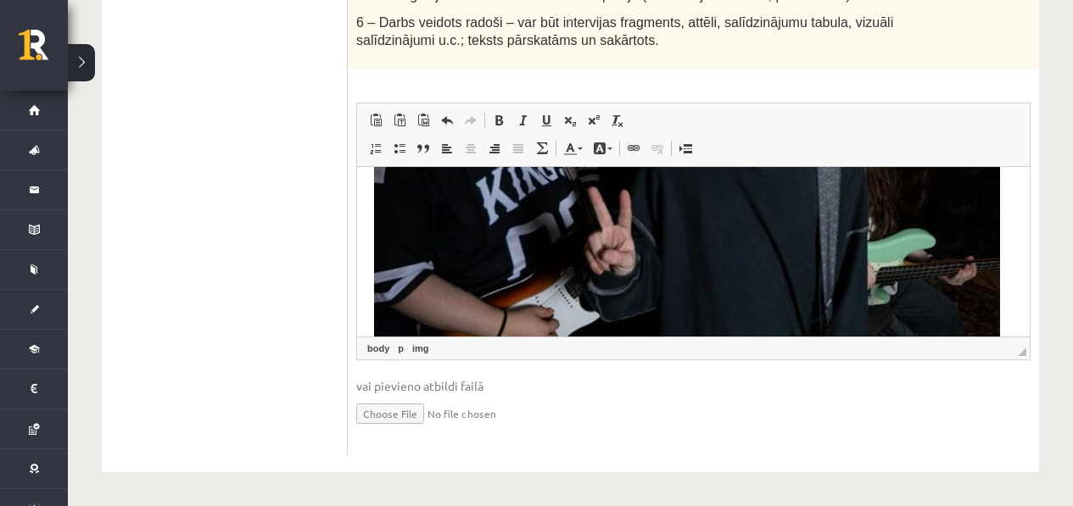
click at [1002, 321] on html "**********" at bounding box center [693, 140] width 672 height 683
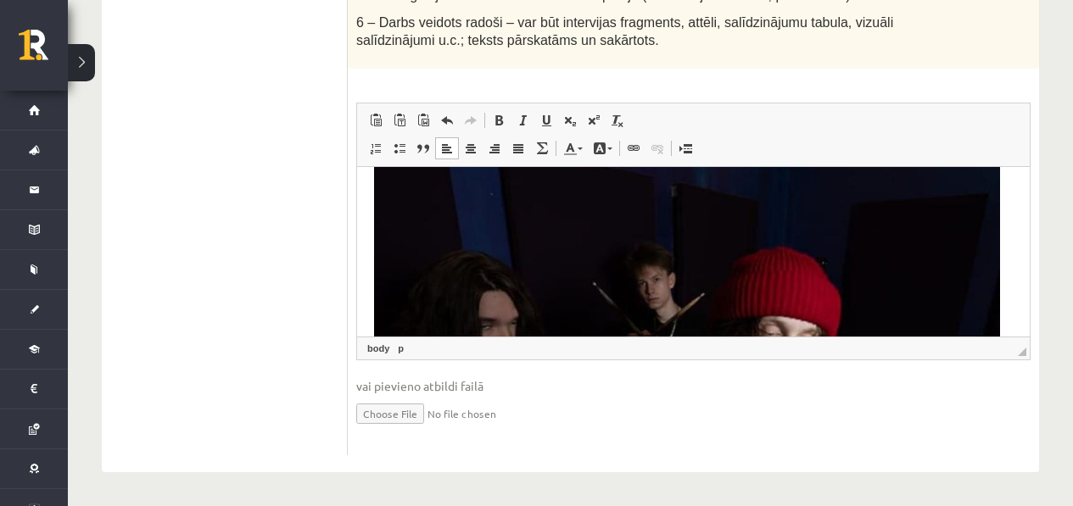
scroll to position [0, 0]
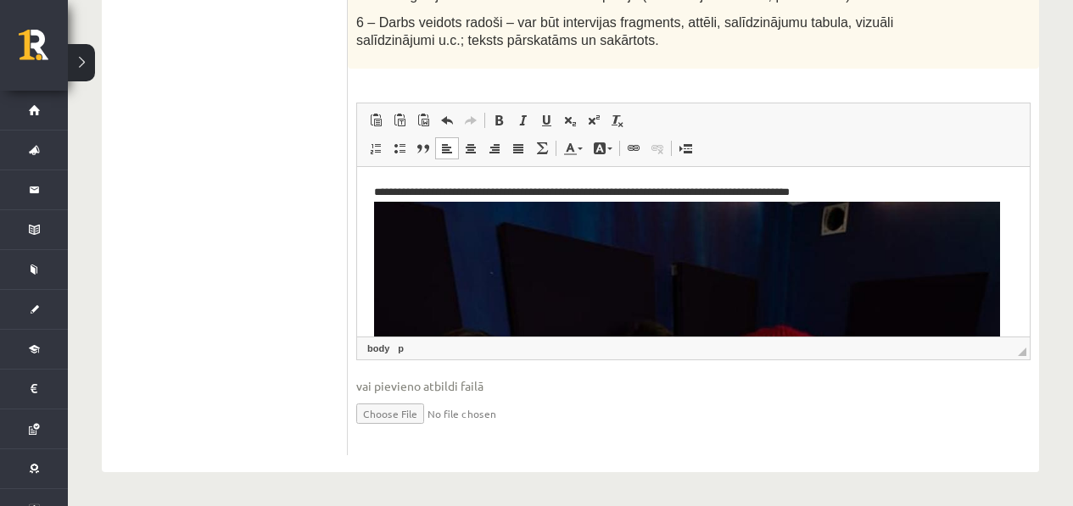
click at [895, 182] on html "**********" at bounding box center [693, 507] width 672 height 683
click at [892, 186] on p "**********" at bounding box center [687, 507] width 626 height 649
click at [788, 234] on img "Визуальный текстовый редактор, wiswyg-editor-user-answer-47433802030480" at bounding box center [687, 514] width 626 height 626
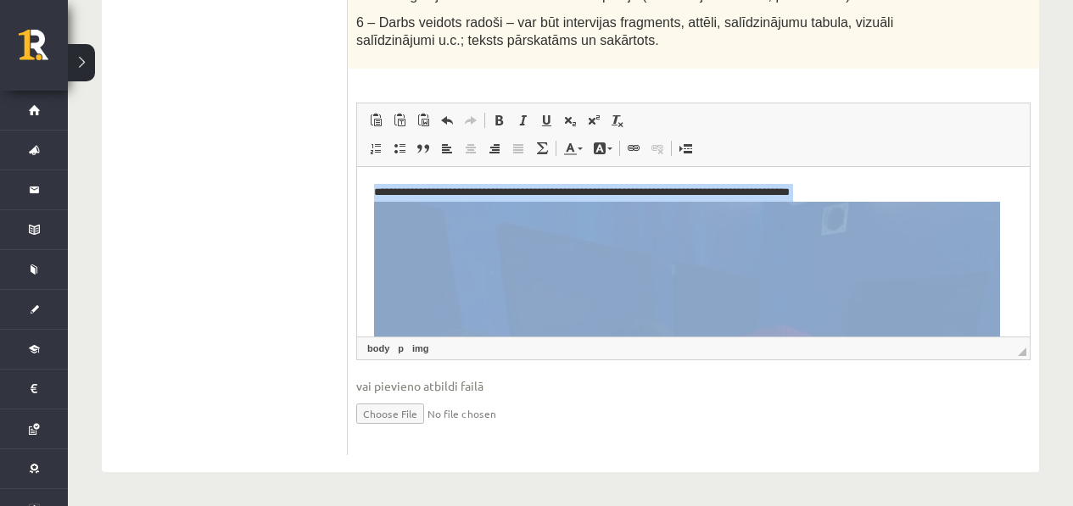
click at [883, 184] on p "**********" at bounding box center [687, 507] width 626 height 649
click at [768, 258] on img "Визуальный текстовый редактор, wiswyg-editor-user-answer-47433802030480" at bounding box center [687, 514] width 626 height 626
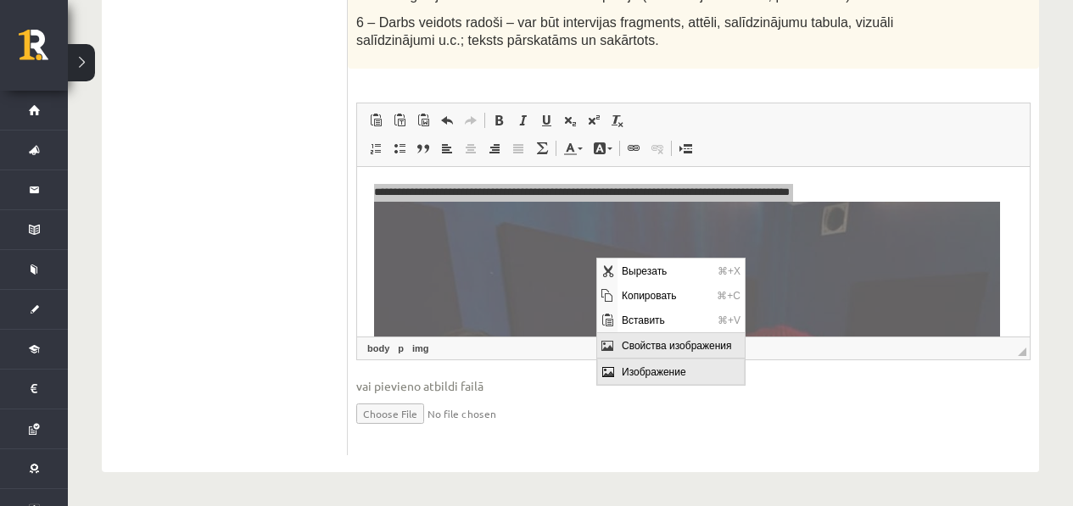
click at [686, 354] on span "Свойства изображения" at bounding box center [680, 344] width 127 height 25
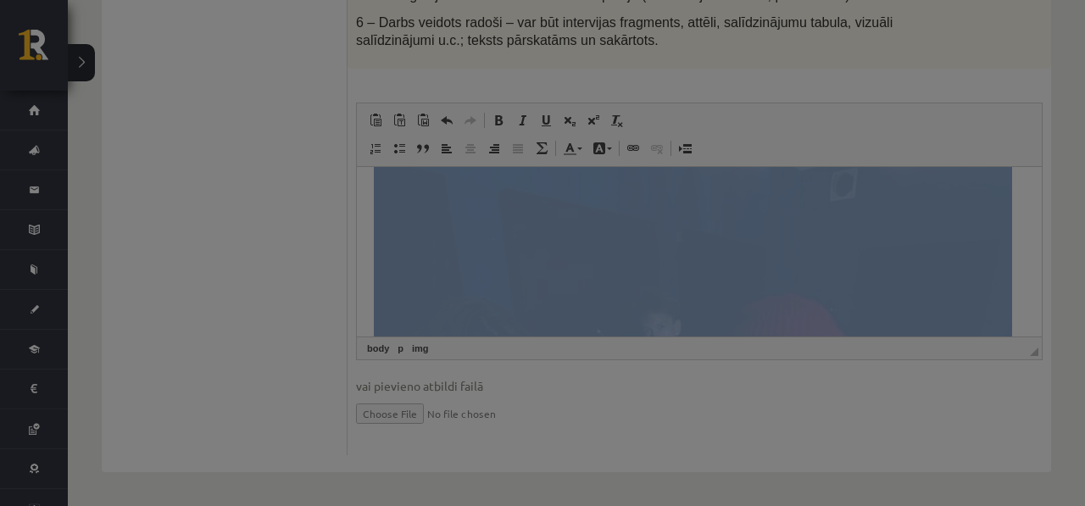
type input "**********"
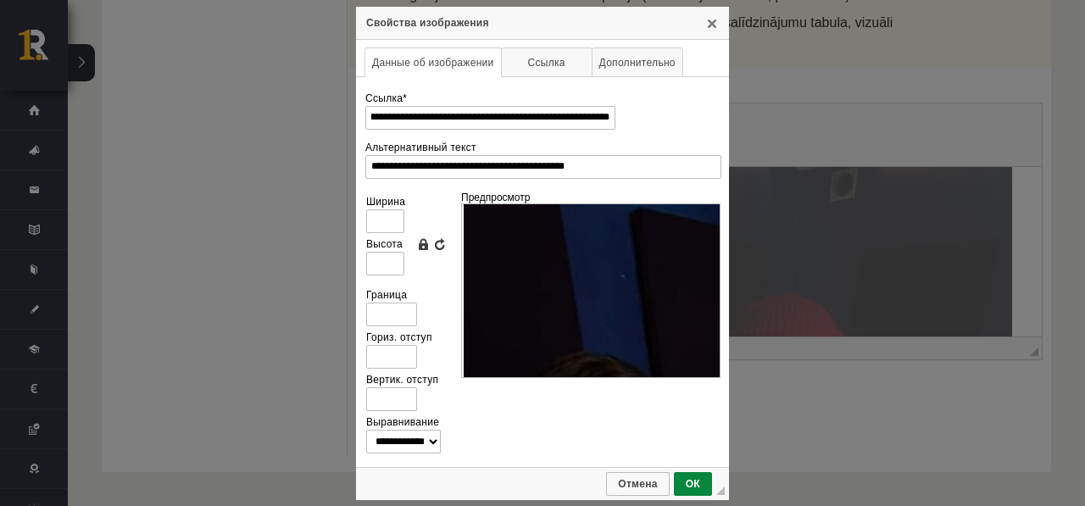
scroll to position [27, 0]
click at [410, 388] on input "Вертик. отступ" at bounding box center [391, 399] width 51 height 24
click at [410, 353] on input "Гориз. отступ" at bounding box center [391, 357] width 51 height 24
click at [377, 229] on input "Ширина" at bounding box center [385, 221] width 38 height 24
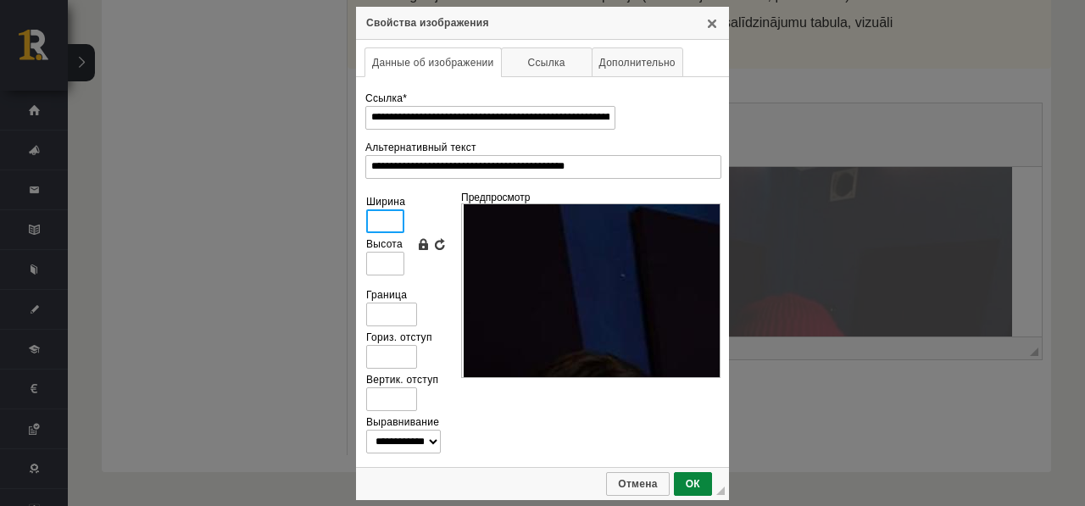
type input "*"
type input "**"
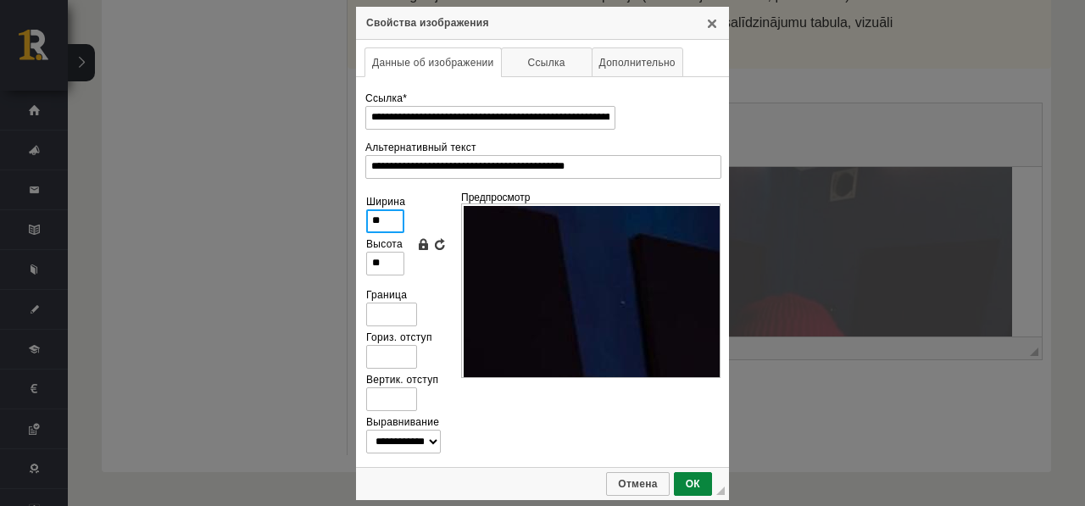
type input "***"
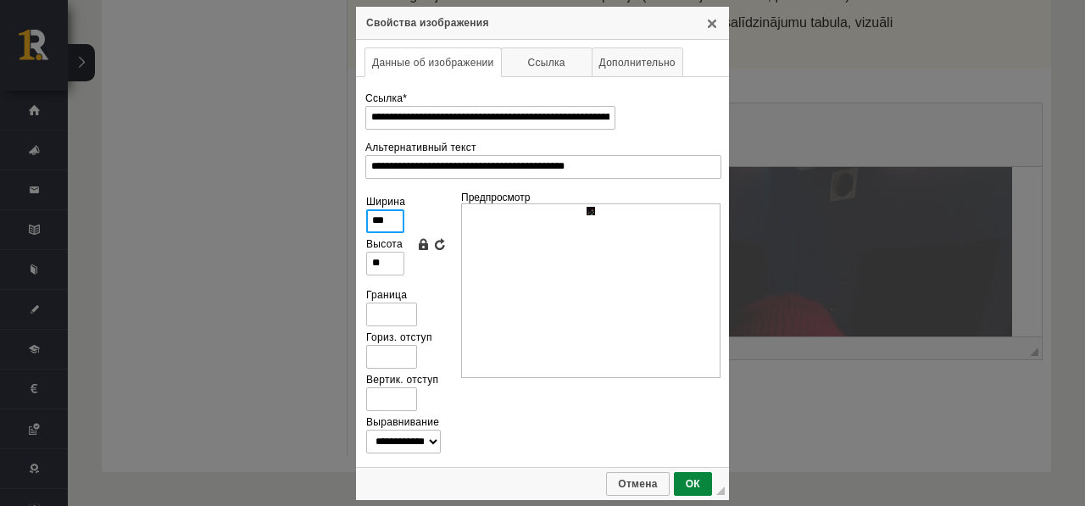
type input "***"
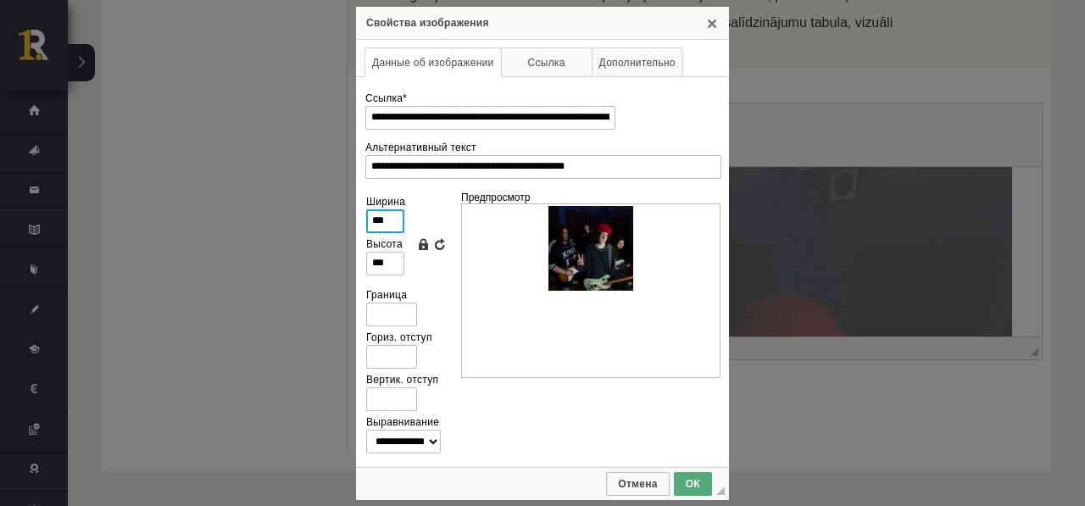
type input "***"
click at [699, 488] on span "ОК" at bounding box center [693, 484] width 35 height 12
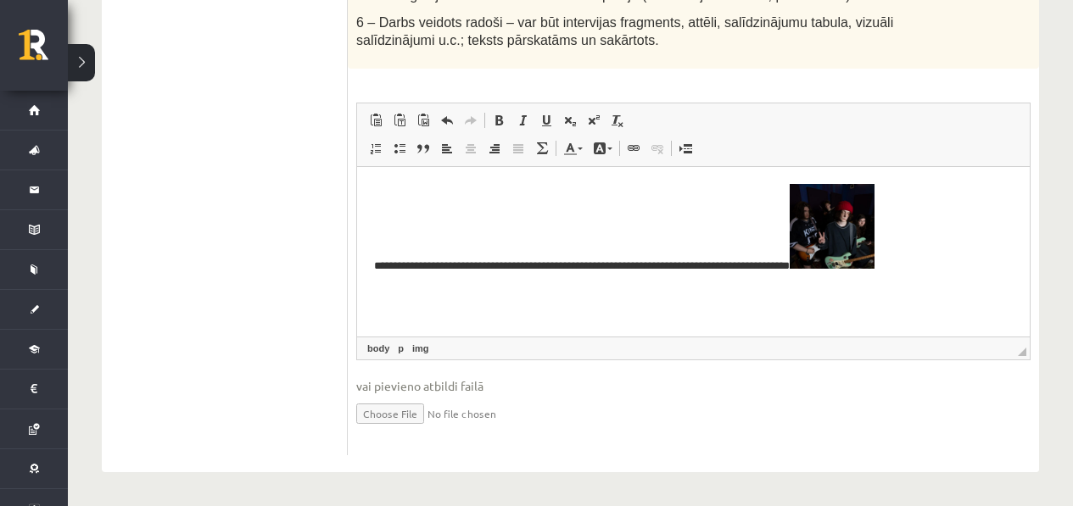
click at [765, 207] on p "**********" at bounding box center [693, 228] width 638 height 90
click at [883, 276] on html "**********" at bounding box center [693, 228] width 672 height 124
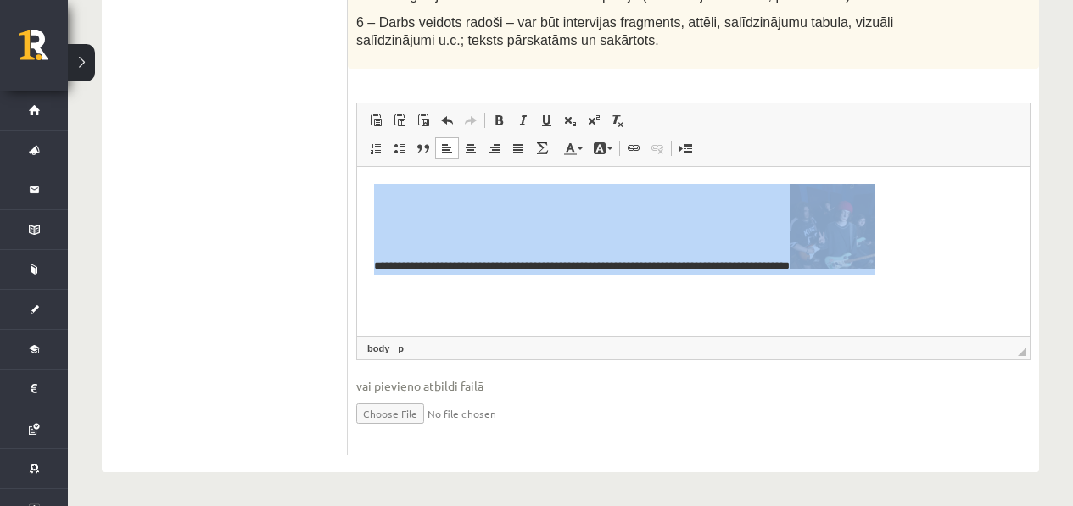
click at [874, 264] on img "Визуальный текстовый редактор, wiswyg-editor-user-answer-47433802030480" at bounding box center [831, 225] width 85 height 85
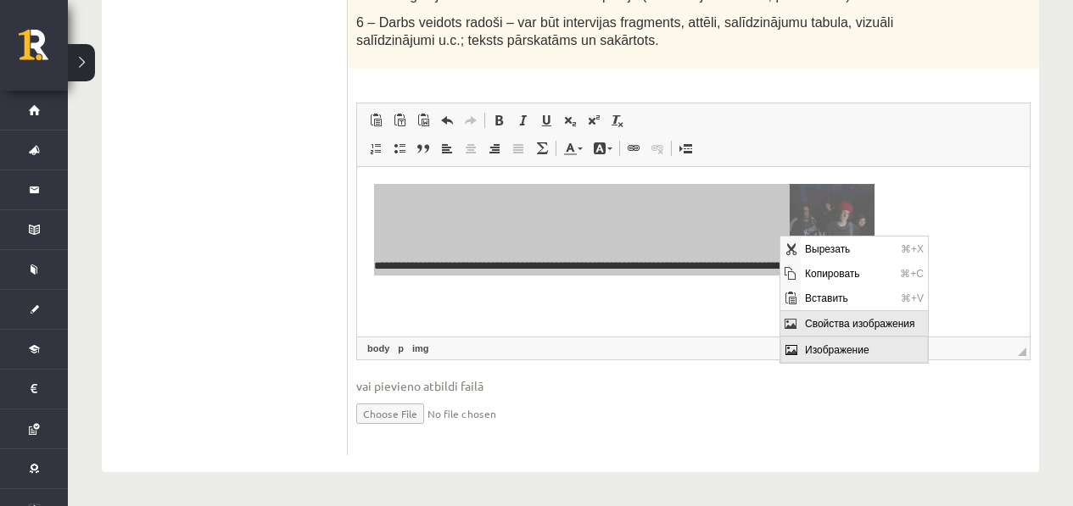
click at [844, 311] on span "Свойства изображения" at bounding box center [863, 322] width 127 height 25
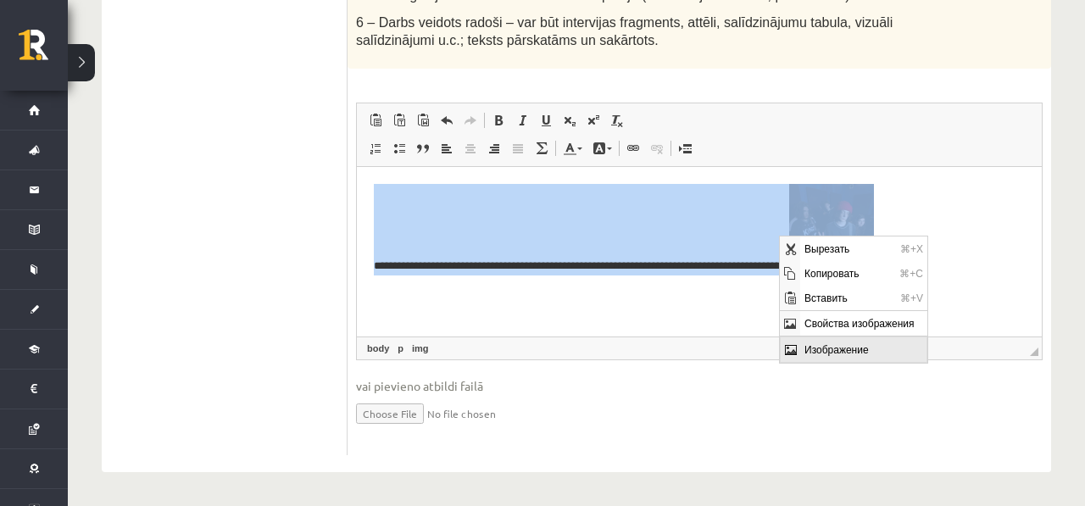
type input "**********"
type input "***"
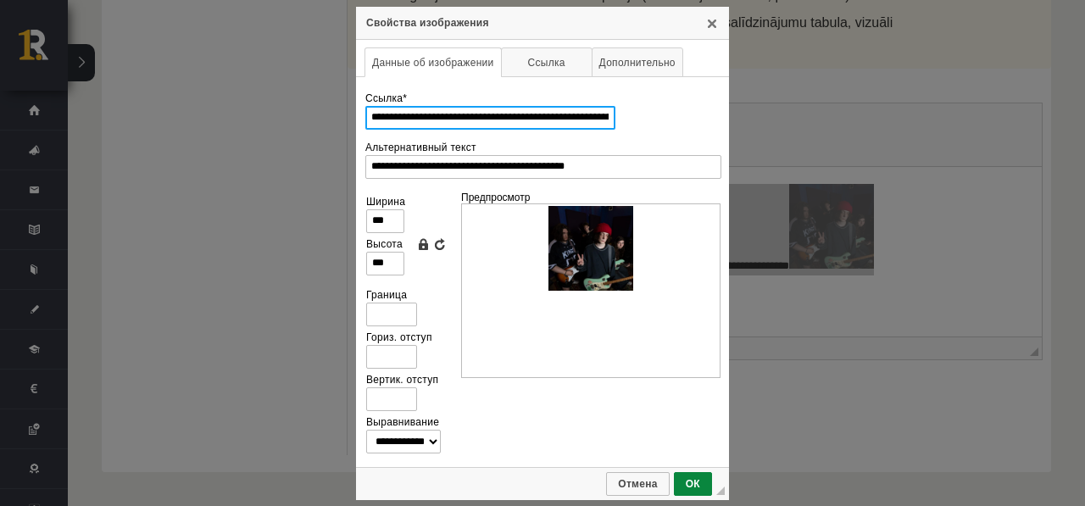
scroll to position [0, 133]
click at [390, 222] on input "***" at bounding box center [385, 221] width 38 height 24
type input "**"
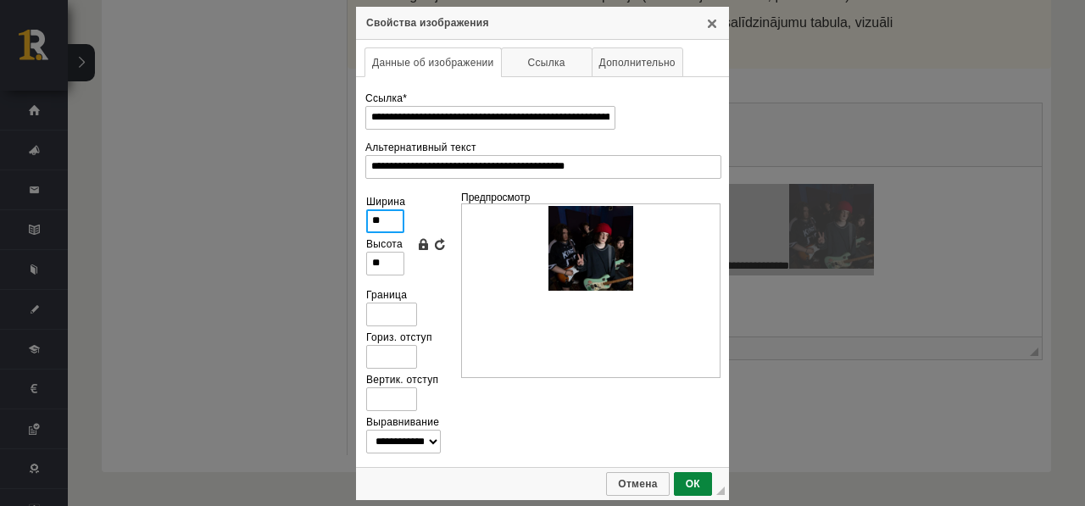
type input "*"
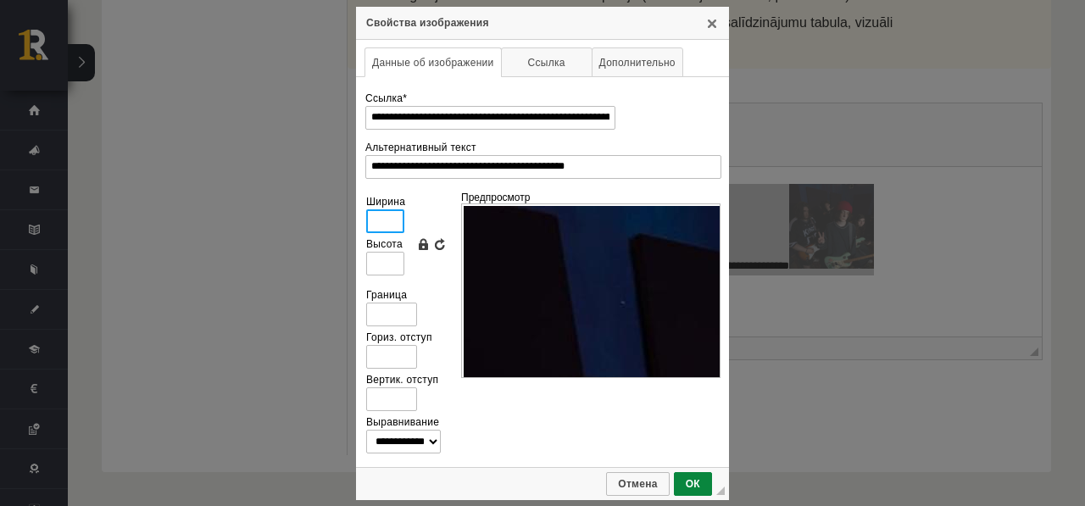
type input "*"
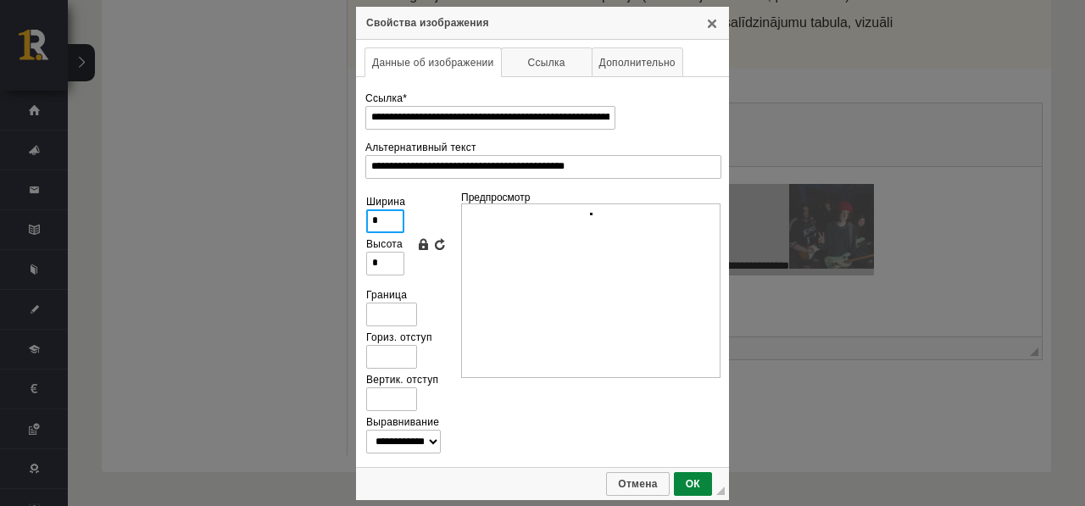
type input "**"
type input "***"
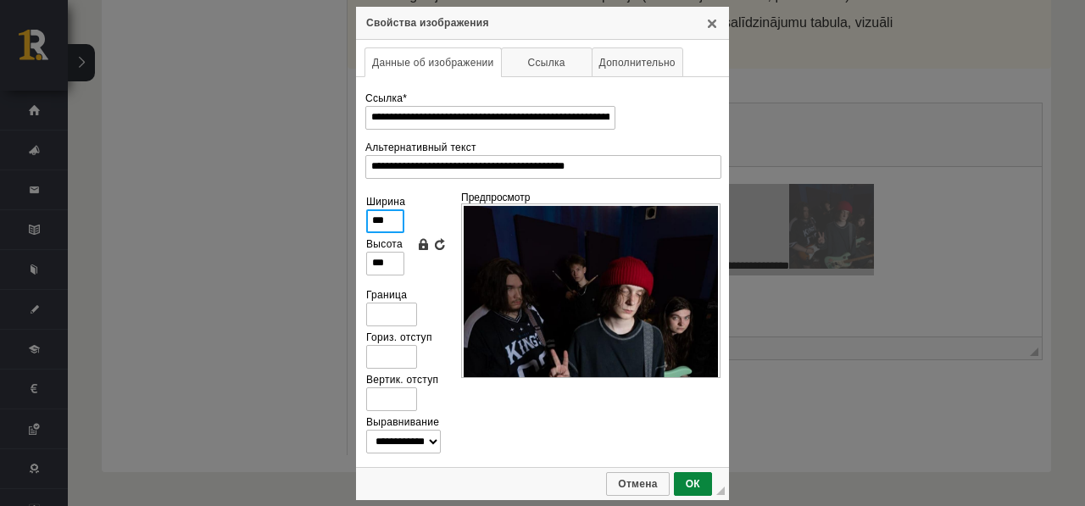
type input "**"
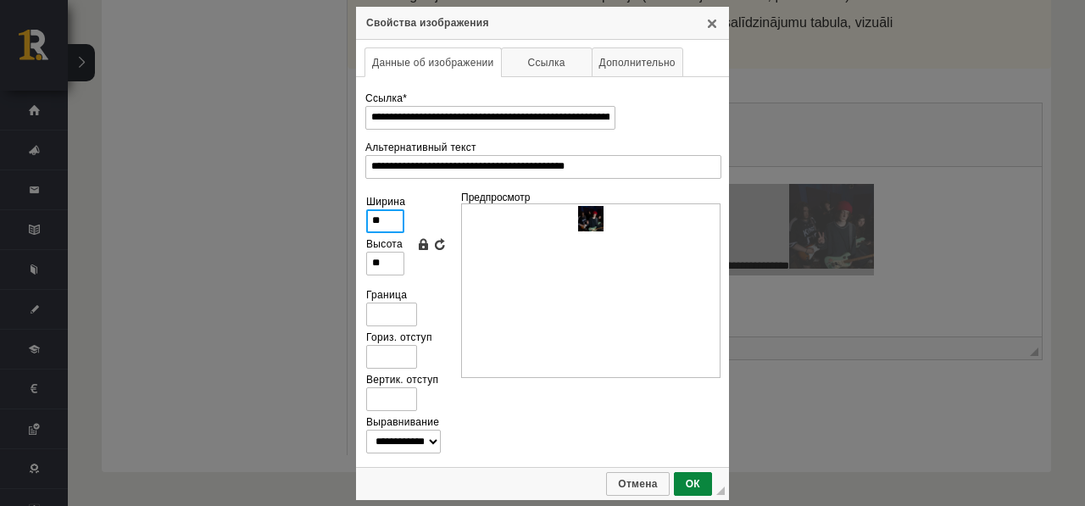
type input "*"
type input "**"
type input "*"
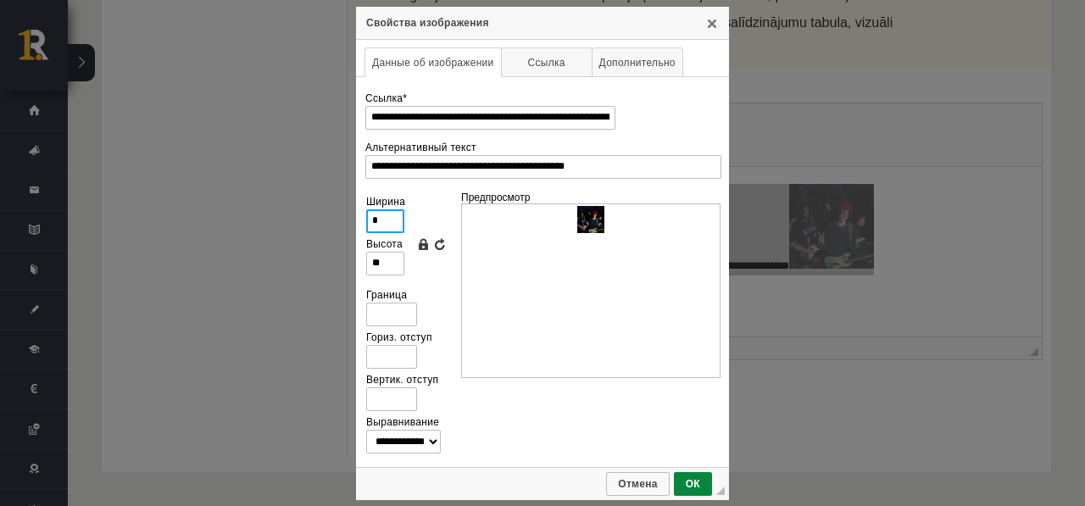
type input "*"
type input "**"
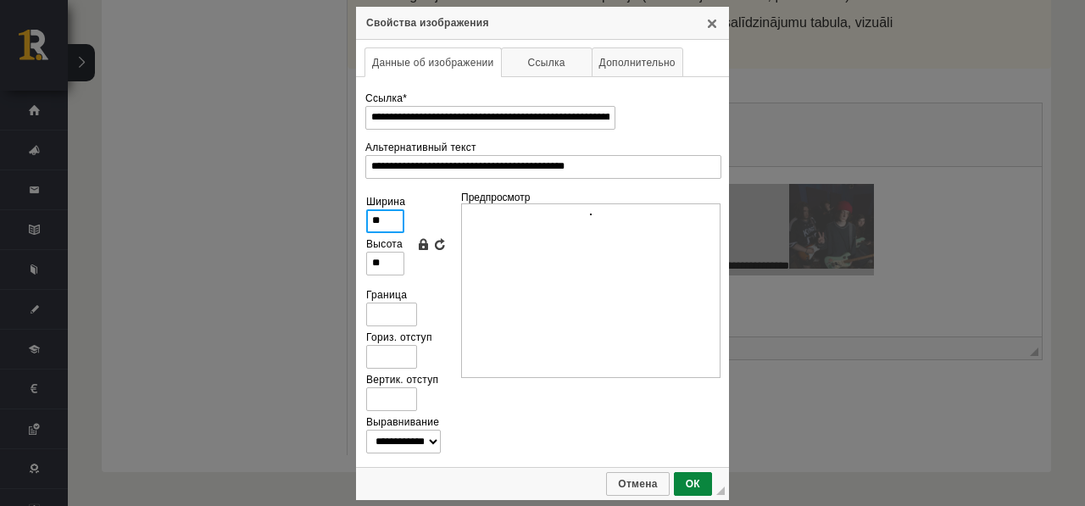
type input "***"
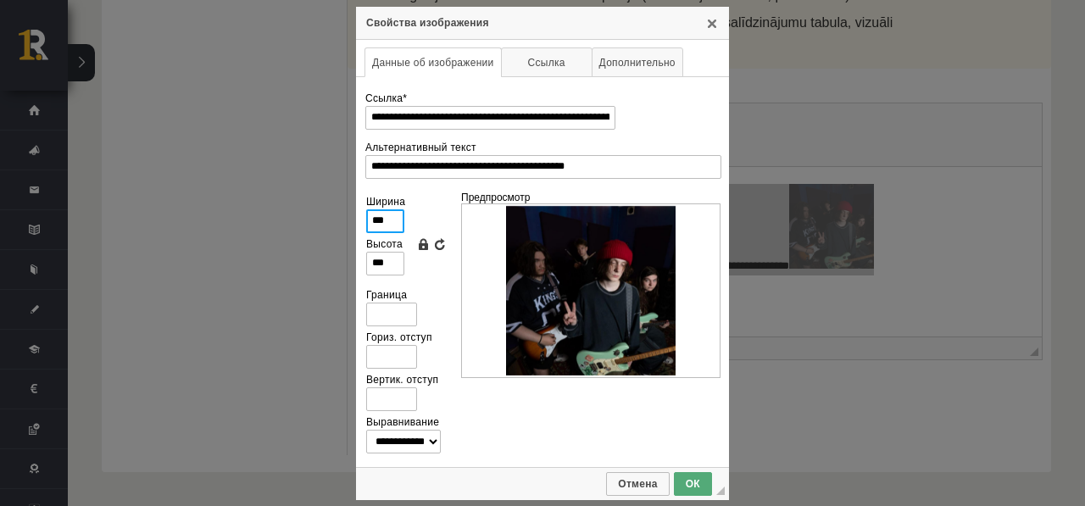
type input "***"
click at [700, 483] on span "ОК" at bounding box center [693, 484] width 35 height 12
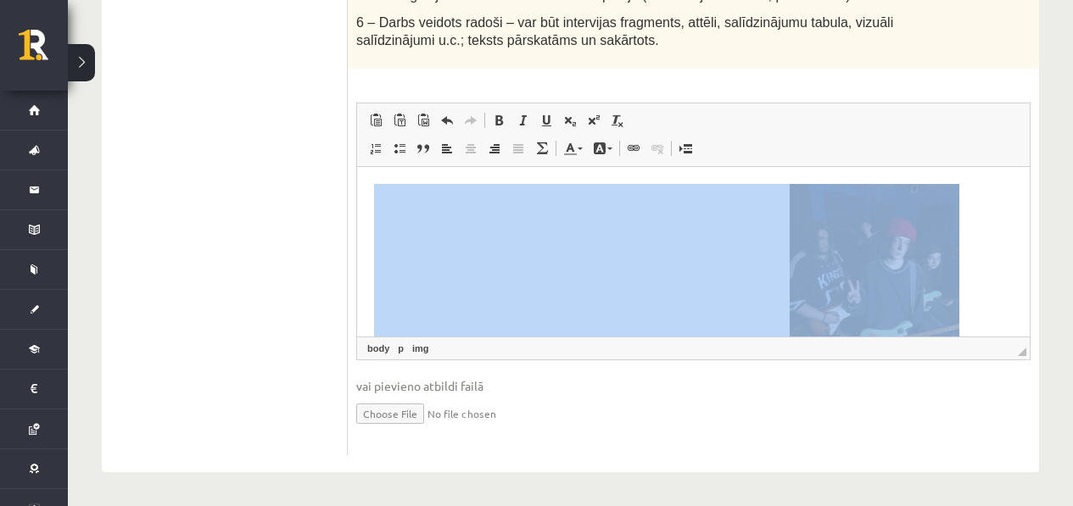
click at [953, 212] on p "**********" at bounding box center [687, 279] width 626 height 192
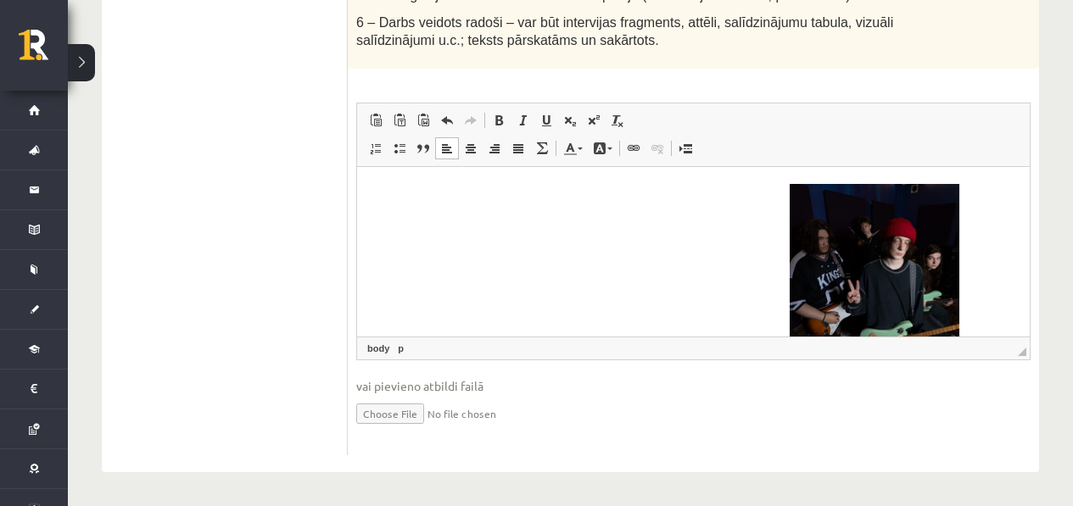
drag, startPoint x: 901, startPoint y: 205, endPoint x: 887, endPoint y: 208, distance: 14.6
click at [901, 205] on p "**********" at bounding box center [687, 279] width 626 height 192
click at [877, 201] on p "**********" at bounding box center [687, 279] width 626 height 192
click at [886, 194] on p "**********" at bounding box center [687, 279] width 626 height 192
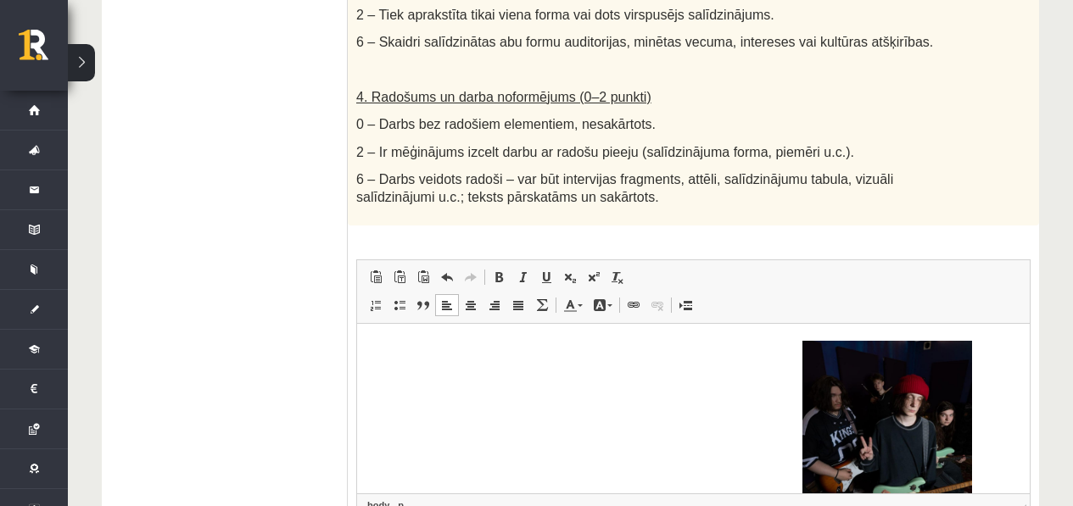
click at [892, 341] on p "**********" at bounding box center [687, 436] width 626 height 192
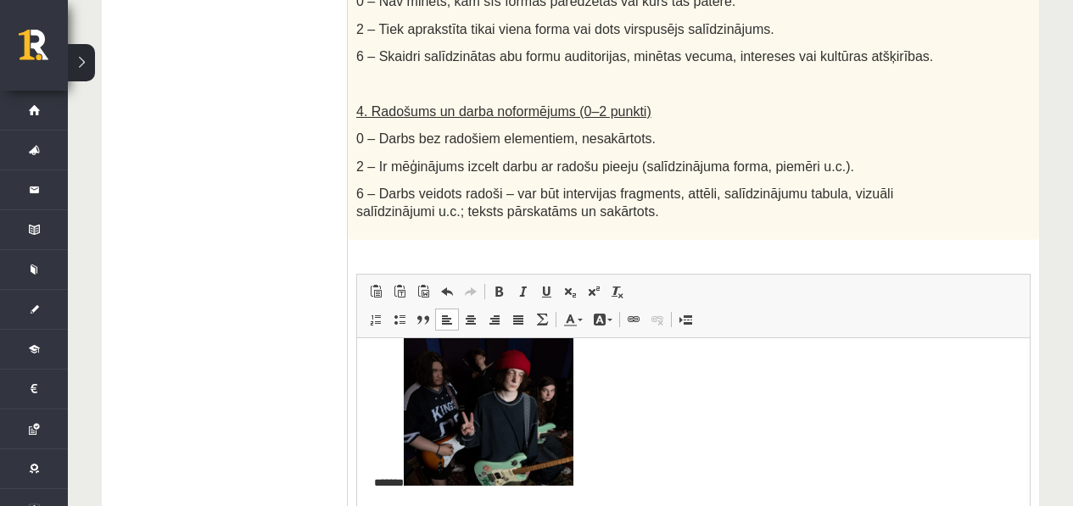
scroll to position [1173, 0]
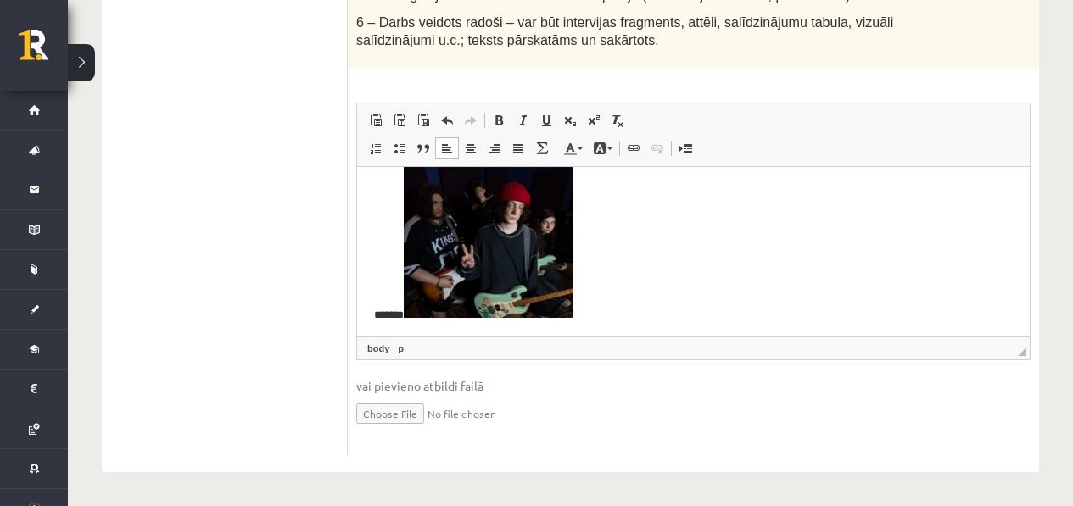
click at [597, 304] on p "*******" at bounding box center [687, 235] width 626 height 175
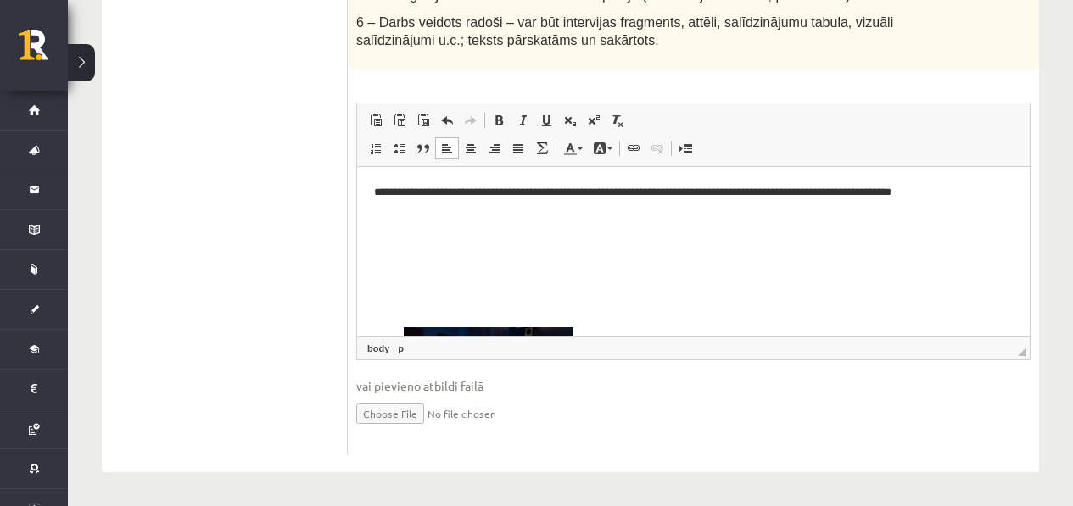
scroll to position [1170, 0]
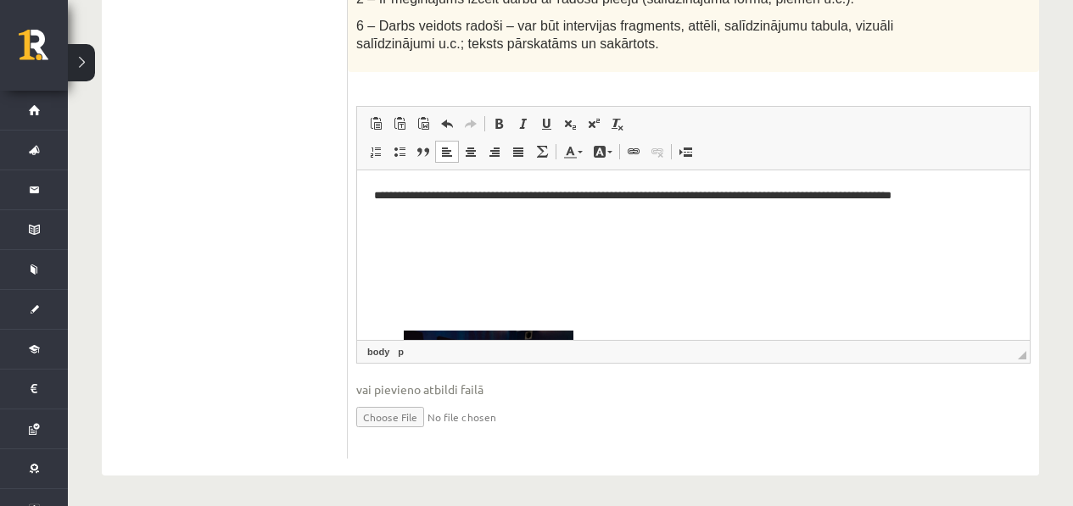
click at [633, 280] on p "Визуальный текстовый редактор, wiswyg-editor-user-answer-47433802030480" at bounding box center [693, 281] width 638 height 18
click at [922, 260] on p "Визуальный текстовый редактор, wiswyg-editor-user-answer-47433802030480" at bounding box center [693, 252] width 638 height 18
click at [973, 211] on body "**********" at bounding box center [693, 346] width 638 height 318
click at [985, 197] on p "**********" at bounding box center [687, 196] width 626 height 18
click at [914, 188] on p "**********" at bounding box center [687, 196] width 626 height 18
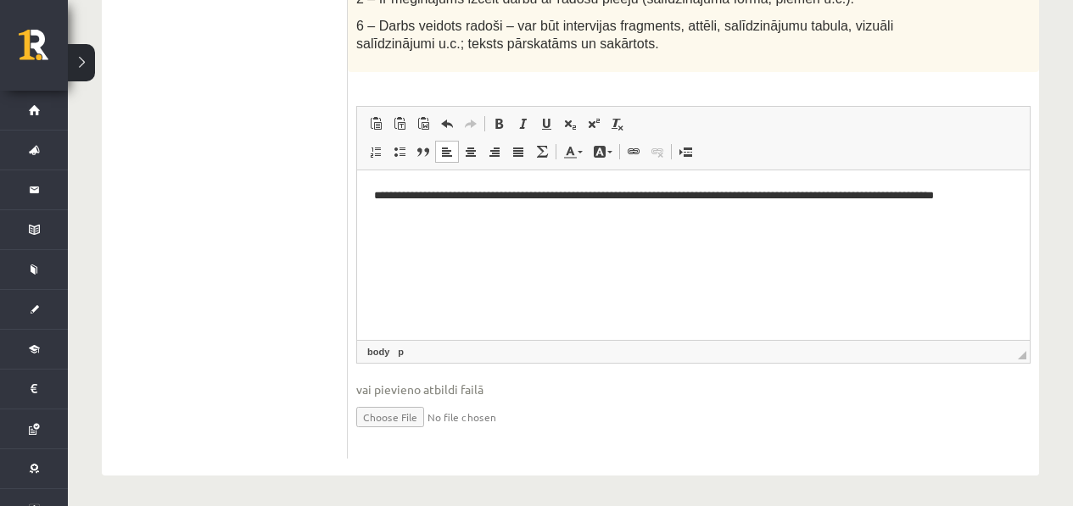
click at [754, 225] on body "**********" at bounding box center [693, 355] width 638 height 336
click at [577, 203] on p "**********" at bounding box center [687, 205] width 626 height 36
click at [480, 211] on p "**********" at bounding box center [687, 205] width 626 height 36
click at [829, 237] on p "Визуальный текстовый редактор, wiswyg-editor-user-answer-47433802030480" at bounding box center [693, 242] width 638 height 18
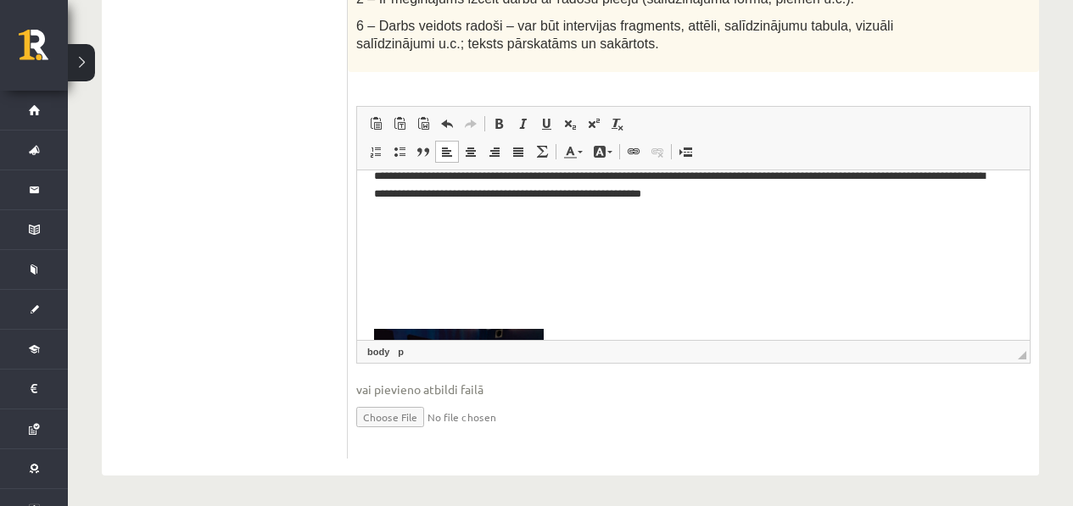
click at [814, 194] on p "**********" at bounding box center [687, 185] width 626 height 36
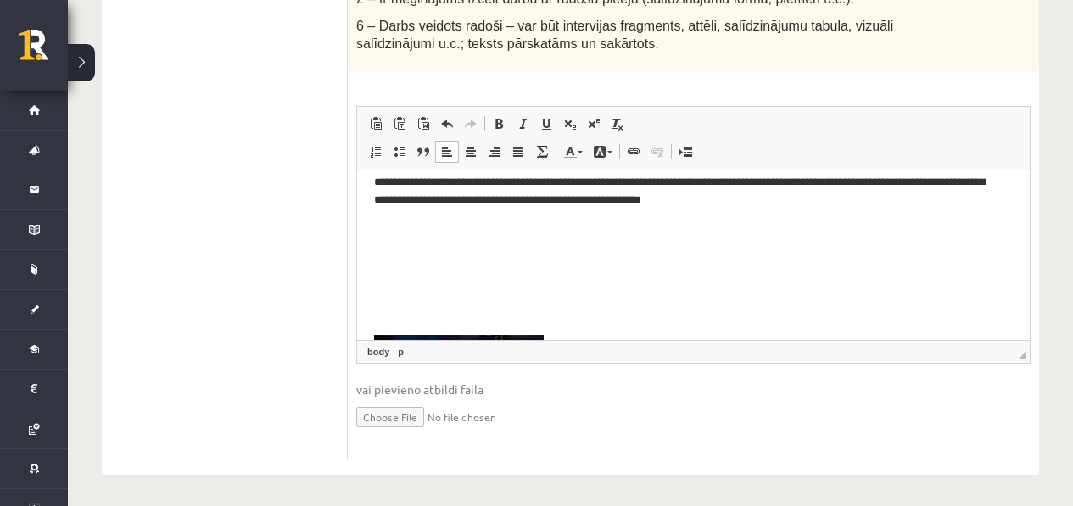
scroll to position [0, 0]
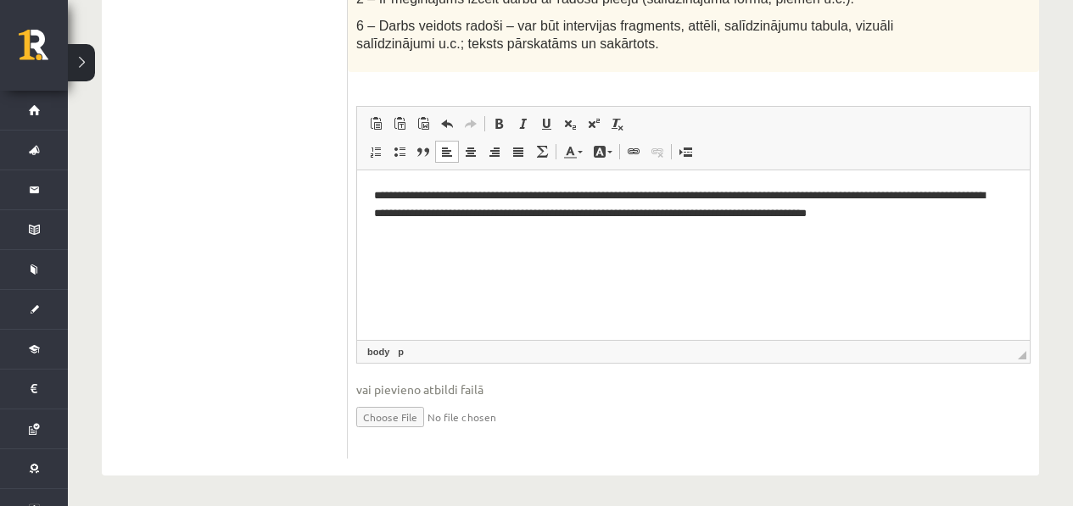
click at [881, 211] on p "**********" at bounding box center [687, 205] width 626 height 36
click at [878, 211] on p "**********" at bounding box center [687, 205] width 626 height 36
click at [877, 211] on p "**********" at bounding box center [687, 205] width 626 height 36
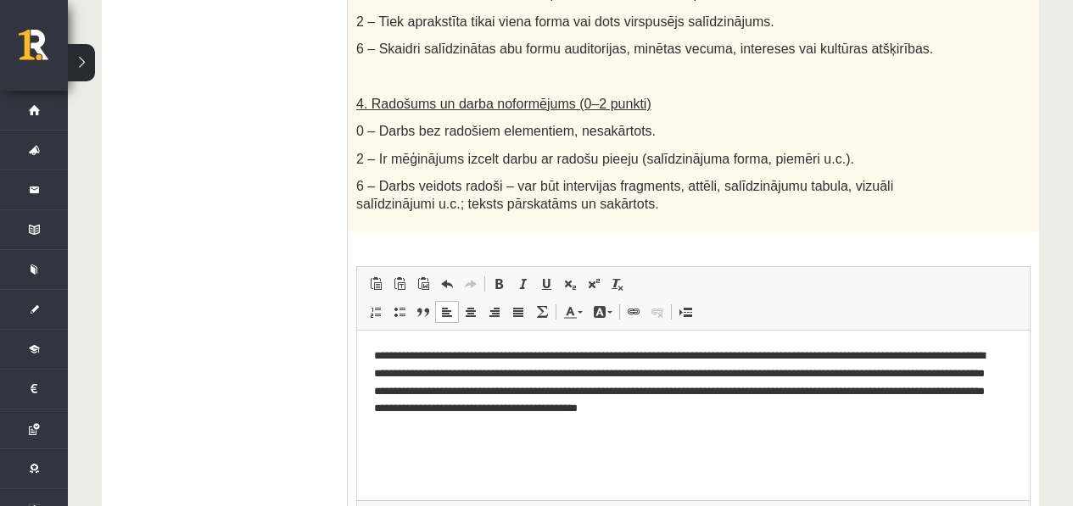
scroll to position [1034, 0]
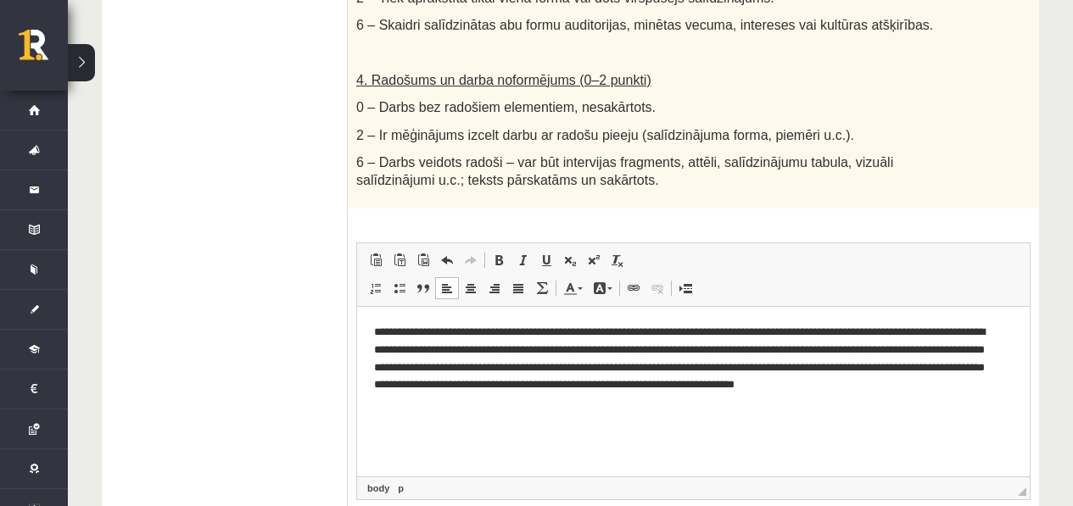
drag, startPoint x: 83, startPoint y: 166, endPoint x: 450, endPoint y: 475, distance: 479.6
click at [449, 477] on span "◢ Путь элементов body p" at bounding box center [693, 488] width 672 height 23
click at [455, 430] on p "Визуальный текстовый редактор, wiswyg-editor-user-answer-47433802030480" at bounding box center [693, 431] width 638 height 18
click at [449, 456] on p "Визуальный текстовый редактор, wiswyg-editor-user-answer-47433802030480" at bounding box center [693, 460] width 638 height 18
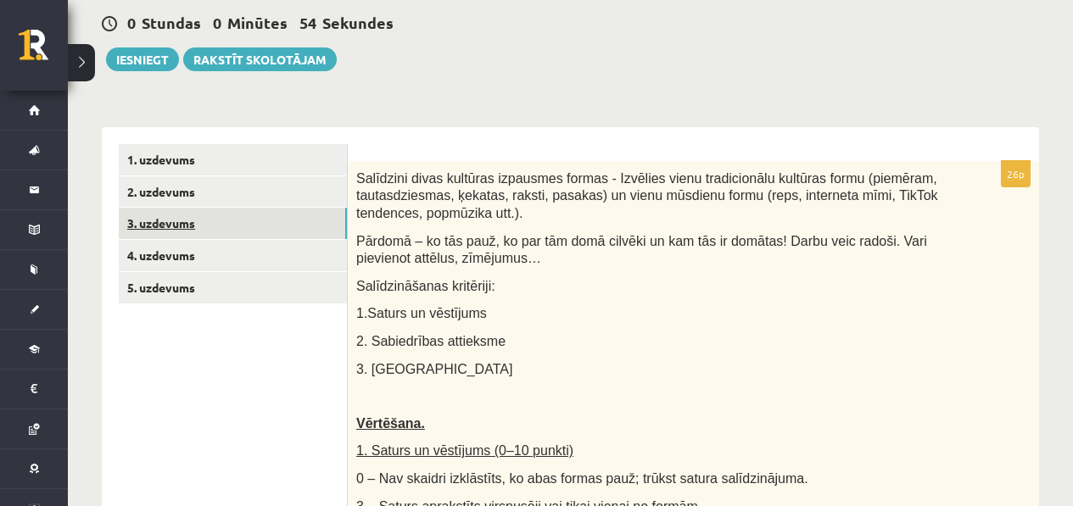
scroll to position [159, 0]
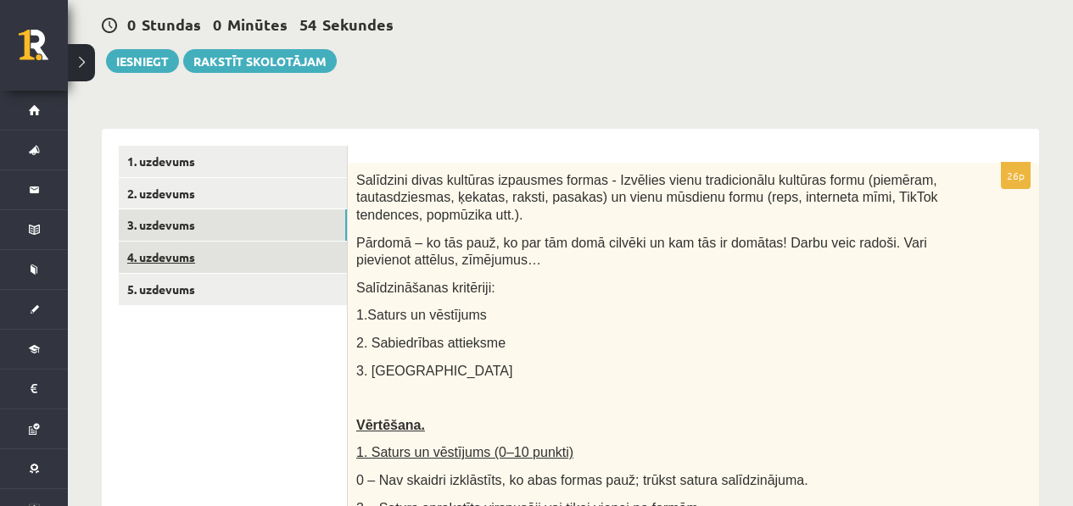
click at [182, 254] on link "4. uzdevums" at bounding box center [233, 257] width 228 height 31
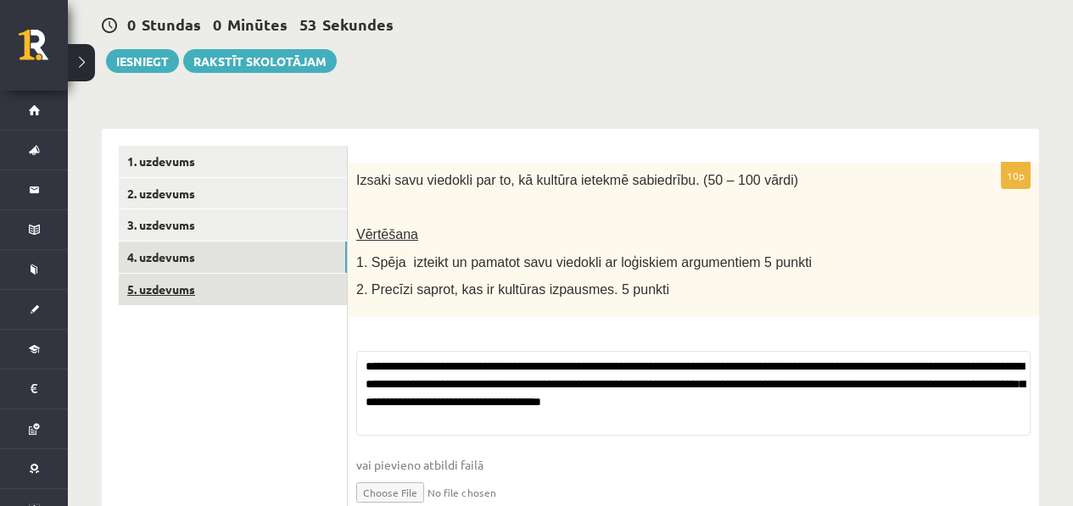
click at [203, 282] on link "5. uzdevums" at bounding box center [233, 289] width 228 height 31
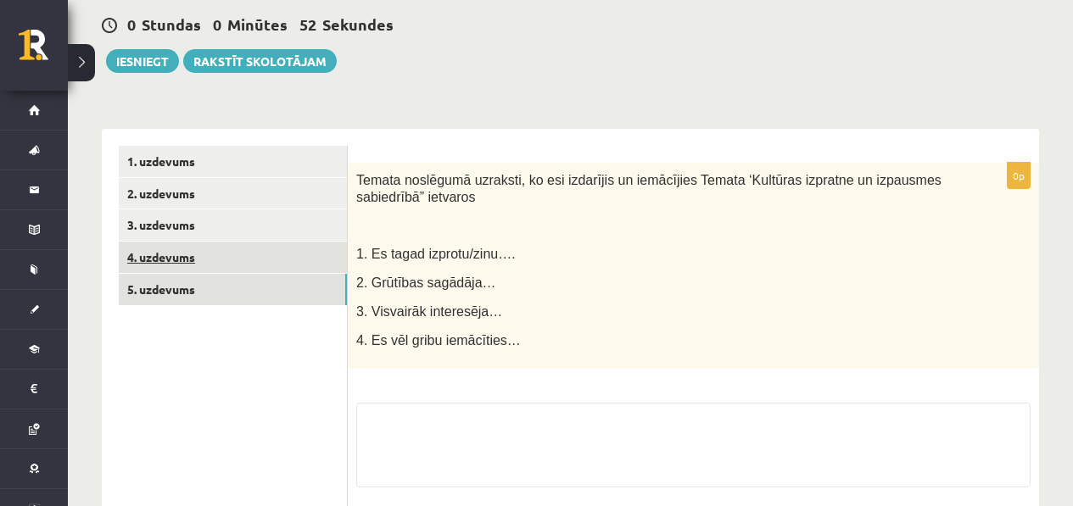
click at [213, 254] on link "4. uzdevums" at bounding box center [233, 257] width 228 height 31
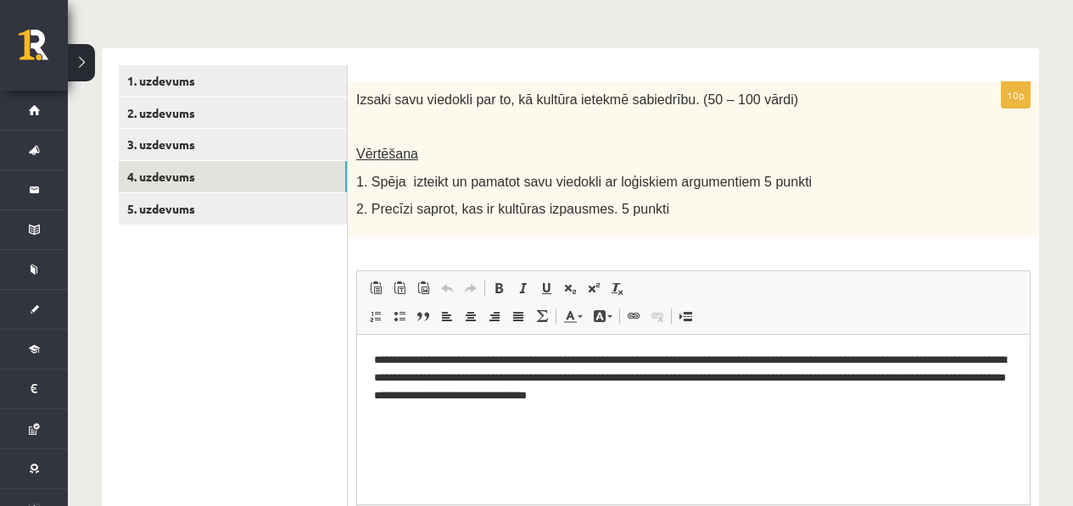
scroll to position [0, 0]
click at [225, 209] on link "5. uzdevums" at bounding box center [233, 208] width 228 height 31
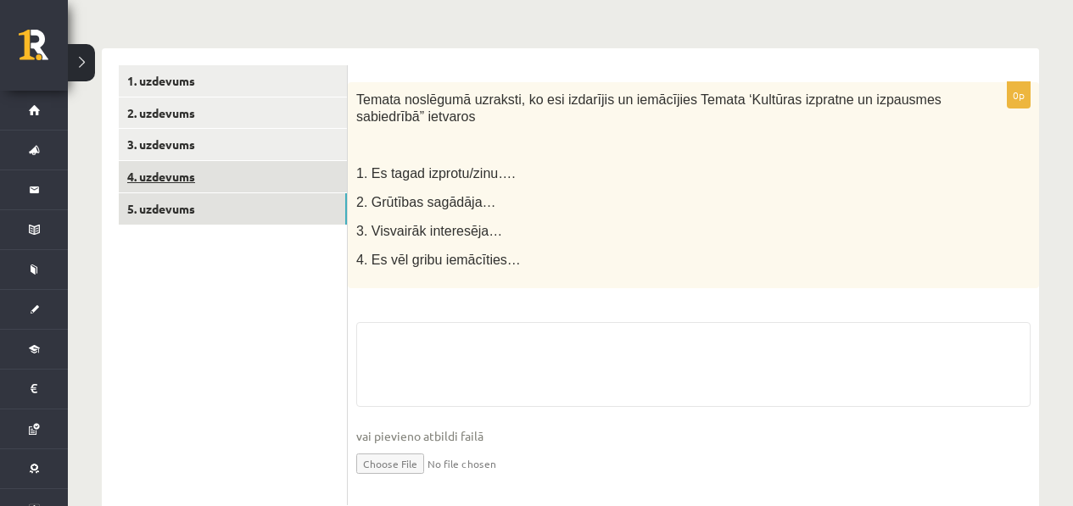
click at [224, 176] on link "4. uzdevums" at bounding box center [233, 176] width 228 height 31
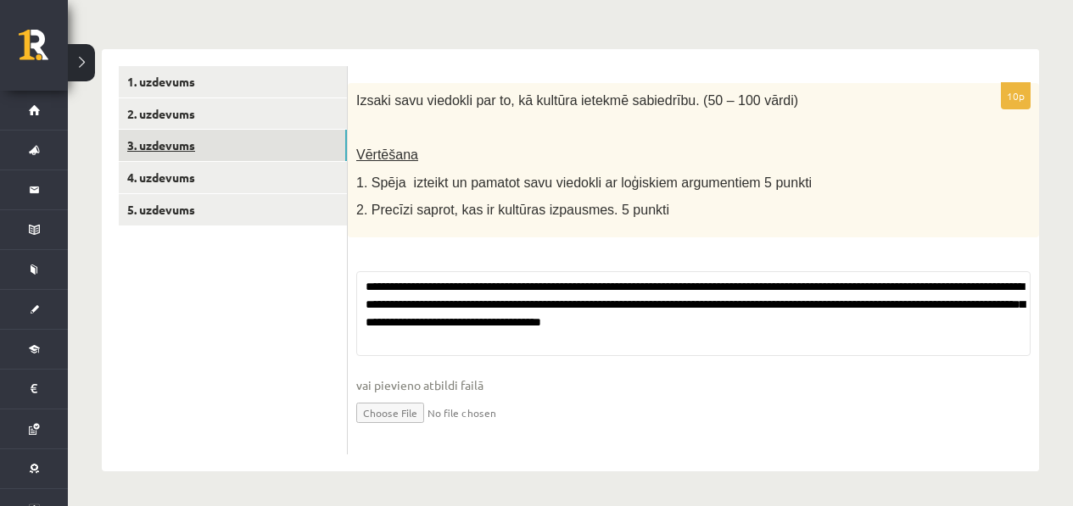
click at [230, 159] on link "3. uzdevums" at bounding box center [233, 145] width 228 height 31
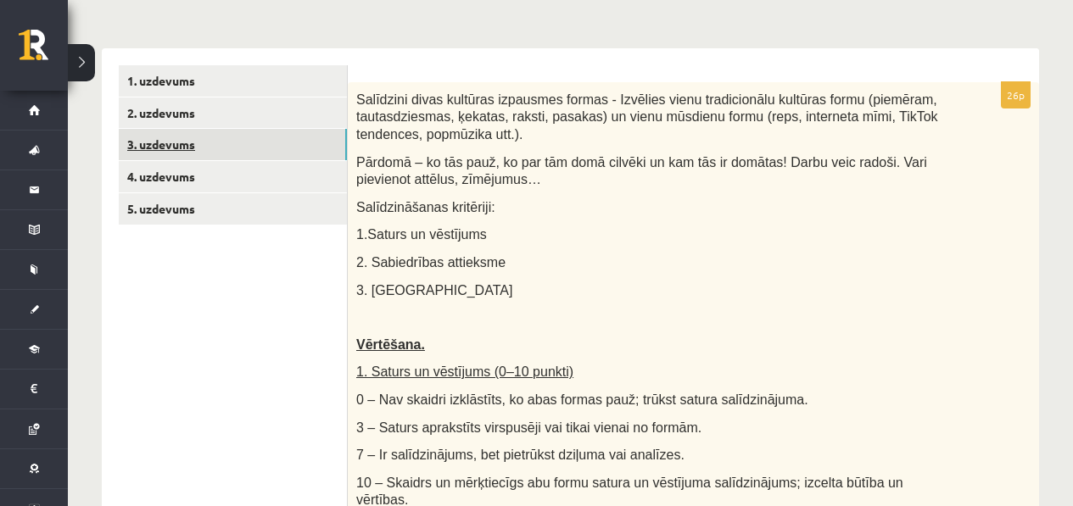
click at [239, 147] on link "3. uzdevums" at bounding box center [233, 144] width 228 height 31
click at [248, 133] on link "3. uzdevums" at bounding box center [233, 144] width 228 height 31
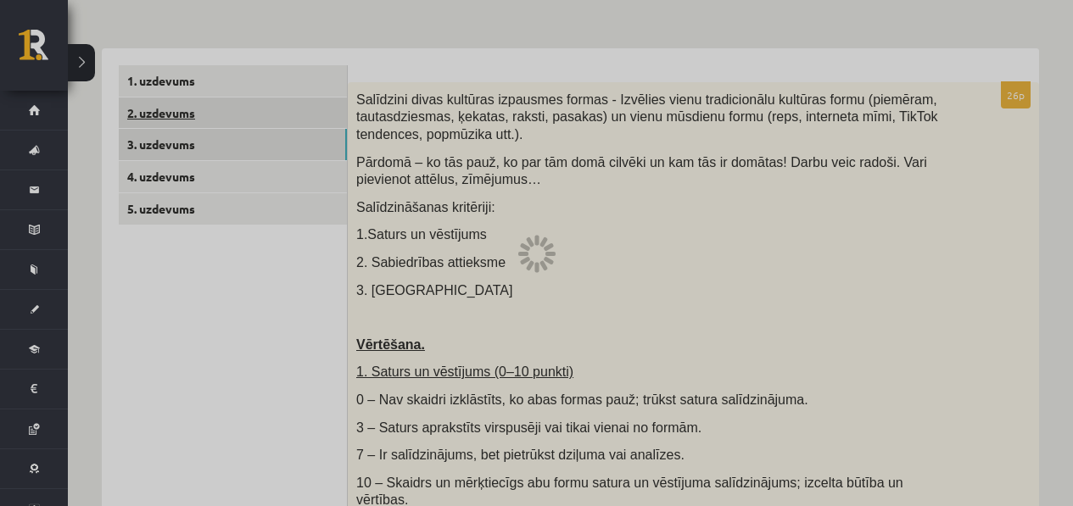
click at [251, 125] on link "2. uzdevums" at bounding box center [233, 113] width 228 height 31
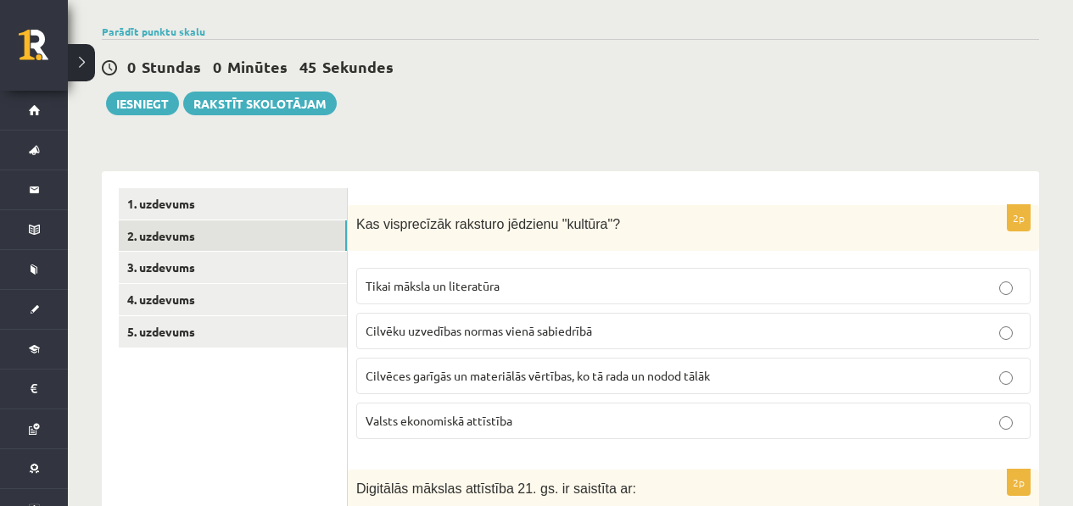
scroll to position [105, 0]
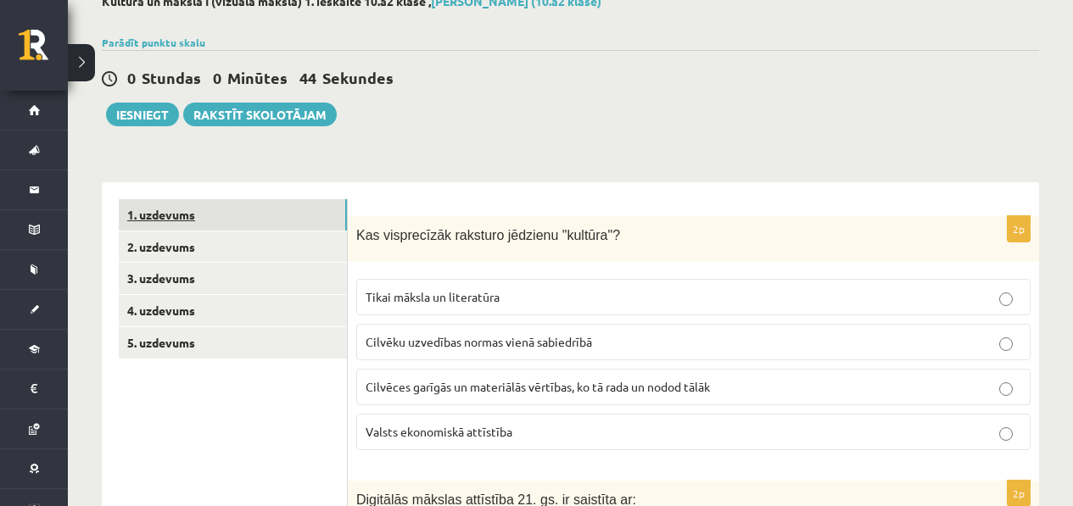
click at [259, 224] on link "1. uzdevums" at bounding box center [233, 214] width 228 height 31
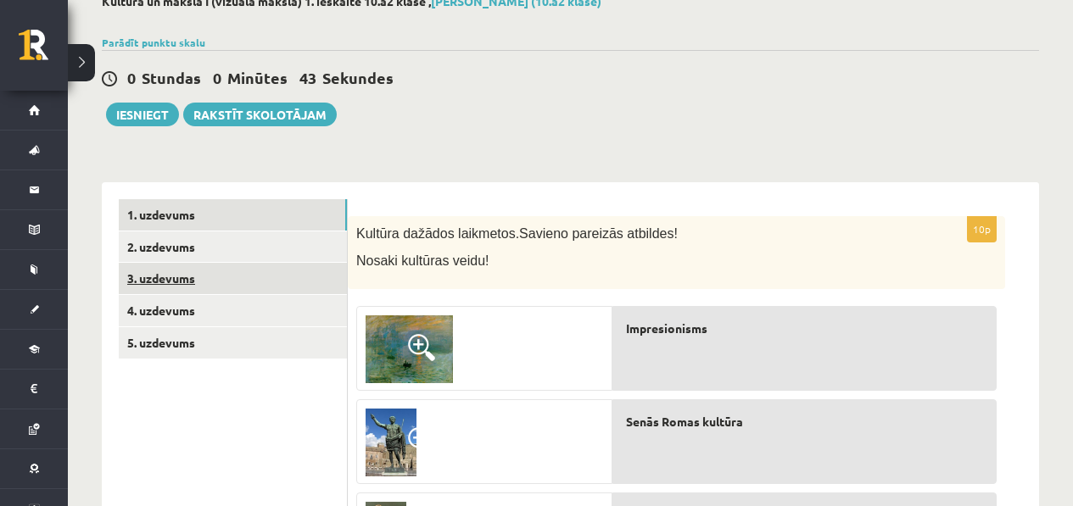
click at [254, 272] on link "3. uzdevums" at bounding box center [233, 278] width 228 height 31
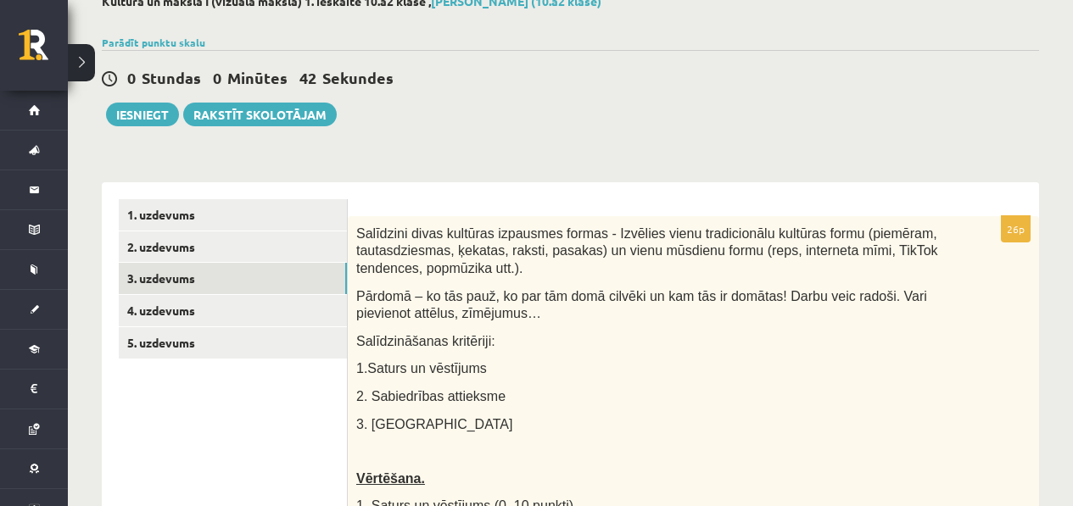
scroll to position [0, 0]
click at [214, 298] on link "4. uzdevums" at bounding box center [233, 310] width 228 height 31
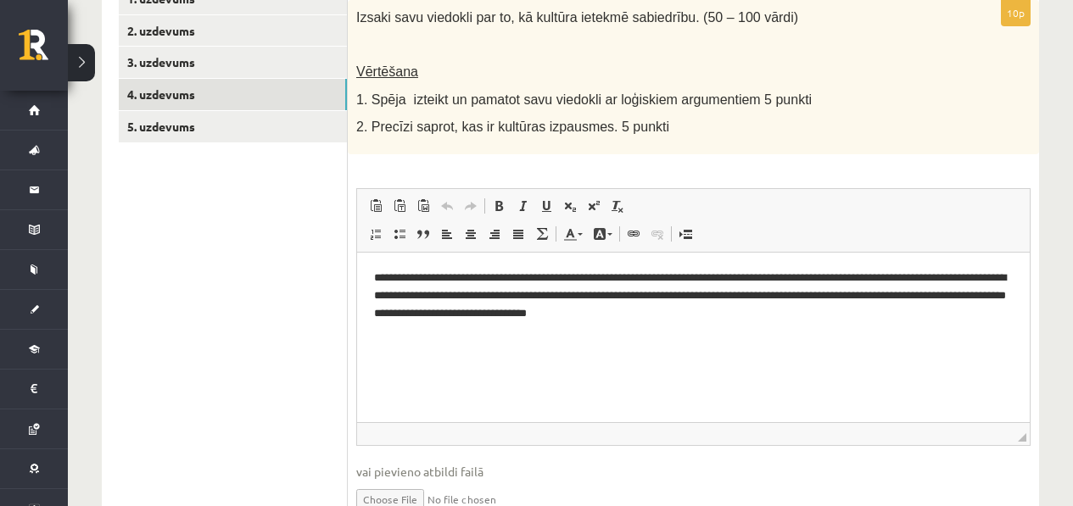
scroll to position [253, 0]
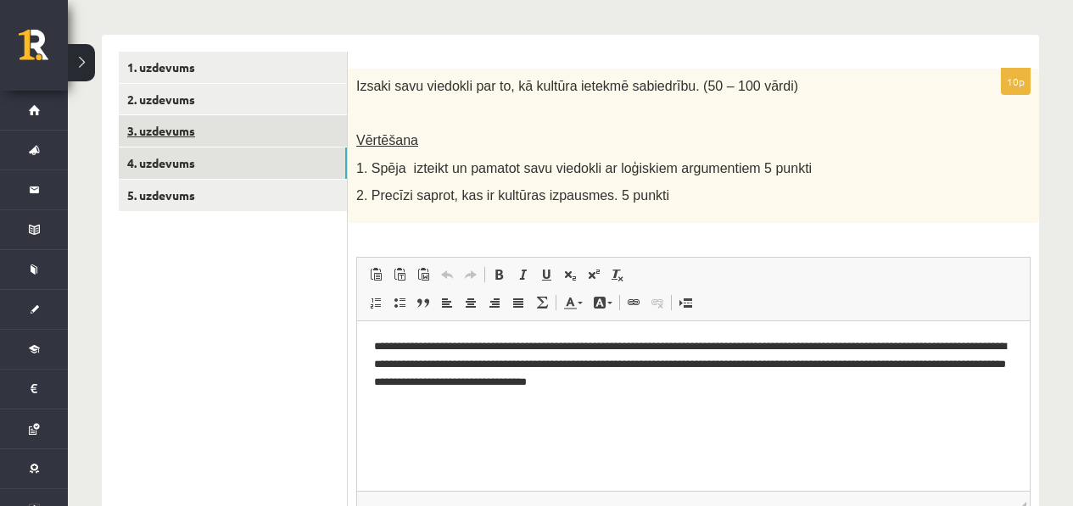
click at [231, 140] on link "3. uzdevums" at bounding box center [233, 130] width 228 height 31
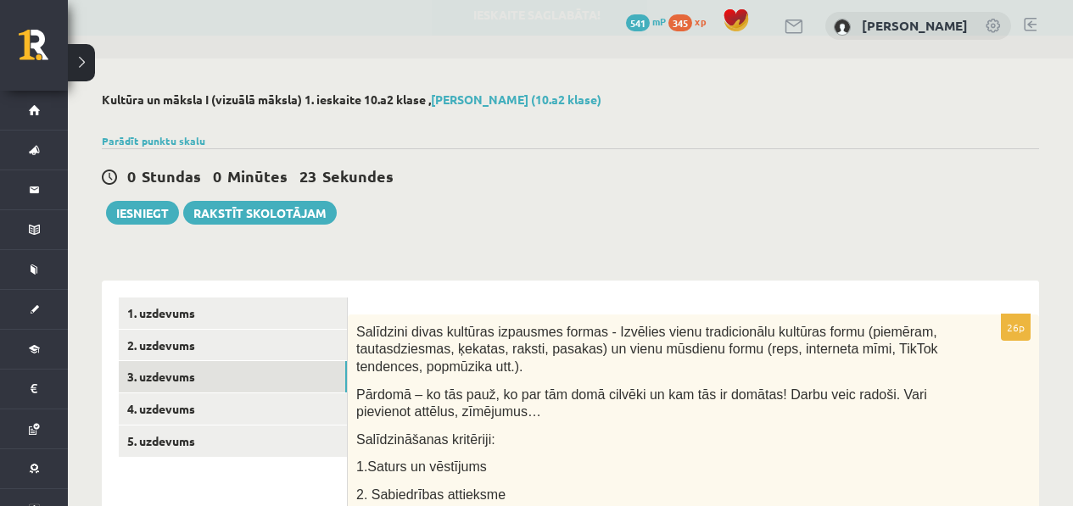
scroll to position [0, 0]
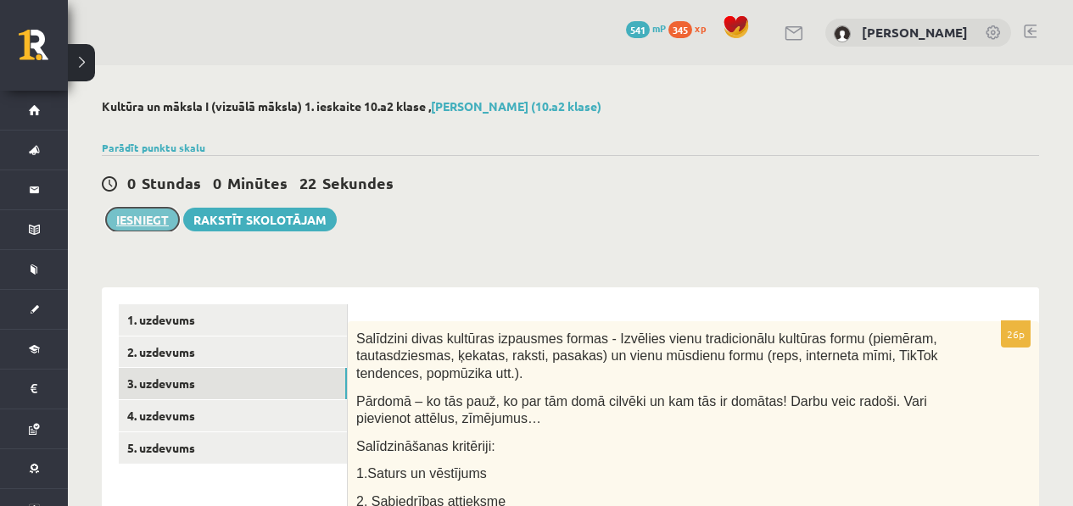
click at [118, 214] on button "Iesniegt" at bounding box center [142, 220] width 73 height 24
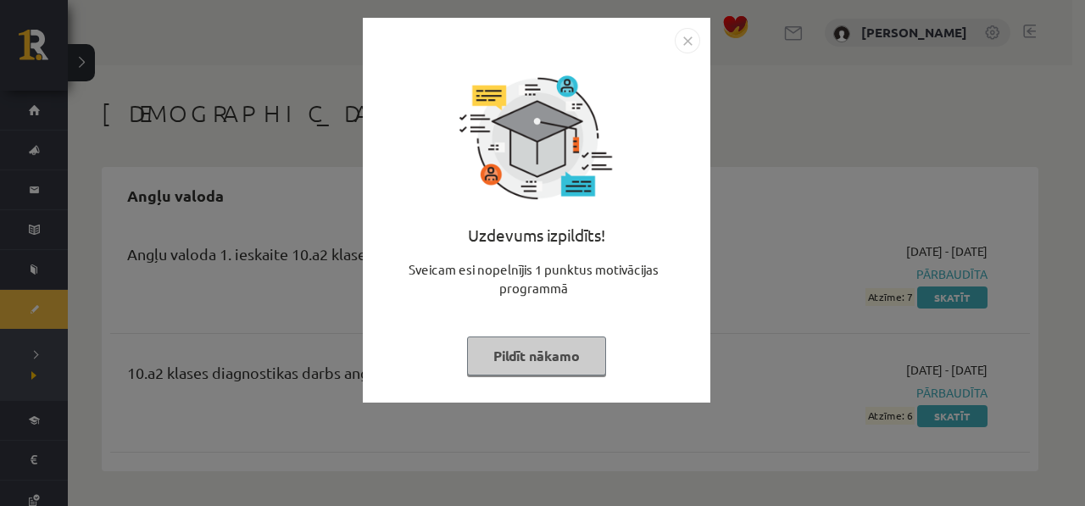
click at [690, 40] on img "Close" at bounding box center [687, 40] width 25 height 25
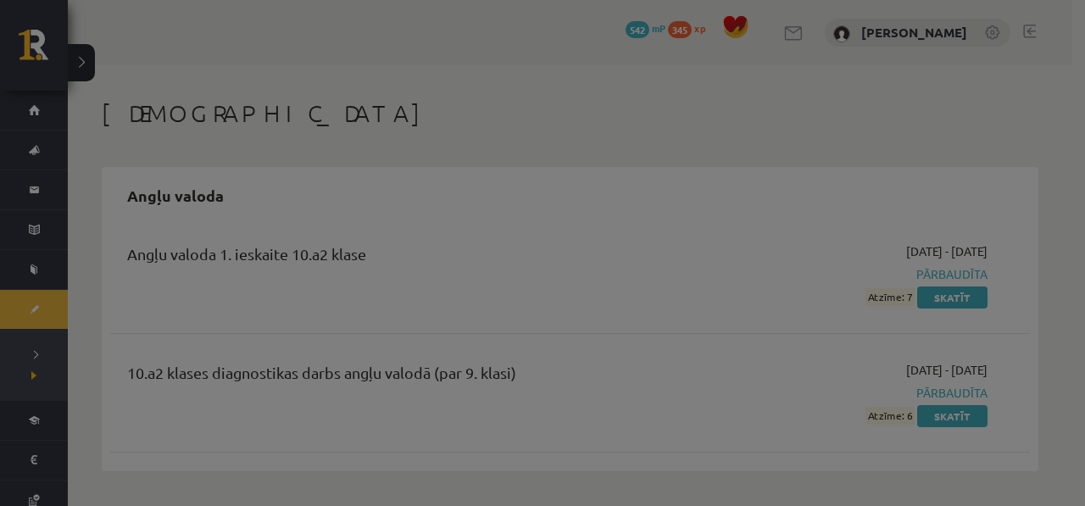
click at [684, 41] on div at bounding box center [542, 253] width 1085 height 506
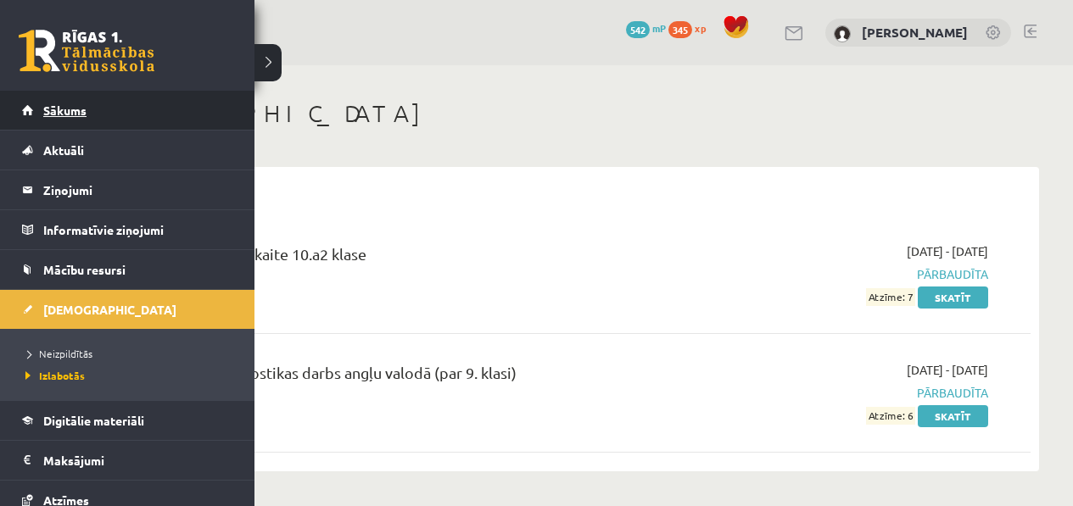
click at [53, 106] on span "Sākums" at bounding box center [64, 110] width 43 height 15
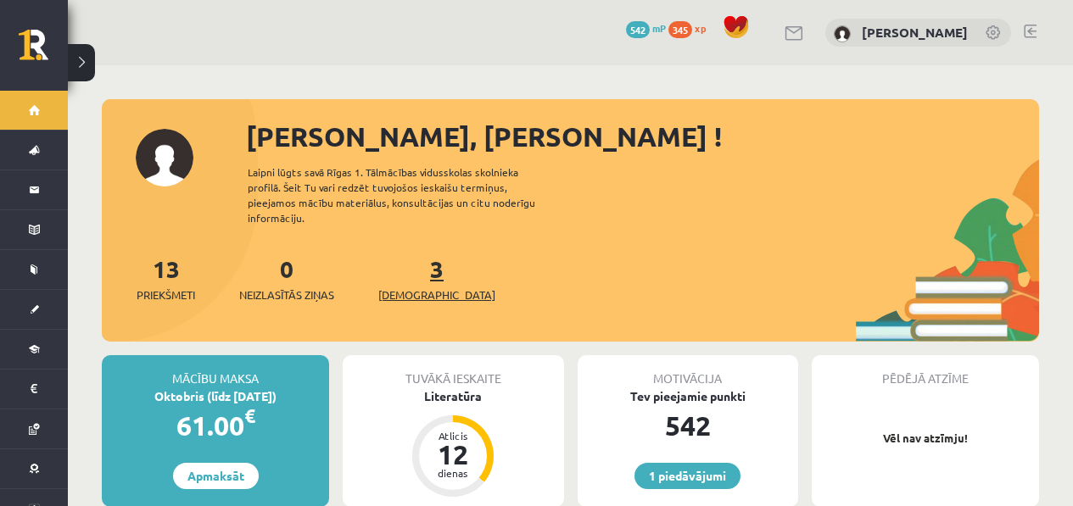
click at [412, 287] on span "[DEMOGRAPHIC_DATA]" at bounding box center [436, 295] width 117 height 17
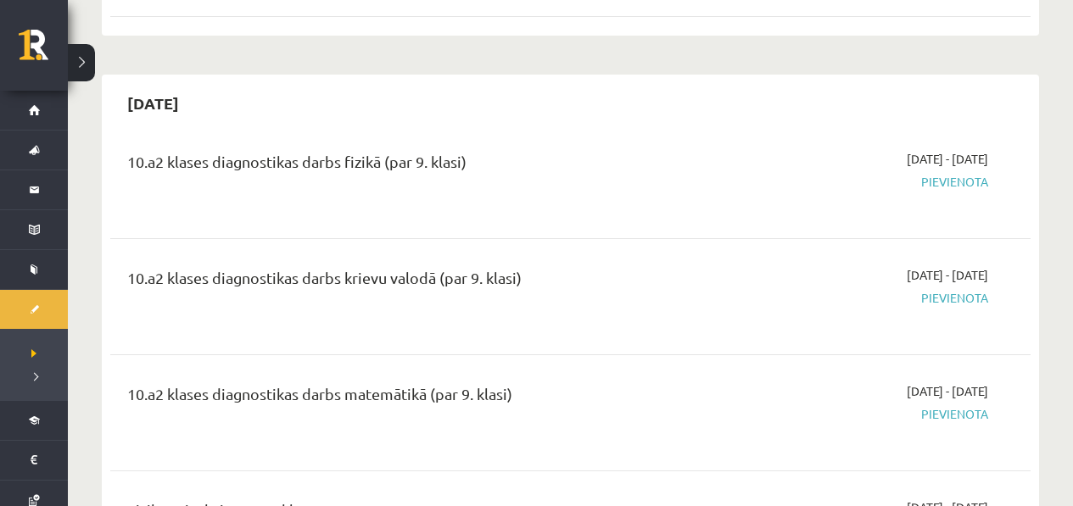
scroll to position [1016, 0]
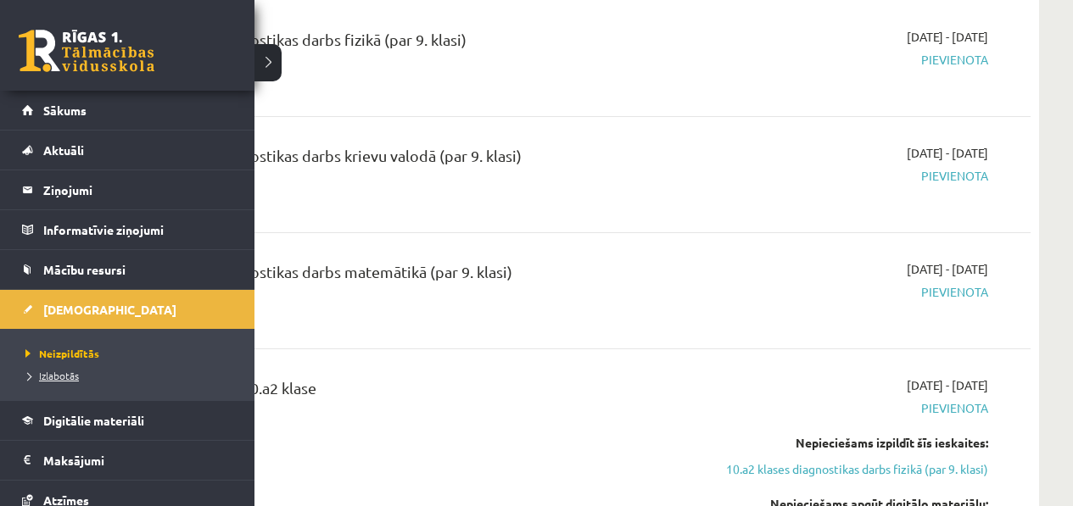
click at [58, 377] on span "Izlabotās" at bounding box center [50, 376] width 58 height 14
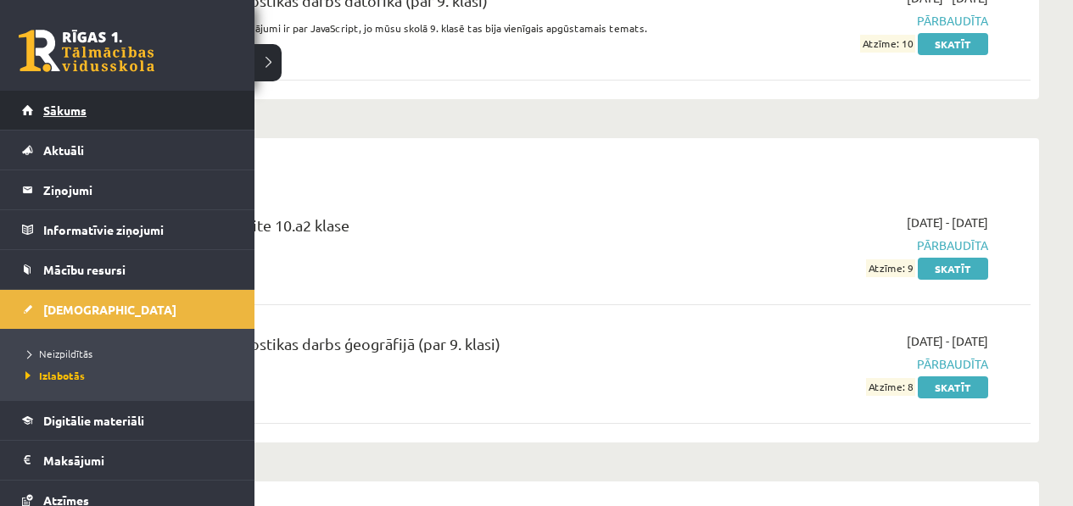
click at [98, 98] on link "Sākums" at bounding box center [127, 110] width 211 height 39
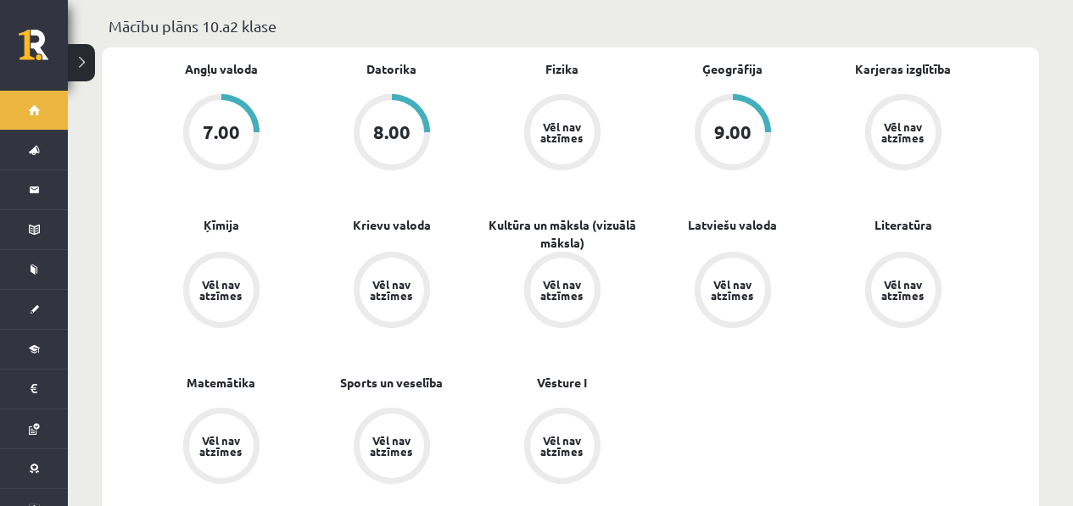
scroll to position [533, 0]
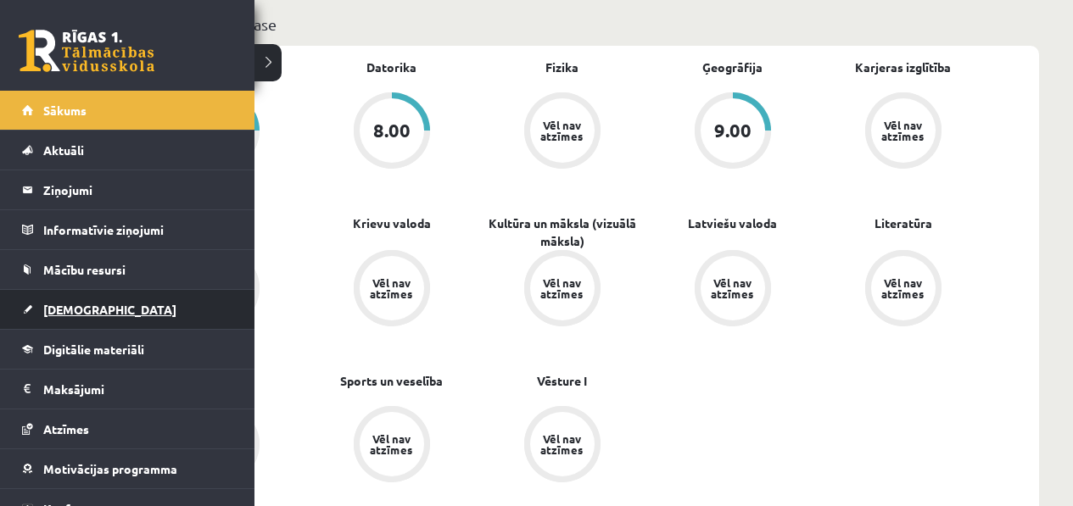
click at [82, 302] on span "[DEMOGRAPHIC_DATA]" at bounding box center [109, 309] width 133 height 15
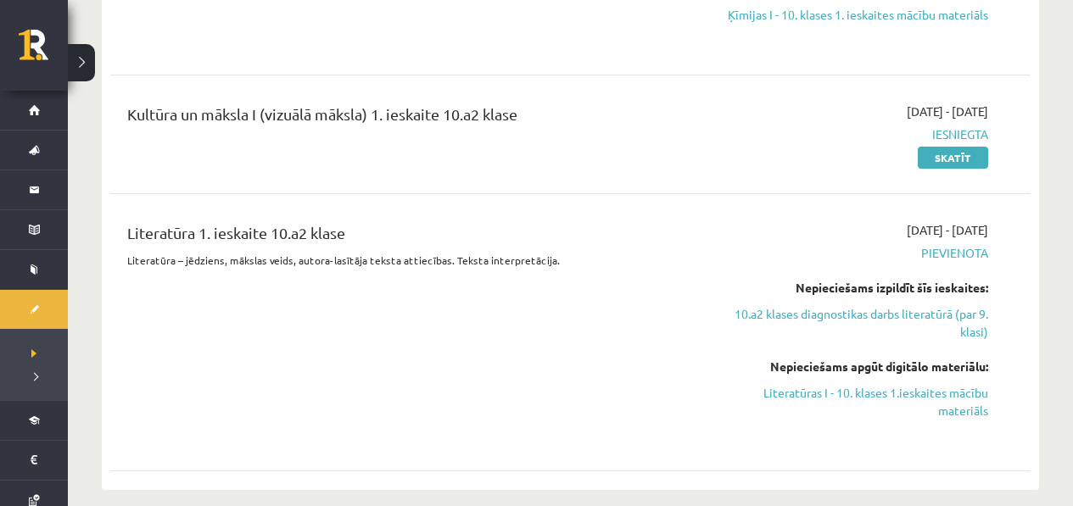
scroll to position [442, 0]
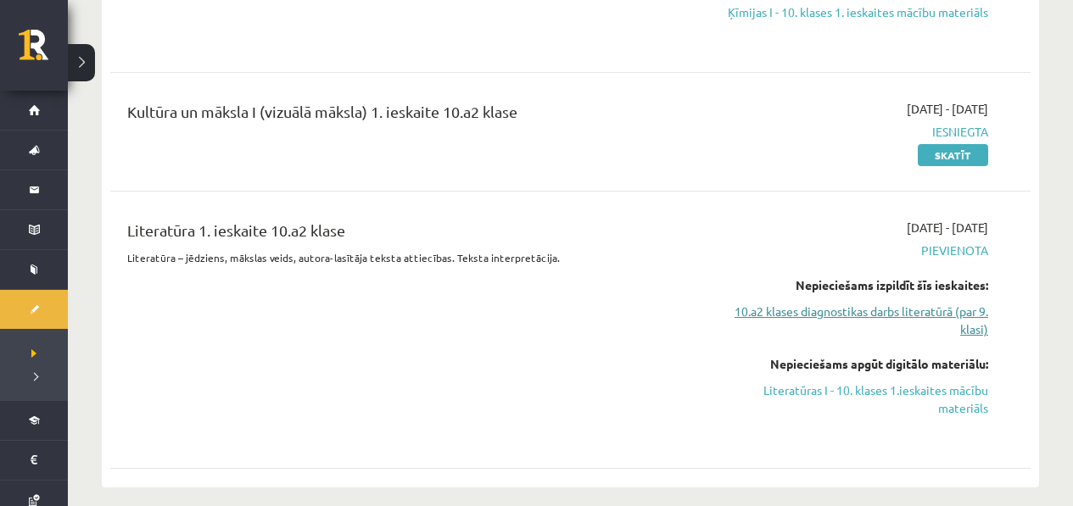
click at [821, 320] on link "10.a2 klases diagnostikas darbs literatūrā (par 9. klasi)" at bounding box center [853, 321] width 270 height 36
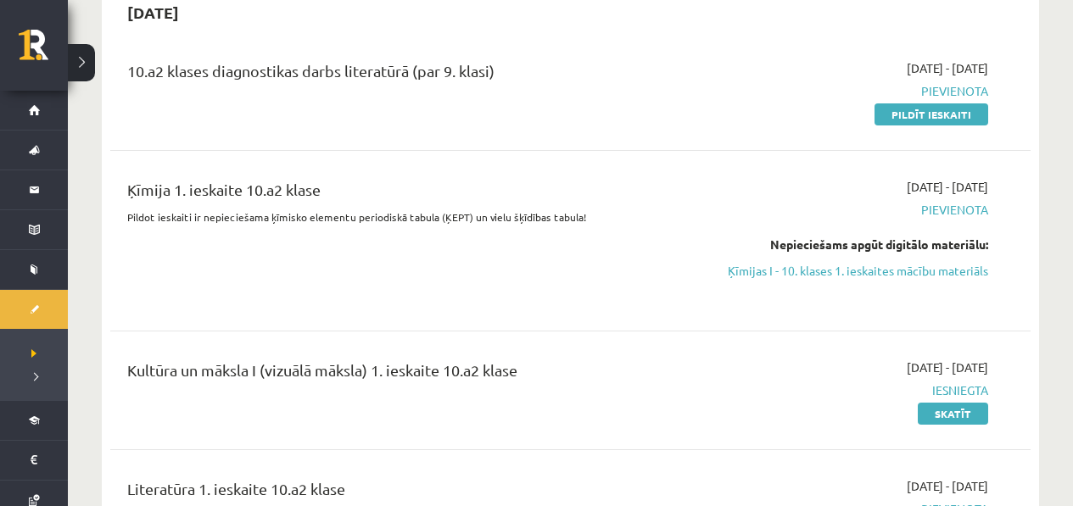
scroll to position [64, 0]
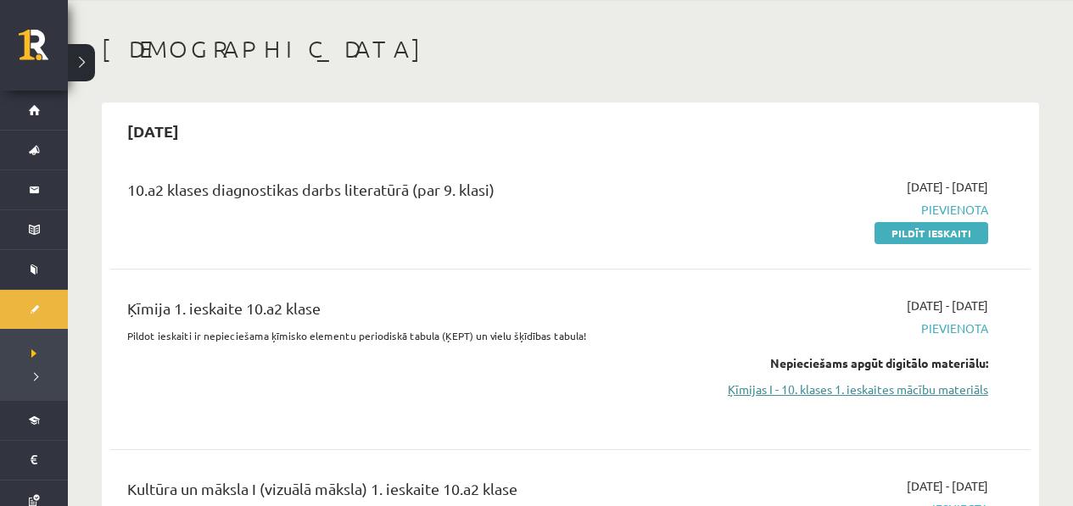
click at [888, 384] on link "Ķīmijas I - 10. klases 1. ieskaites mācību materiāls" at bounding box center [853, 390] width 270 height 18
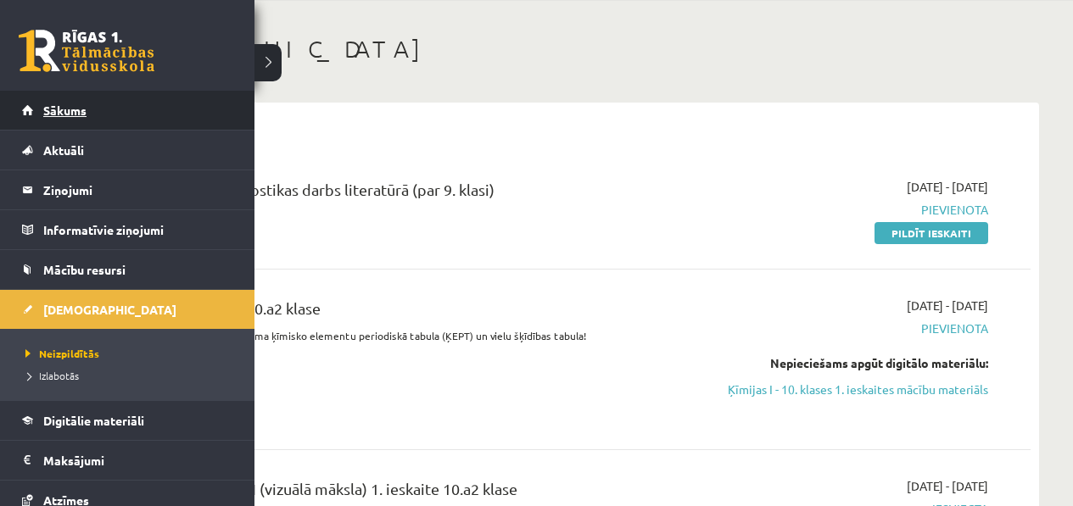
click at [73, 129] on link "Sākums" at bounding box center [127, 110] width 211 height 39
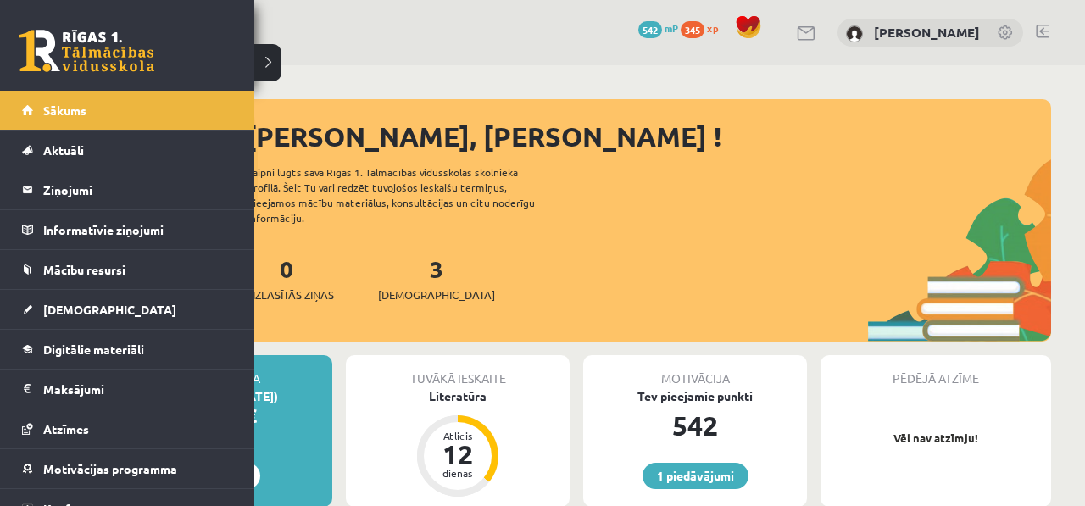
click at [19, 124] on li "Sākums" at bounding box center [127, 110] width 254 height 39
click at [61, 103] on span "Sākums" at bounding box center [64, 110] width 43 height 15
click at [9, 118] on li "Sākums" at bounding box center [127, 110] width 254 height 39
click at [32, 116] on link "Sākums" at bounding box center [127, 110] width 211 height 39
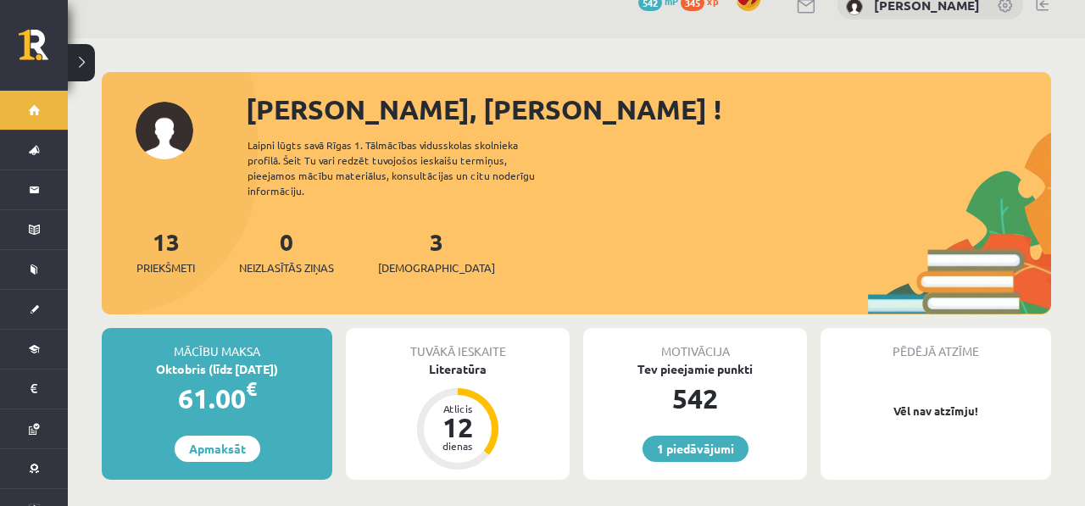
scroll to position [33, 0]
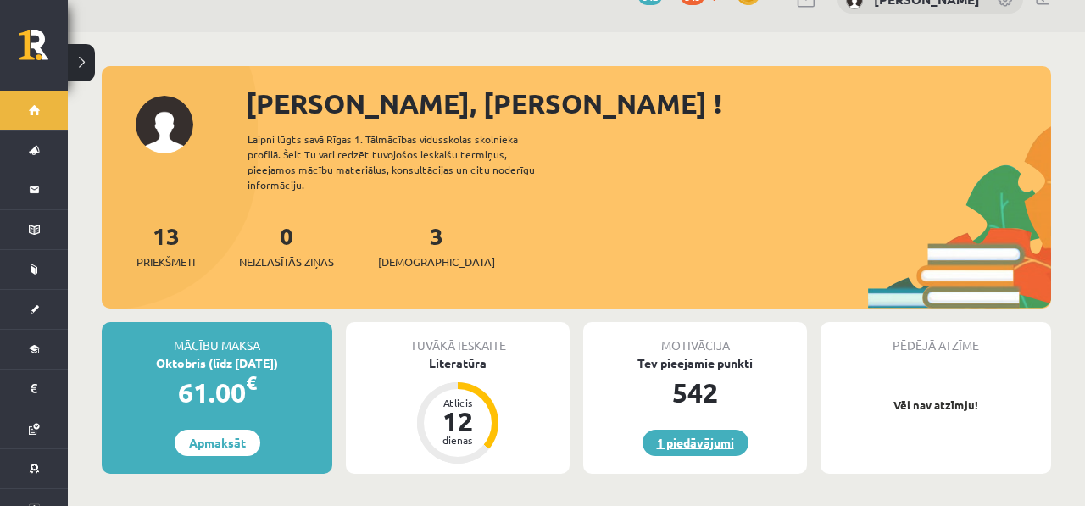
click at [697, 430] on link "1 piedāvājumi" at bounding box center [696, 443] width 106 height 26
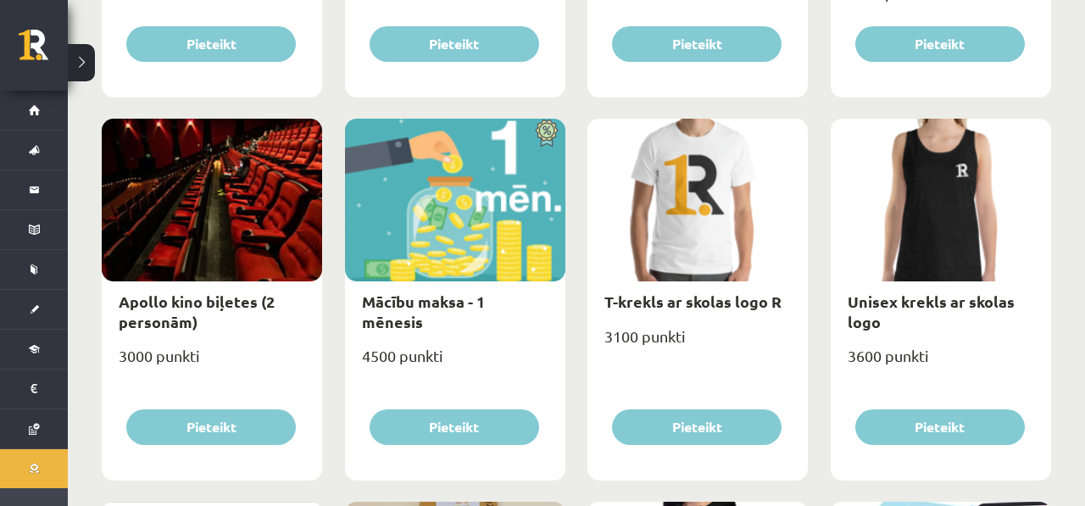
scroll to position [556, 0]
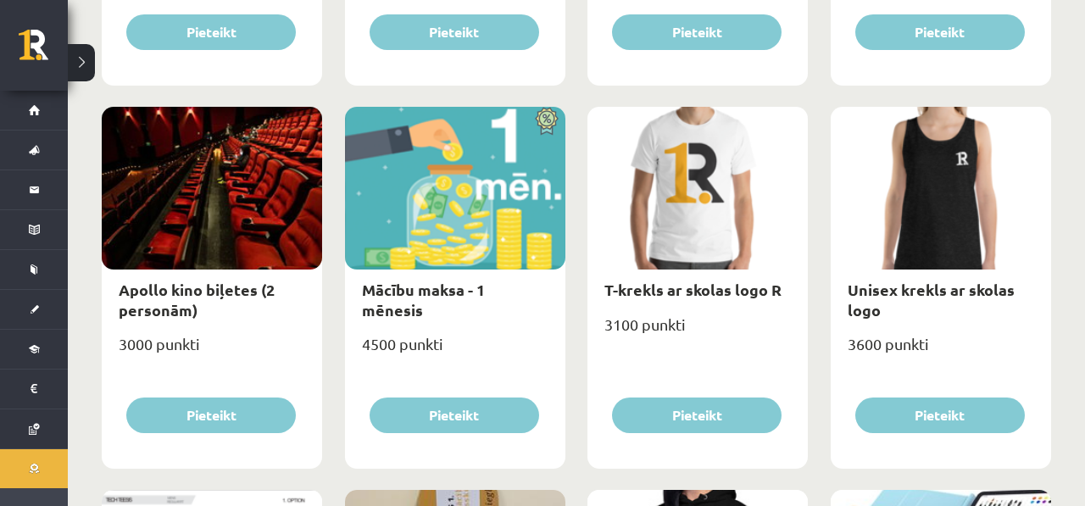
click at [242, 260] on div at bounding box center [212, 188] width 220 height 163
click at [223, 271] on div "Apollo kino biļetes (2 personām)" at bounding box center [212, 300] width 220 height 60
click at [198, 317] on div "Apollo kino biļetes (2 personām)" at bounding box center [212, 300] width 220 height 60
click at [203, 297] on link "Apollo kino biļetes (2 personām)" at bounding box center [197, 299] width 156 height 39
type input "*"
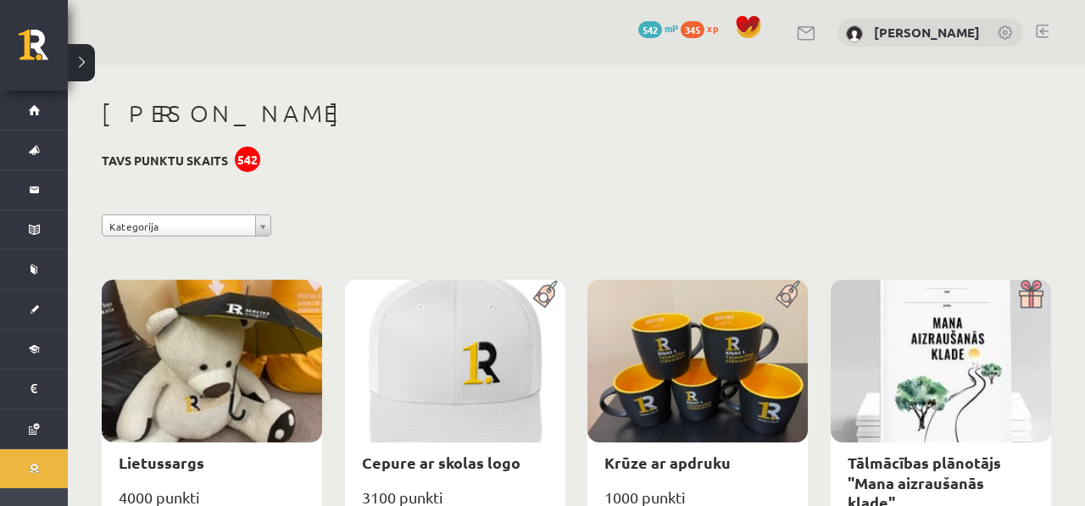
select select "**********"
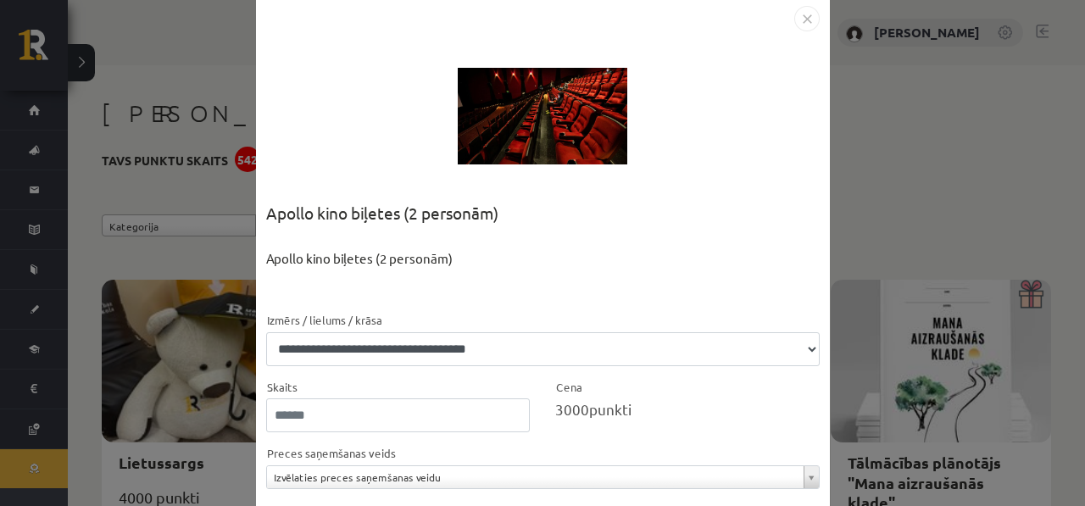
scroll to position [35, 0]
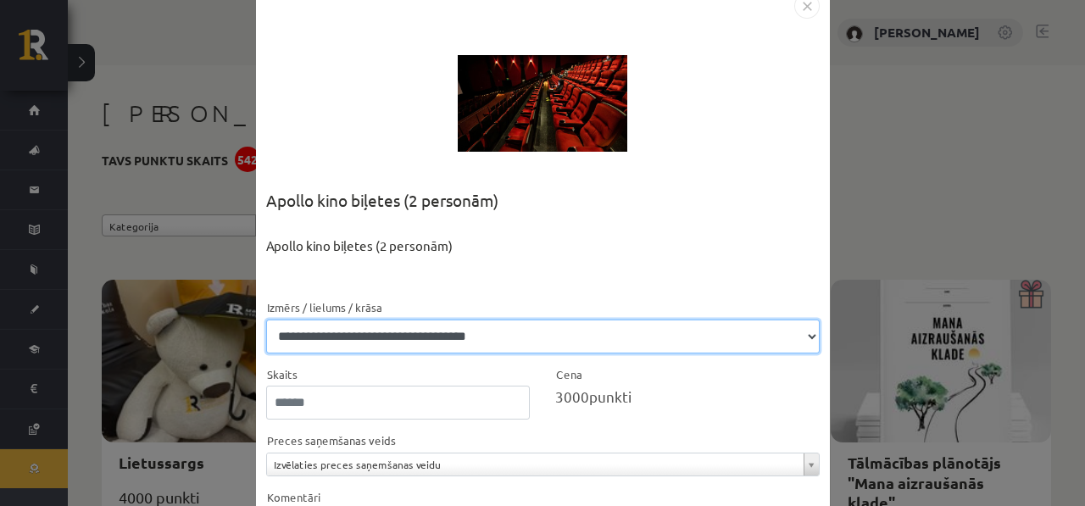
click at [315, 332] on select "**********" at bounding box center [543, 337] width 554 height 34
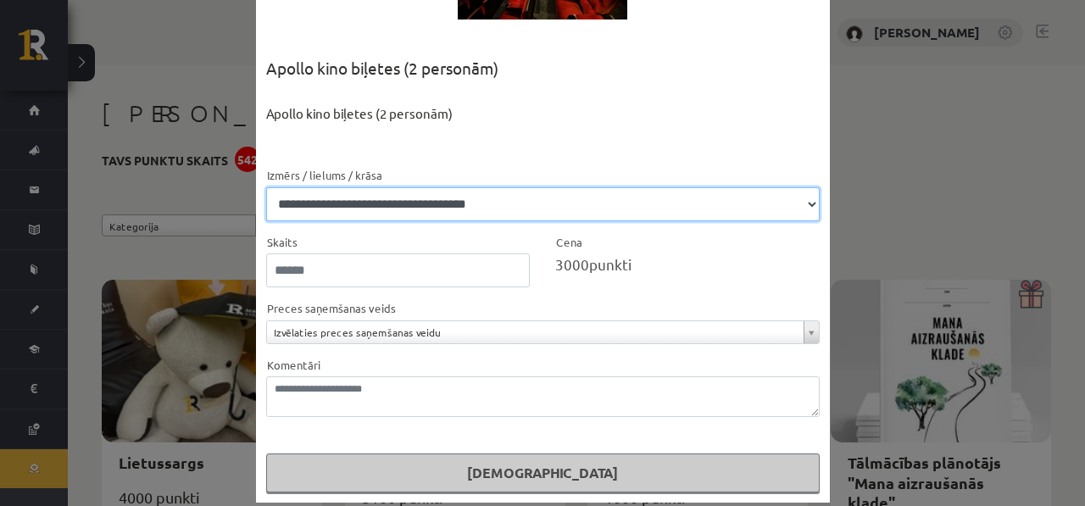
scroll to position [176, 0]
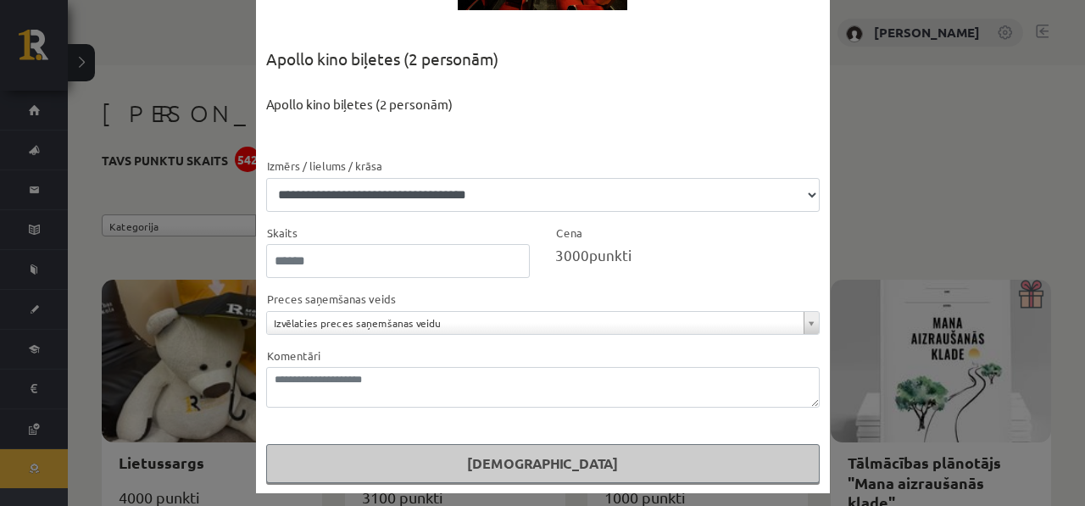
click at [354, 281] on form "**********" at bounding box center [543, 319] width 554 height 327
click at [354, 276] on input "*" at bounding box center [398, 261] width 265 height 34
click at [517, 271] on input "*" at bounding box center [398, 261] width 265 height 34
click at [514, 264] on input "*" at bounding box center [398, 261] width 265 height 34
type input "*"
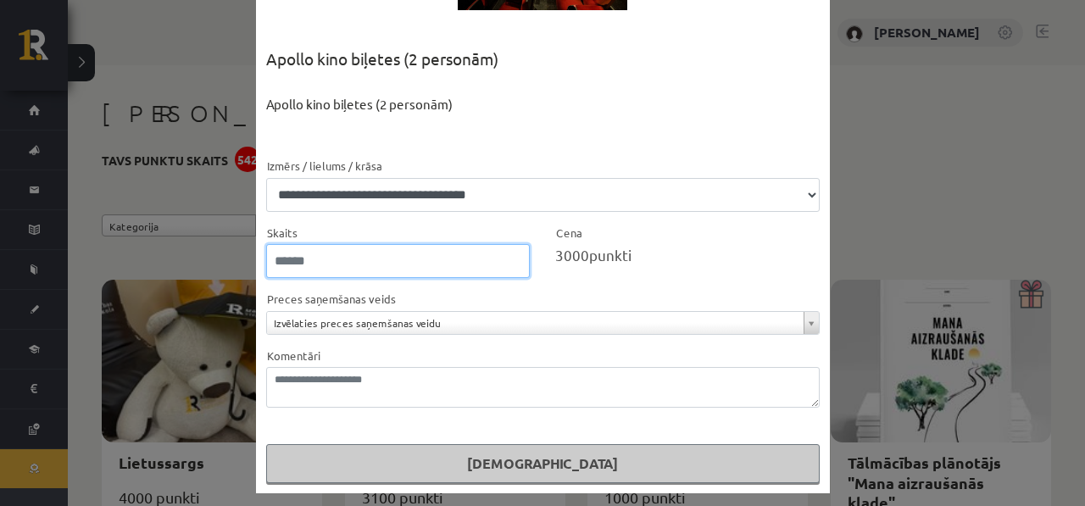
click at [516, 255] on input "*" at bounding box center [398, 261] width 265 height 34
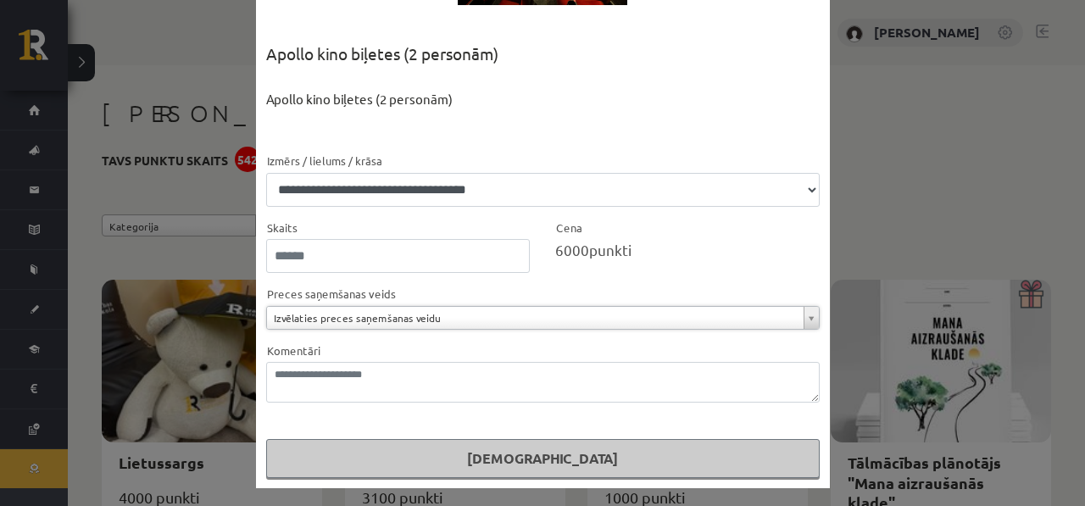
click at [919, 142] on div "**********" at bounding box center [542, 253] width 1085 height 506
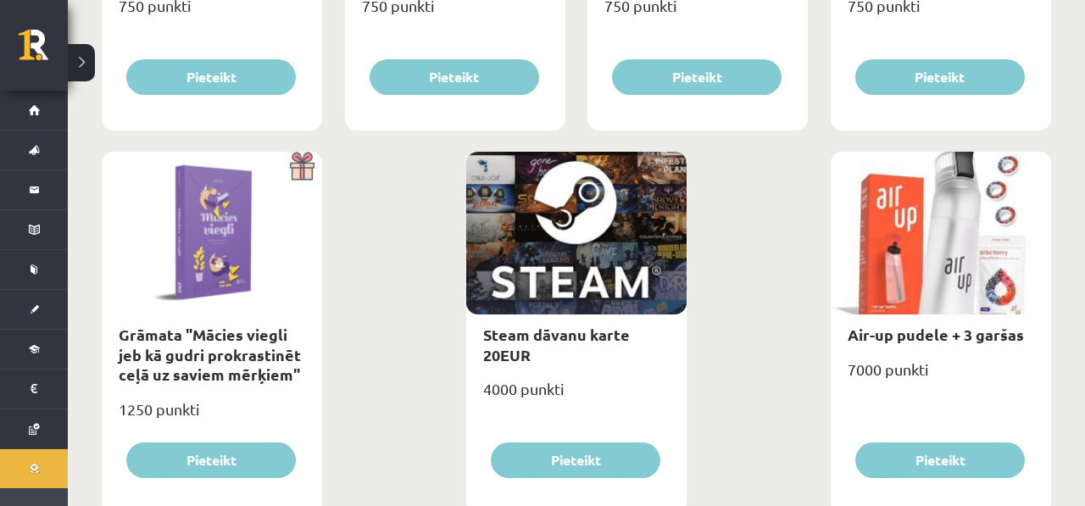
scroll to position [2098, 0]
